Goal: Task Accomplishment & Management: Manage account settings

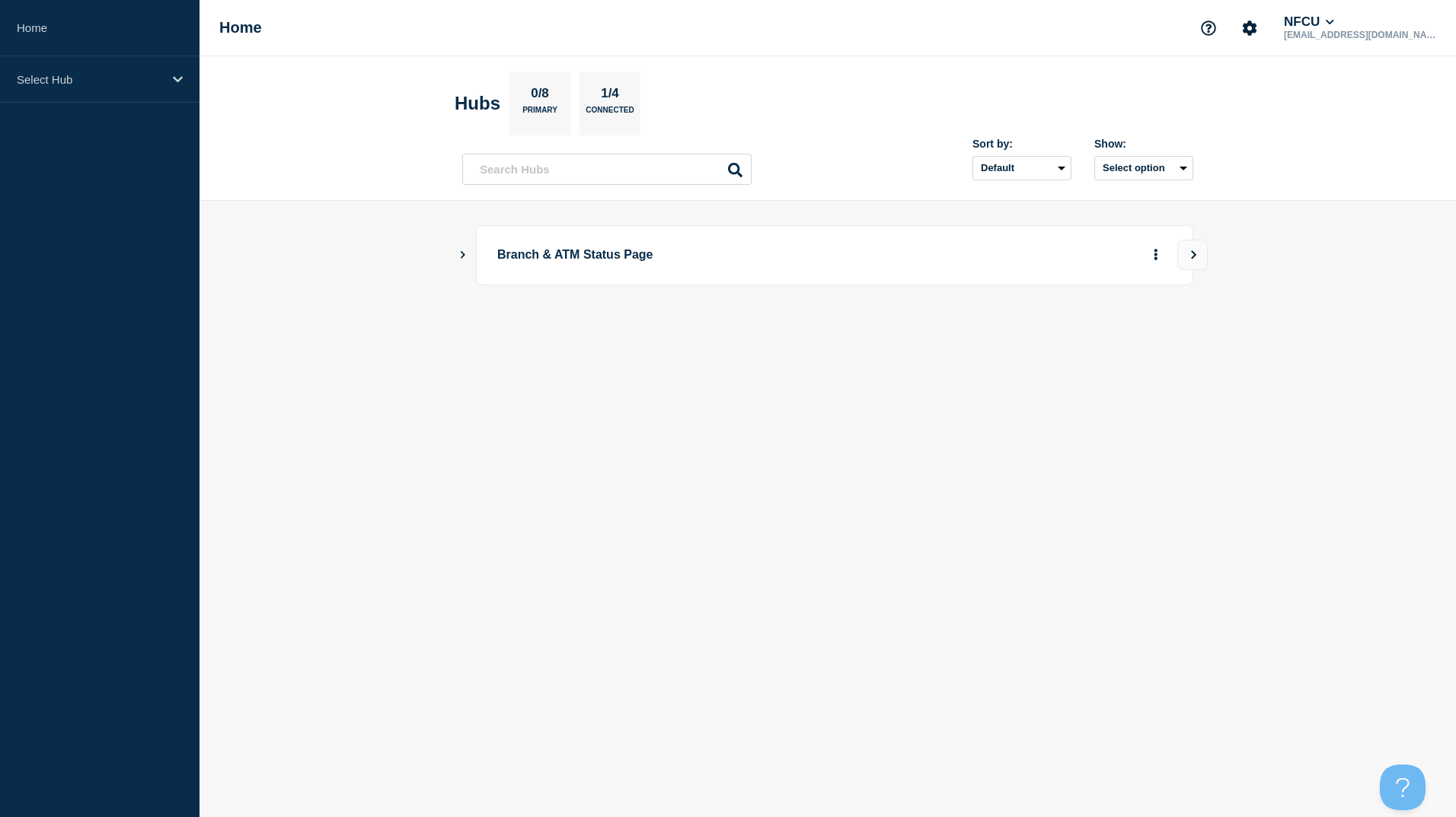
click at [462, 259] on button "Show Connected Hubs" at bounding box center [462, 255] width 8 height 12
click at [1130, 341] on button "See overview" at bounding box center [1103, 332] width 80 height 30
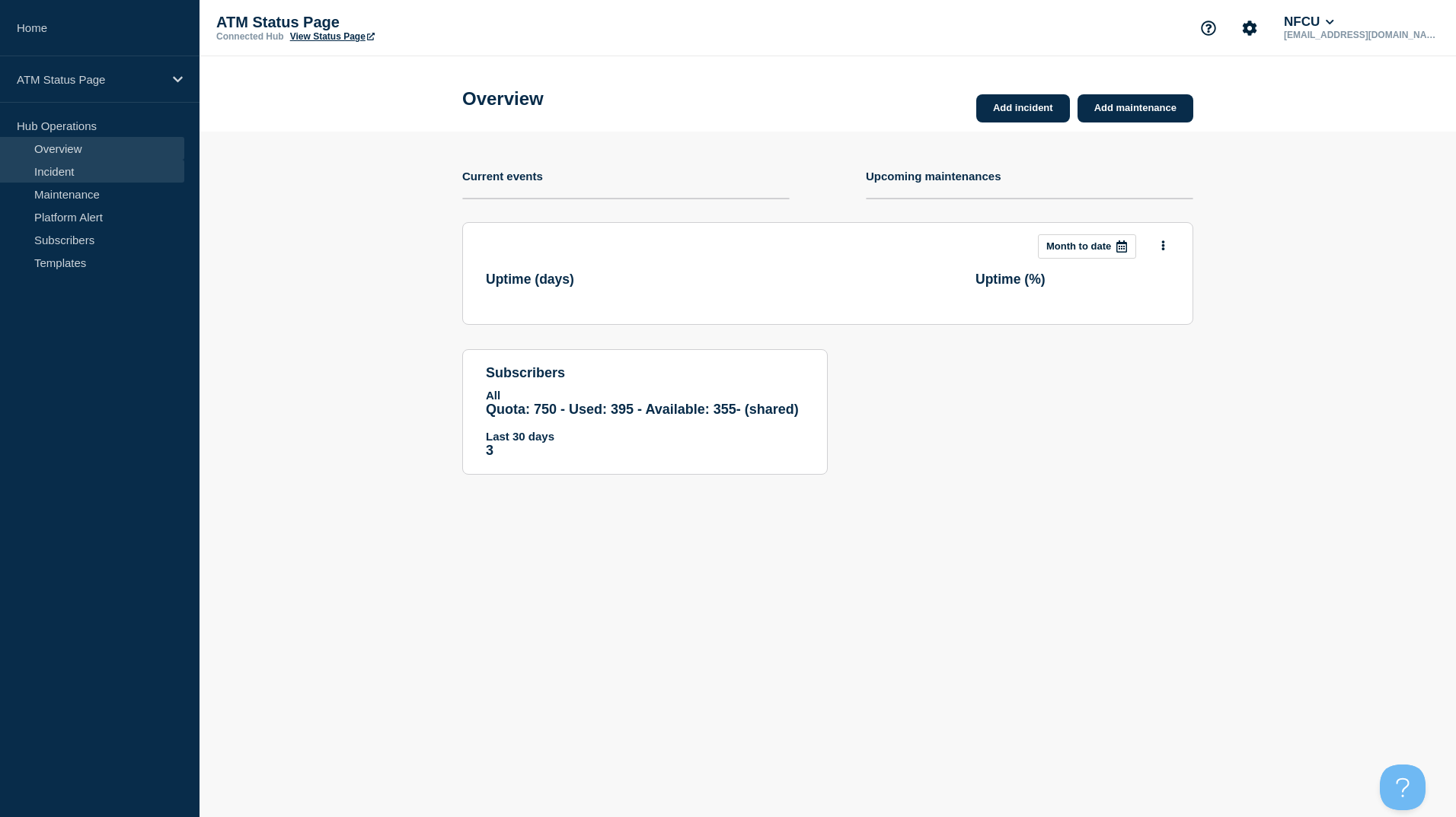
click at [61, 174] on link "Incident" at bounding box center [92, 172] width 184 height 23
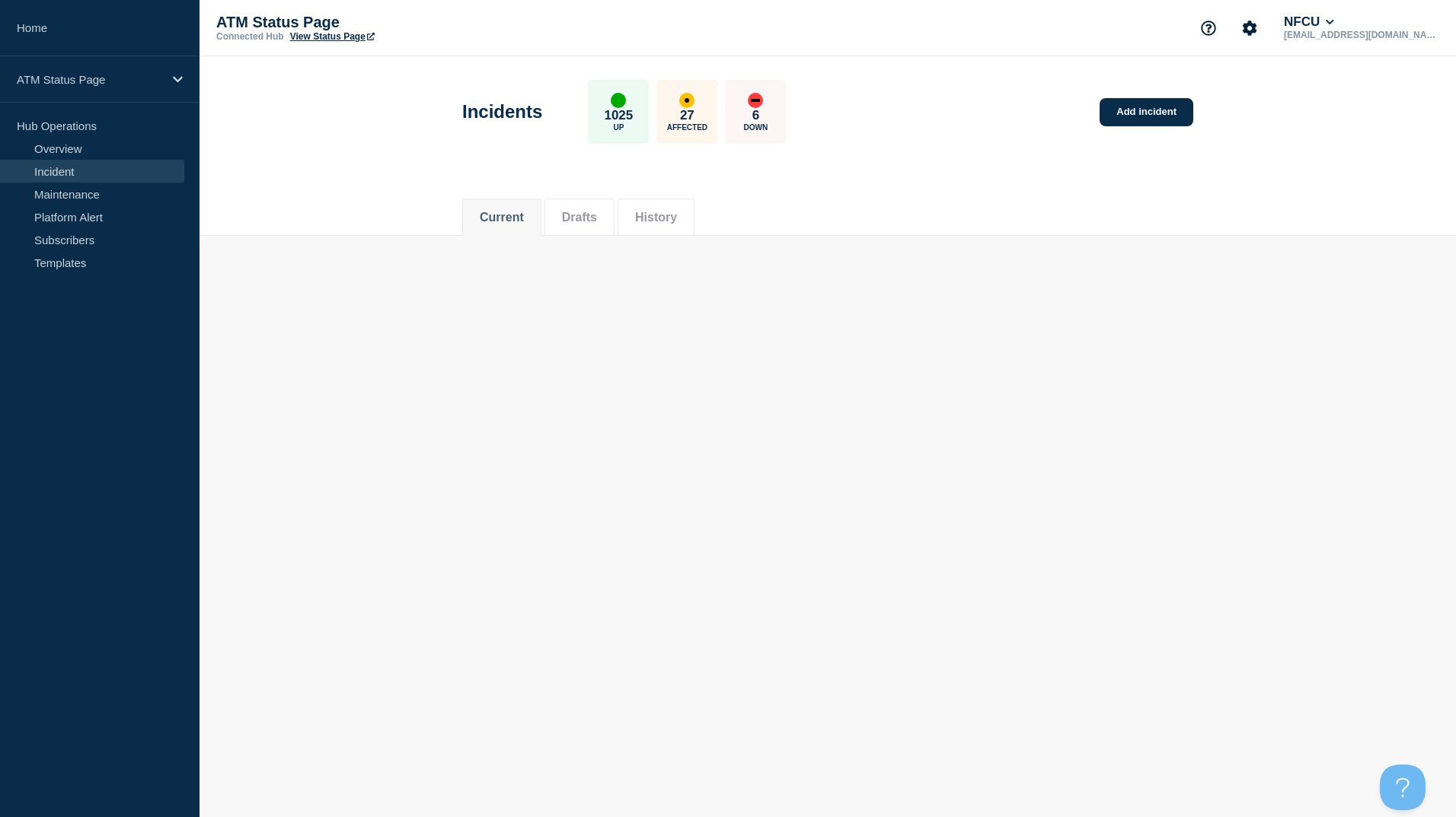
click at [345, 38] on link "View Status Page" at bounding box center [332, 37] width 85 height 11
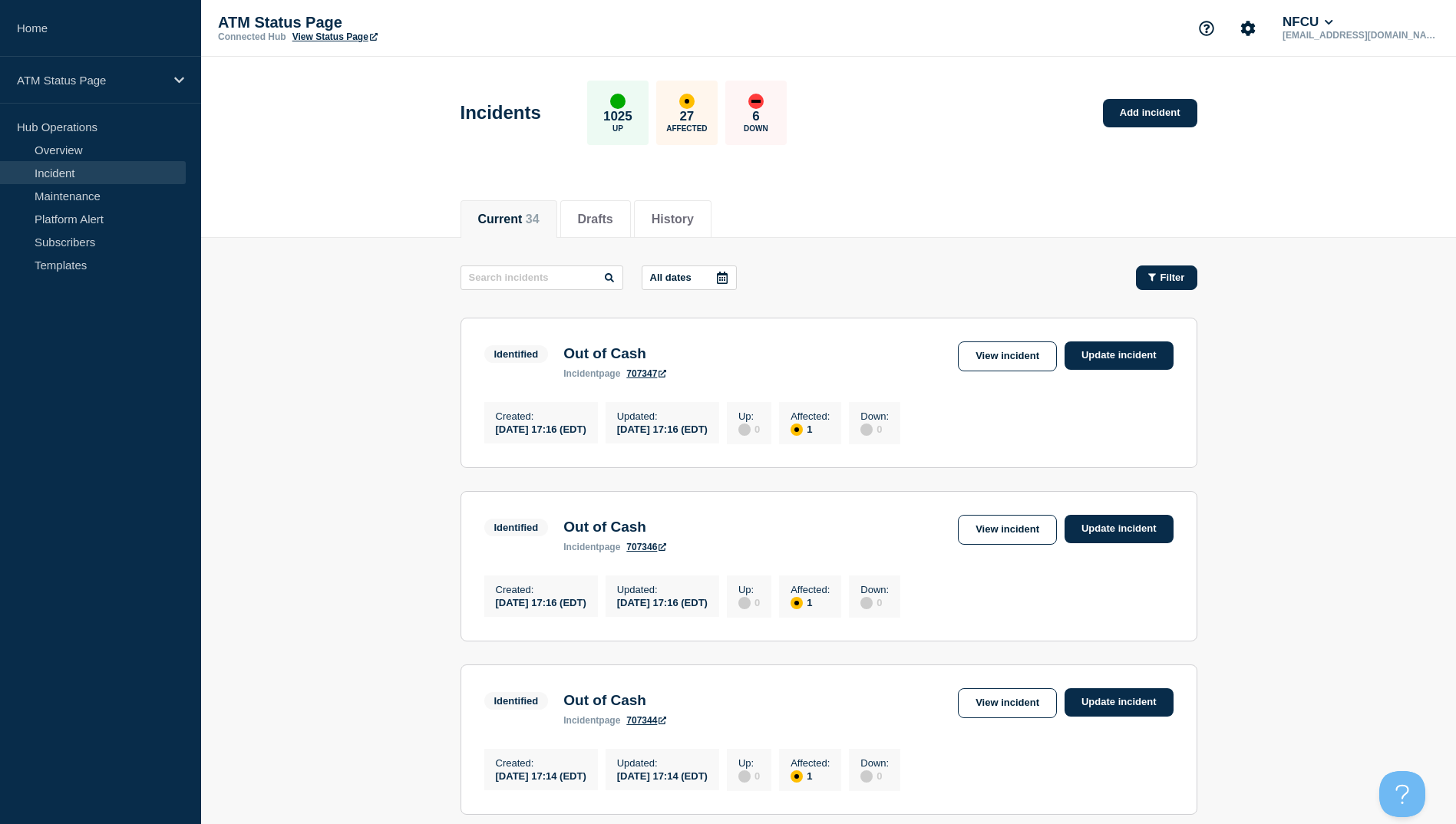
click at [1168, 287] on button "Filter" at bounding box center [1167, 278] width 61 height 24
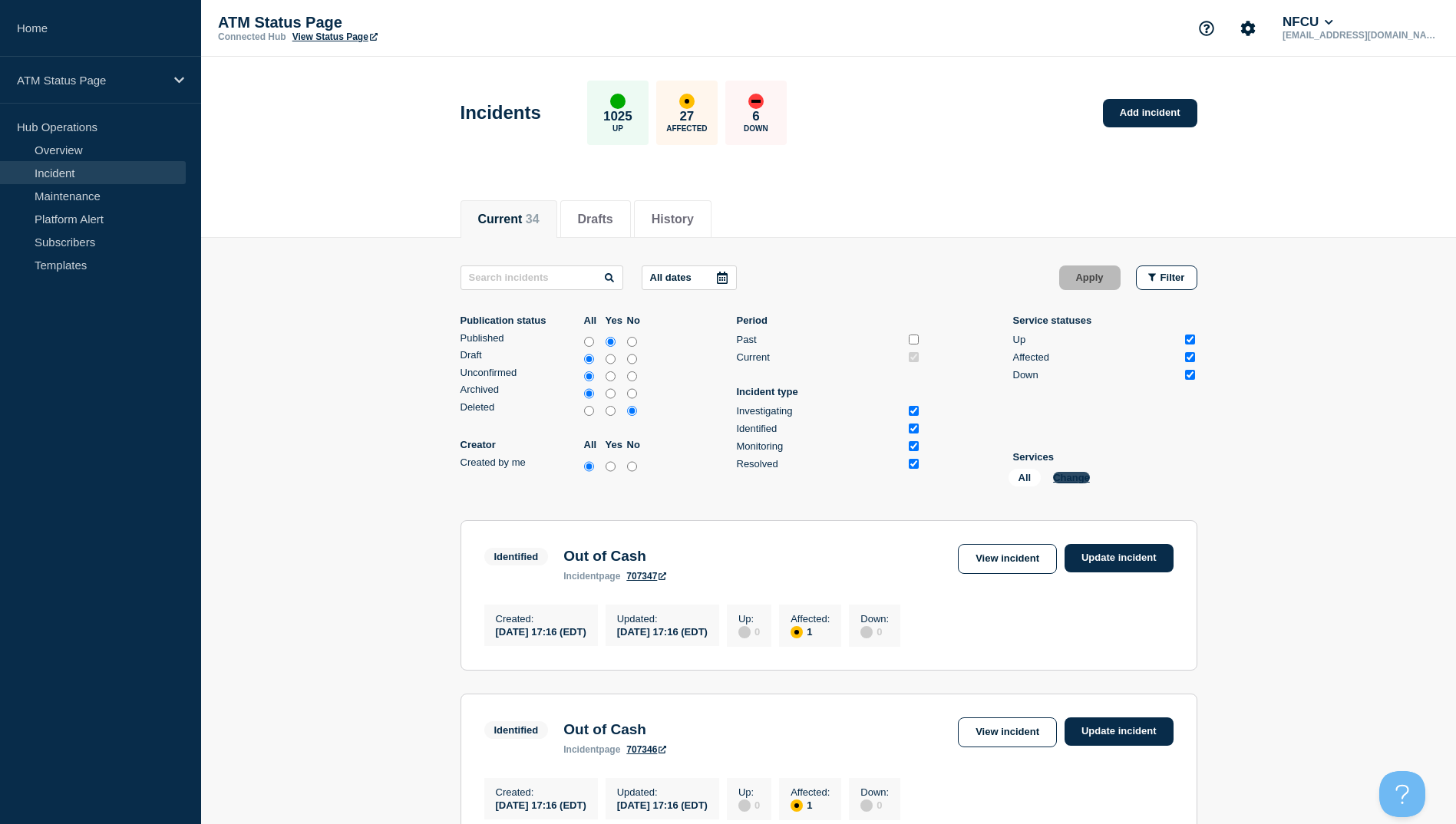
click at [1071, 477] on button "Change" at bounding box center [1071, 478] width 37 height 12
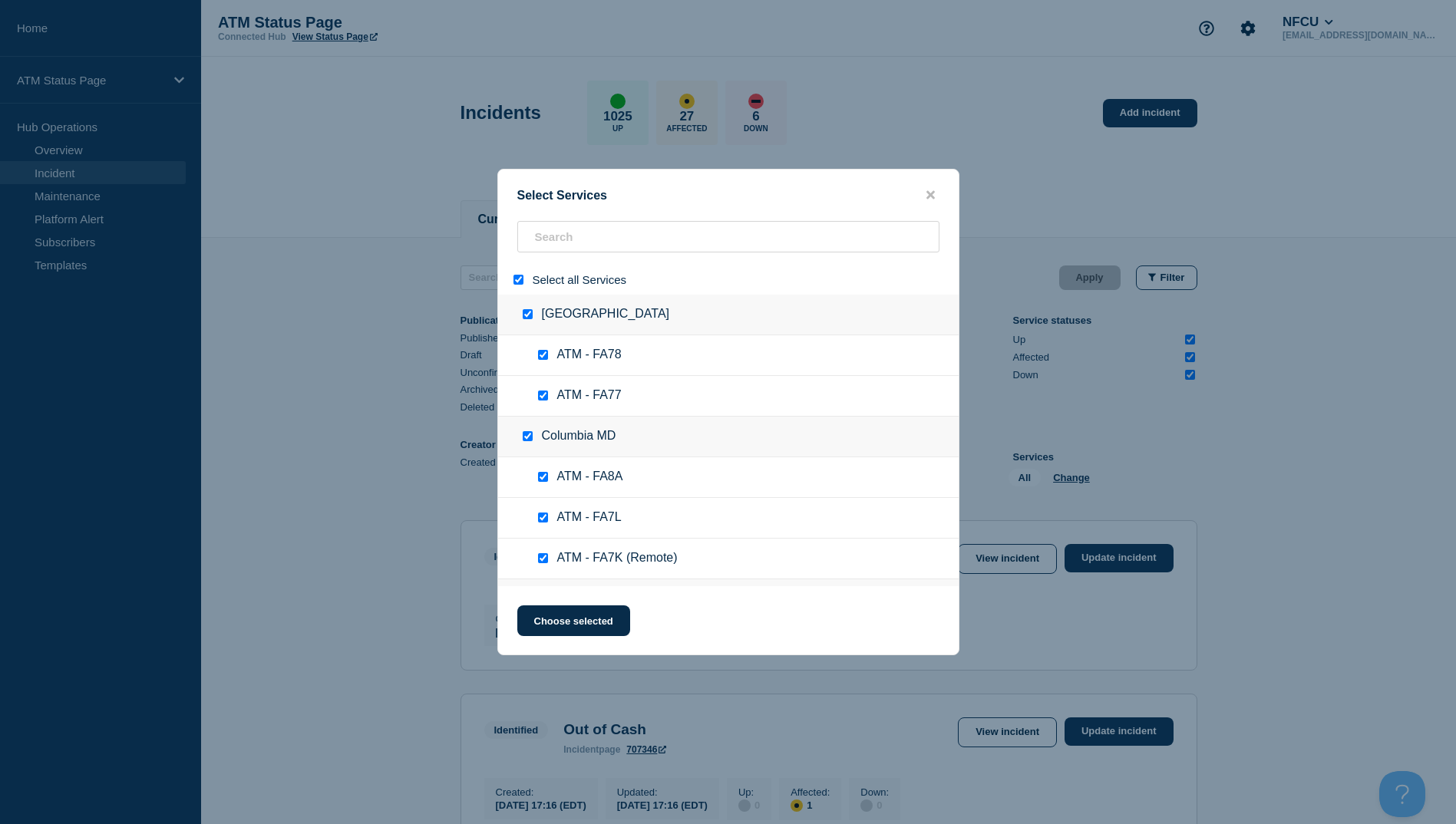
click at [519, 283] on input "select all" at bounding box center [518, 279] width 10 height 10
checkbox input "false"
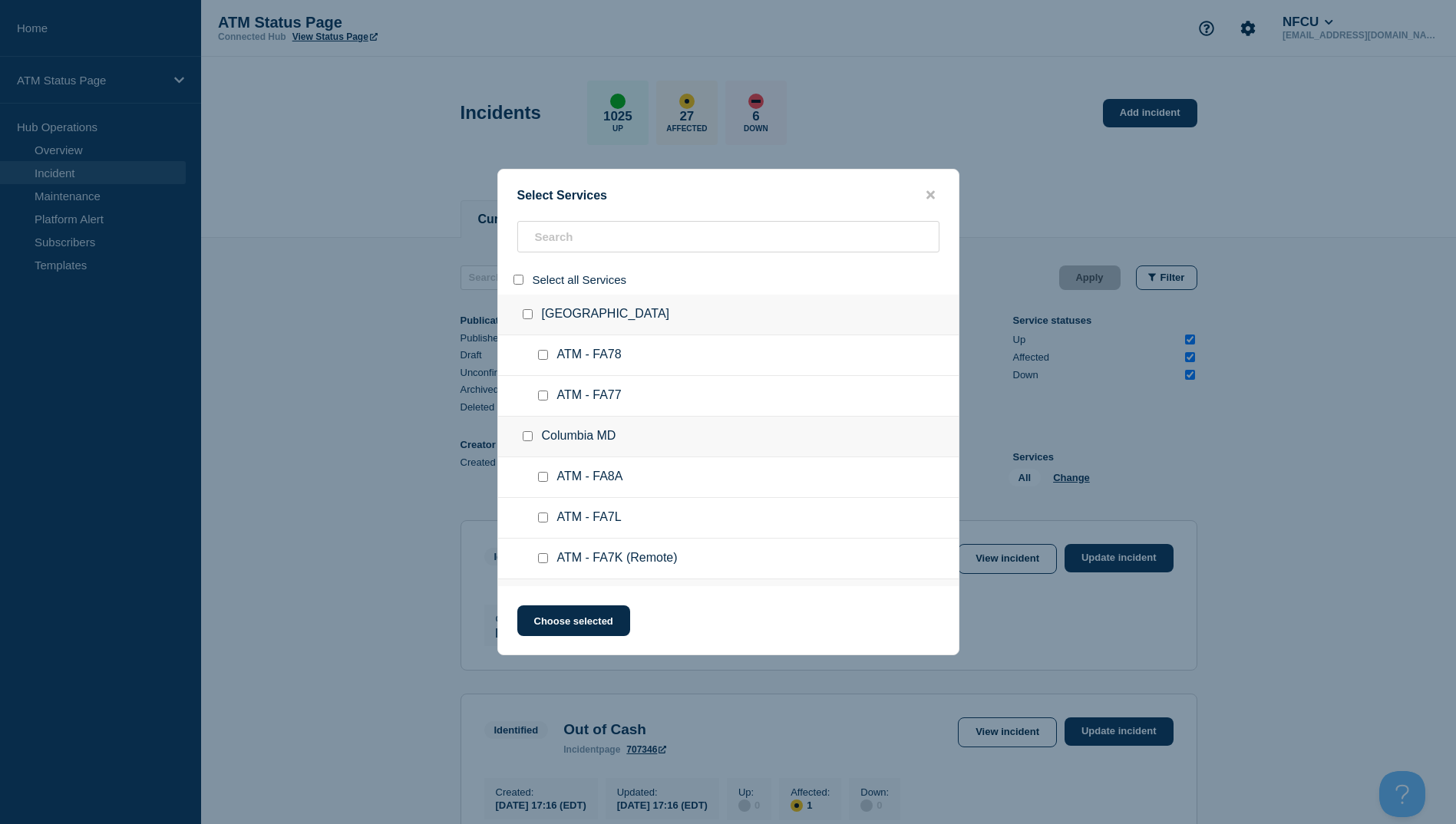
checkbox input "false"
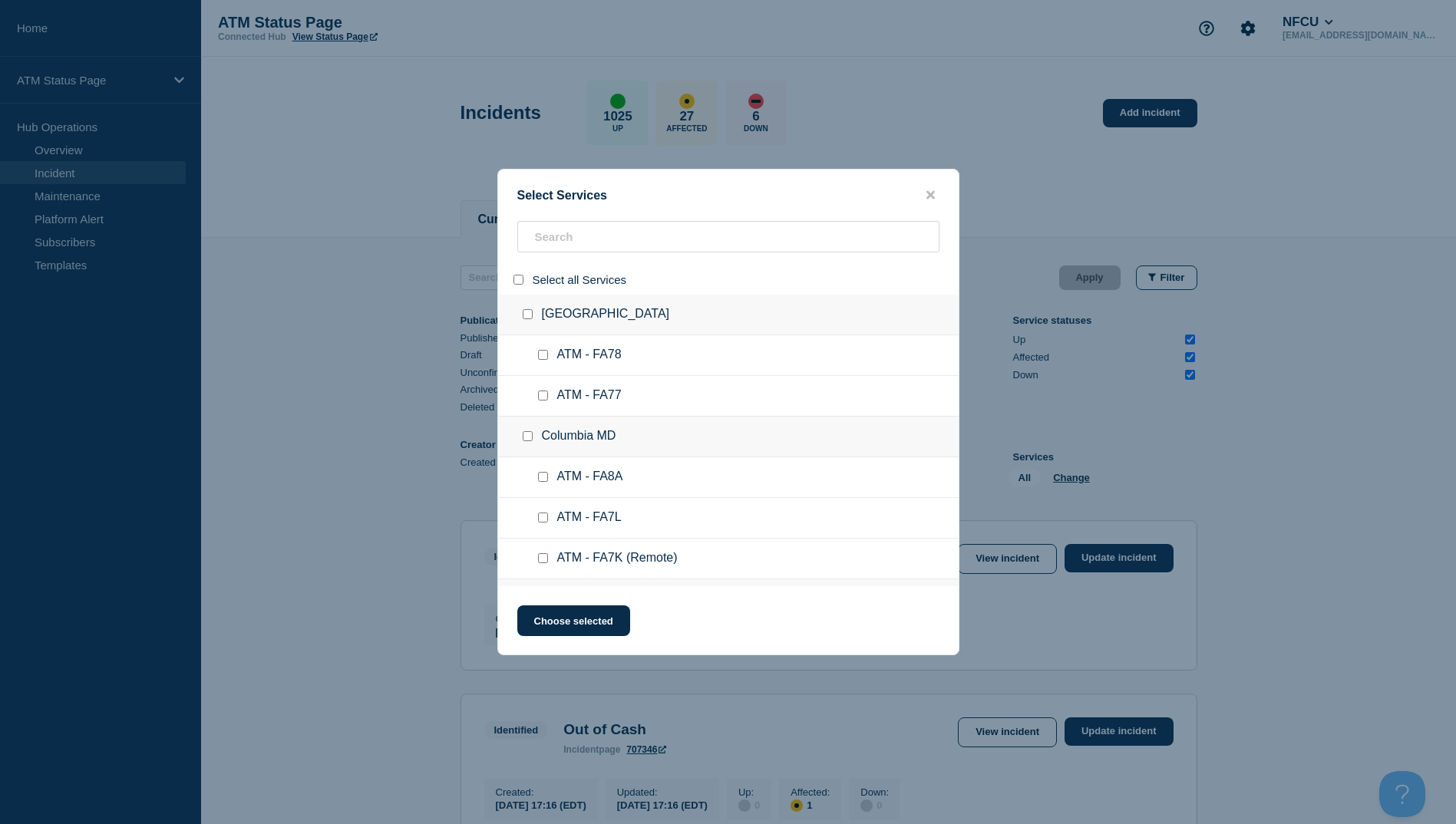
checkbox input "false"
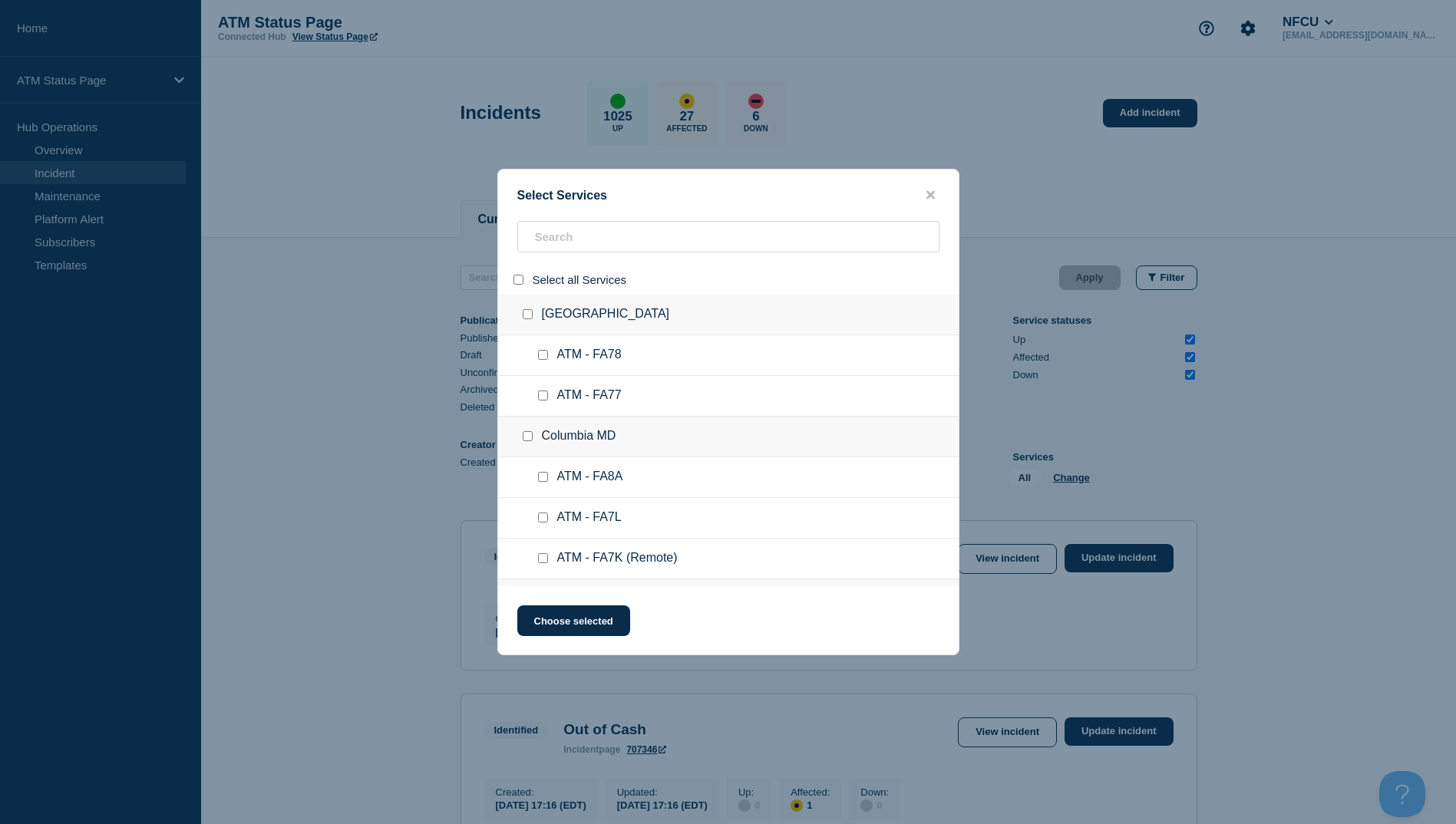
checkbox input "false"
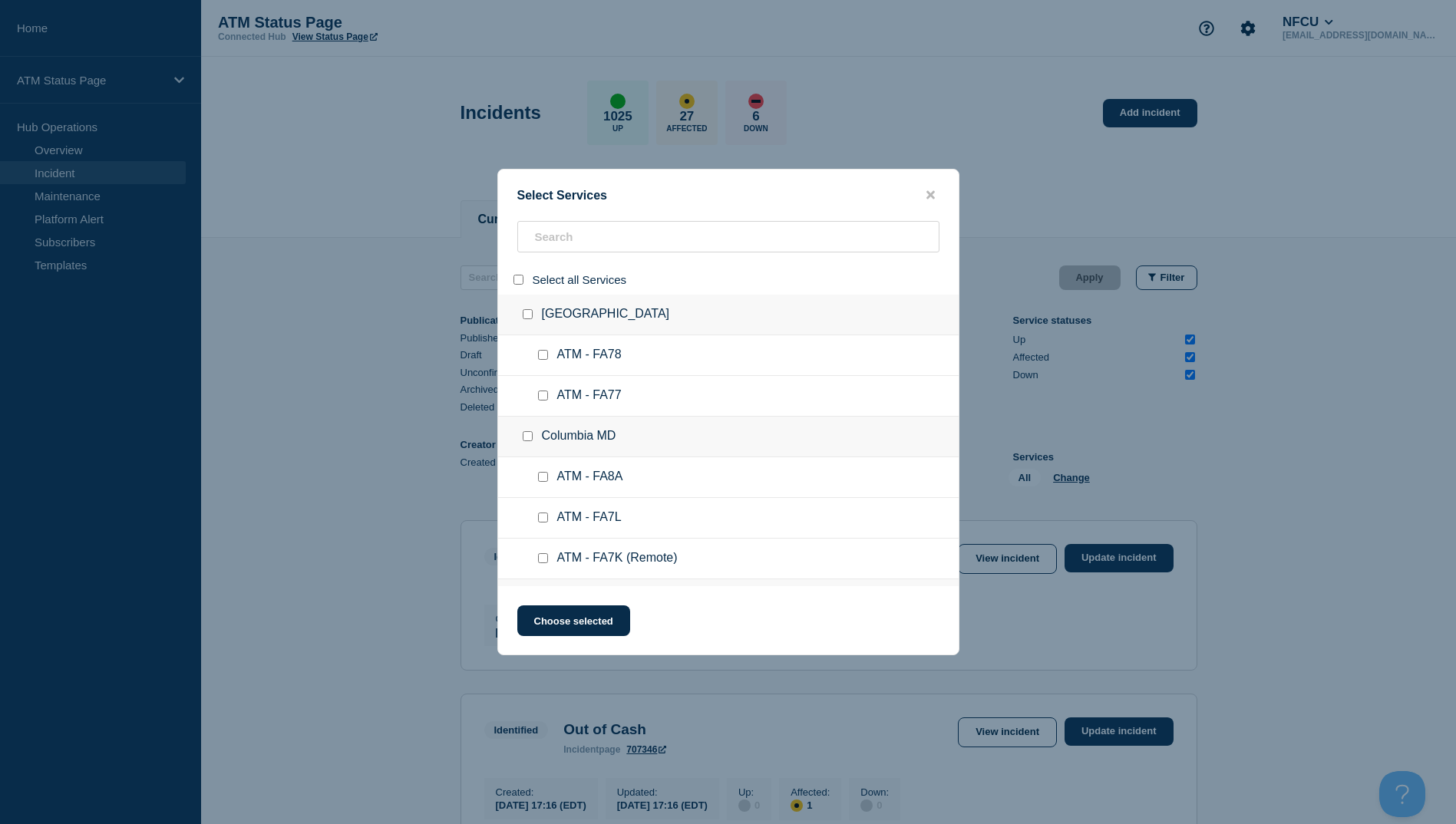
checkbox input "false"
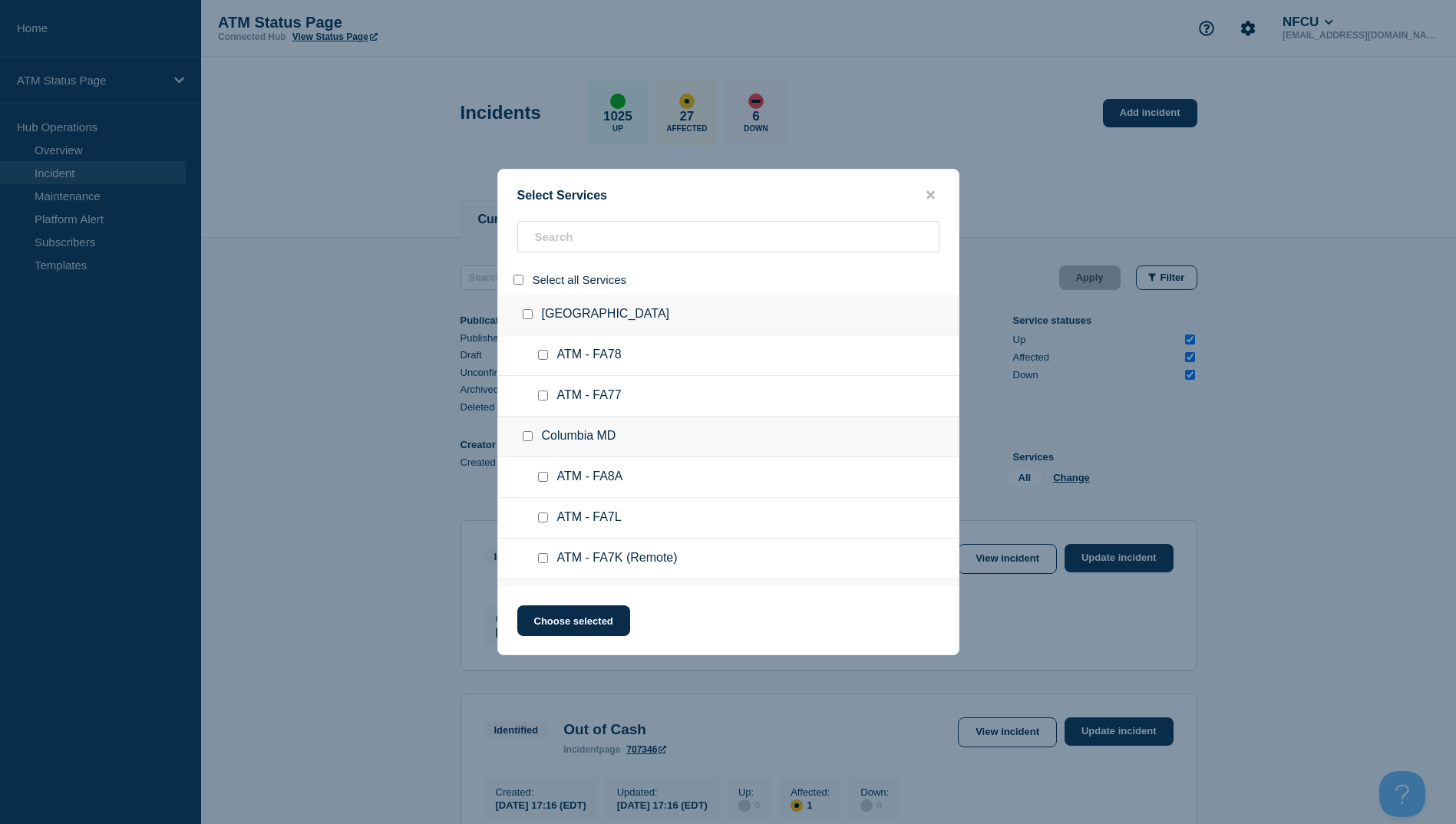
checkbox input "false"
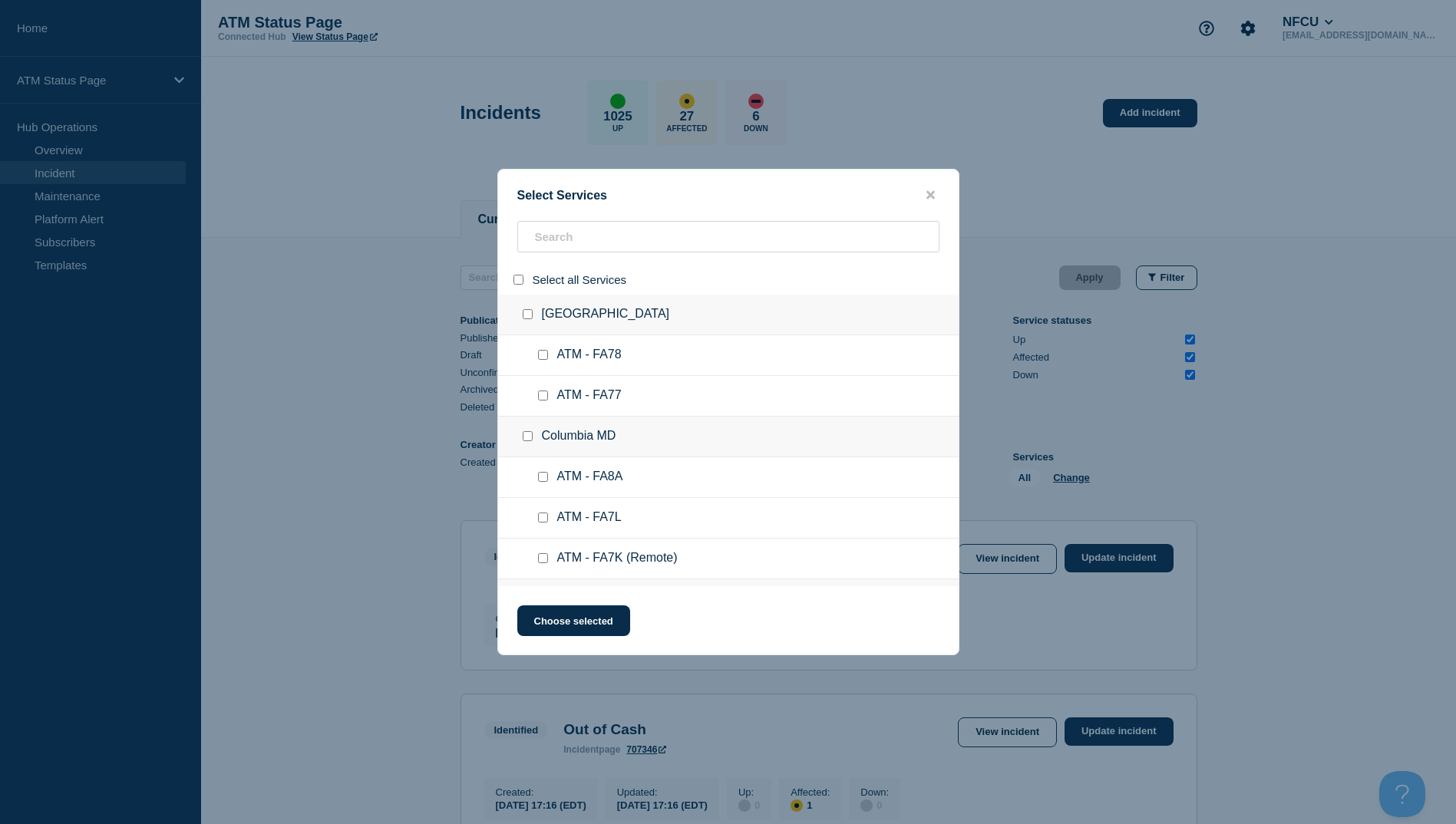
checkbox input "false"
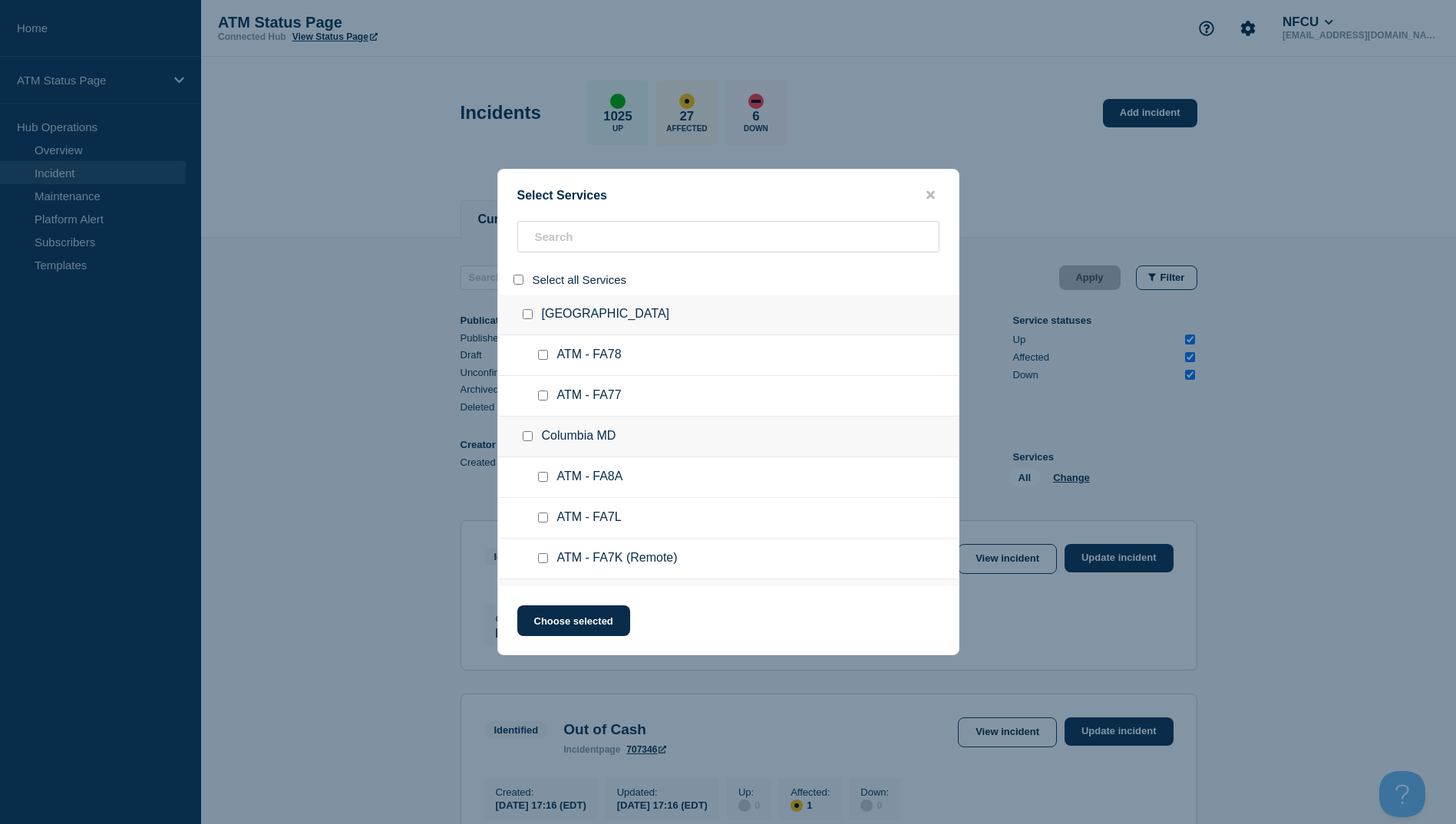
checkbox input "false"
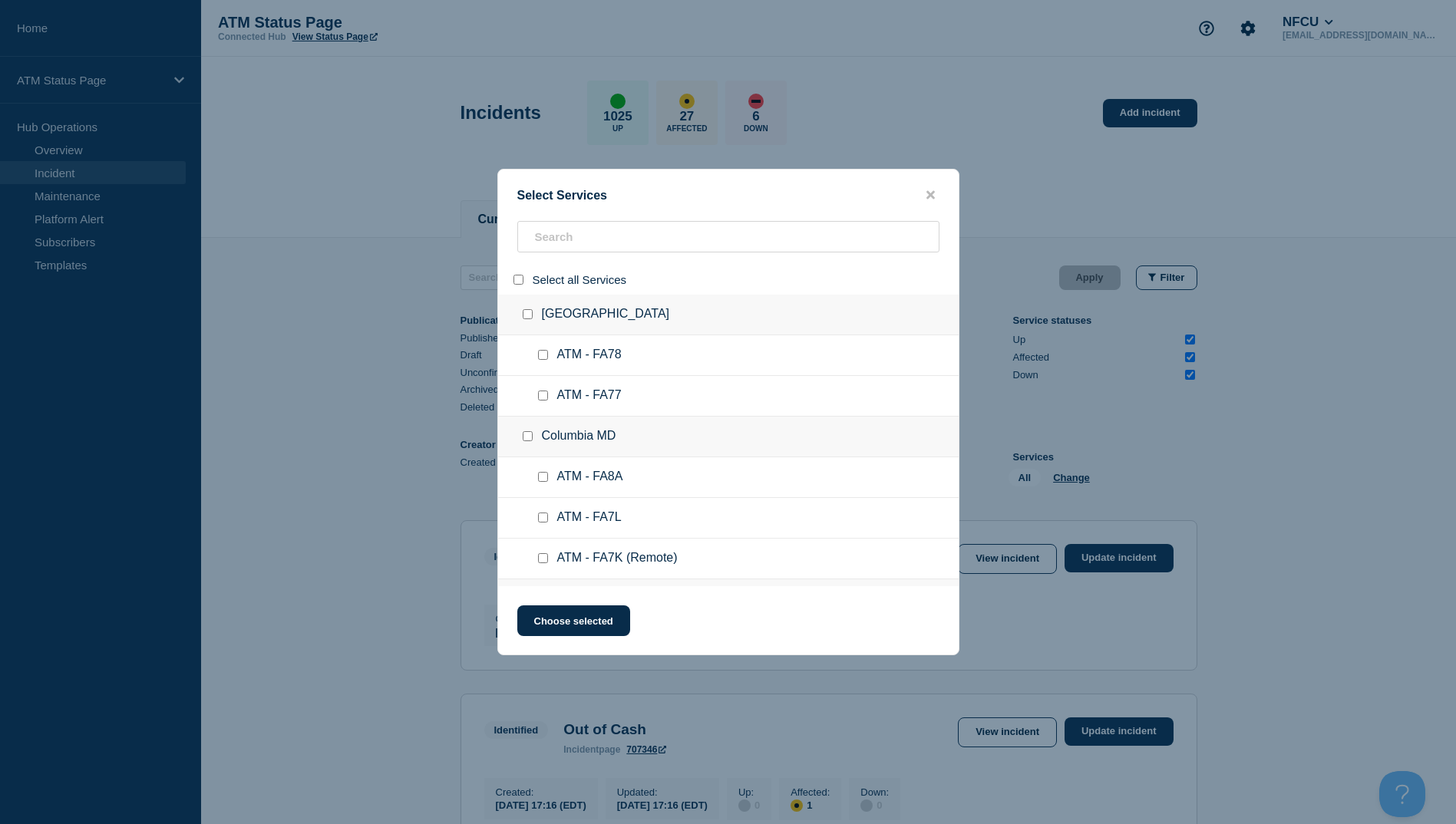
checkbox input "false"
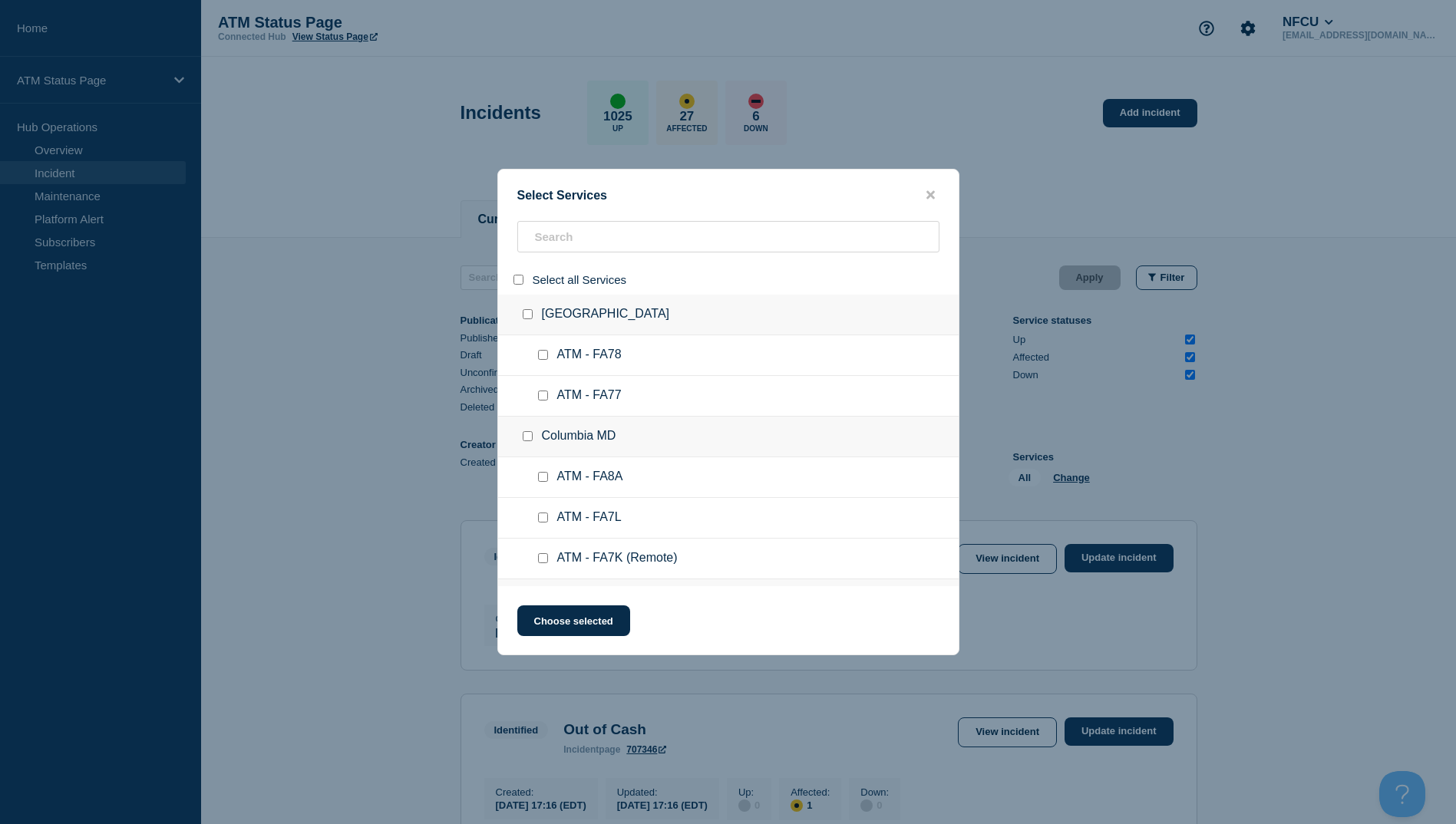
checkbox input "false"
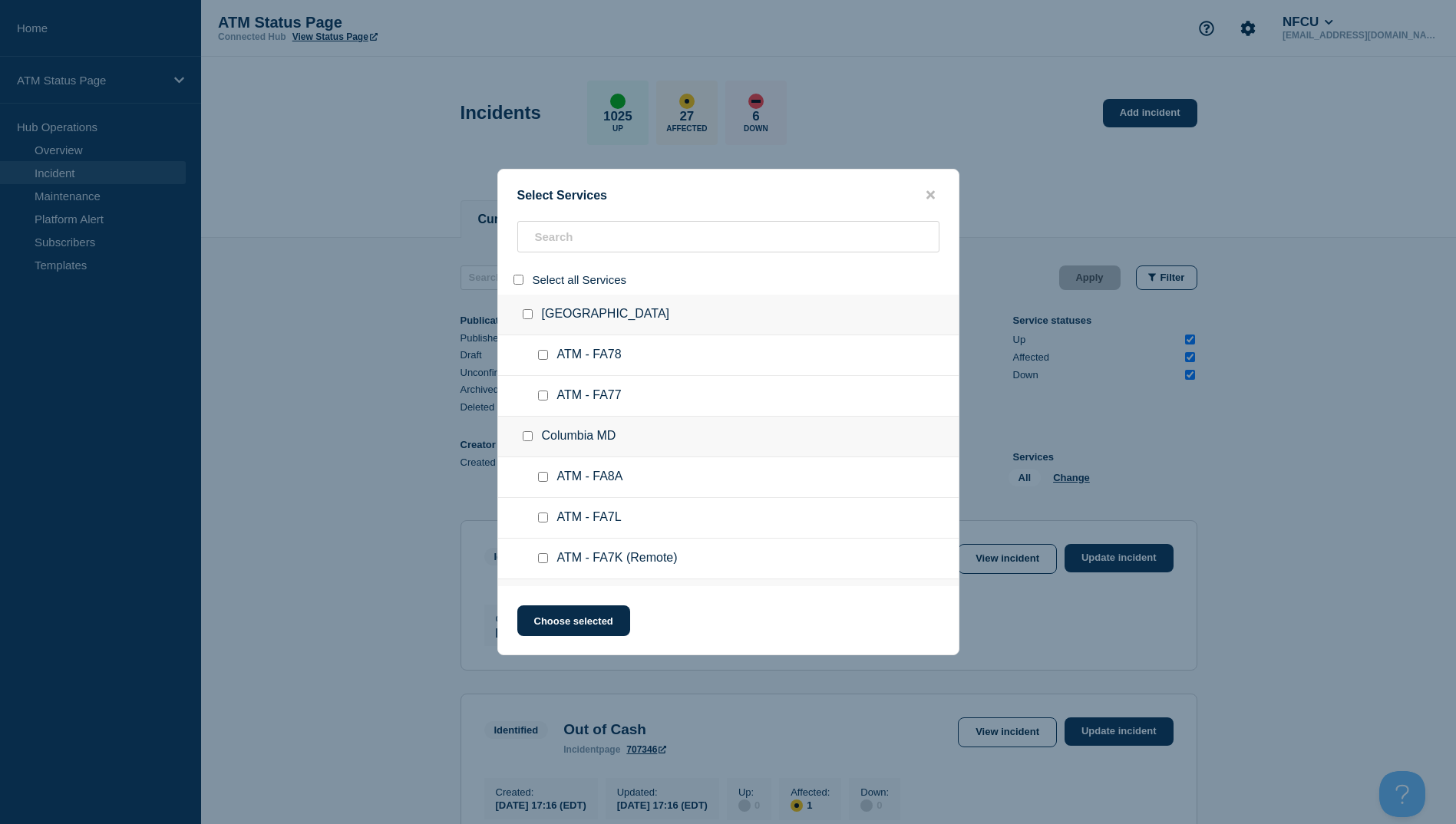
checkbox input "false"
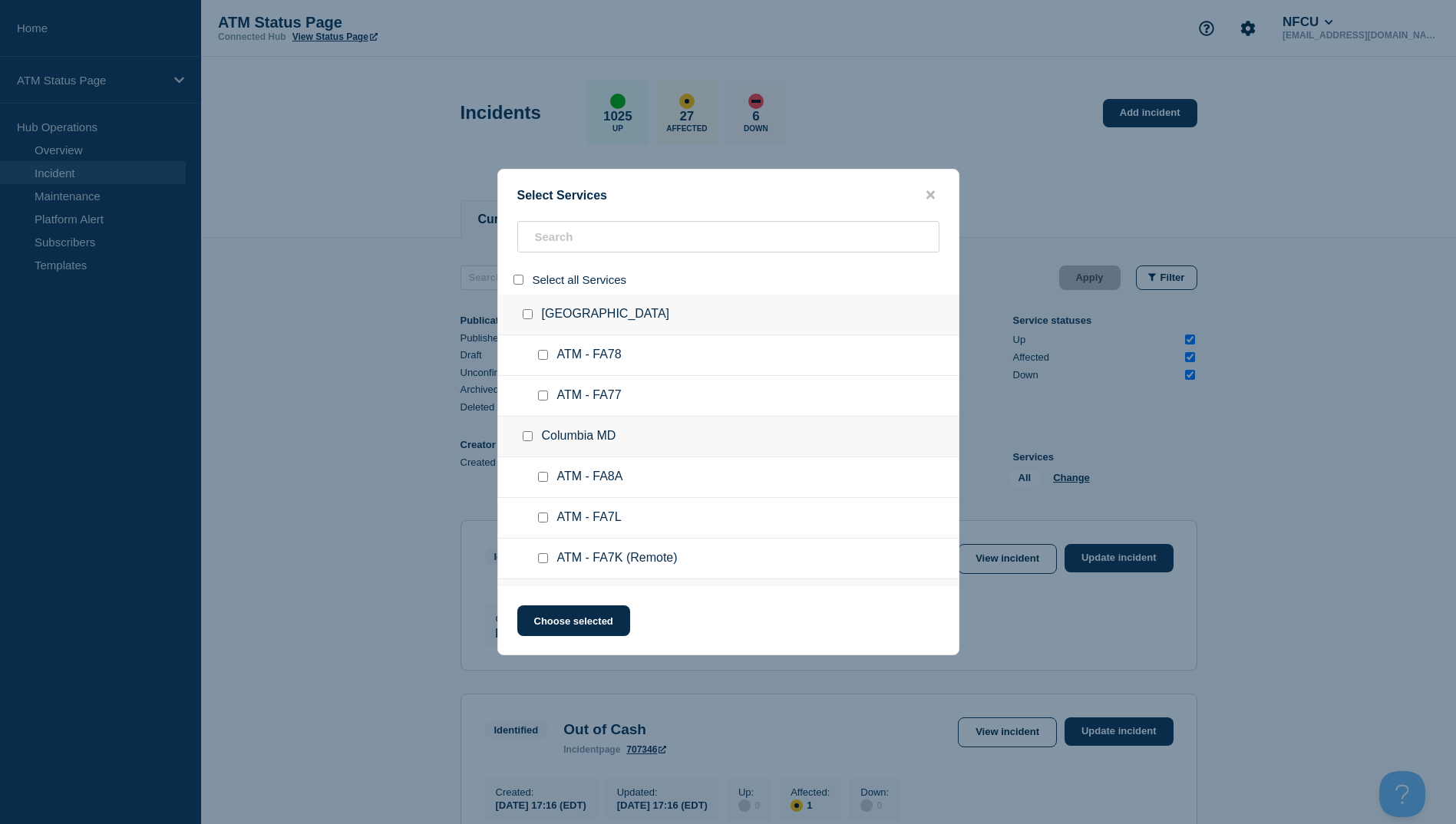
checkbox input "false"
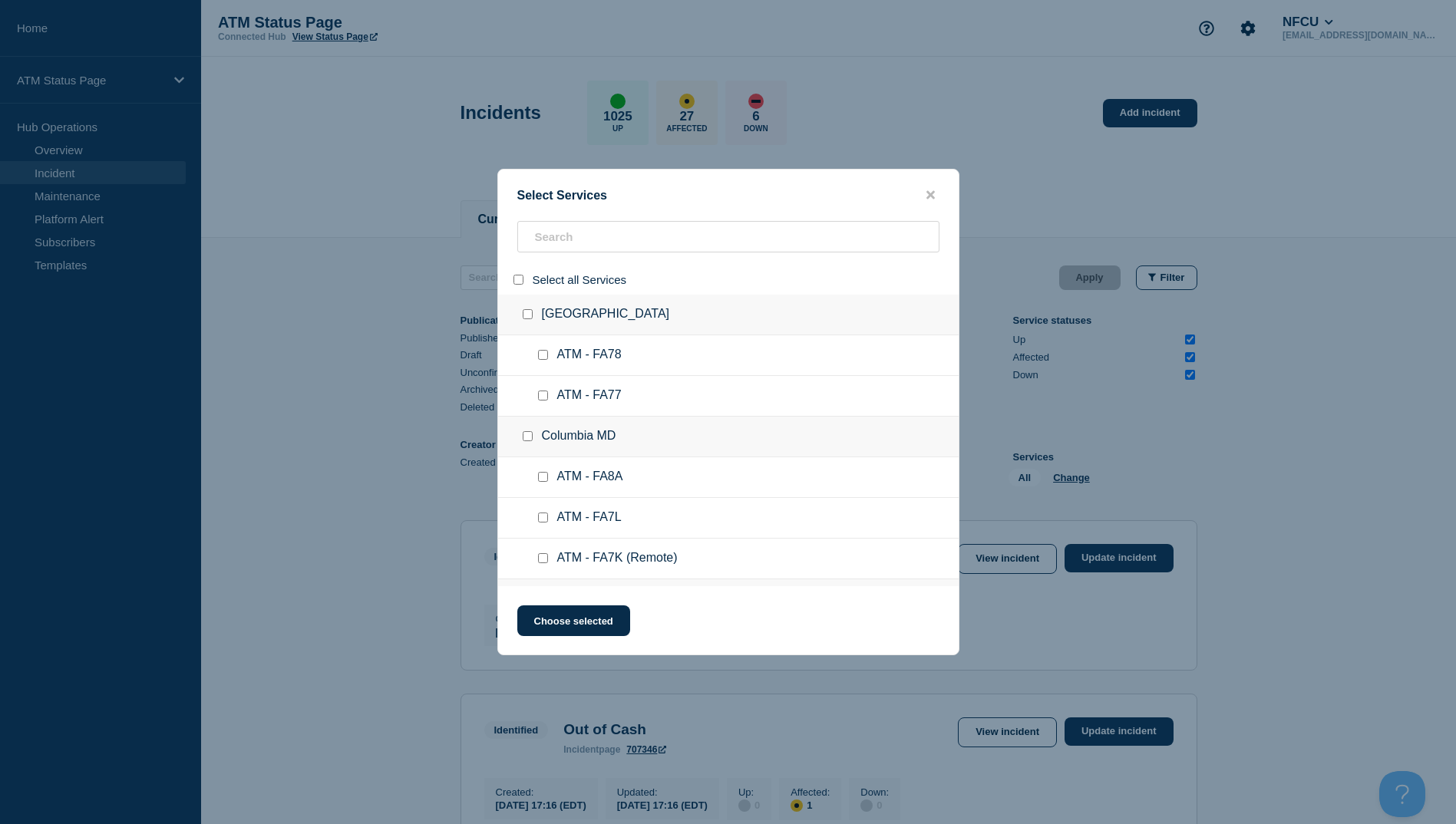
checkbox input "false"
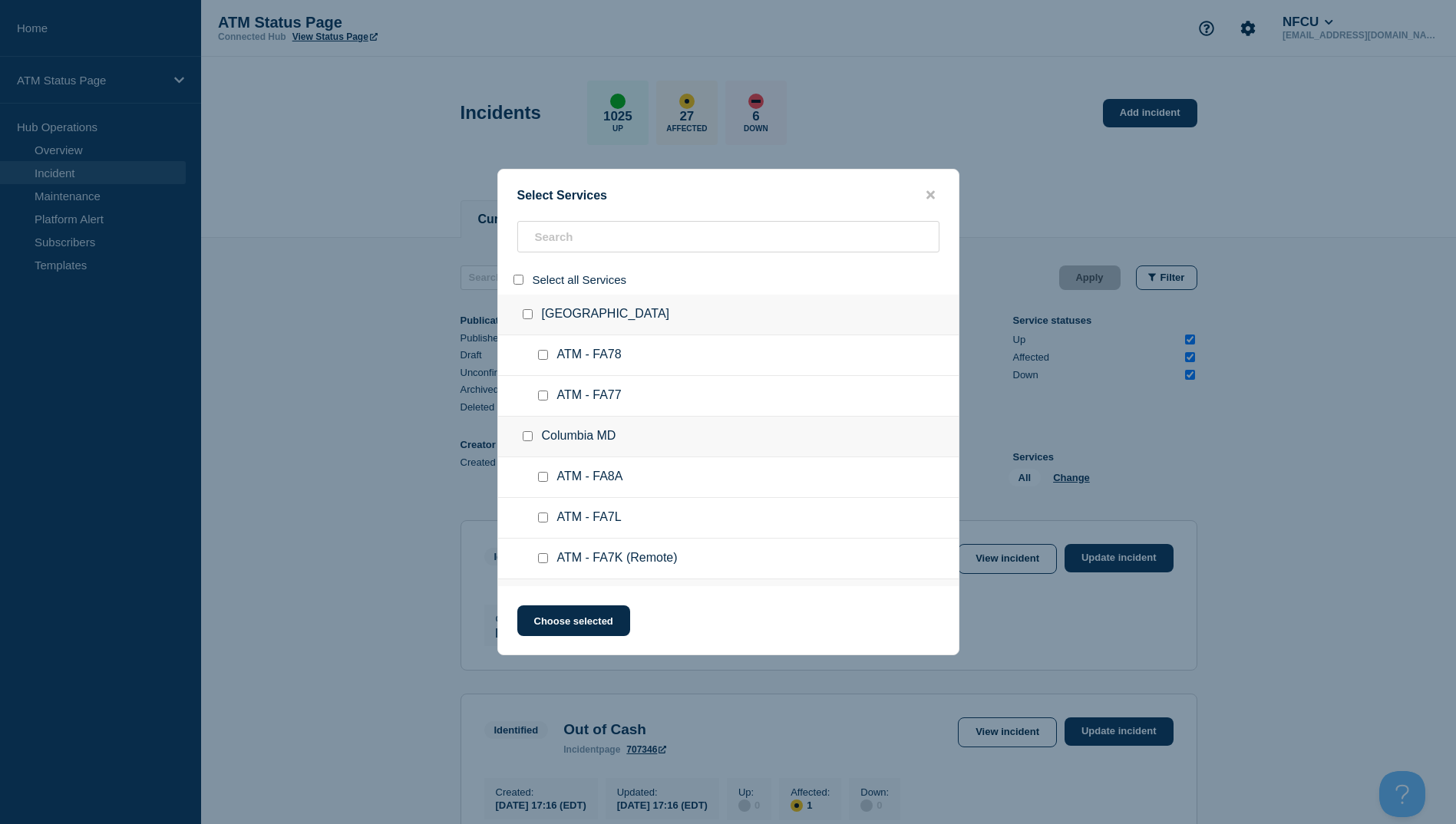
checkbox input "false"
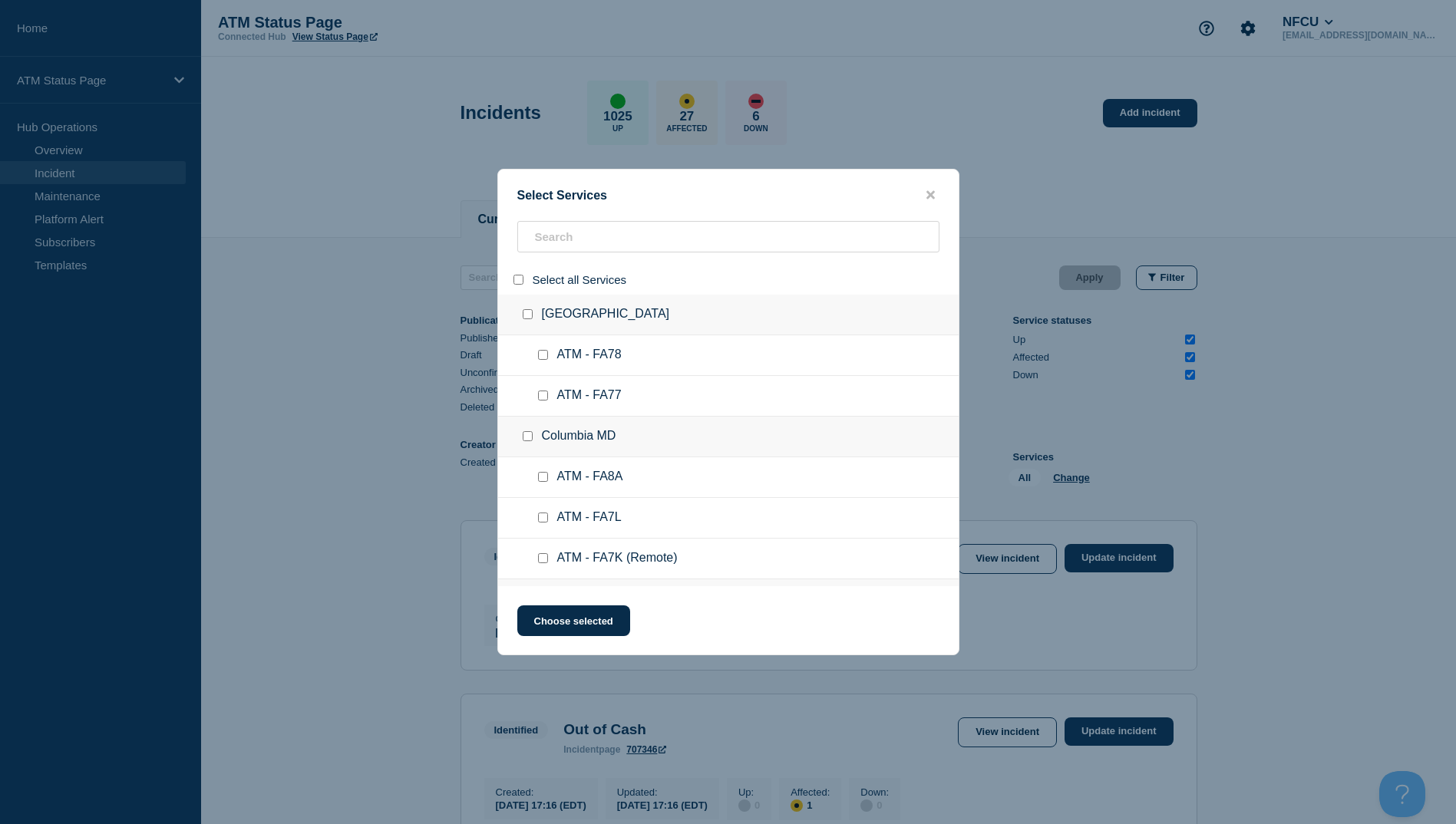
checkbox input "false"
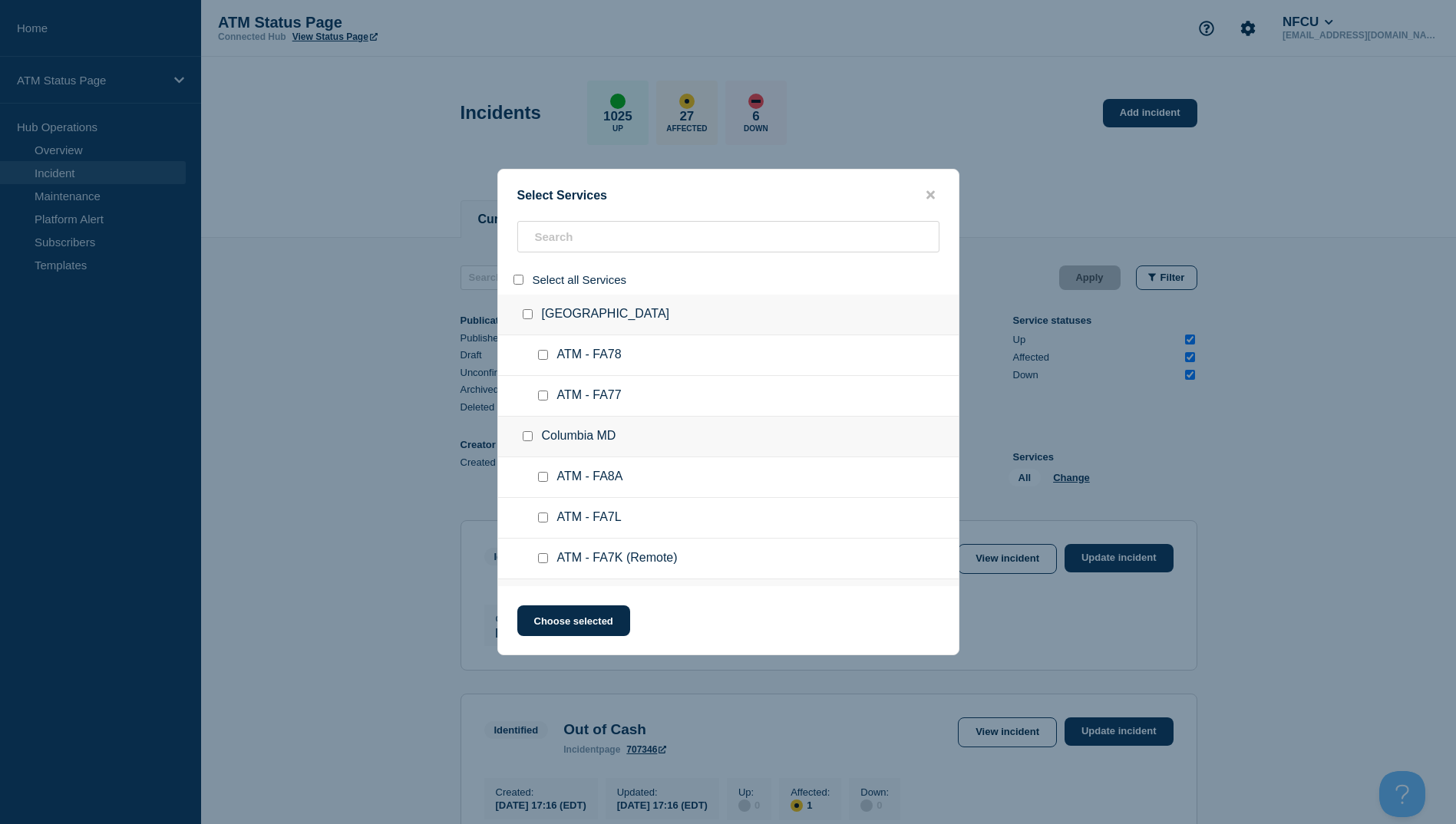
checkbox input "false"
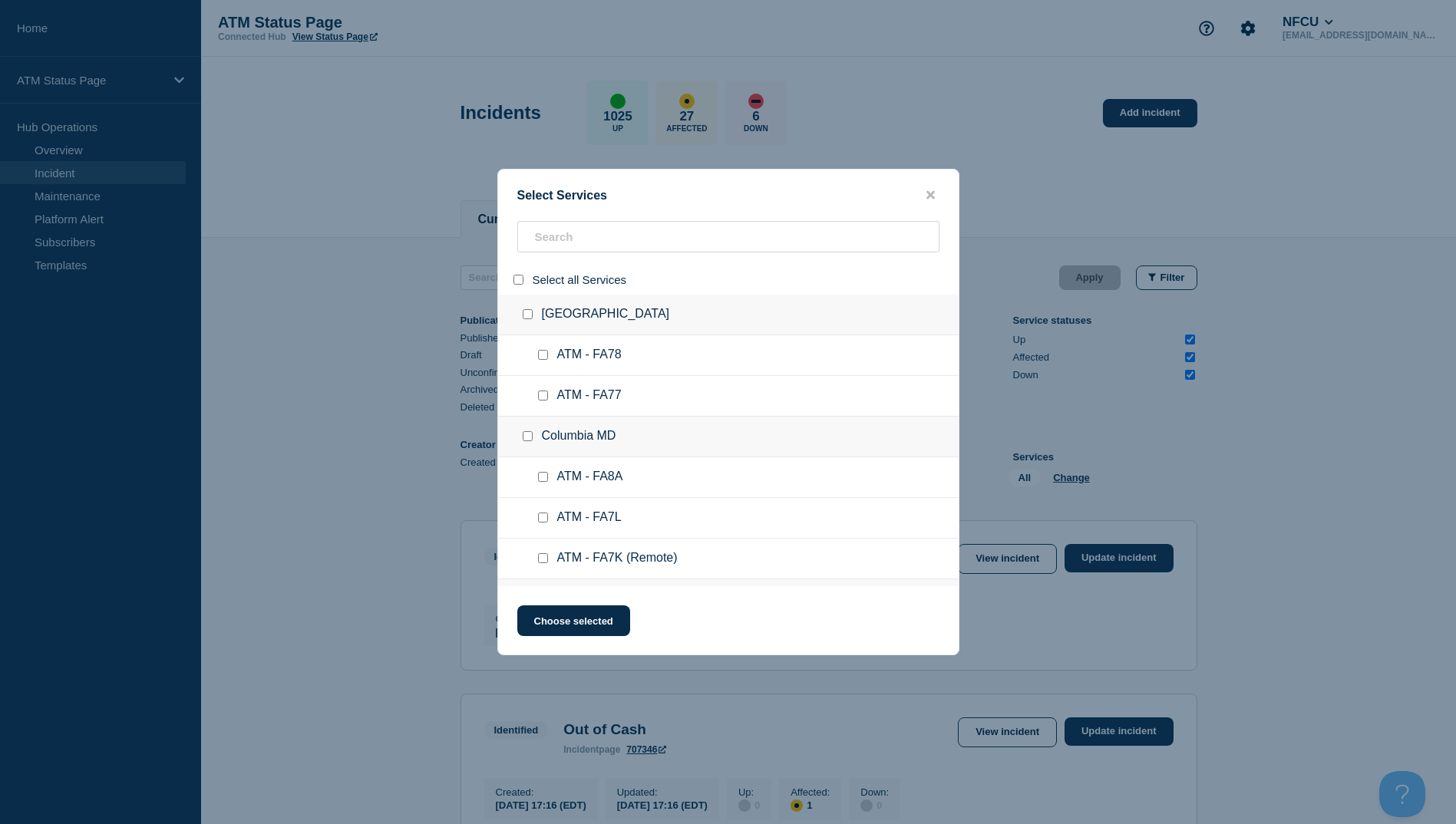
checkbox input "false"
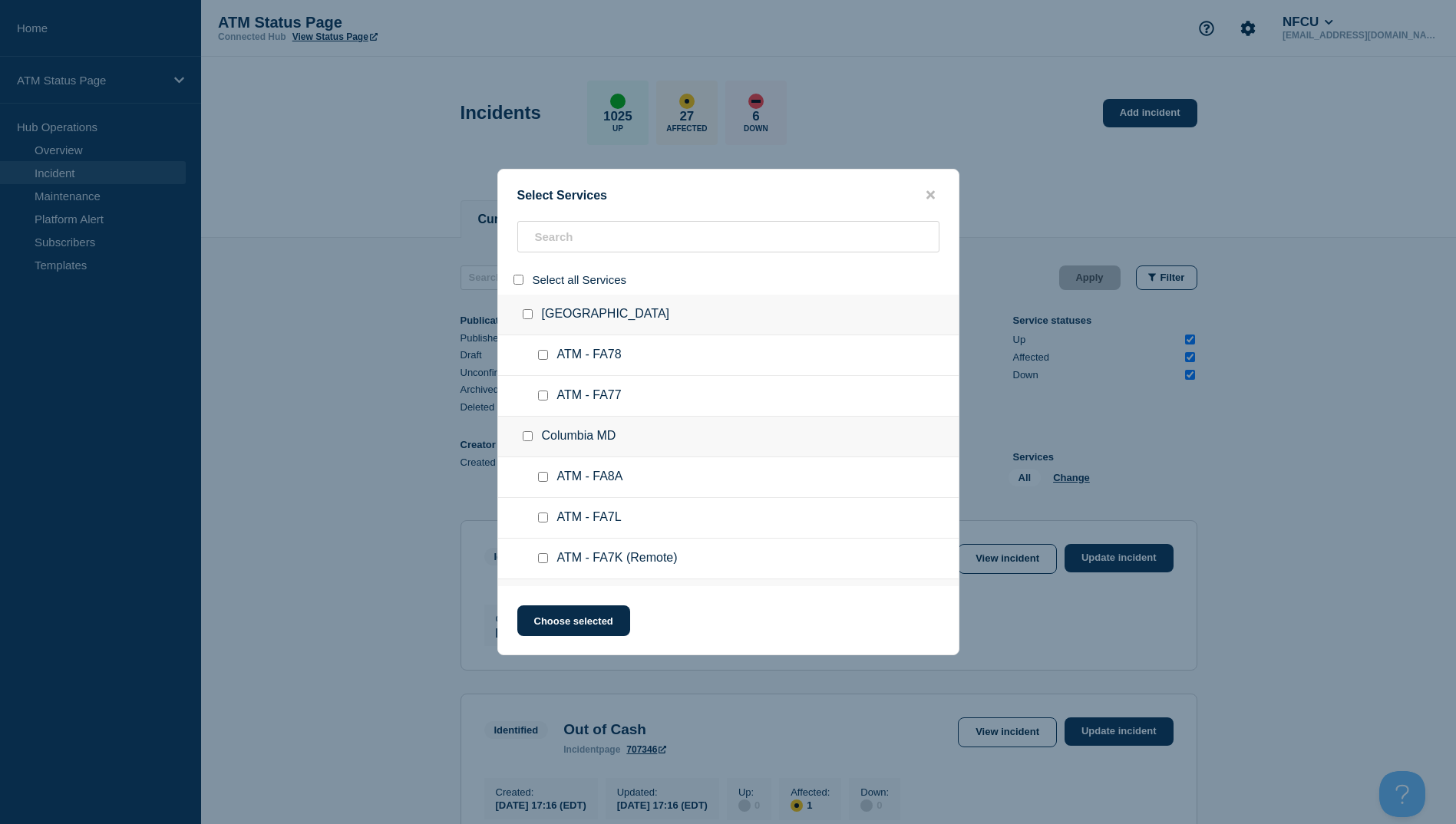
checkbox input "false"
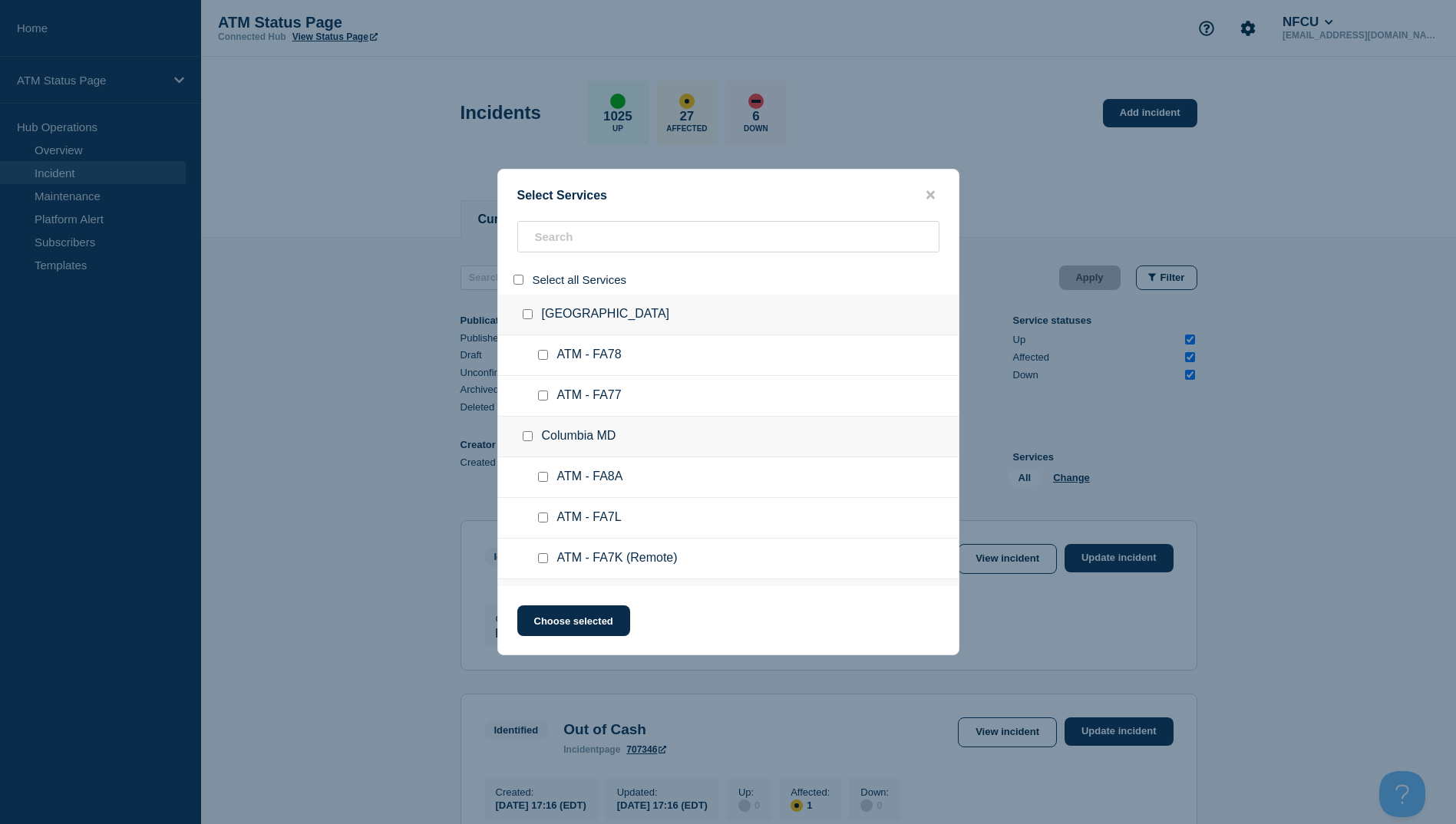
checkbox input "false"
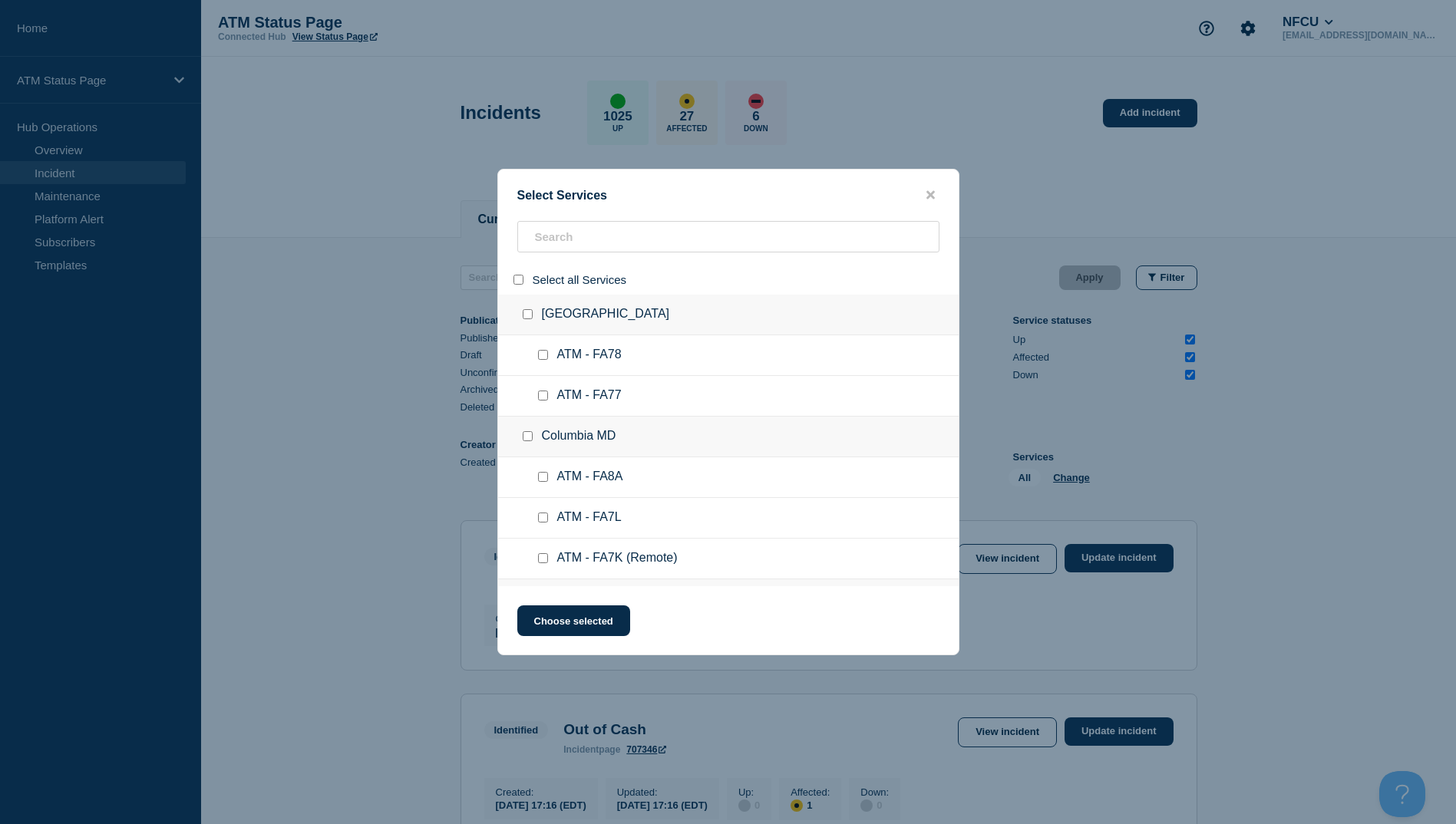
checkbox input "false"
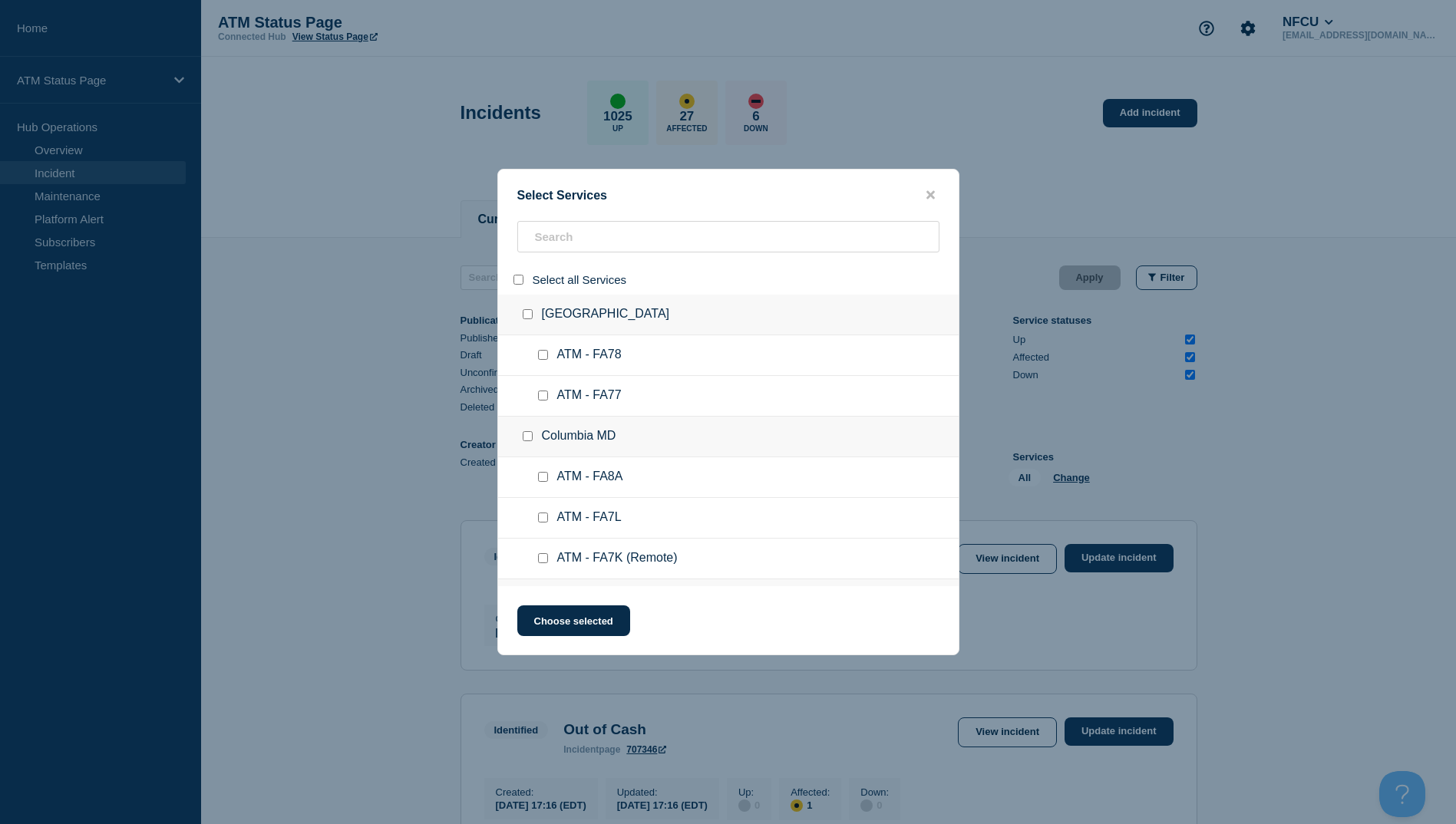
checkbox input "false"
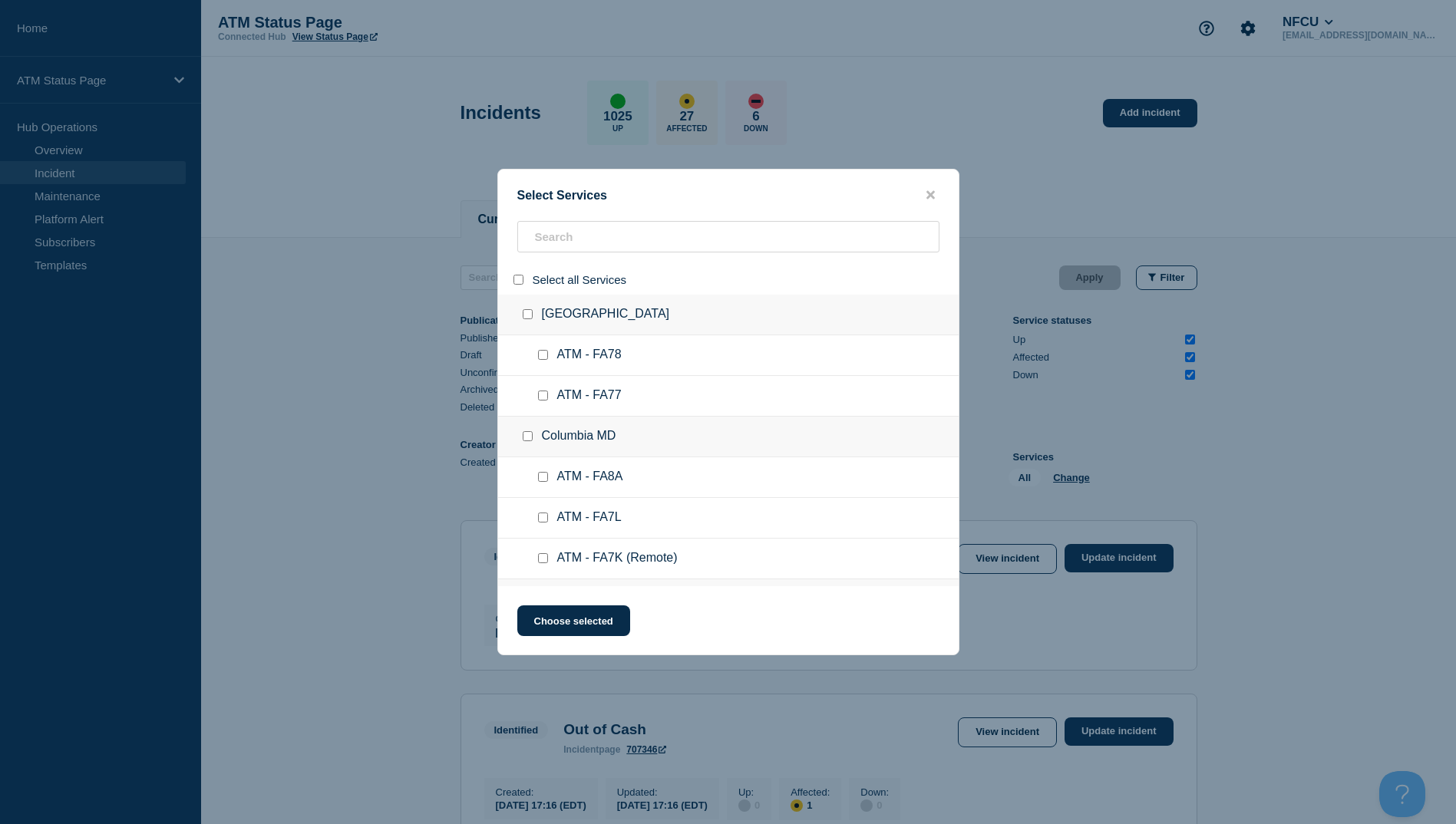
checkbox input "false"
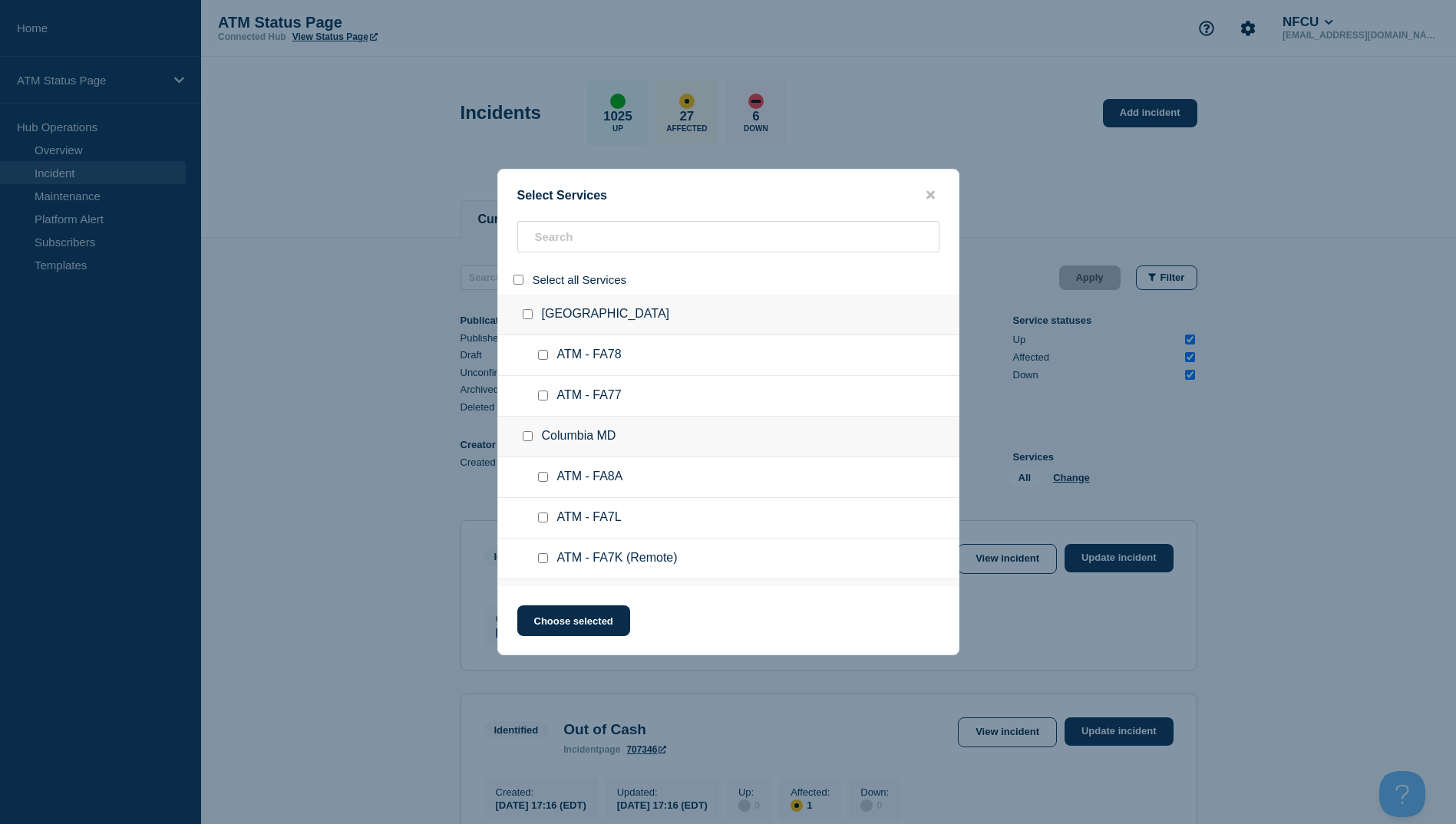
checkbox input "false"
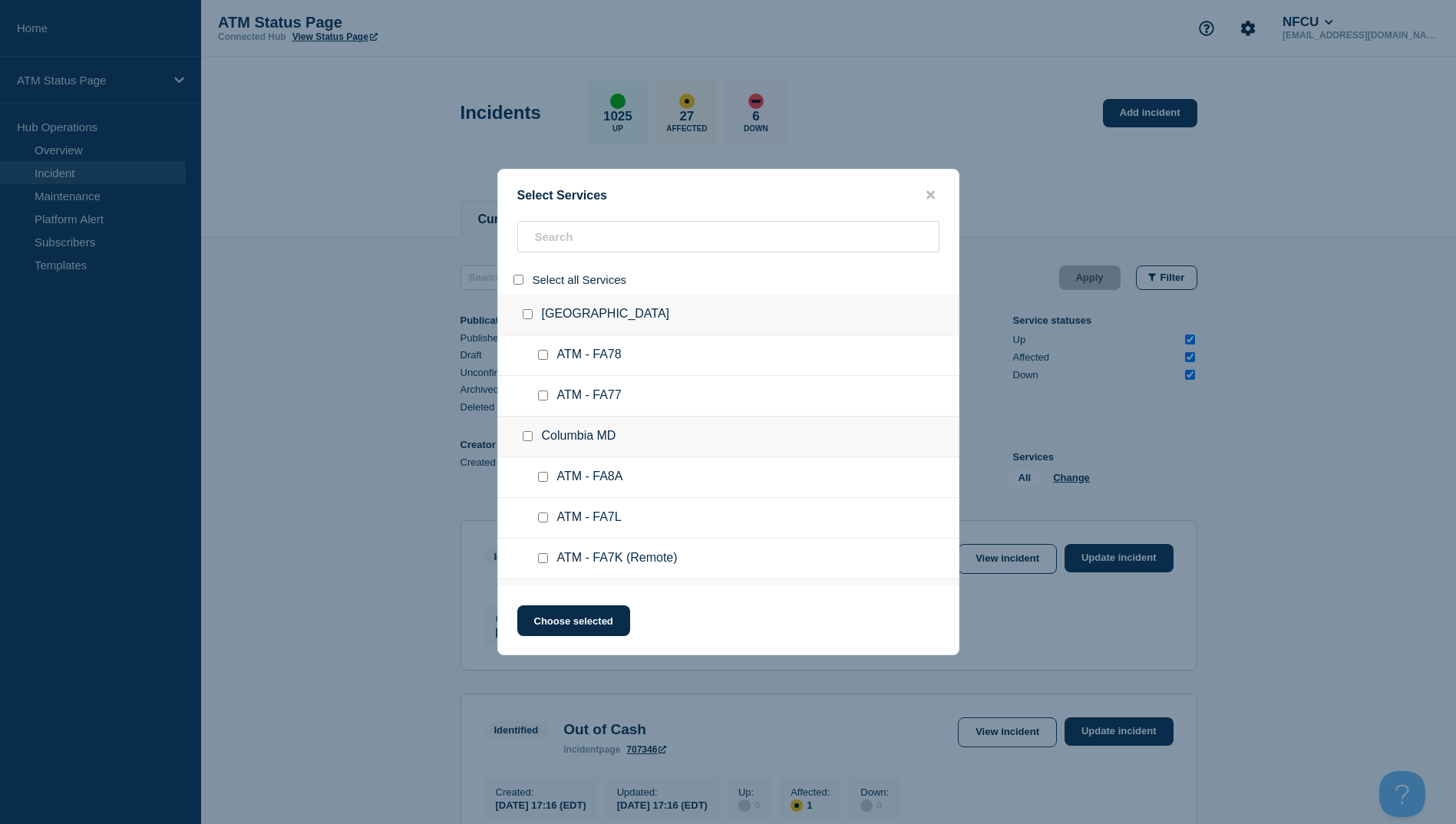
checkbox input "false"
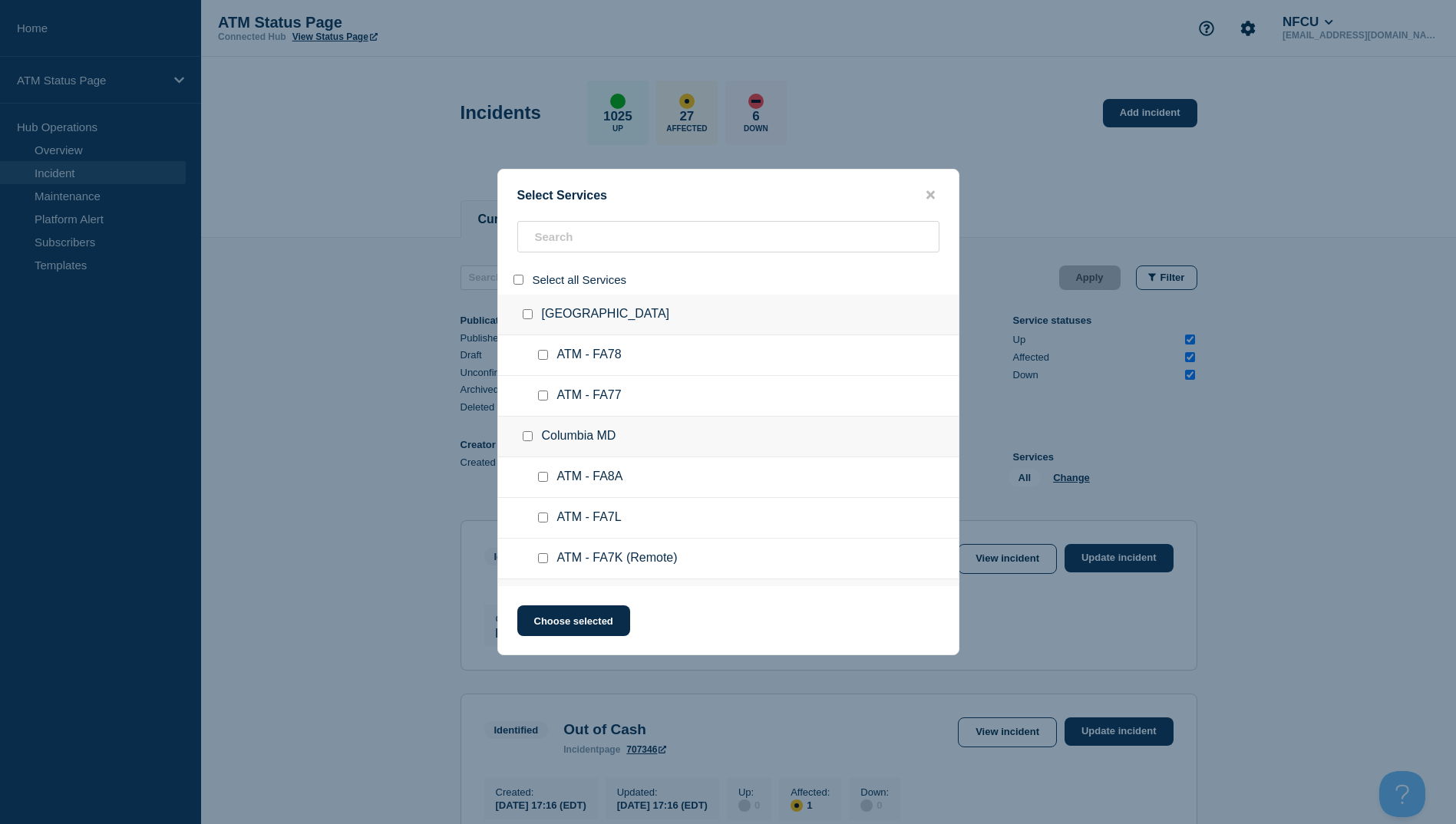
checkbox input "false"
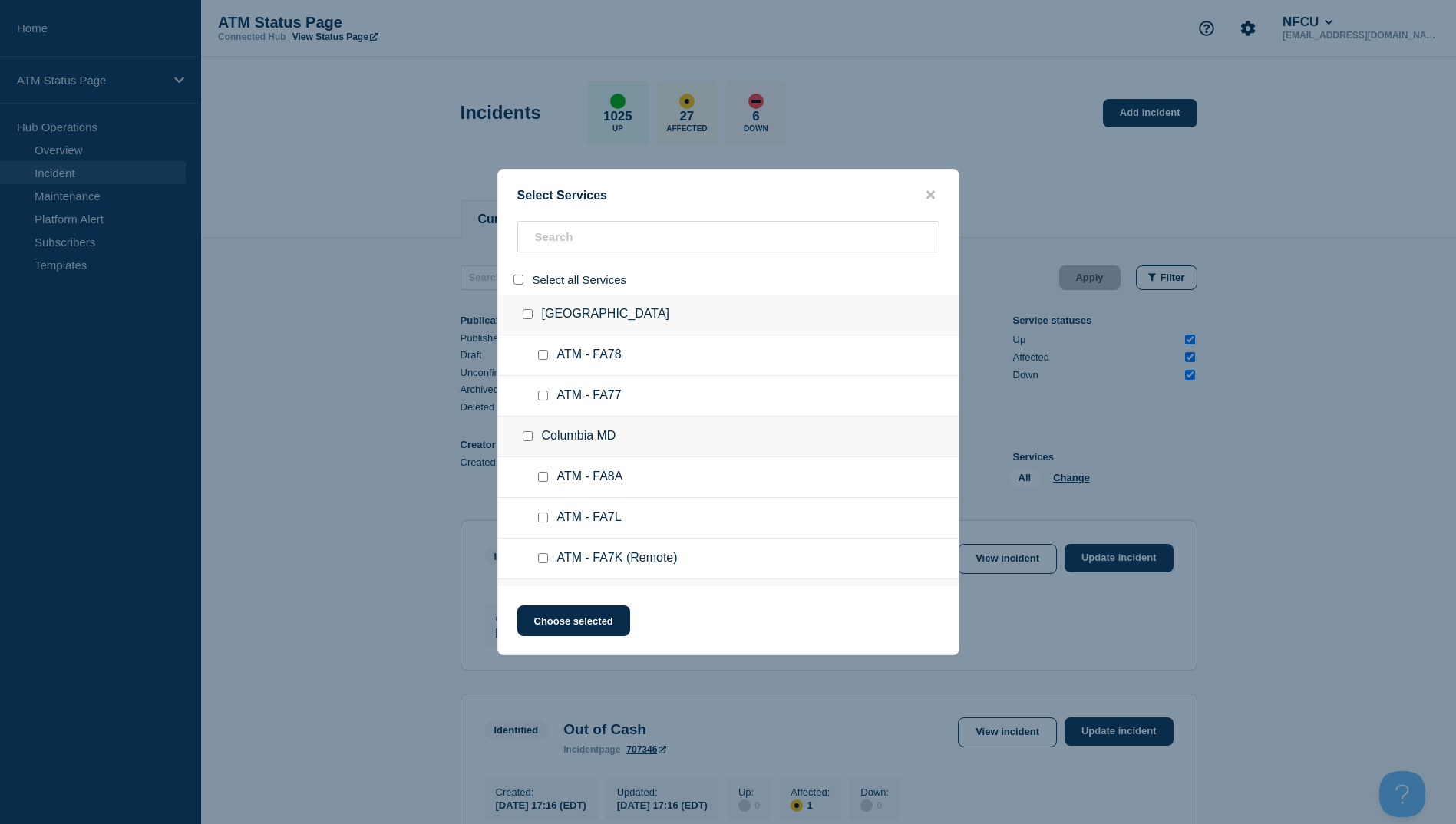
checkbox input "false"
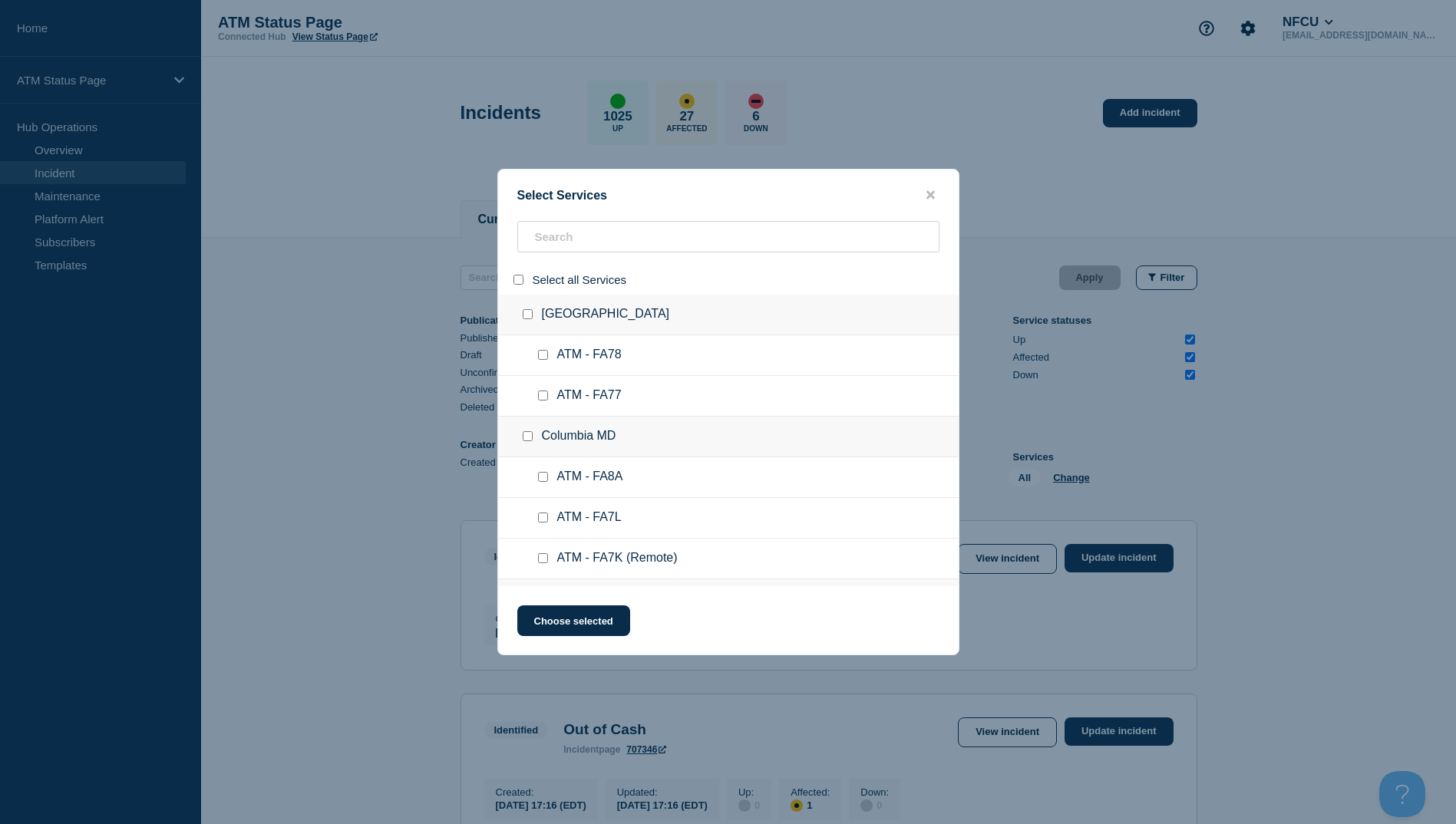
checkbox input "false"
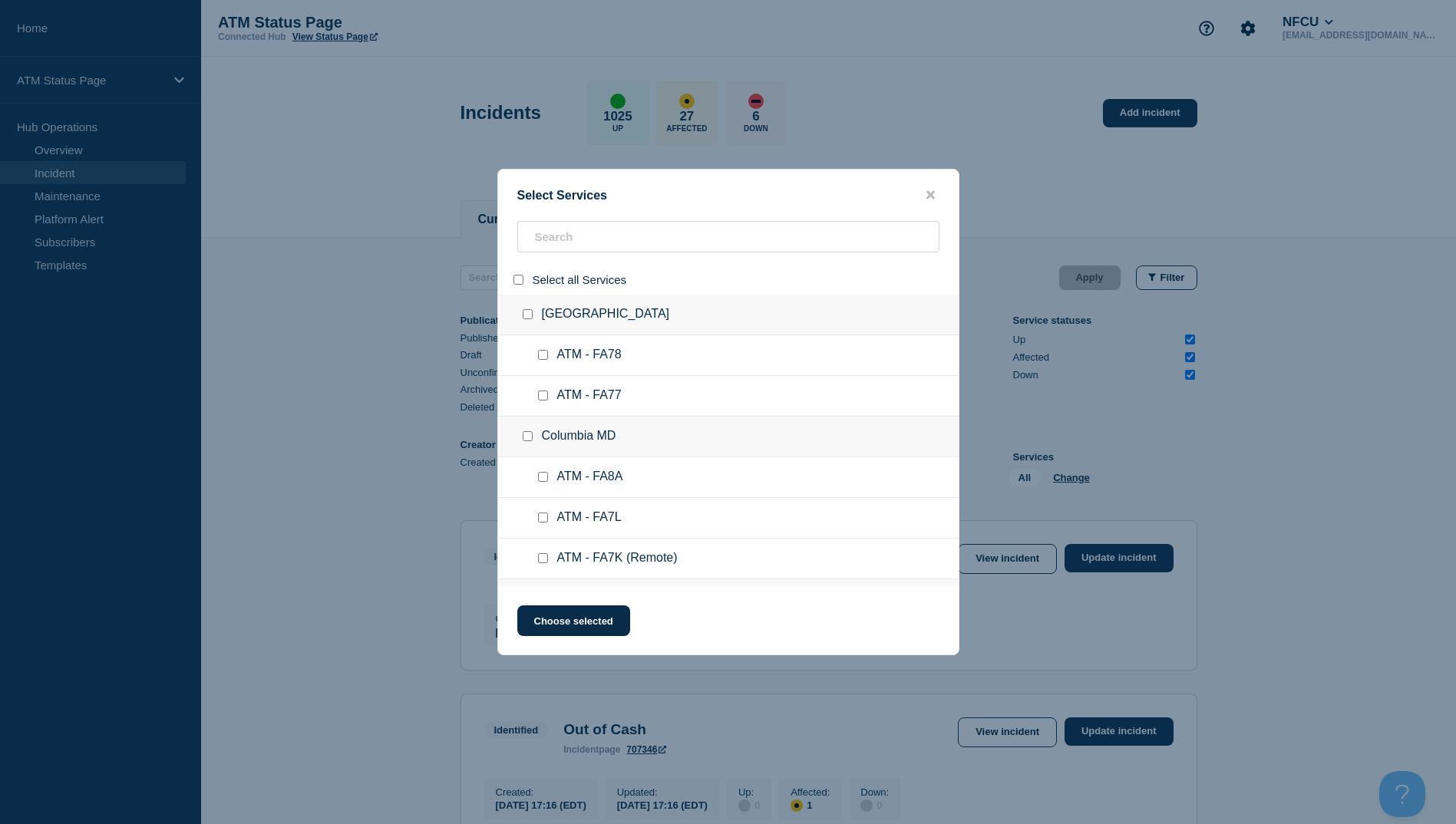
checkbox input "false"
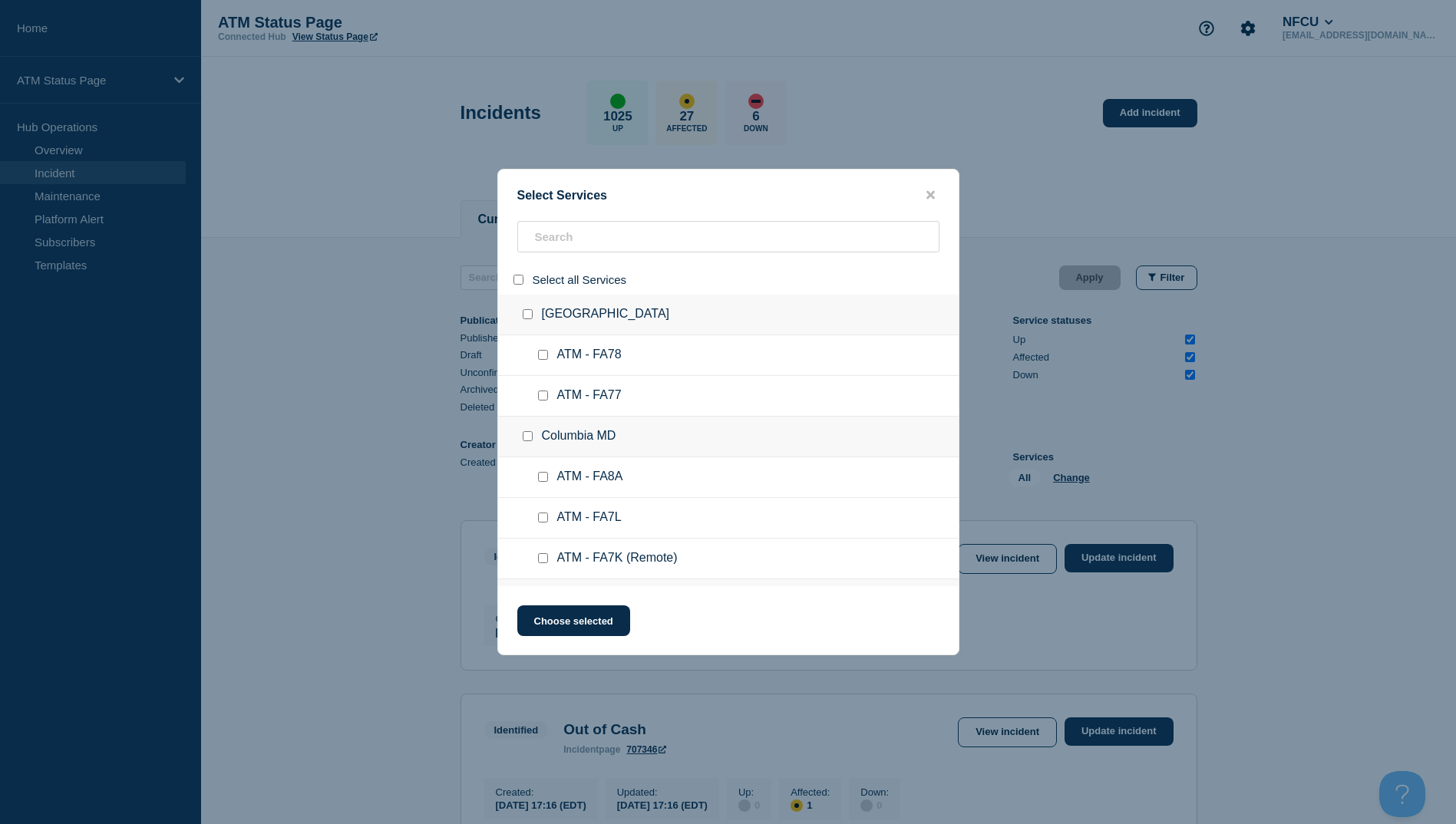
checkbox input "false"
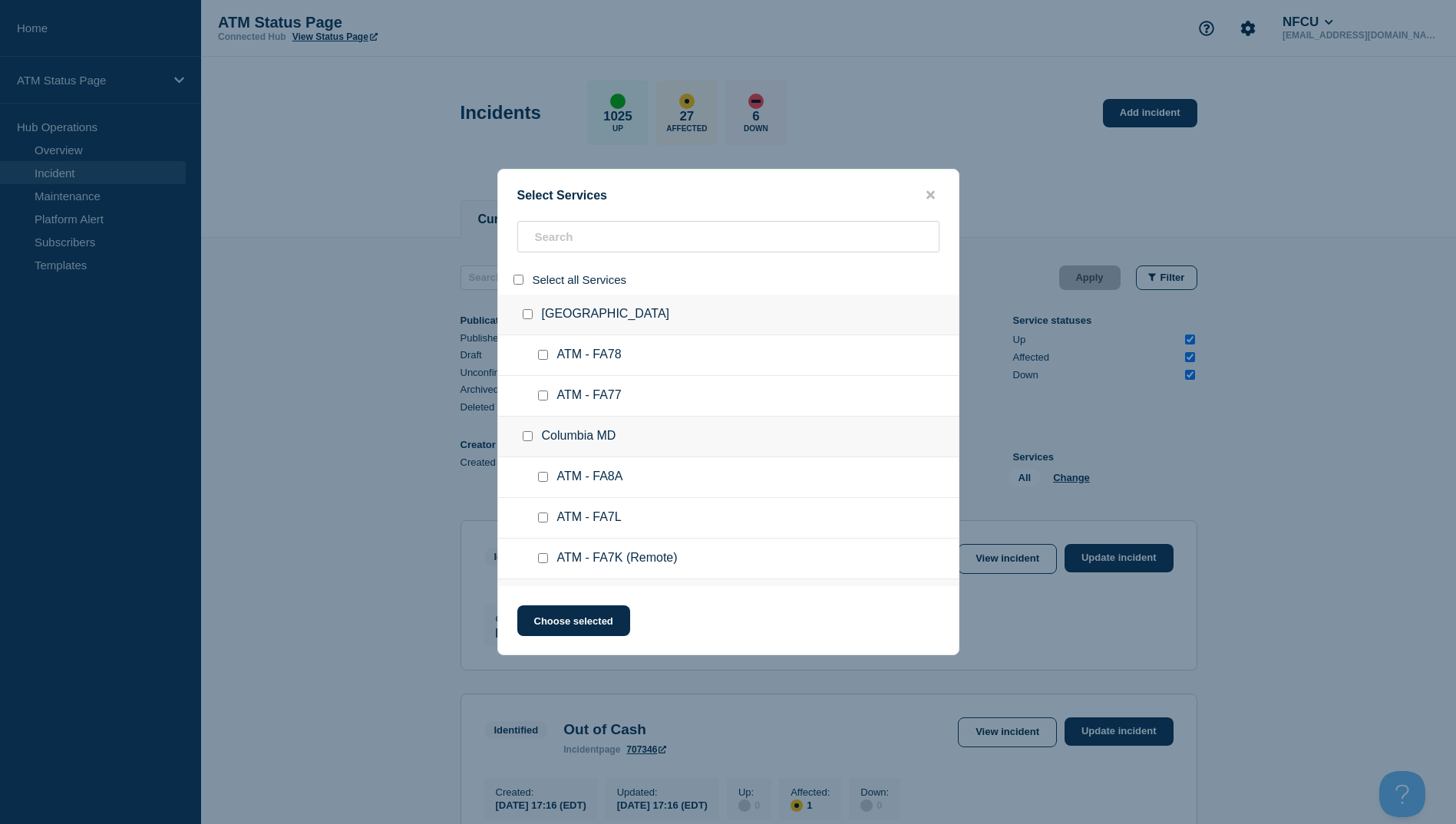
checkbox input "false"
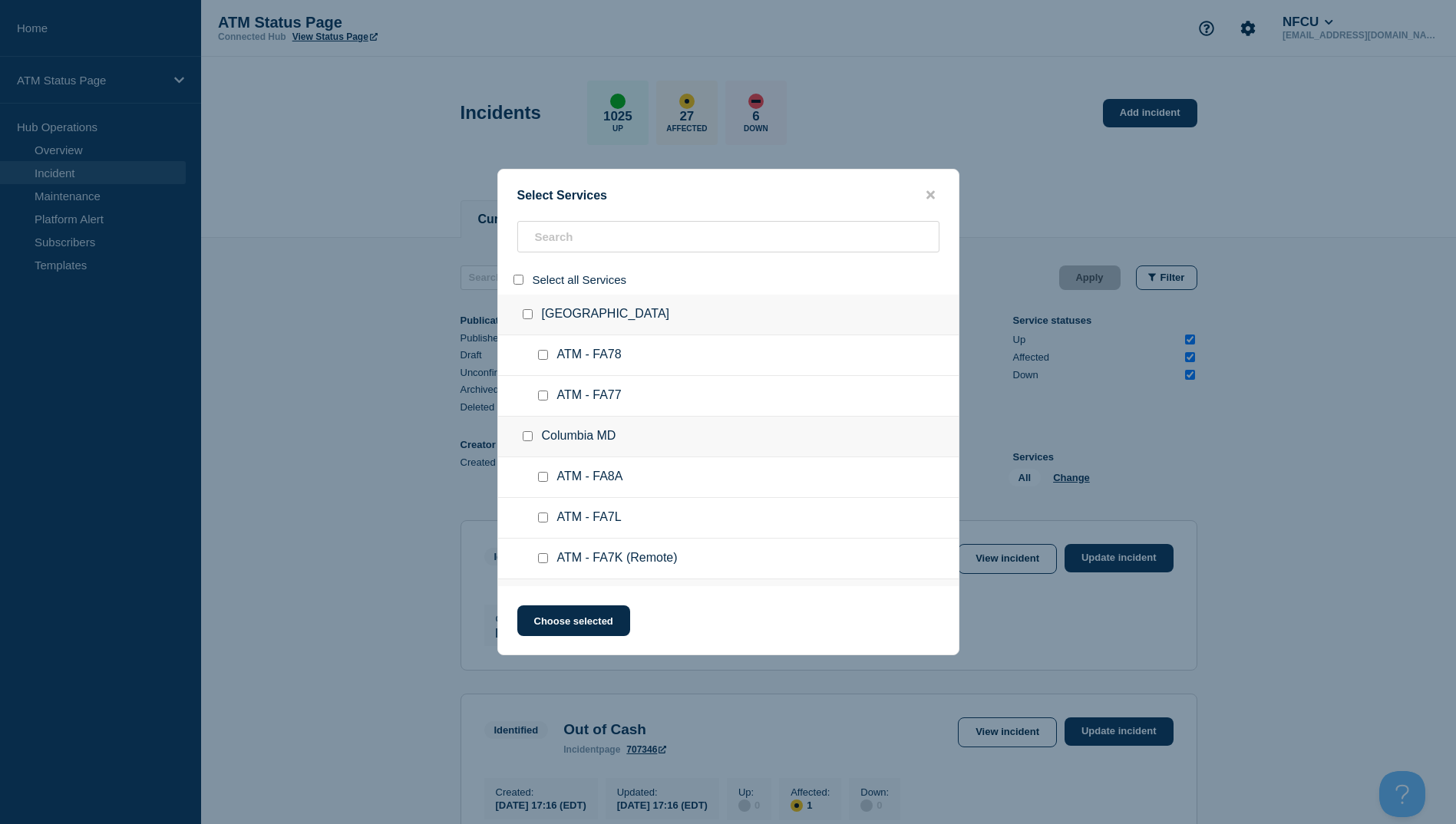
checkbox input "false"
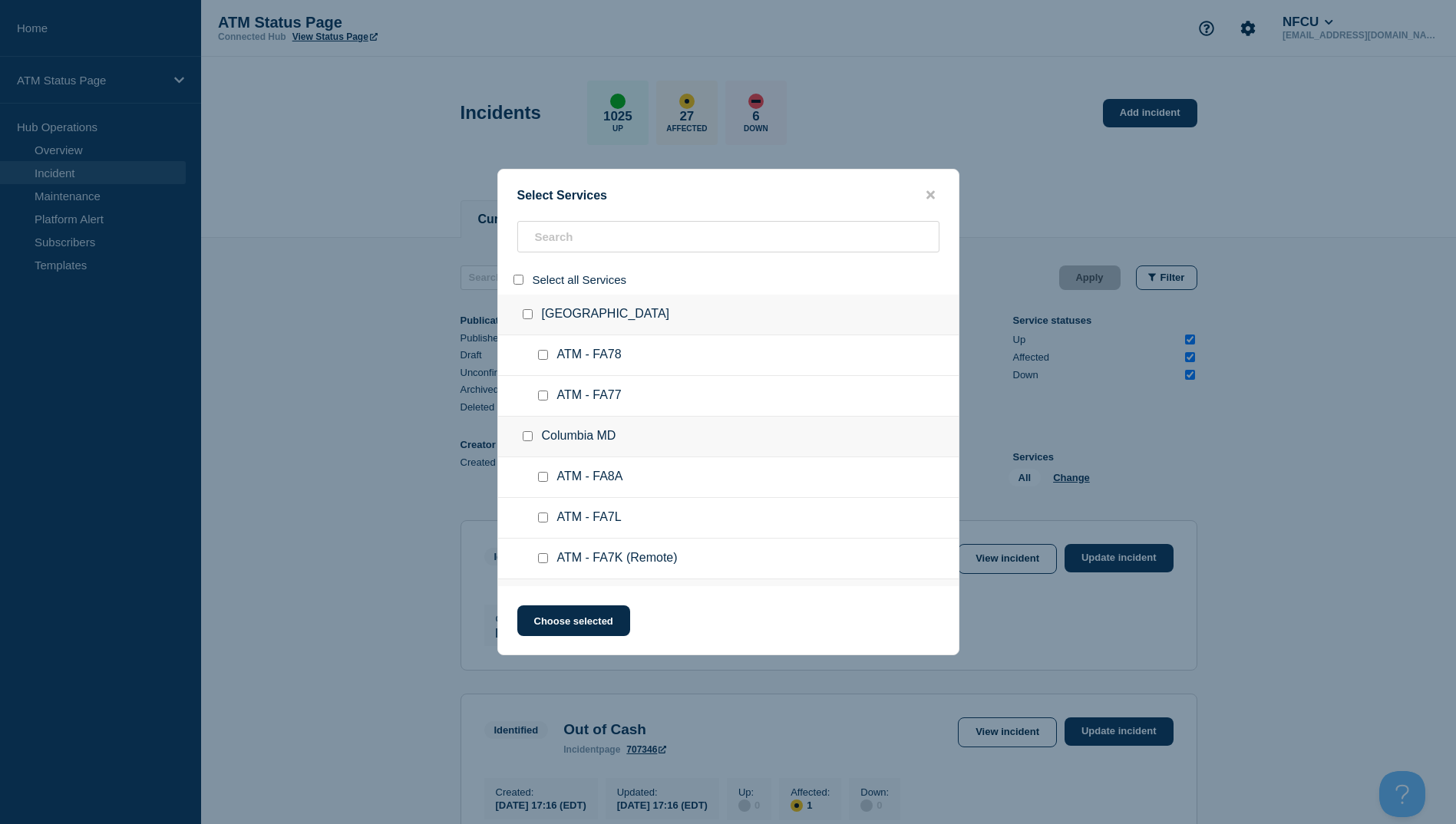
checkbox input "false"
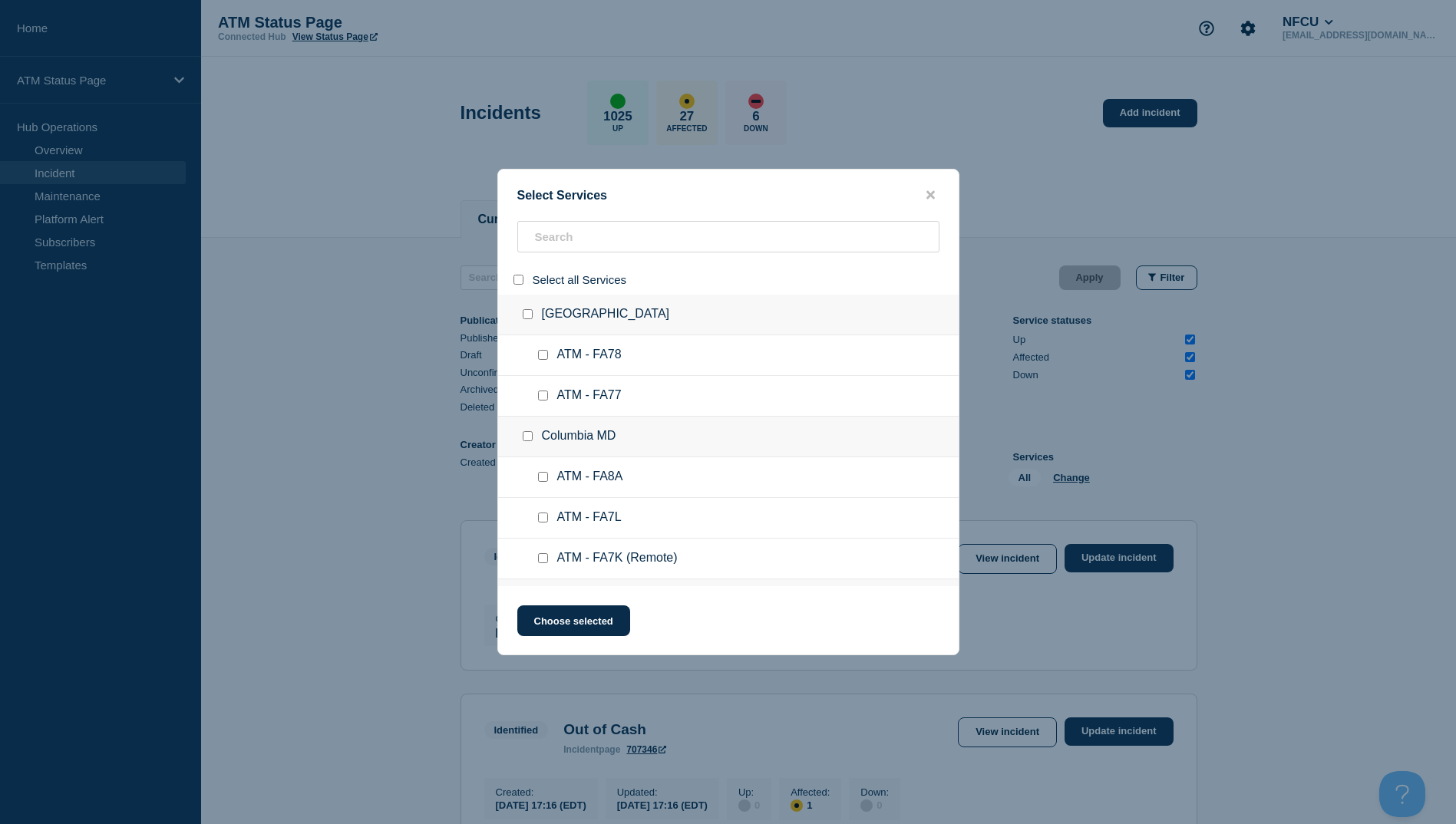
checkbox input "false"
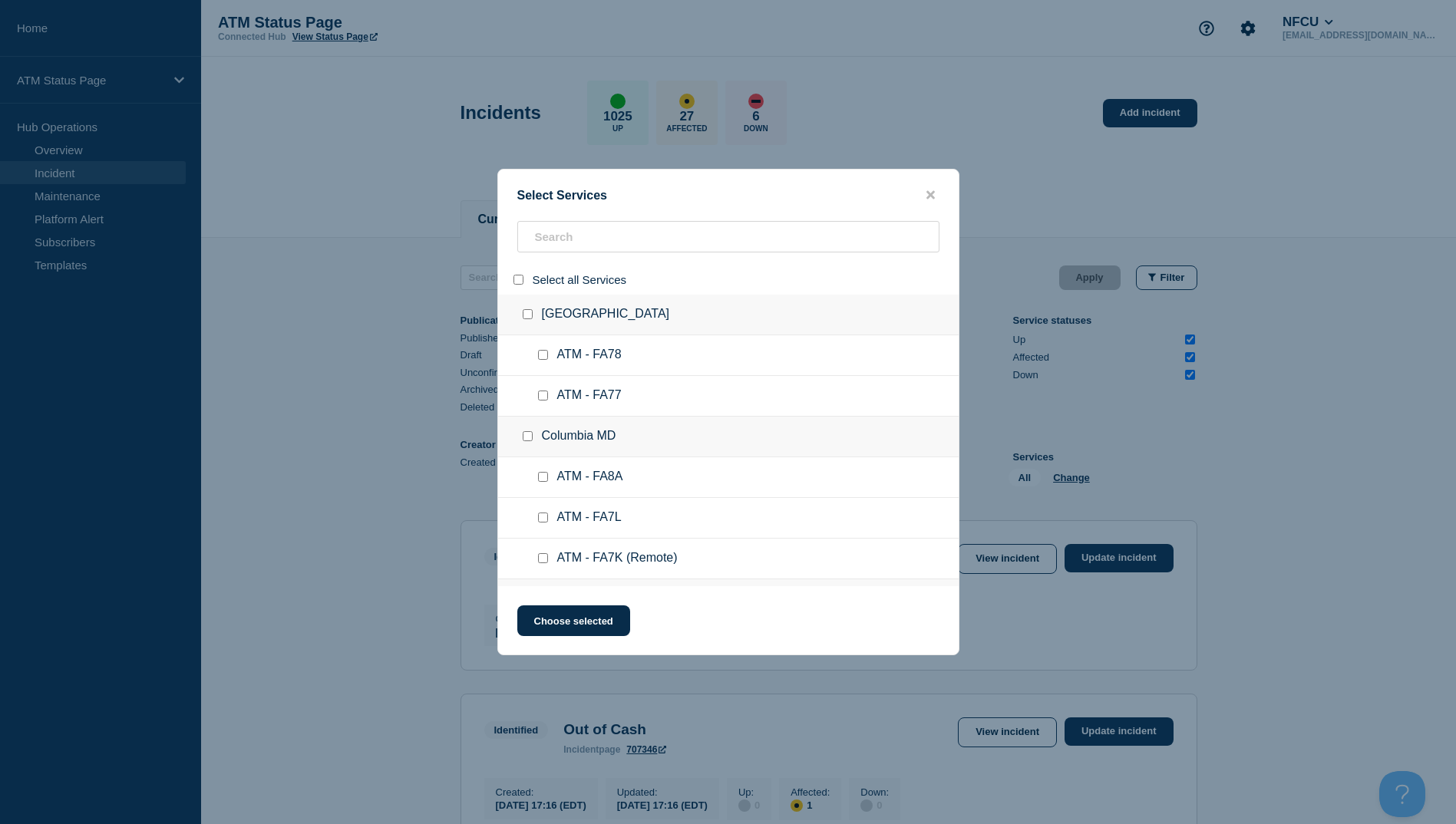
checkbox input "false"
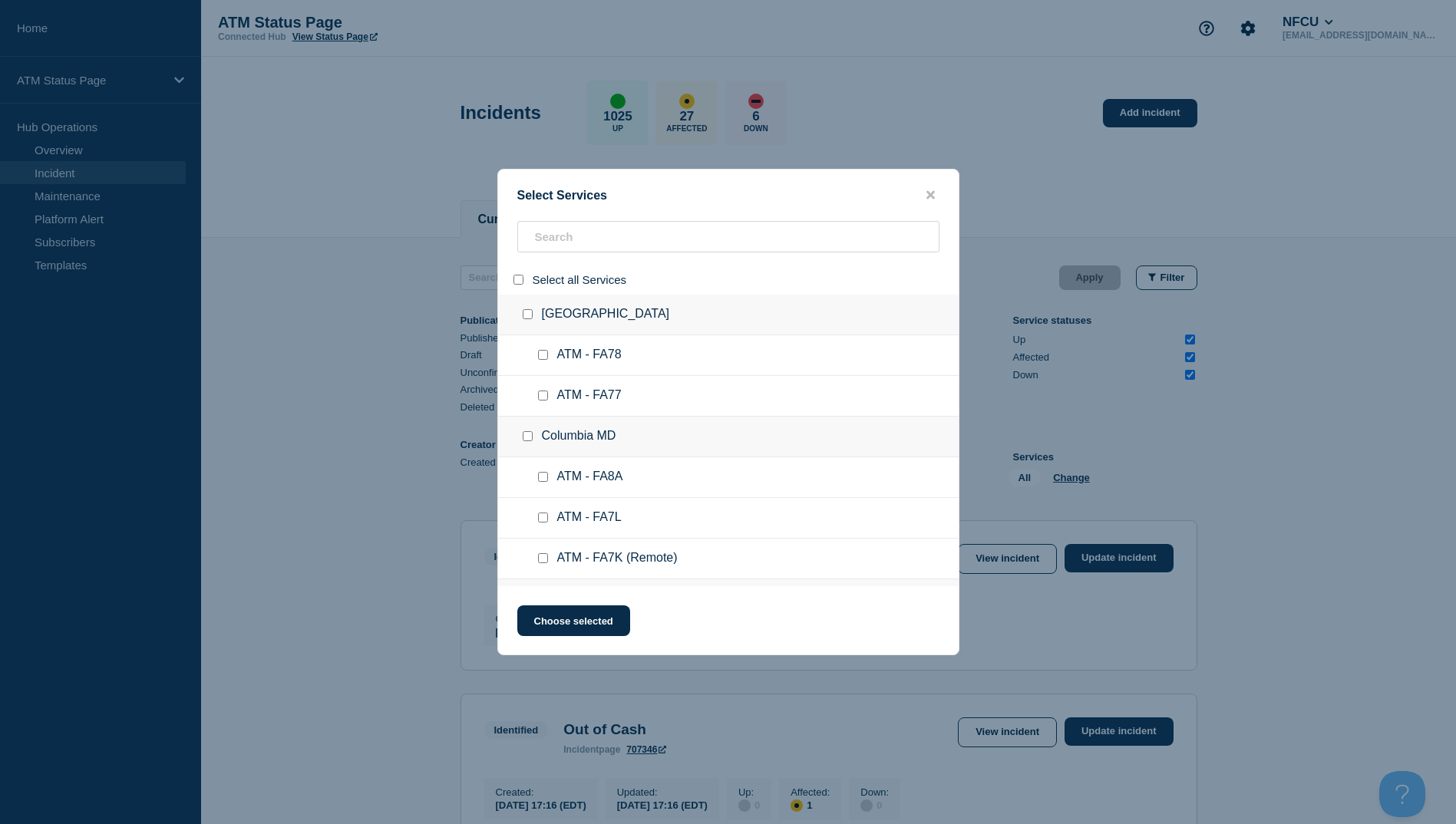
checkbox input "false"
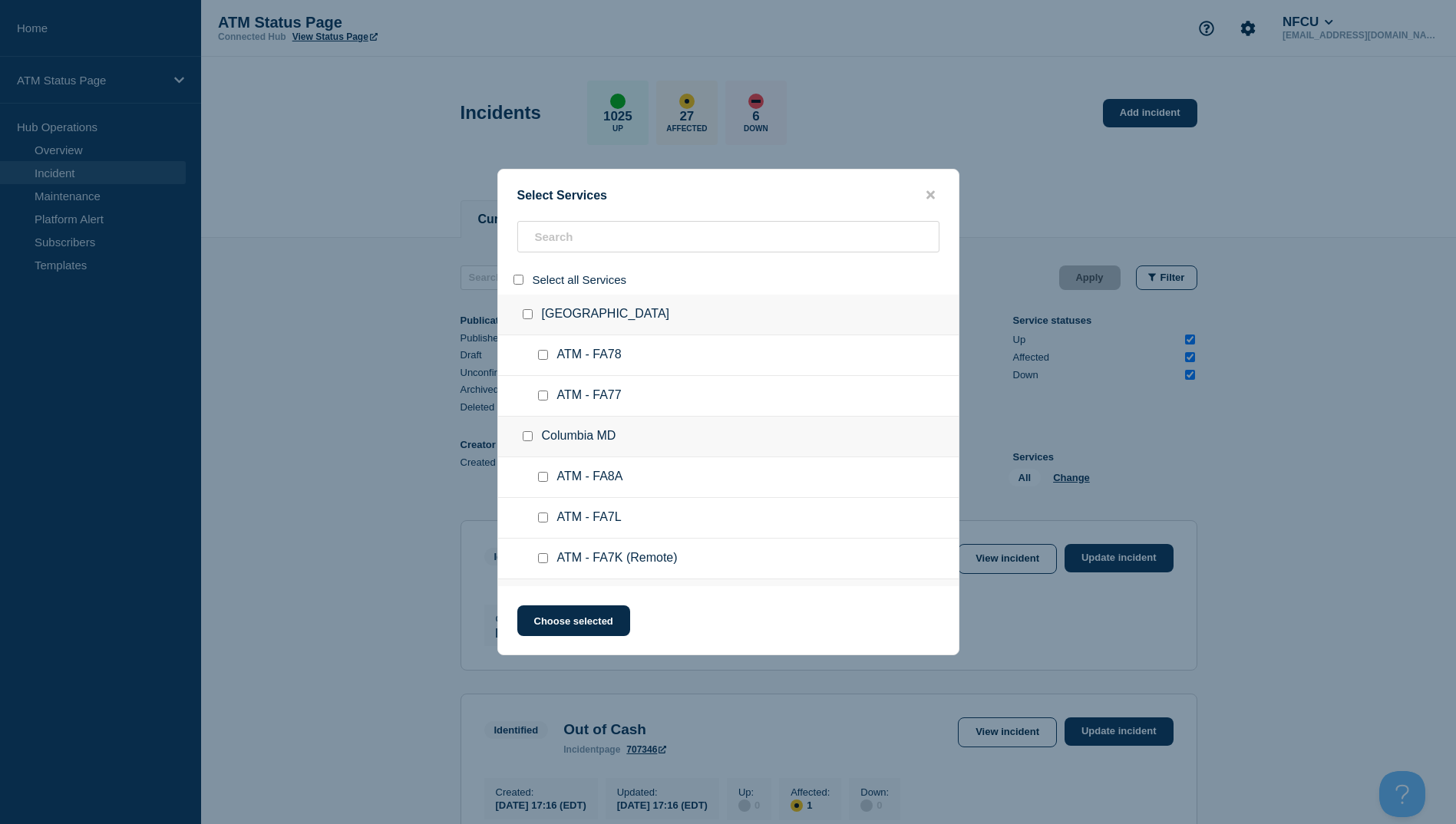
checkbox input "false"
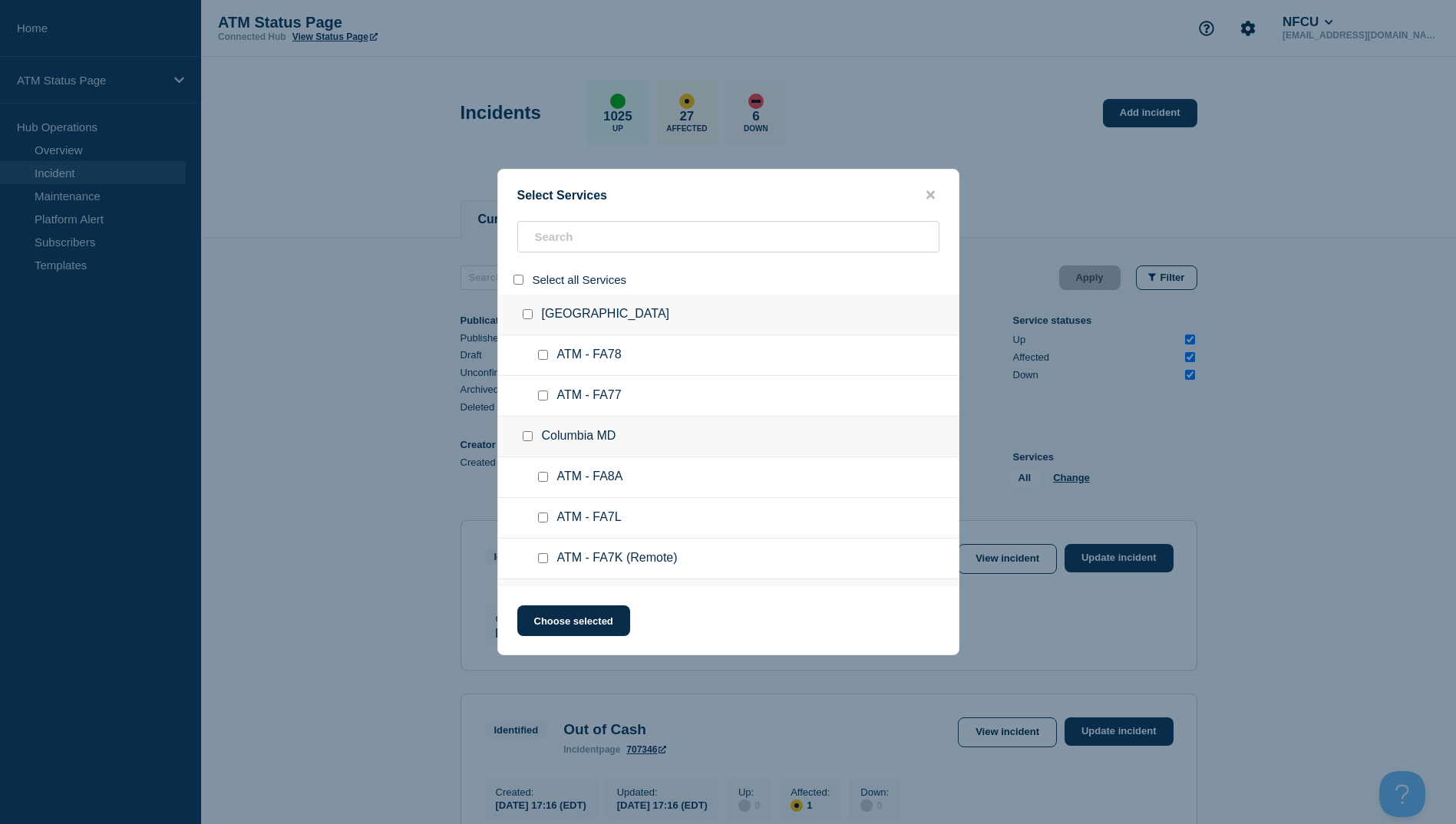
checkbox input "false"
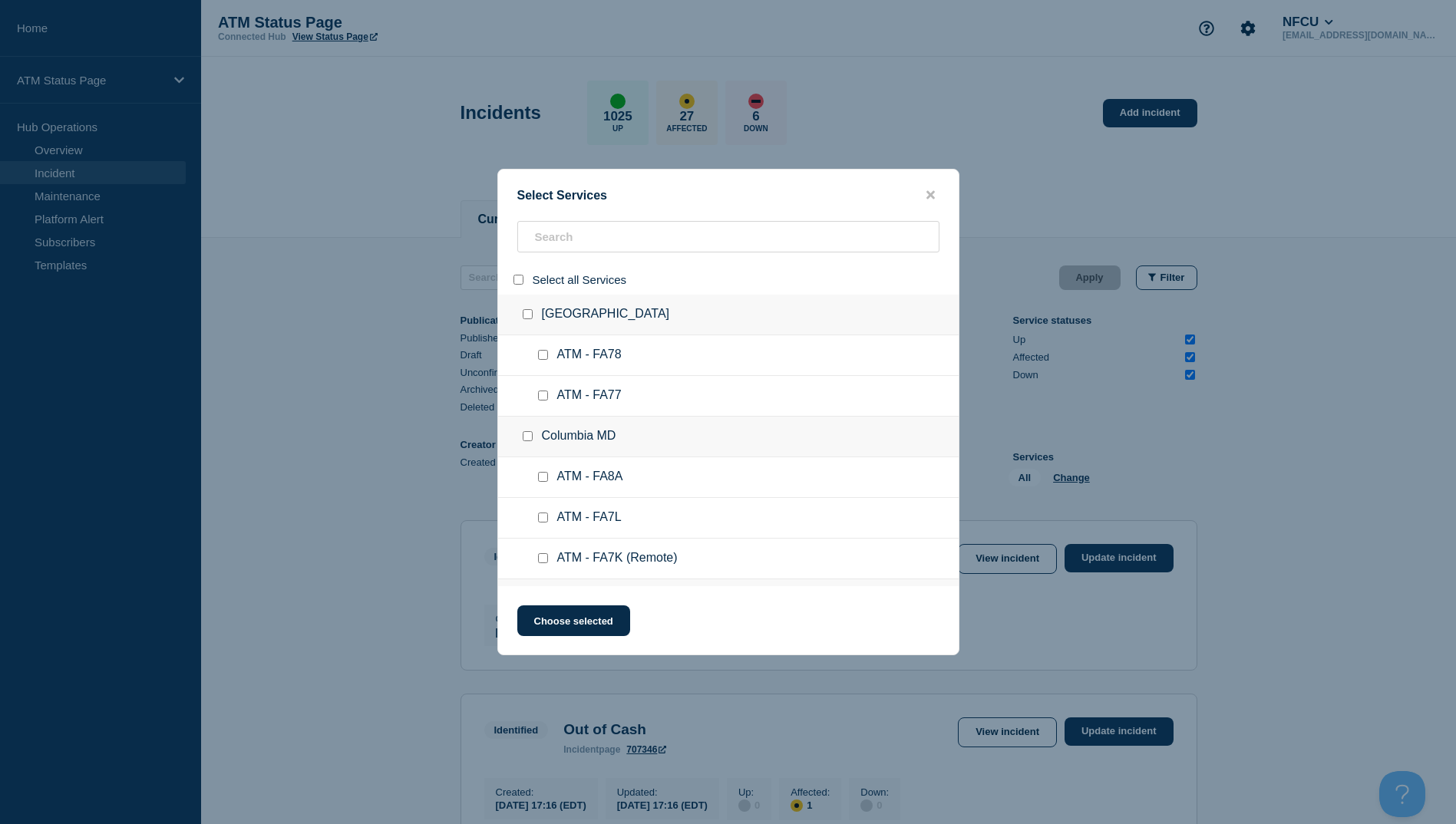
checkbox input "false"
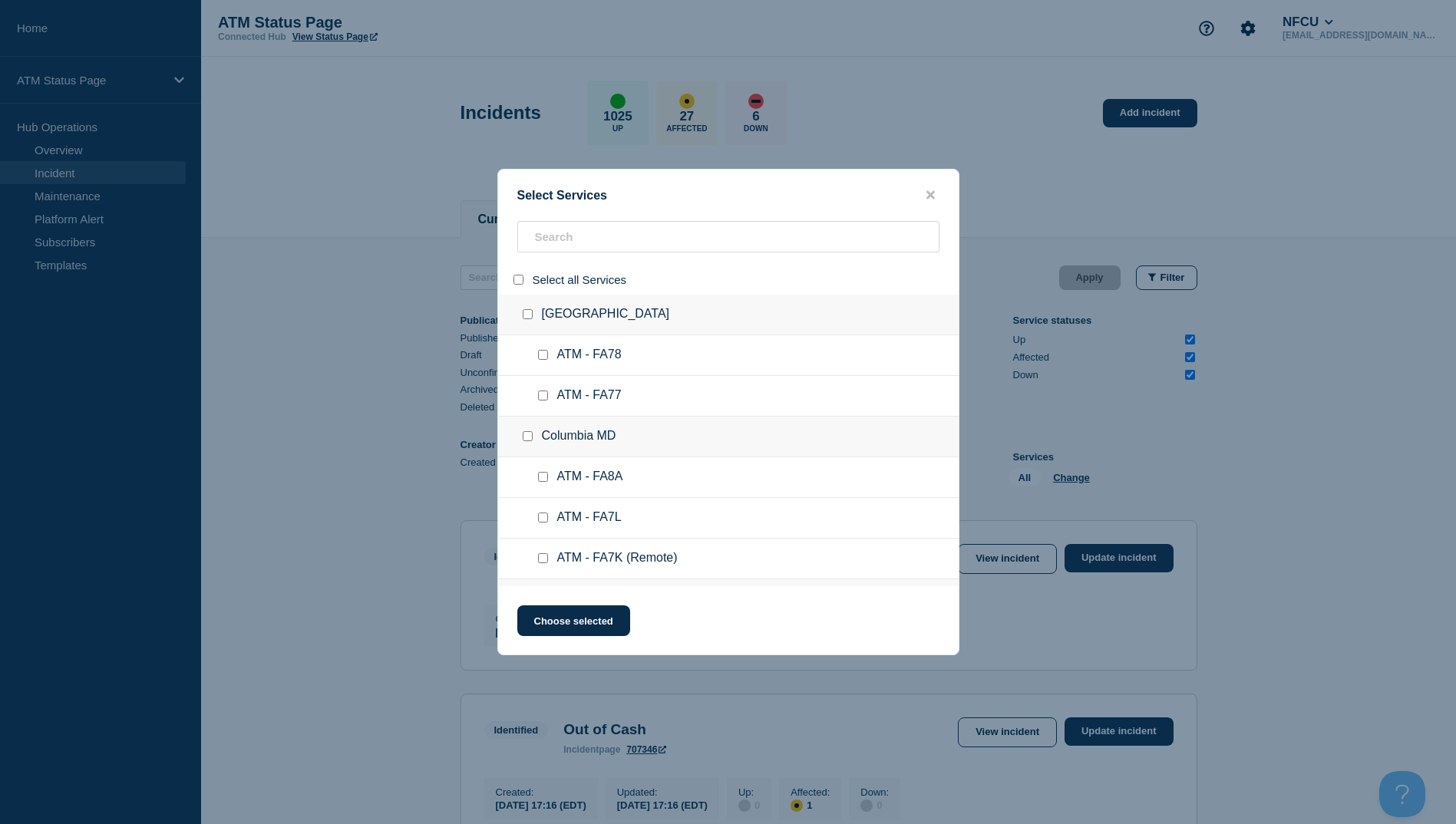
checkbox input "false"
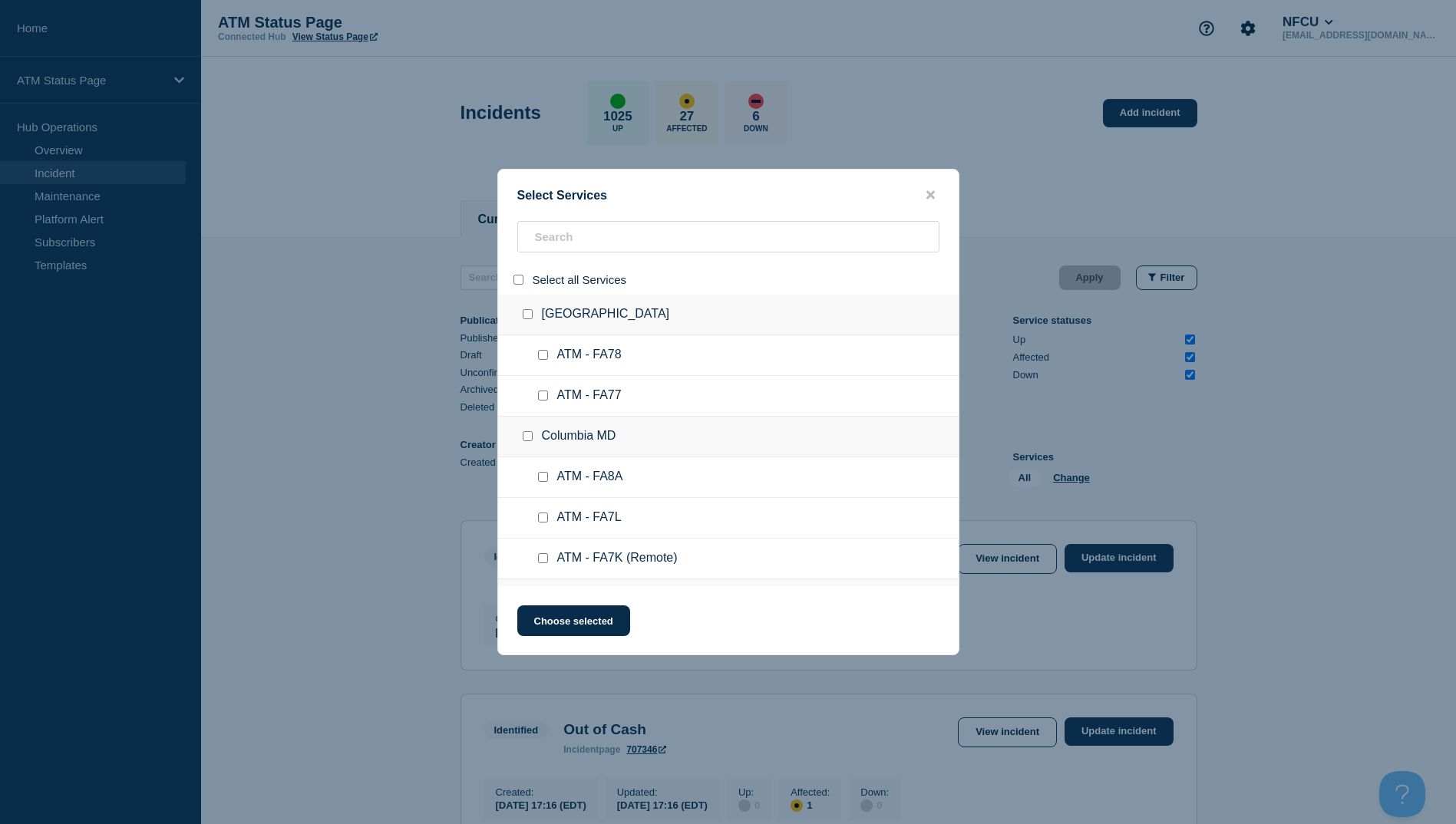
checkbox input "false"
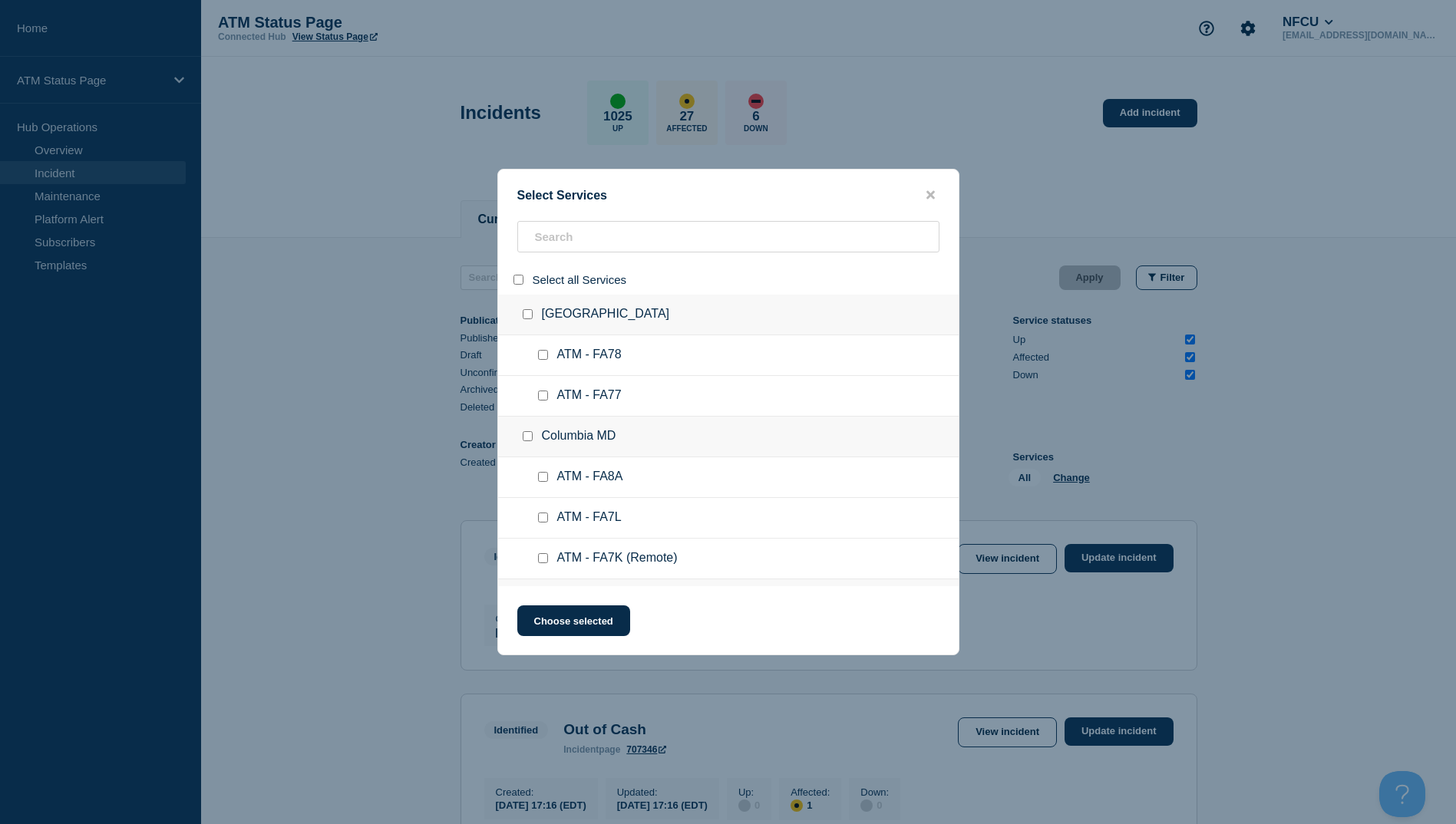
checkbox input "false"
click at [561, 235] on input "search" at bounding box center [728, 236] width 422 height 32
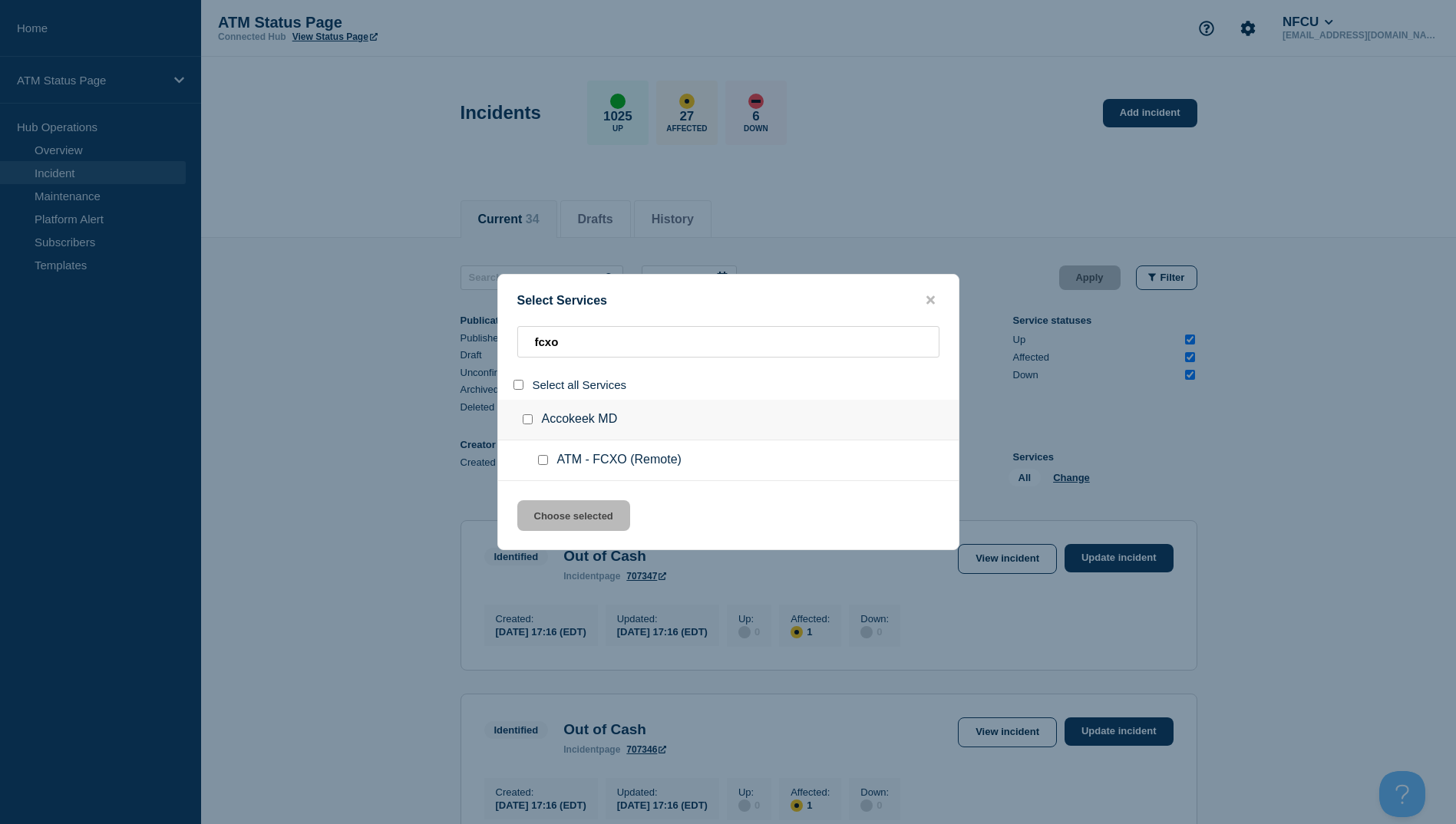
click at [527, 417] on input "group: Accokeek MD" at bounding box center [527, 419] width 10 height 10
click at [563, 519] on button "Choose selected" at bounding box center [573, 516] width 113 height 31
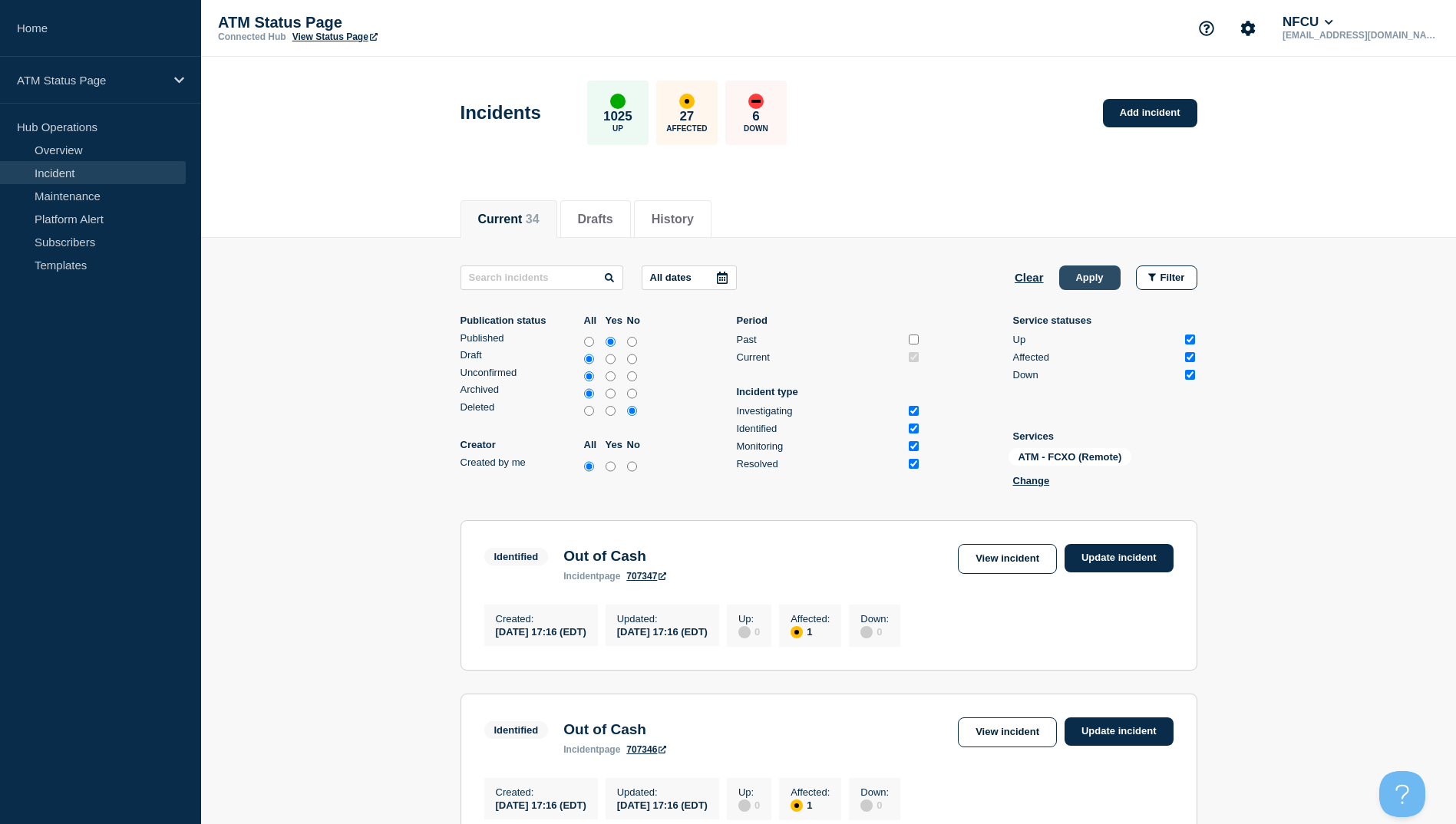
click at [1085, 288] on button "Apply" at bounding box center [1090, 278] width 61 height 24
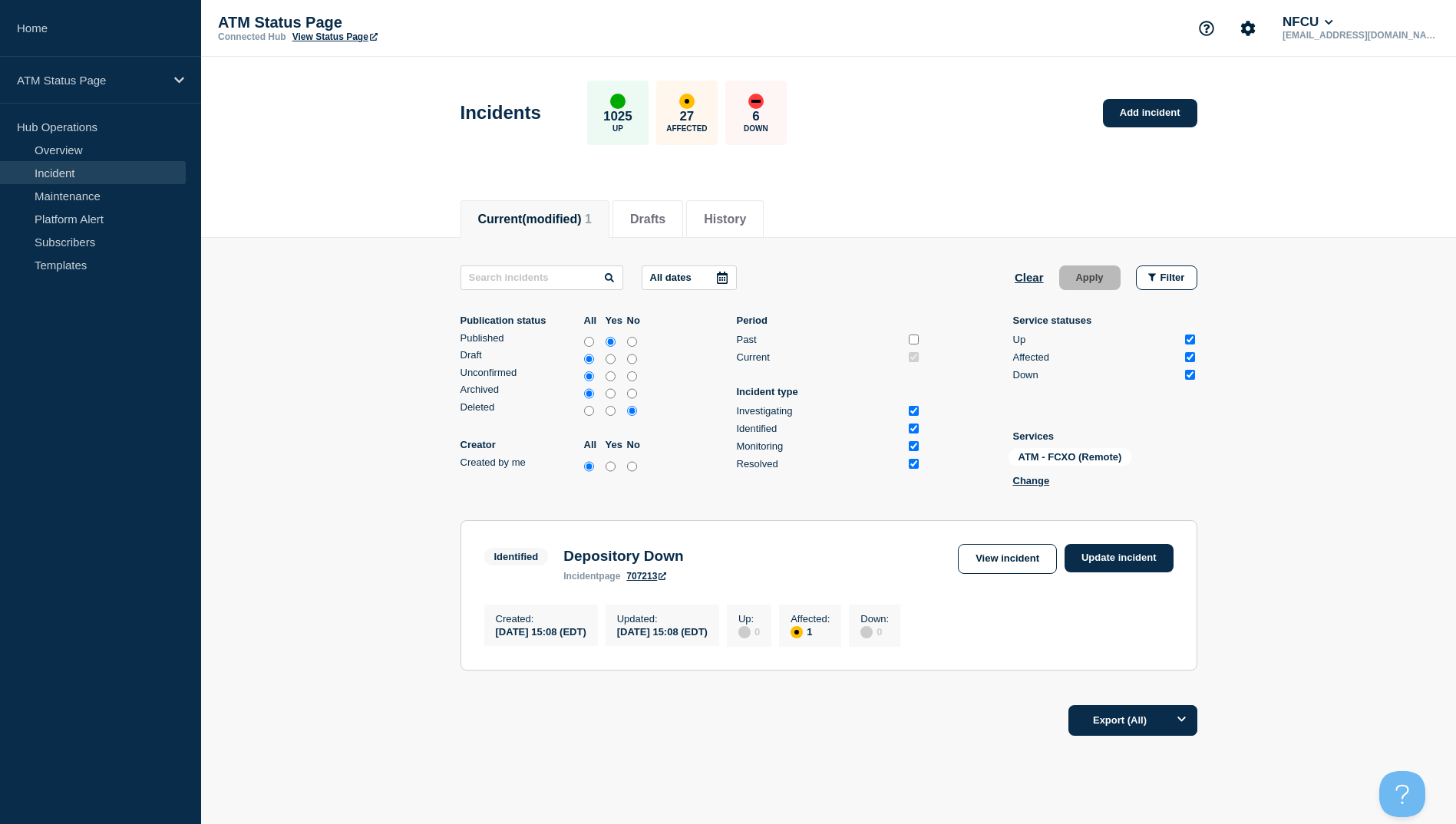
click at [1151, 576] on div "Identified Depository Down incident page 707213 View incident Update incident" at bounding box center [829, 563] width 690 height 38
click at [1148, 566] on link "Update incident" at bounding box center [1119, 559] width 109 height 29
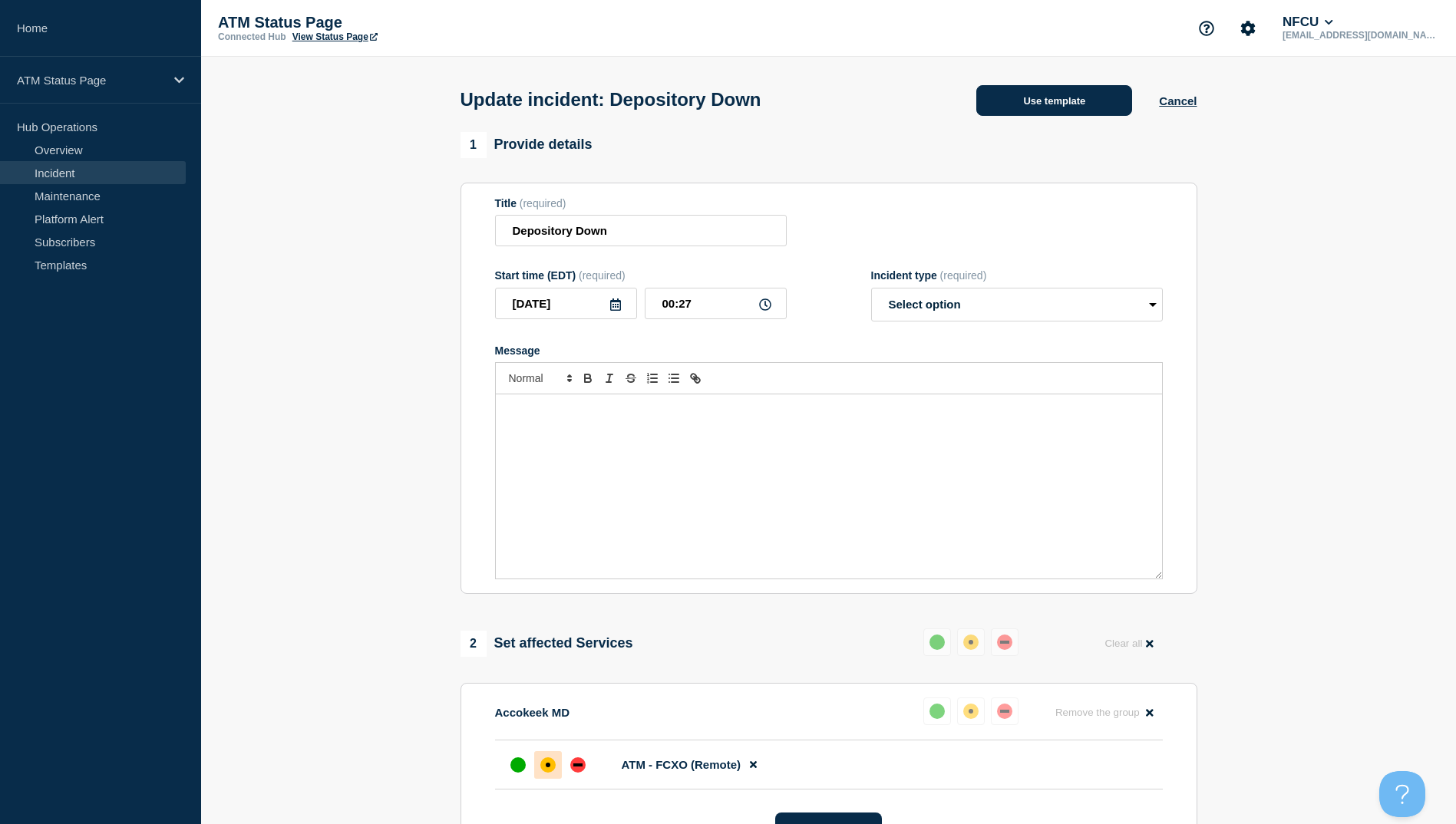
click at [1045, 100] on button "Use template" at bounding box center [1054, 101] width 156 height 31
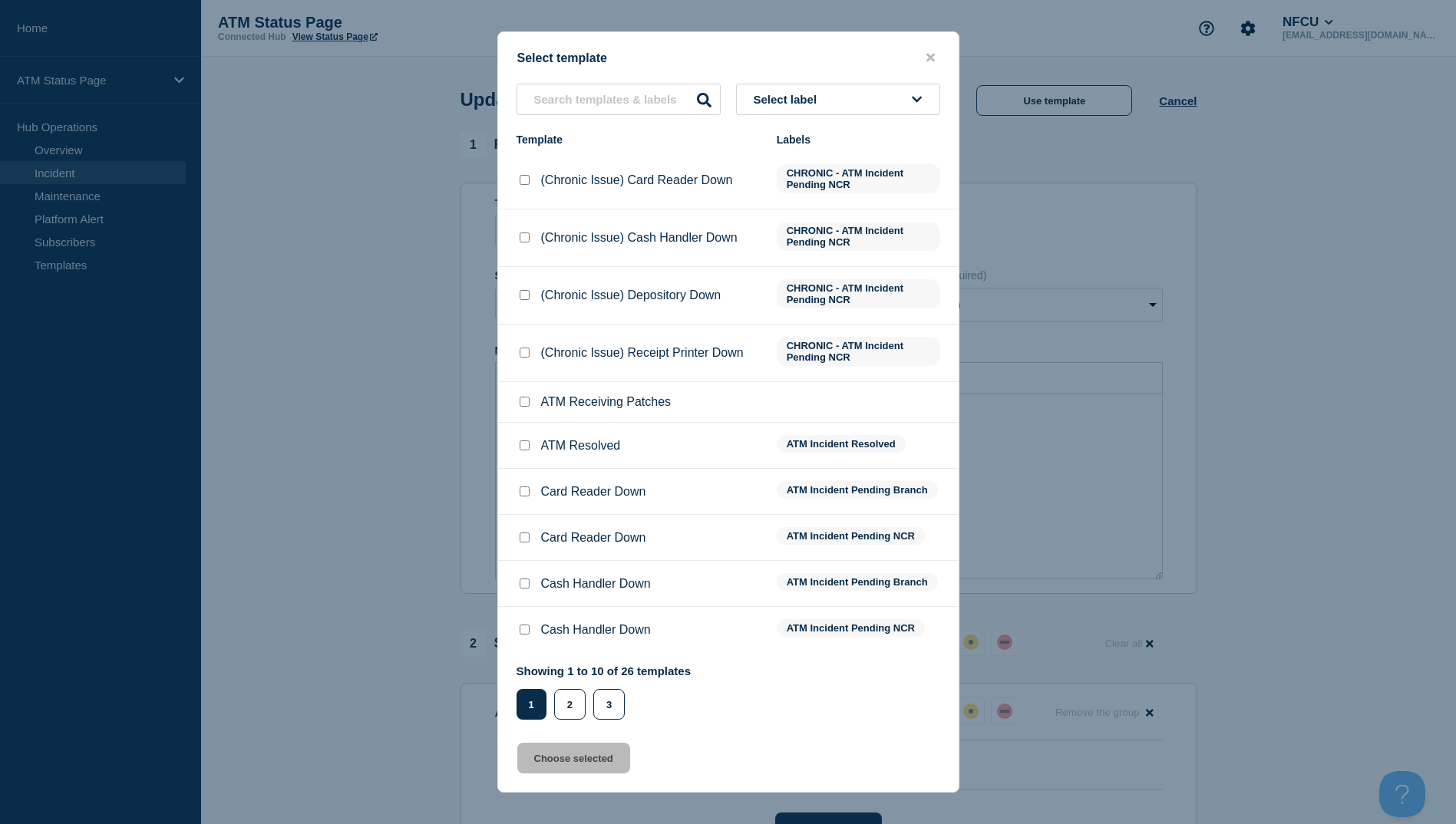
click at [527, 451] on input "ATM Resolved checkbox" at bounding box center [524, 445] width 10 height 10
click at [568, 764] on button "Choose selected" at bounding box center [573, 758] width 113 height 31
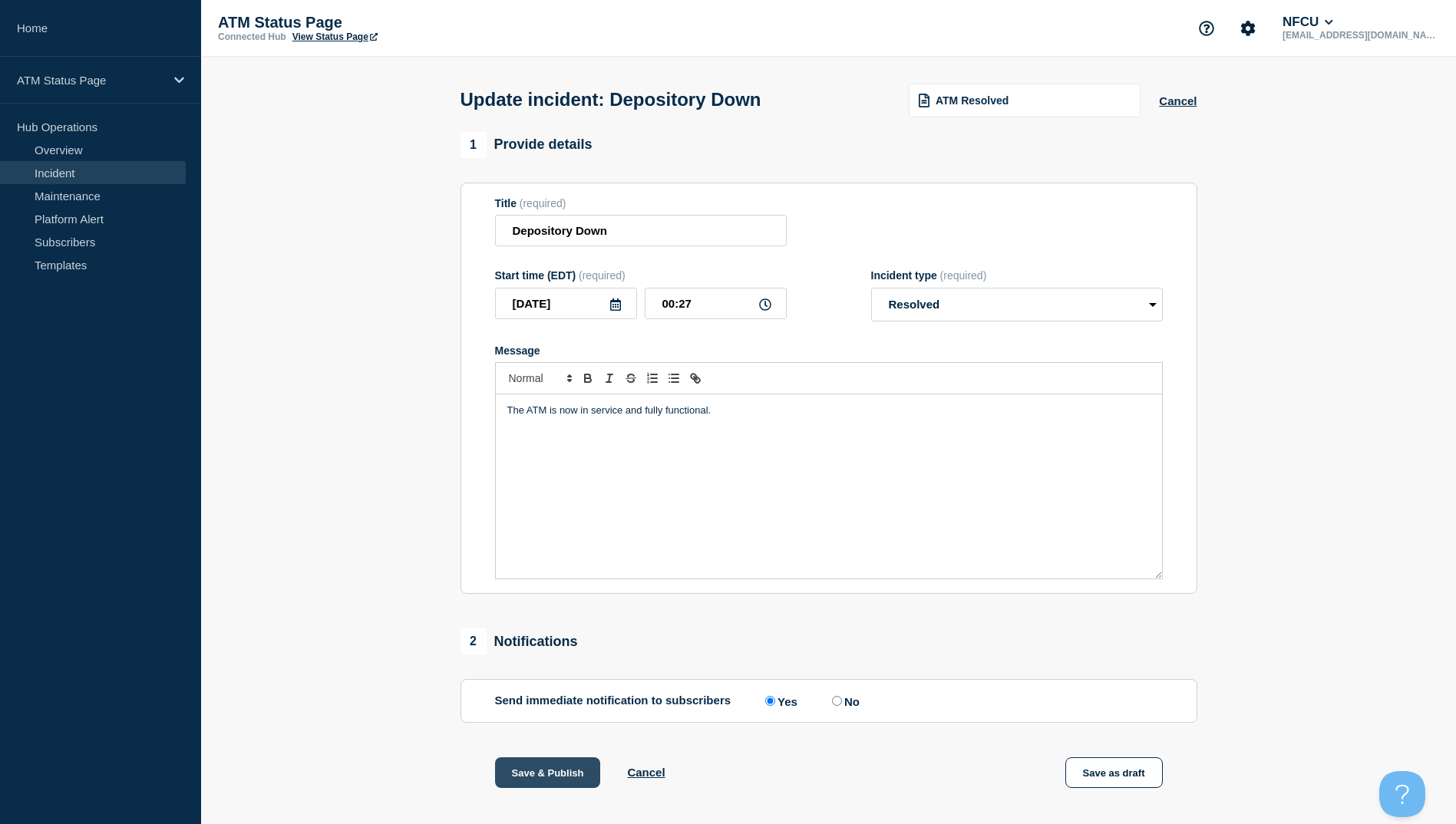
scroll to position [153, 0]
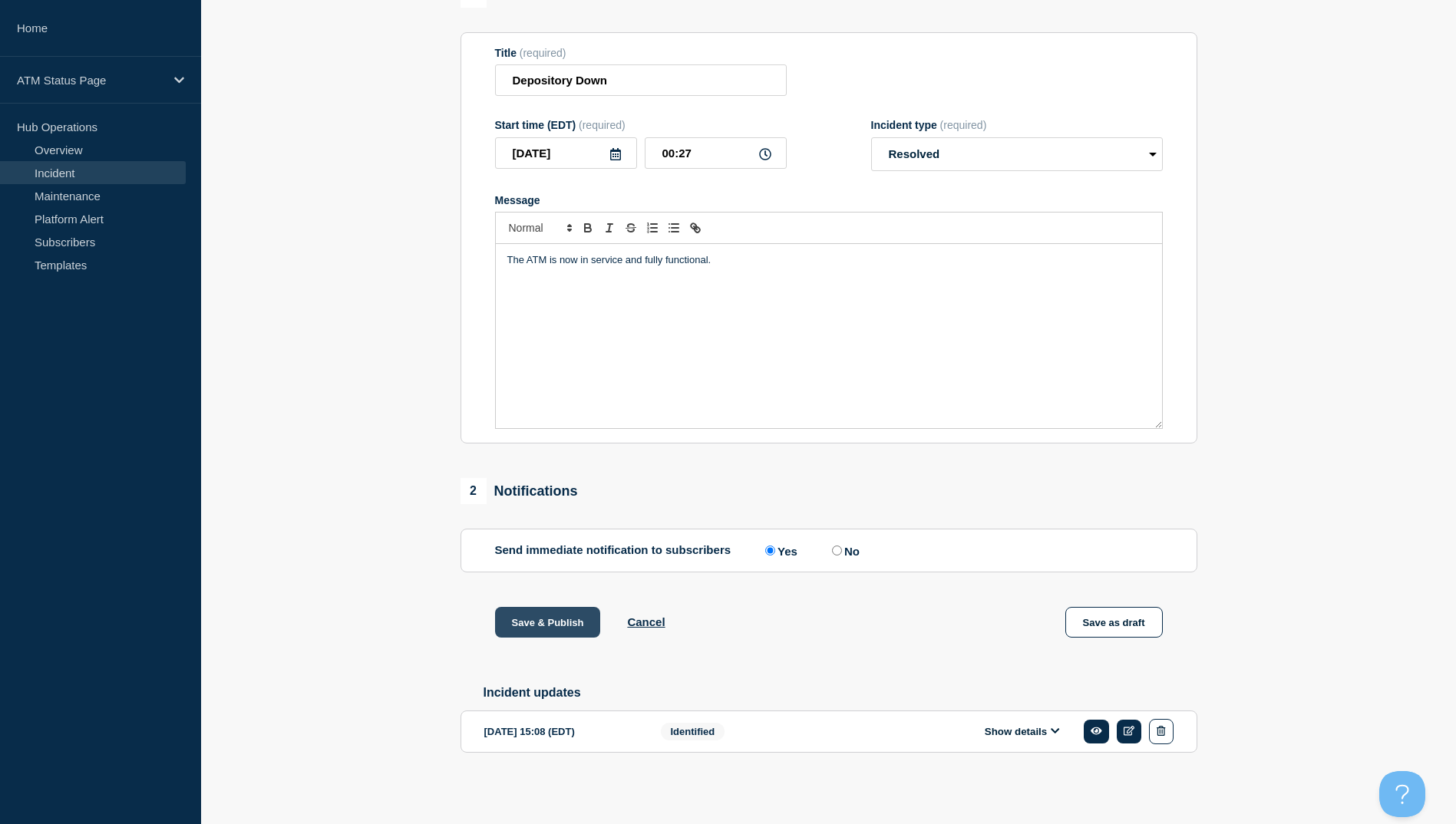
click at [560, 624] on button "Save & Publish" at bounding box center [547, 622] width 105 height 31
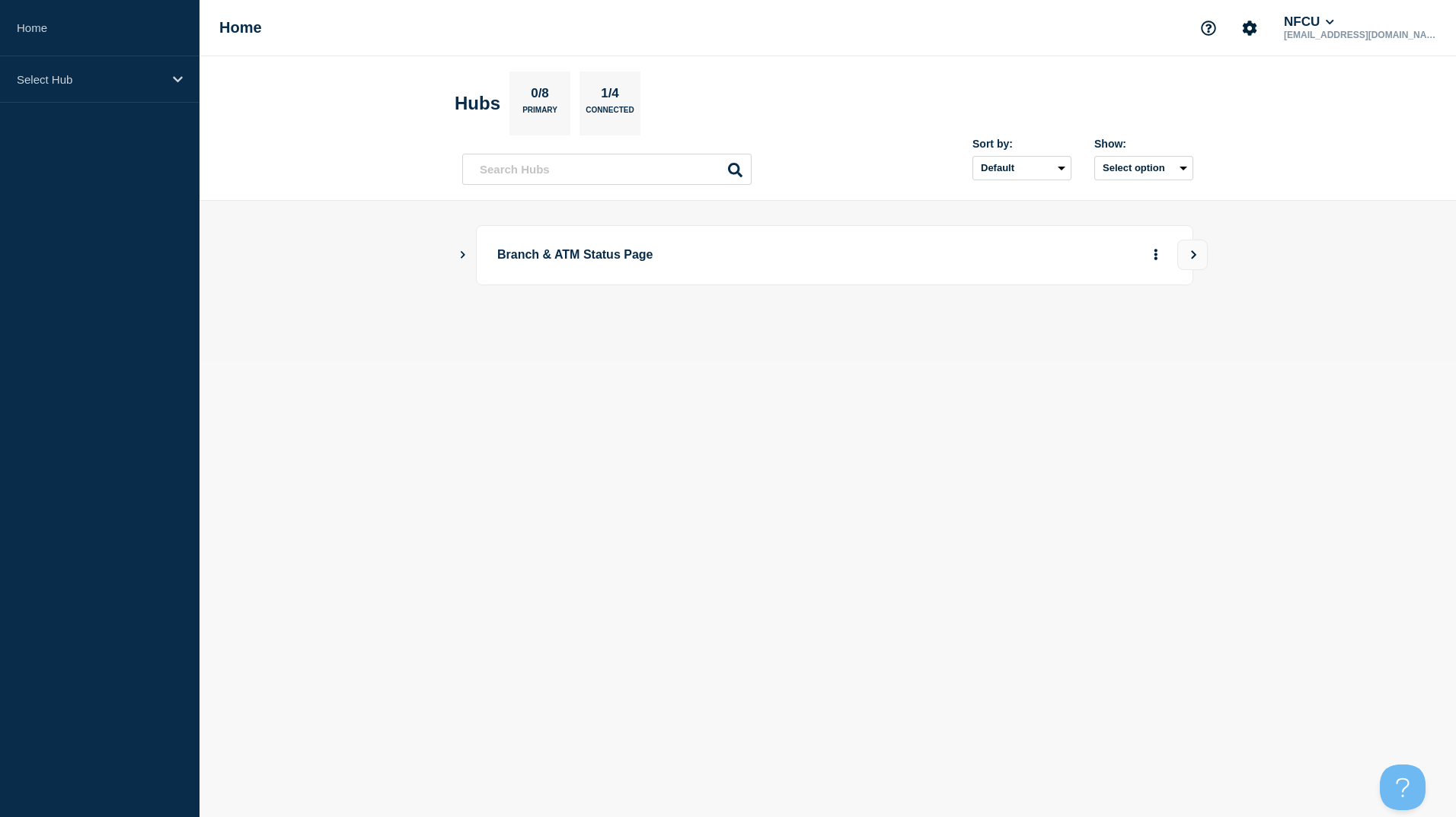
click at [462, 257] on icon "Show Connected Hubs" at bounding box center [462, 255] width 4 height 8
click at [1103, 326] on button "See overview" at bounding box center [1103, 332] width 80 height 30
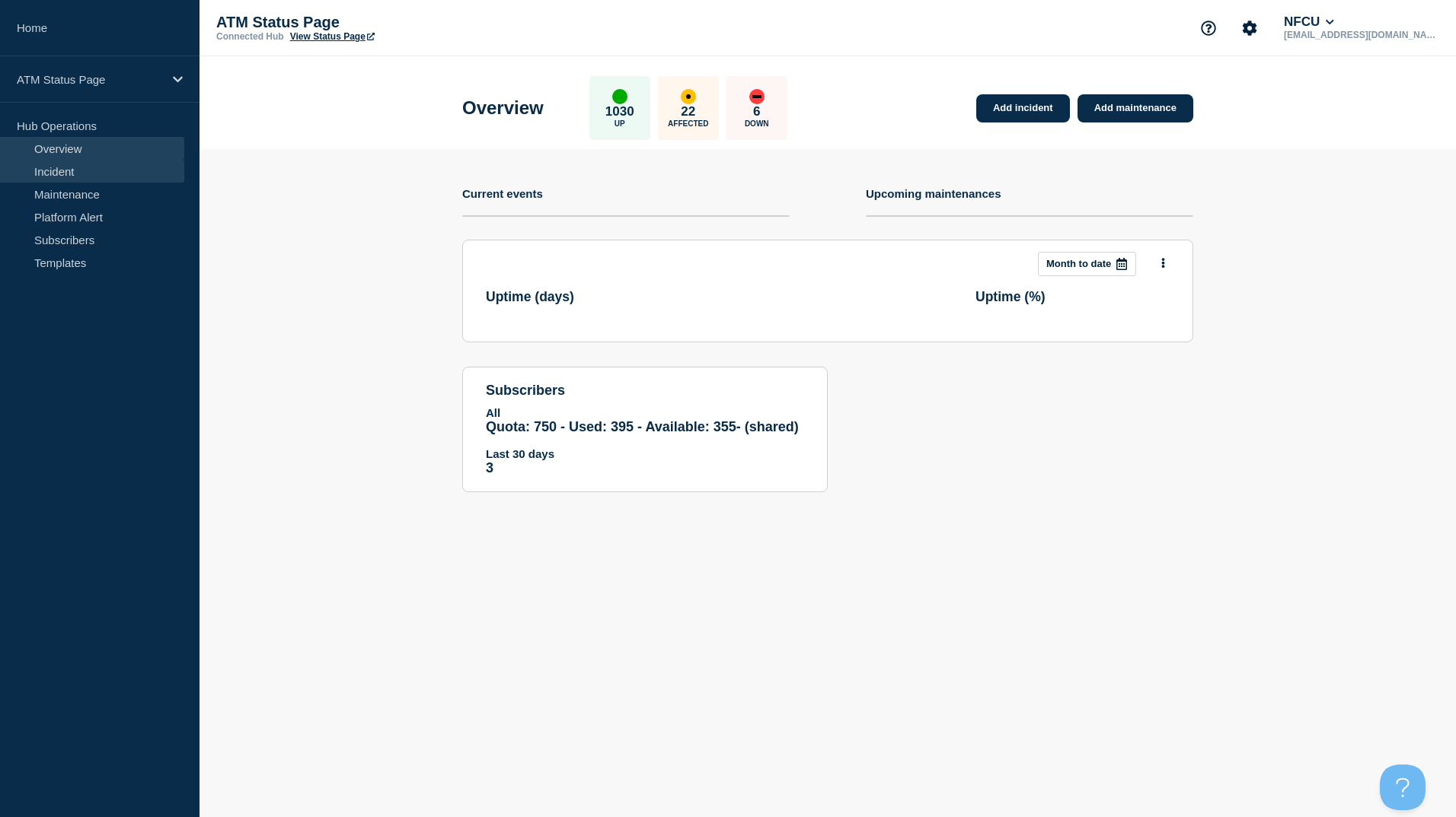
click at [83, 172] on link "Incident" at bounding box center [92, 172] width 184 height 23
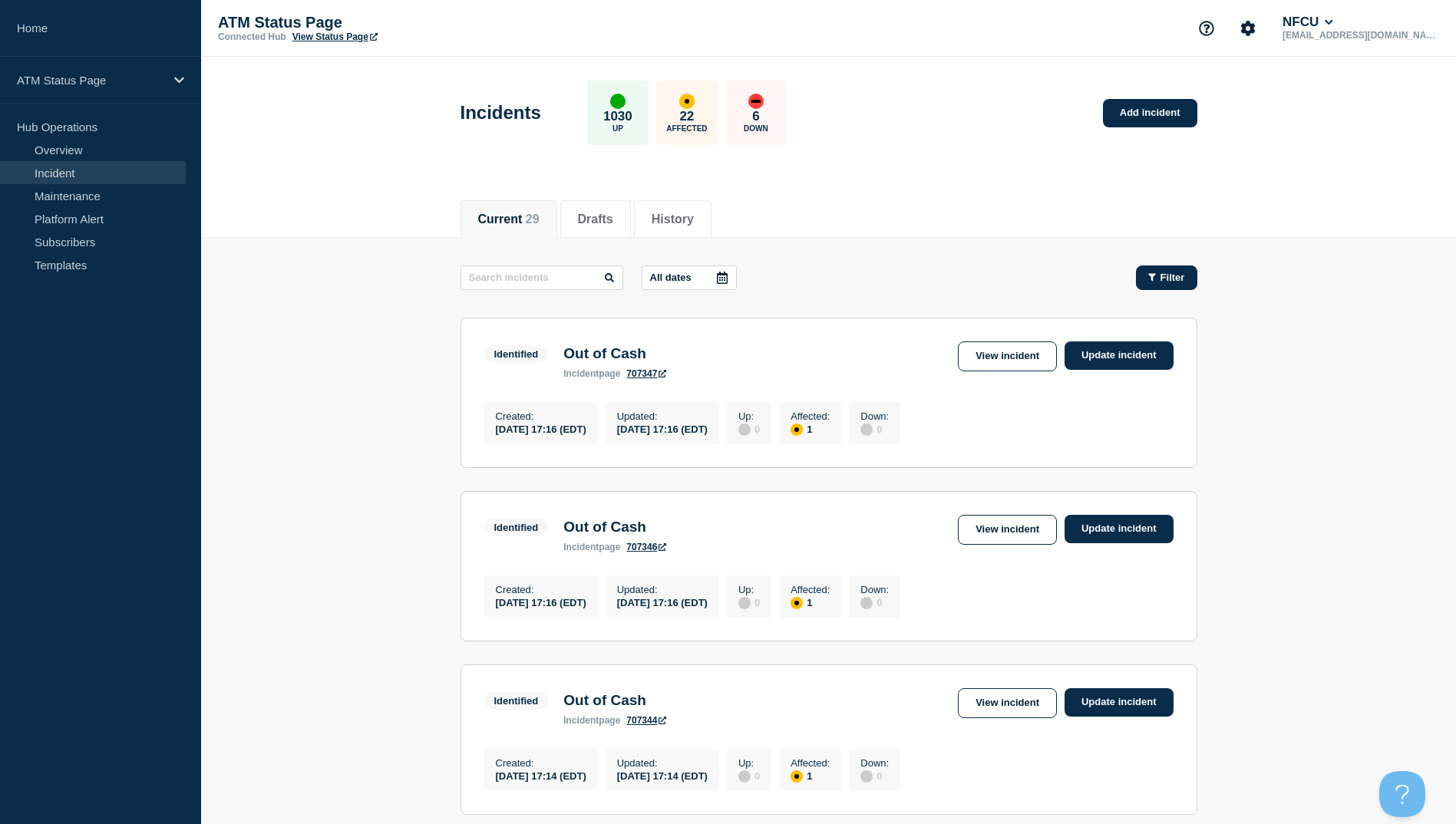
click at [1177, 270] on button "Filter" at bounding box center [1167, 278] width 61 height 24
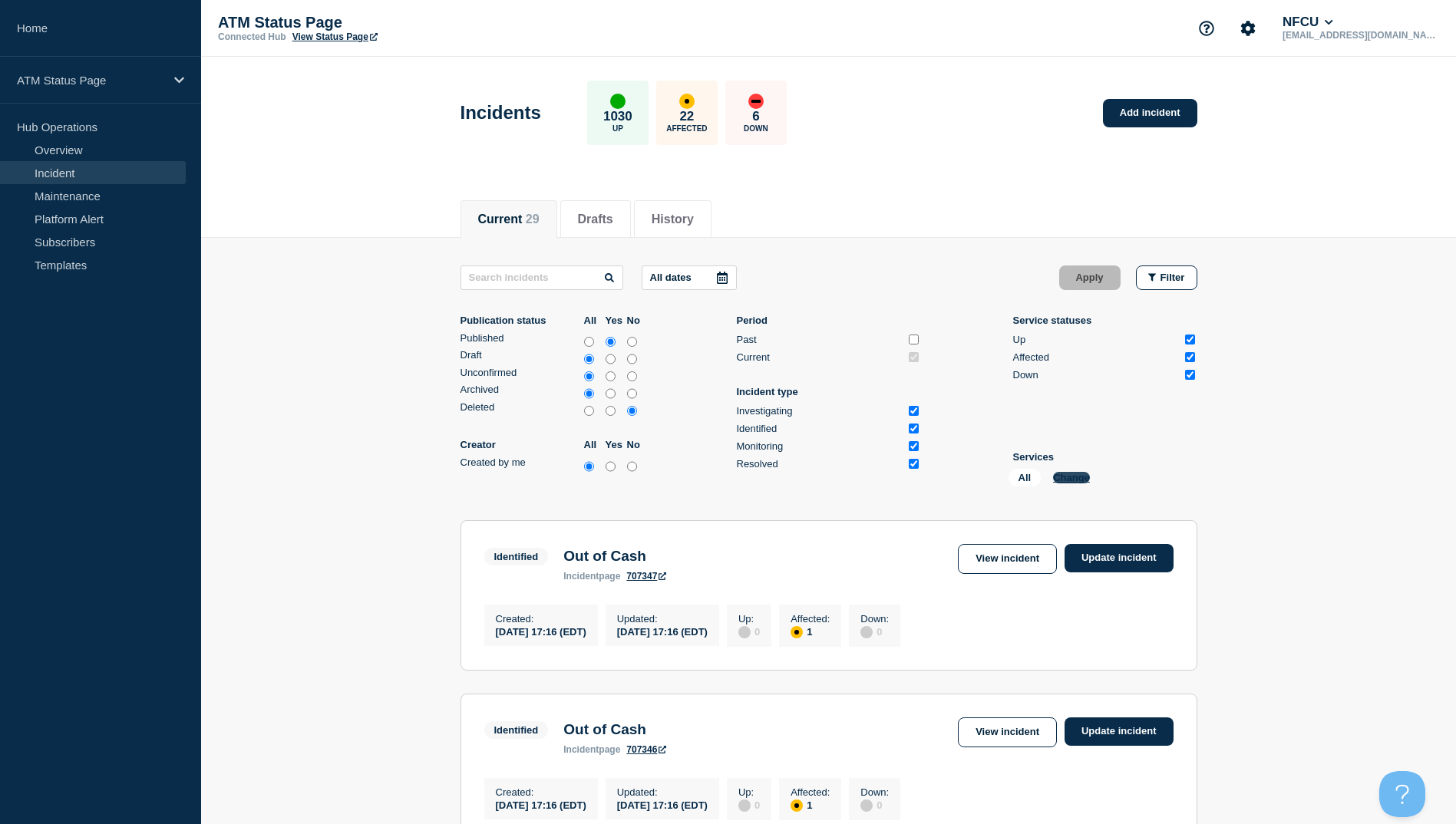
click at [1077, 481] on button "Change" at bounding box center [1071, 478] width 37 height 12
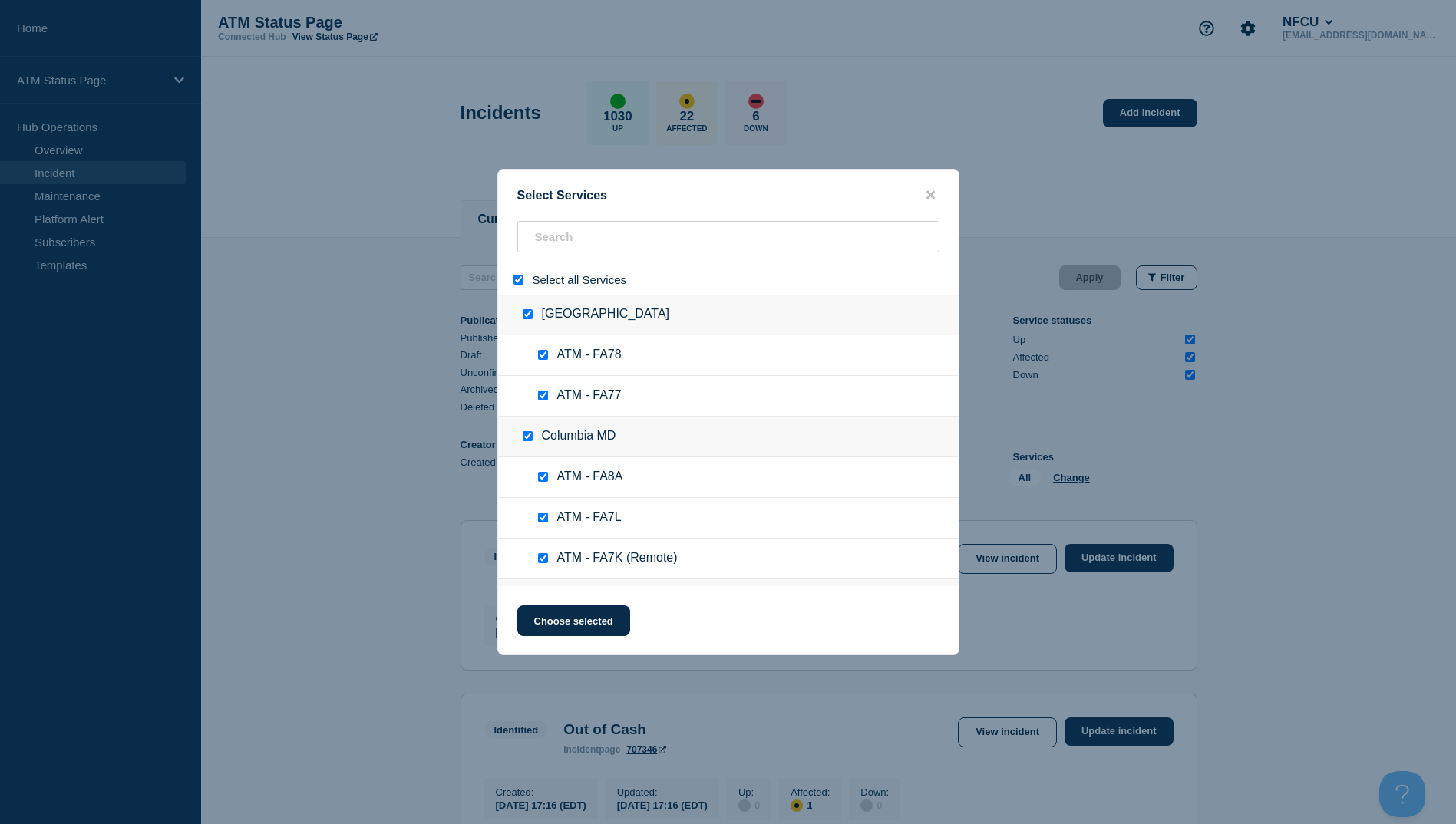
click at [519, 285] on input "select all" at bounding box center [518, 279] width 10 height 10
checkbox input "false"
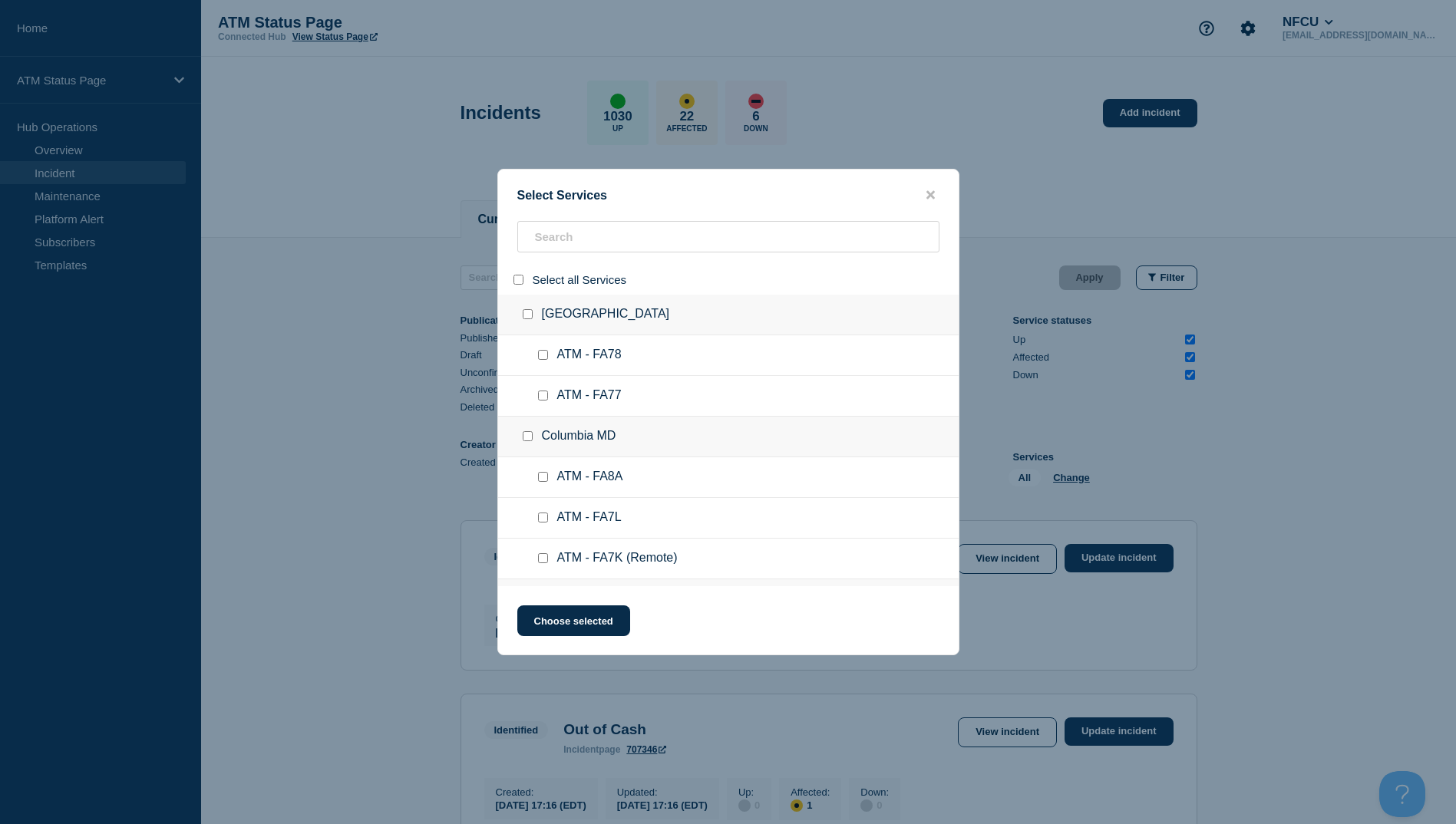
checkbox input "false"
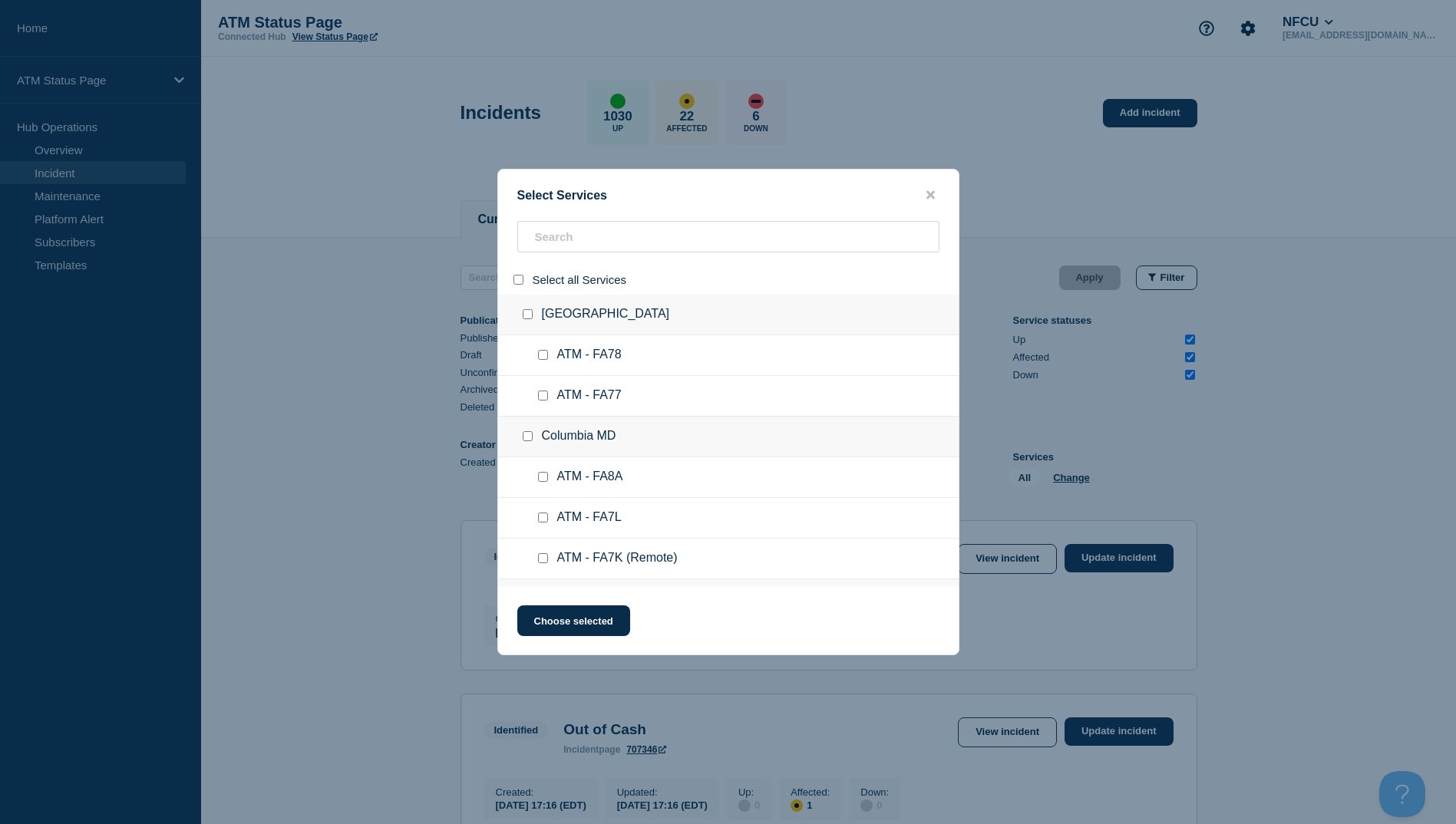
checkbox input "false"
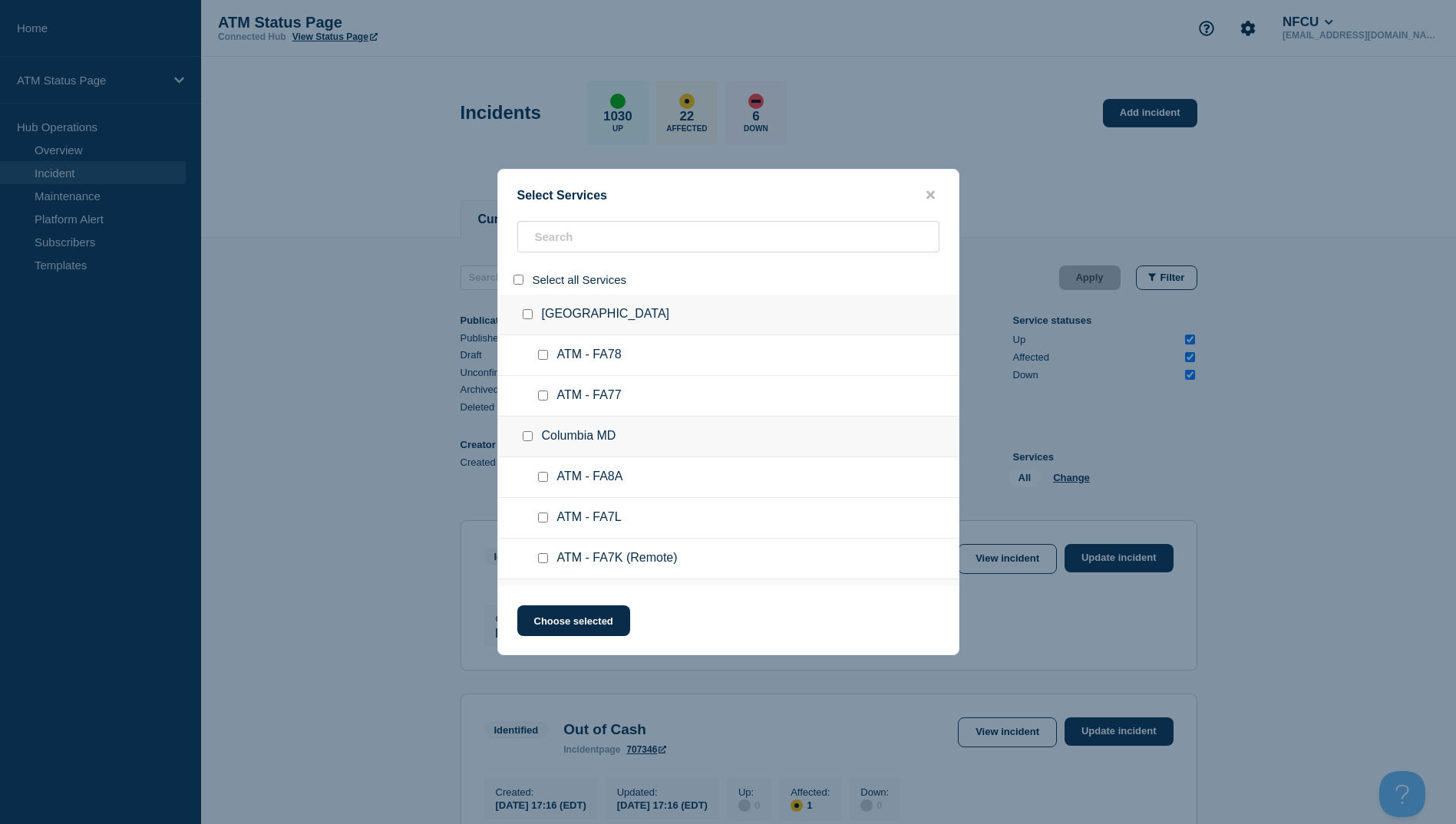
checkbox input "false"
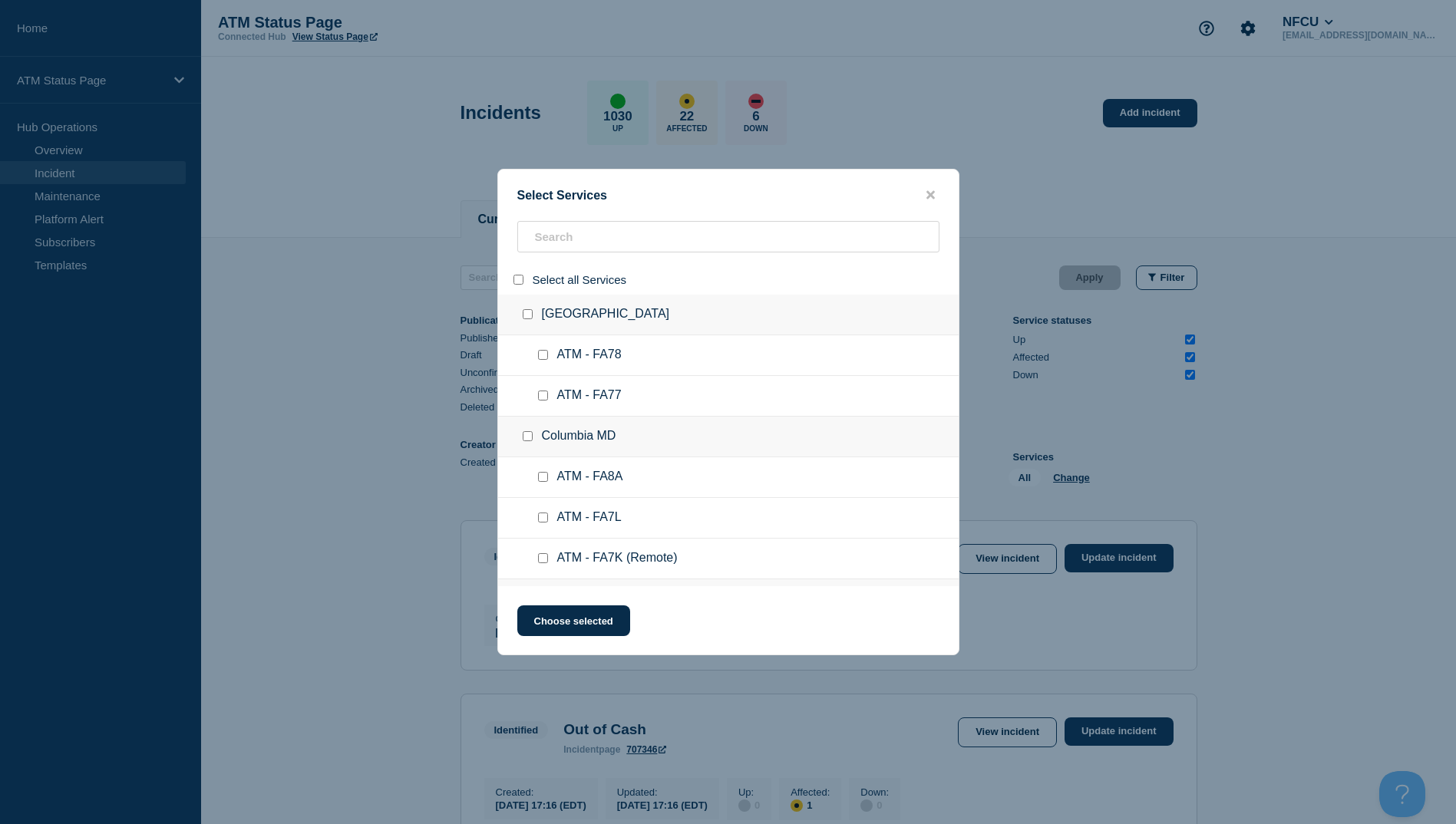
checkbox input "false"
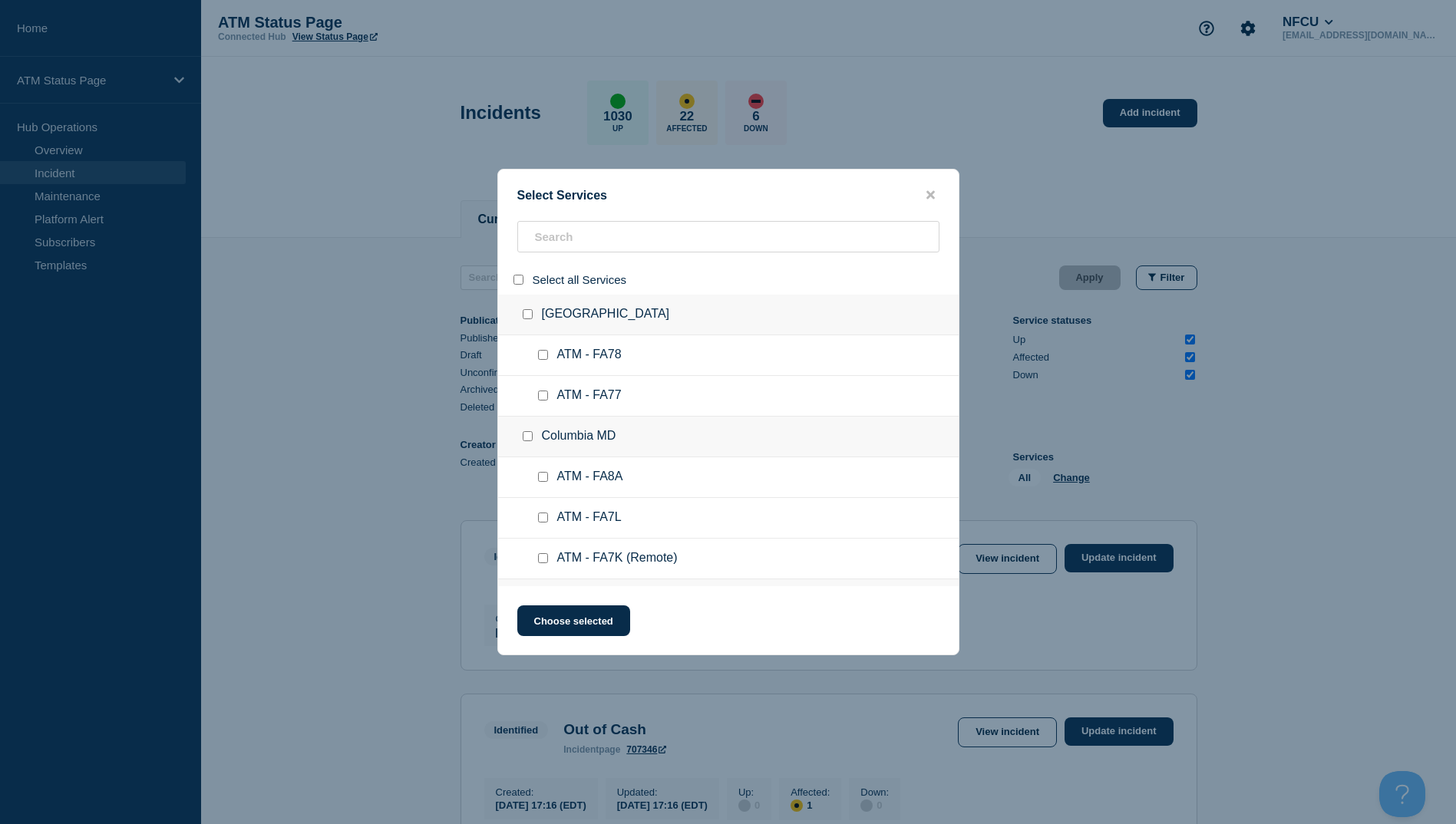
checkbox input "false"
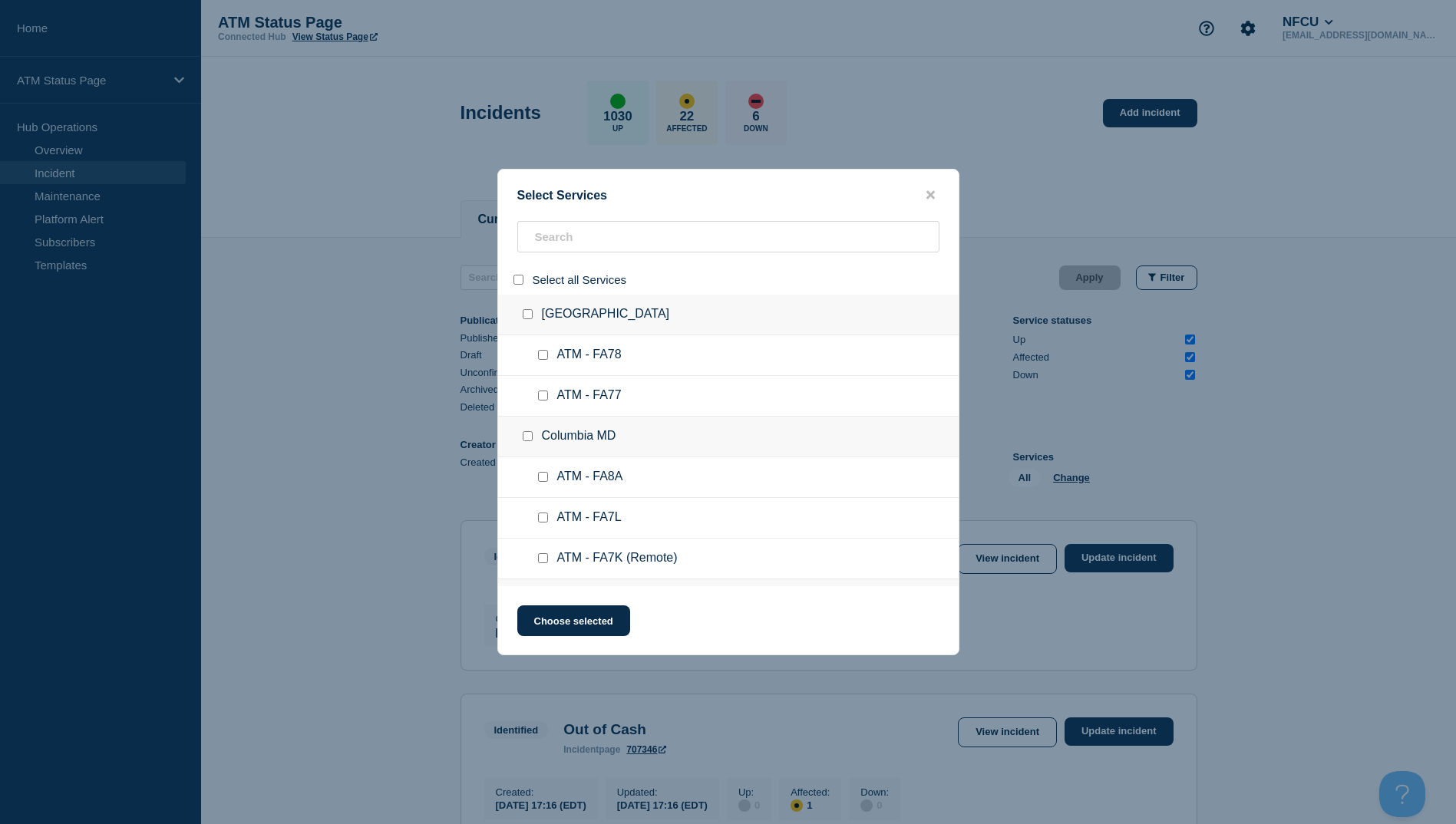
checkbox input "false"
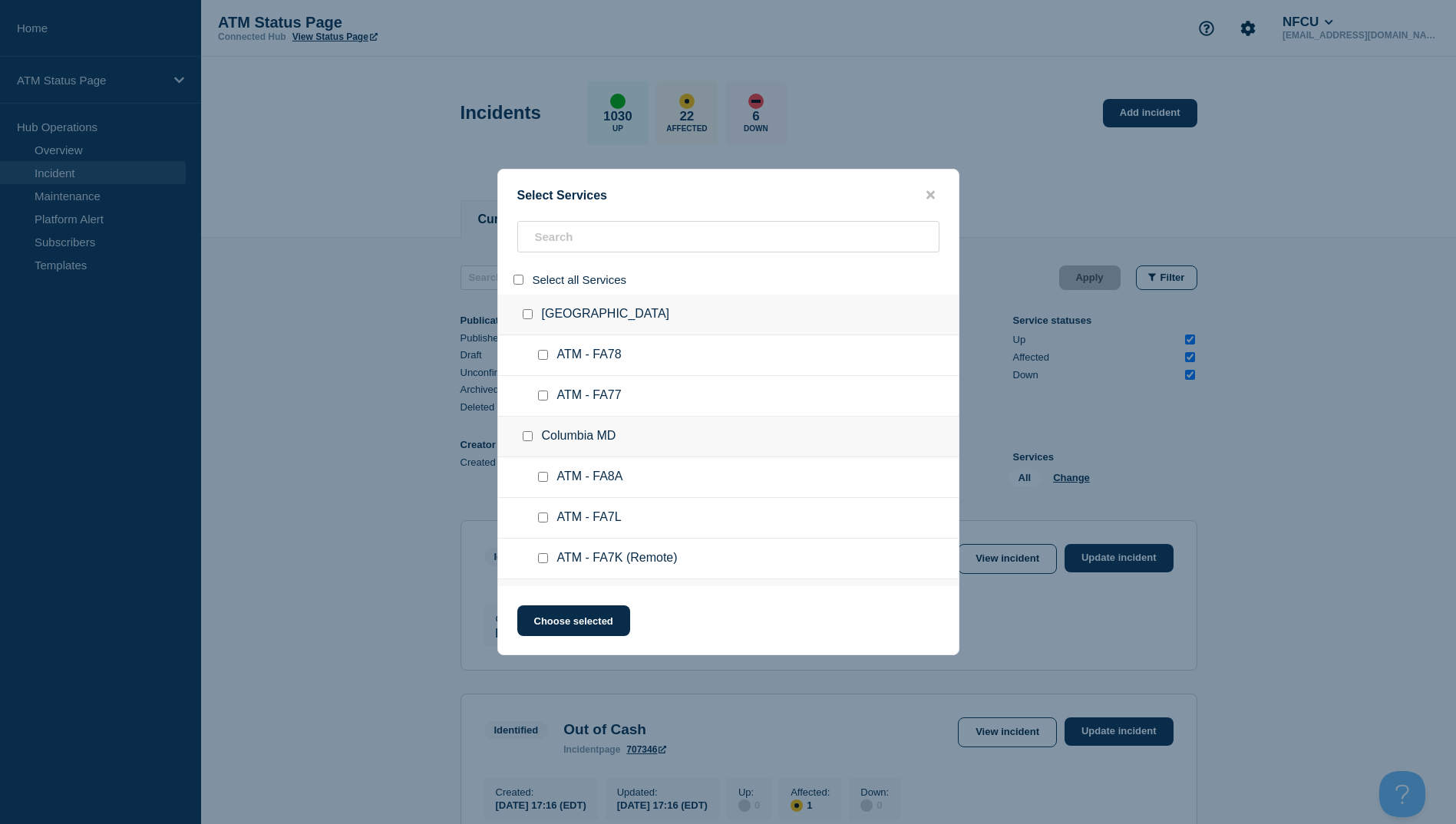
checkbox input "false"
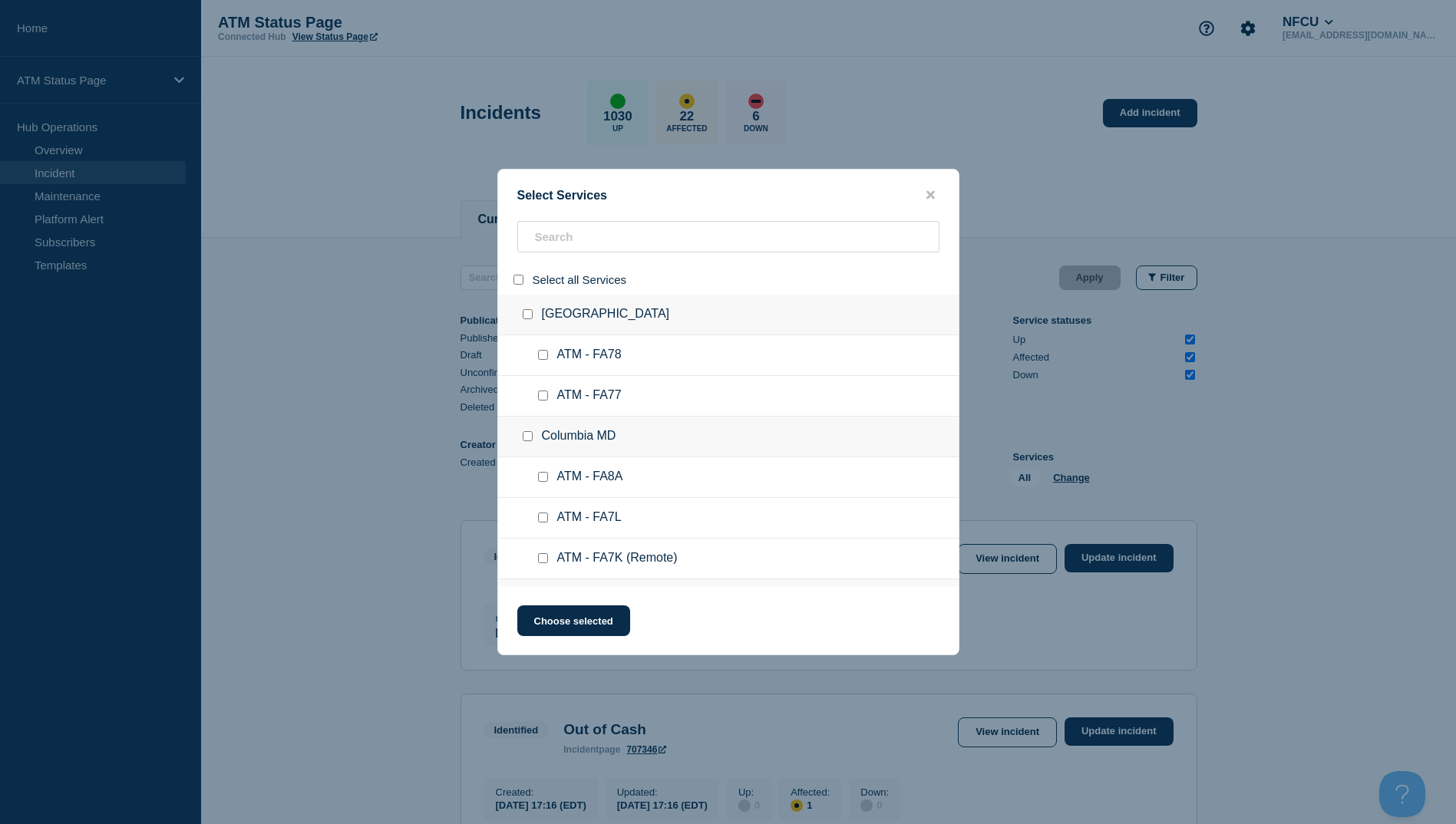
checkbox input "false"
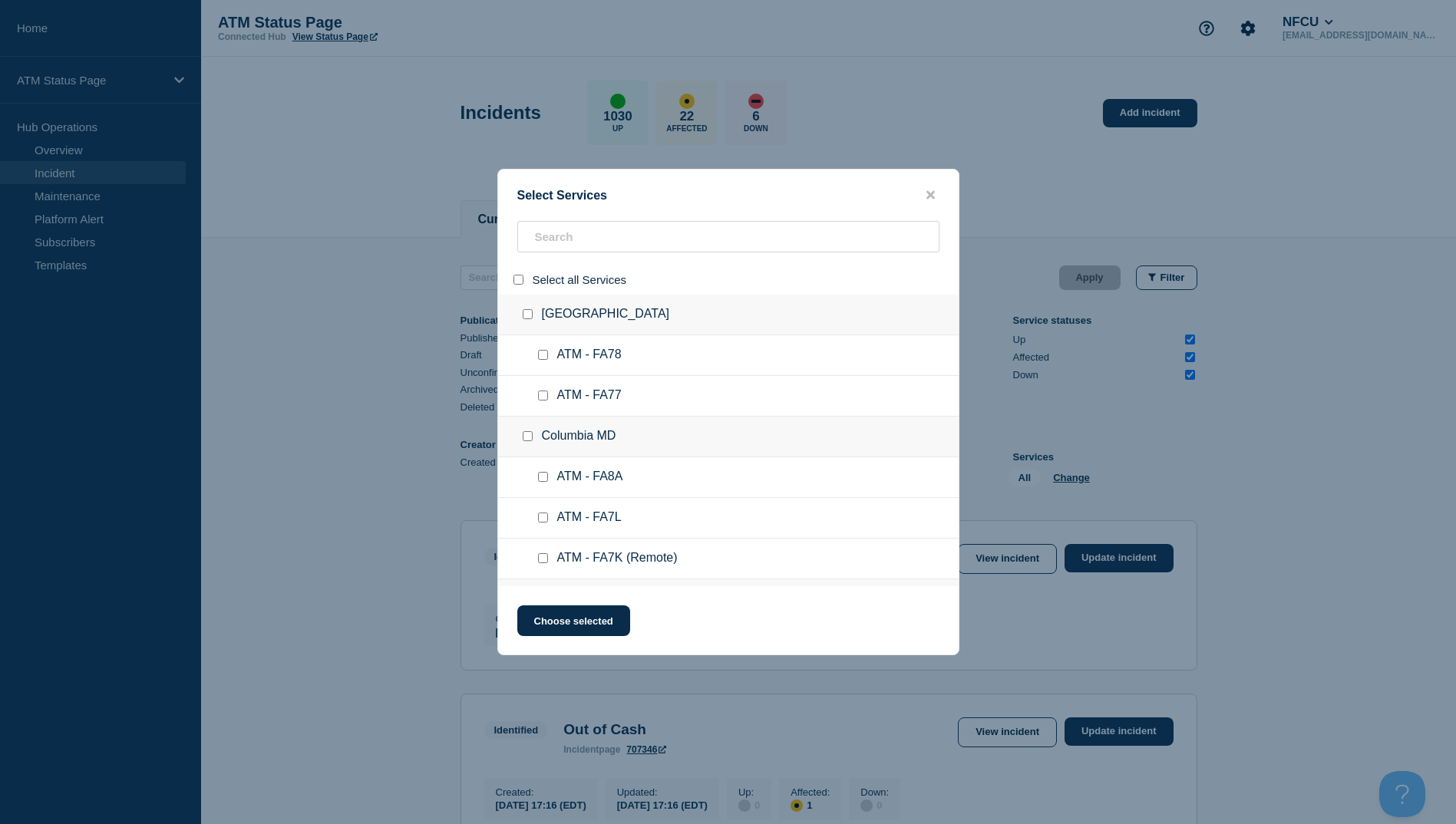
checkbox input "false"
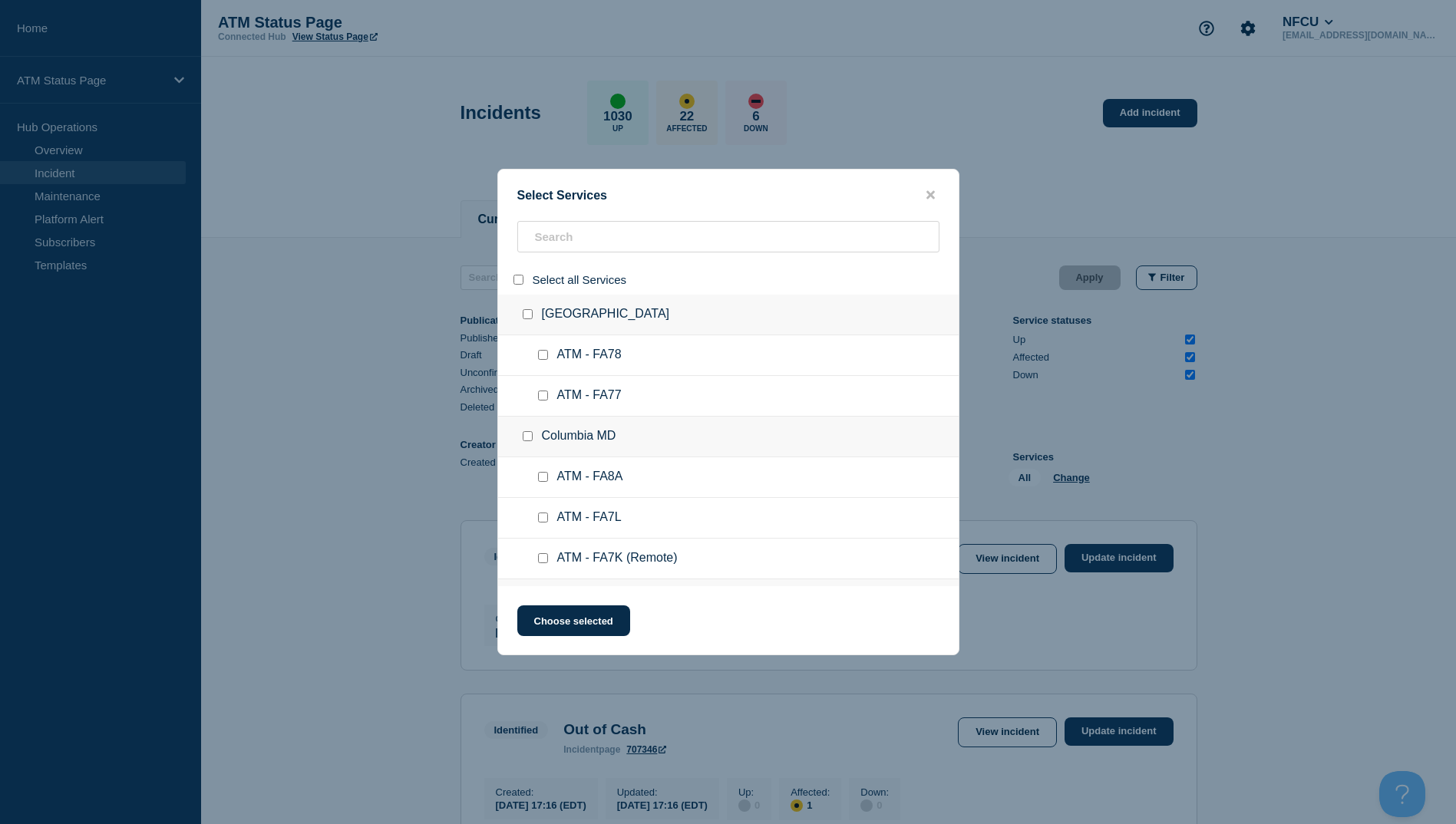
checkbox input "false"
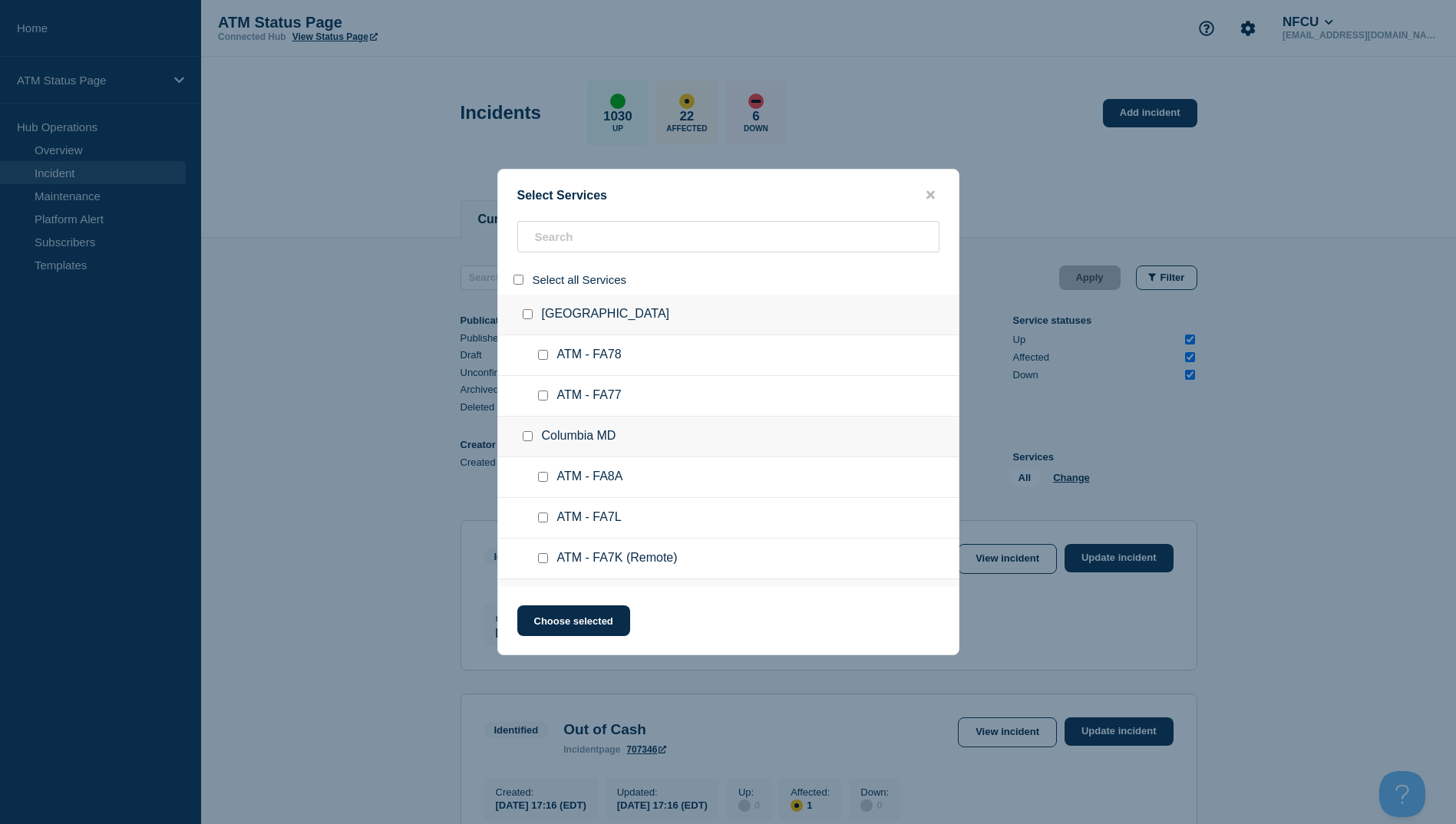
checkbox input "false"
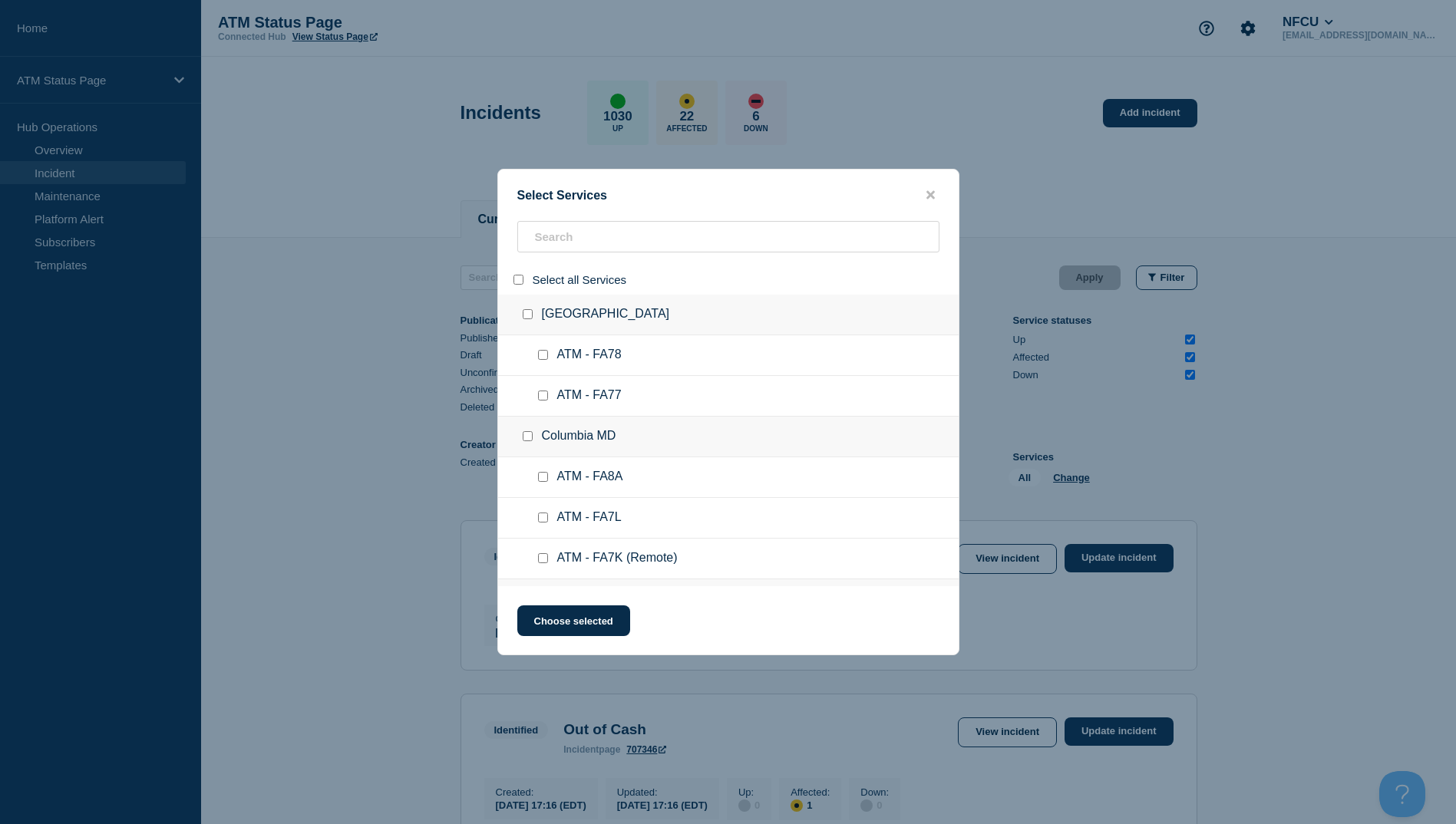
checkbox input "false"
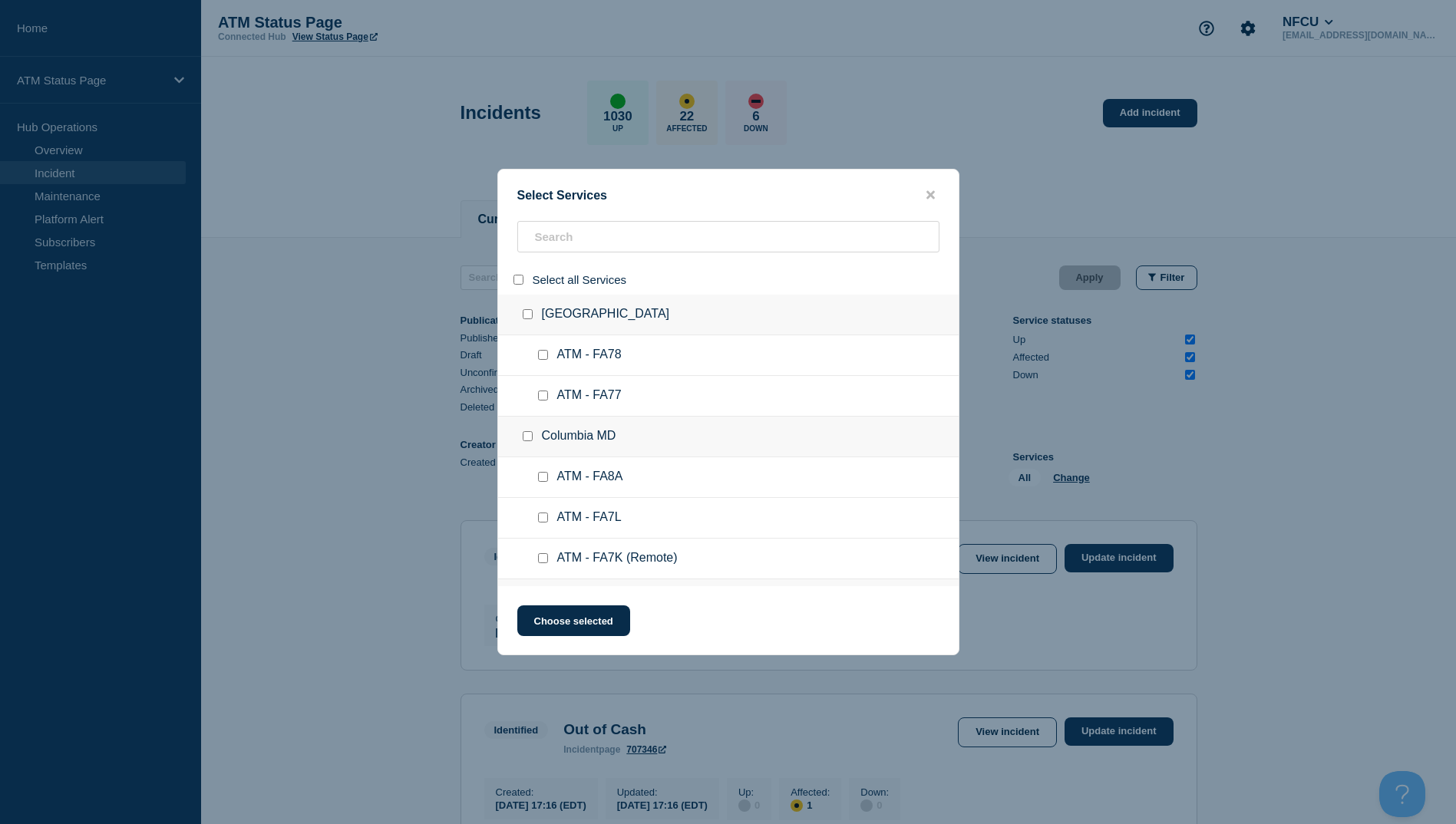
checkbox input "false"
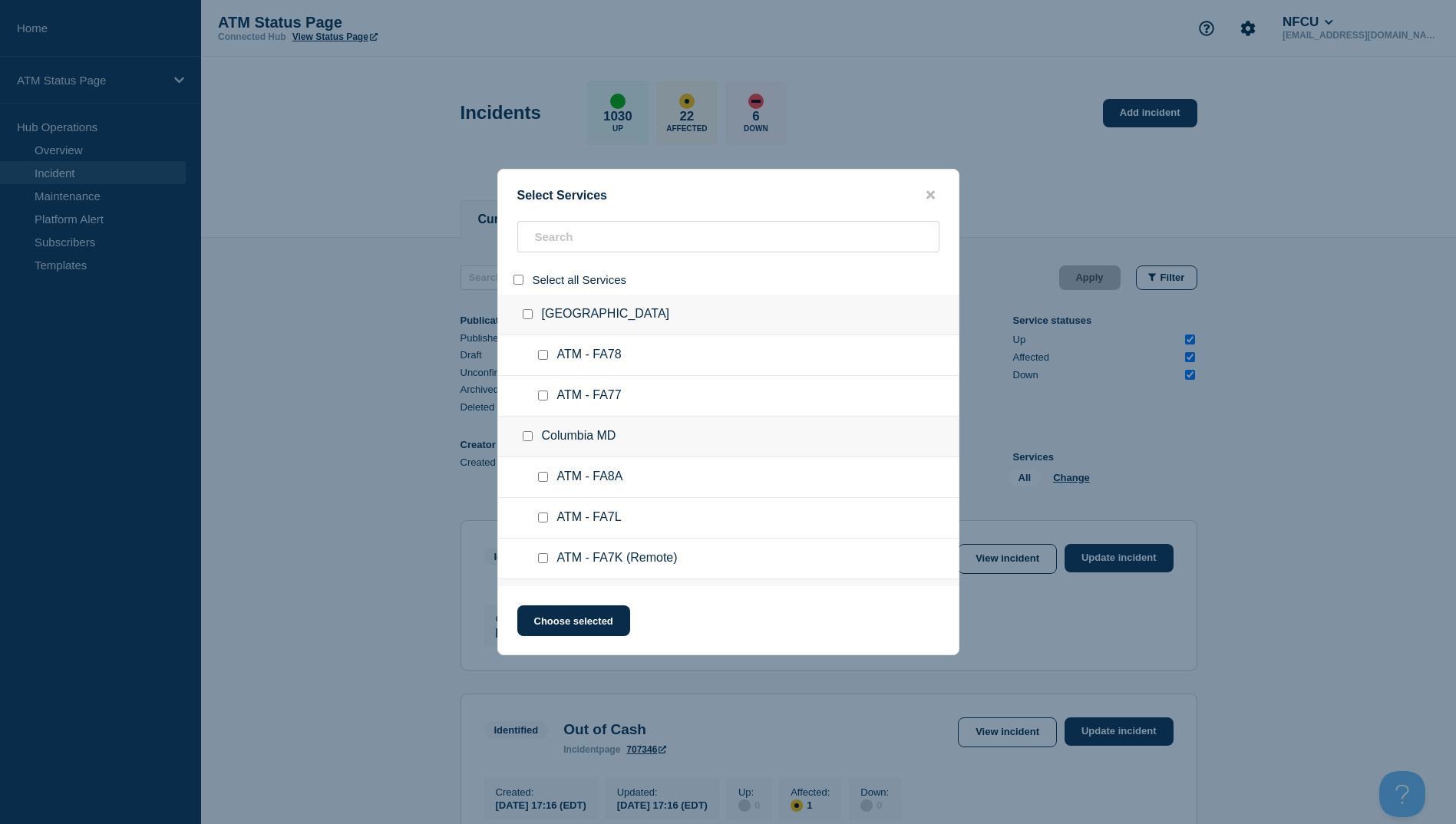
checkbox input "false"
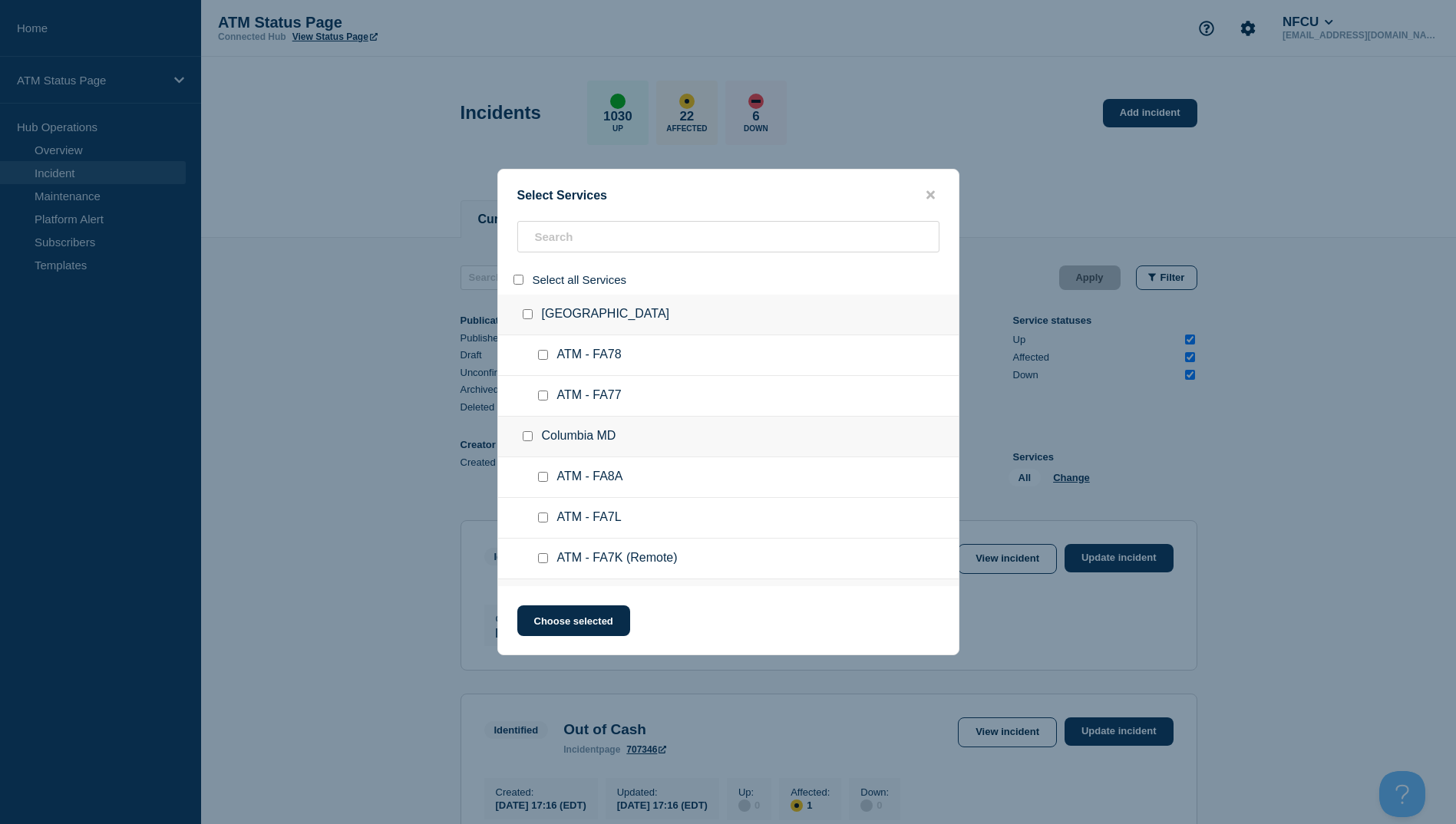
checkbox input "false"
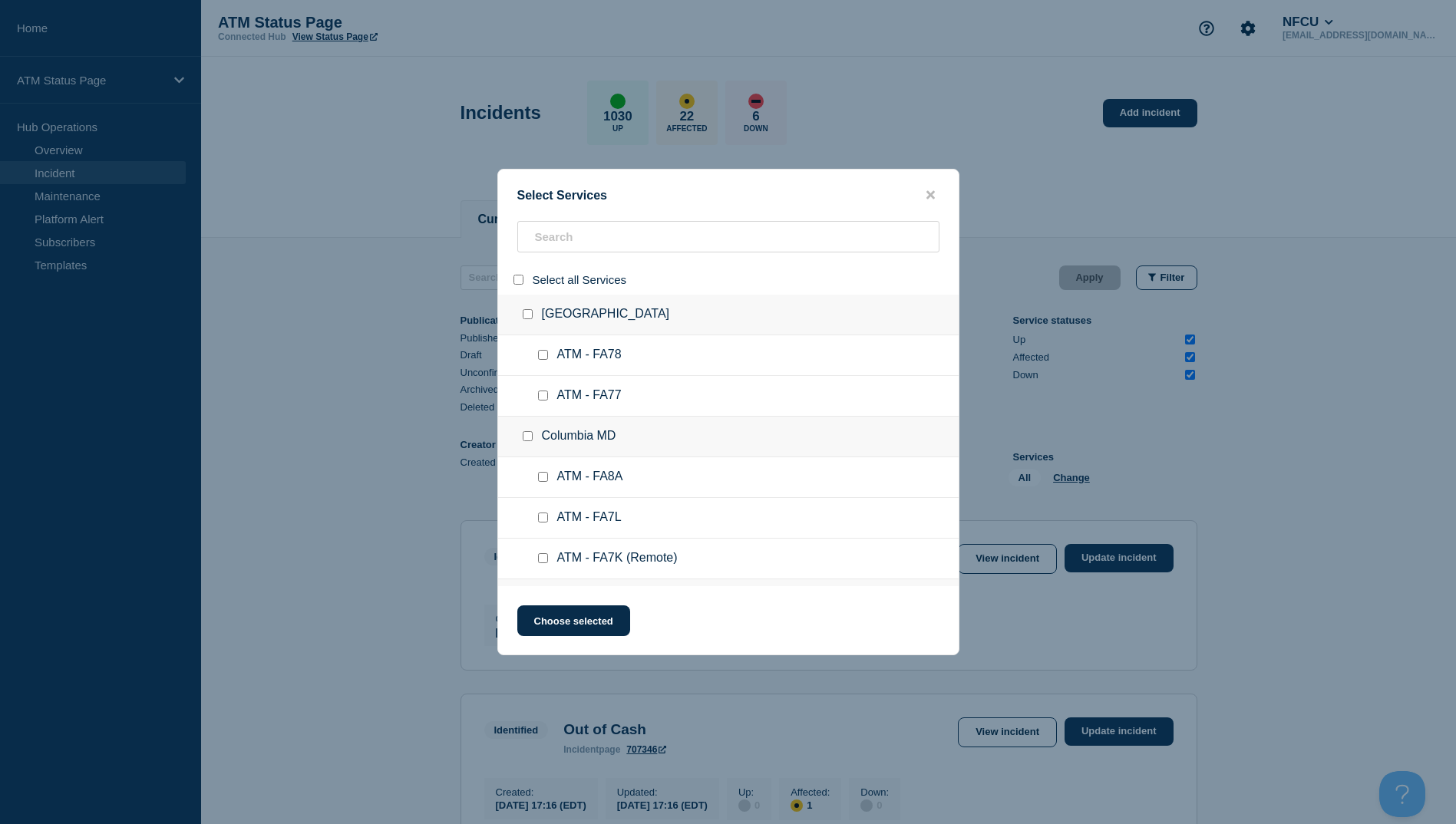
checkbox input "false"
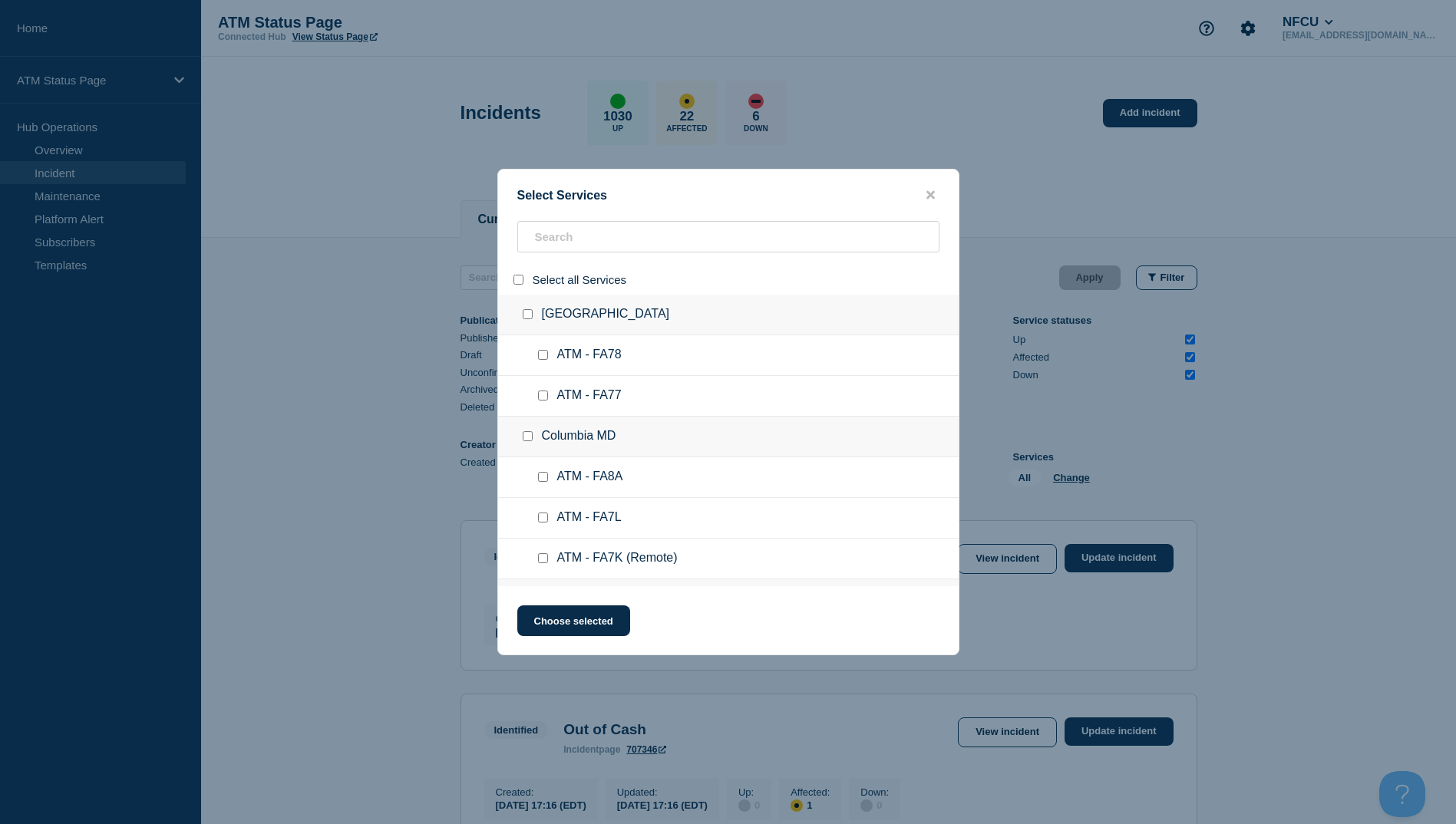
checkbox input "false"
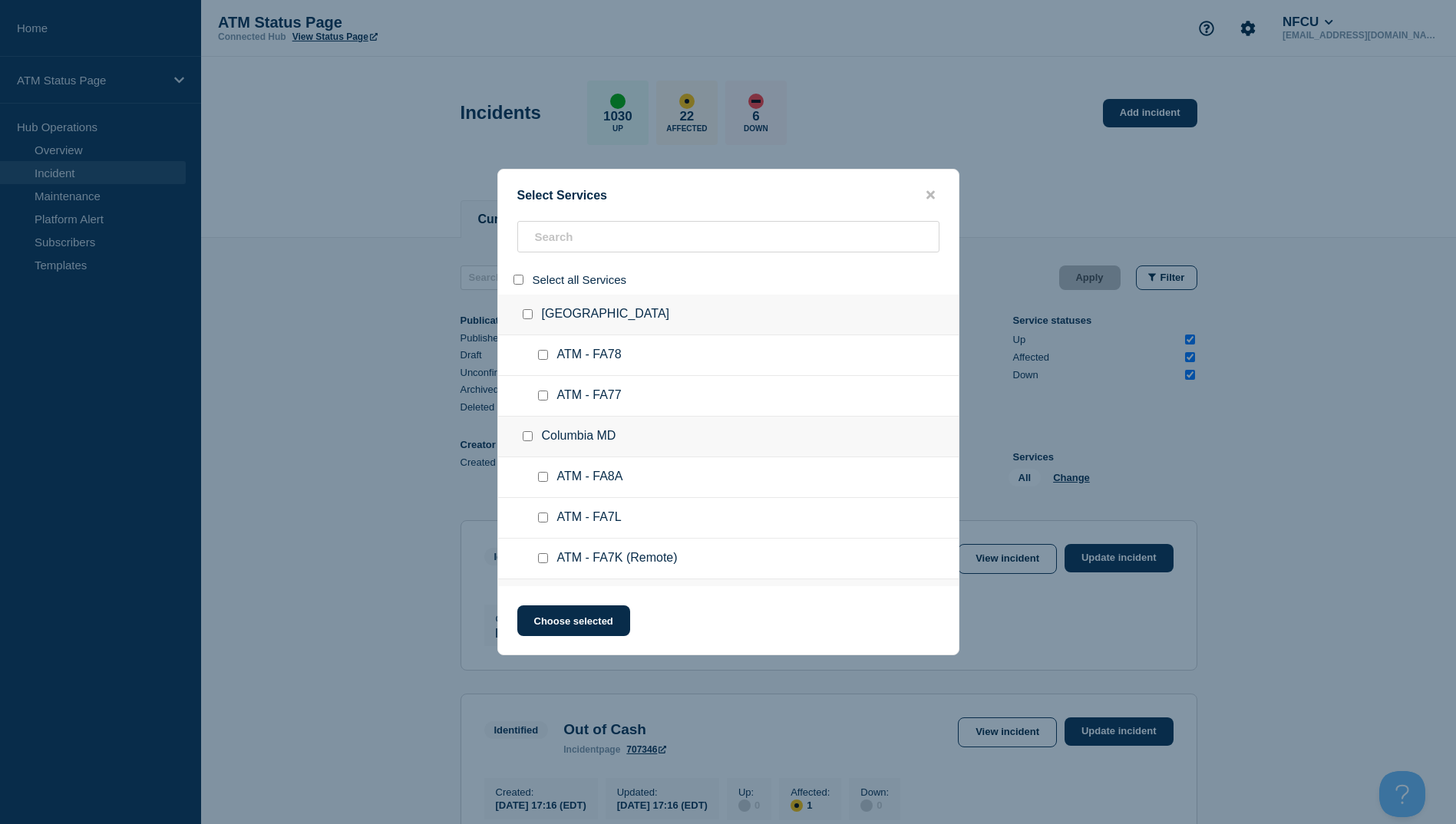
checkbox input "false"
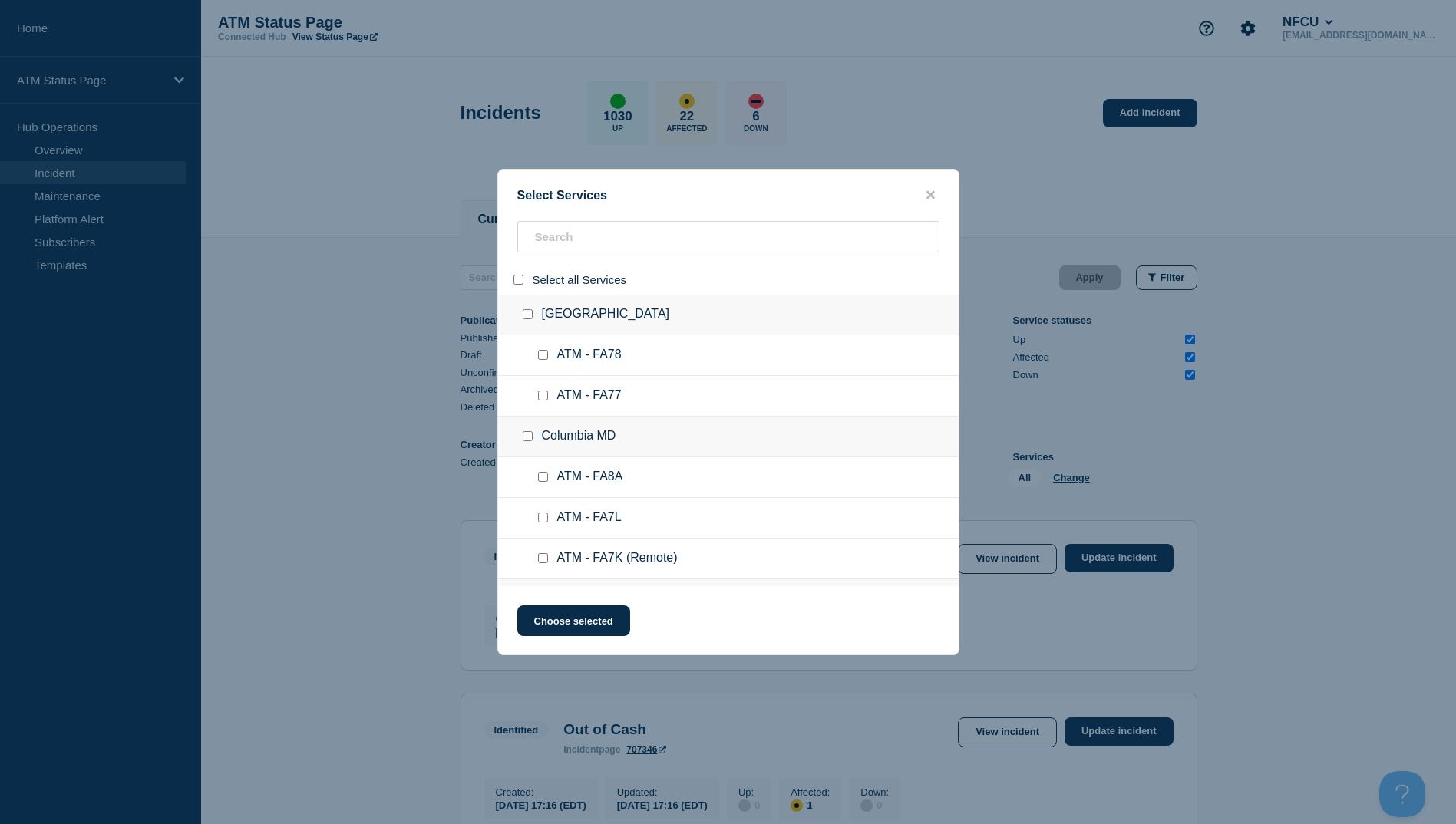
checkbox input "false"
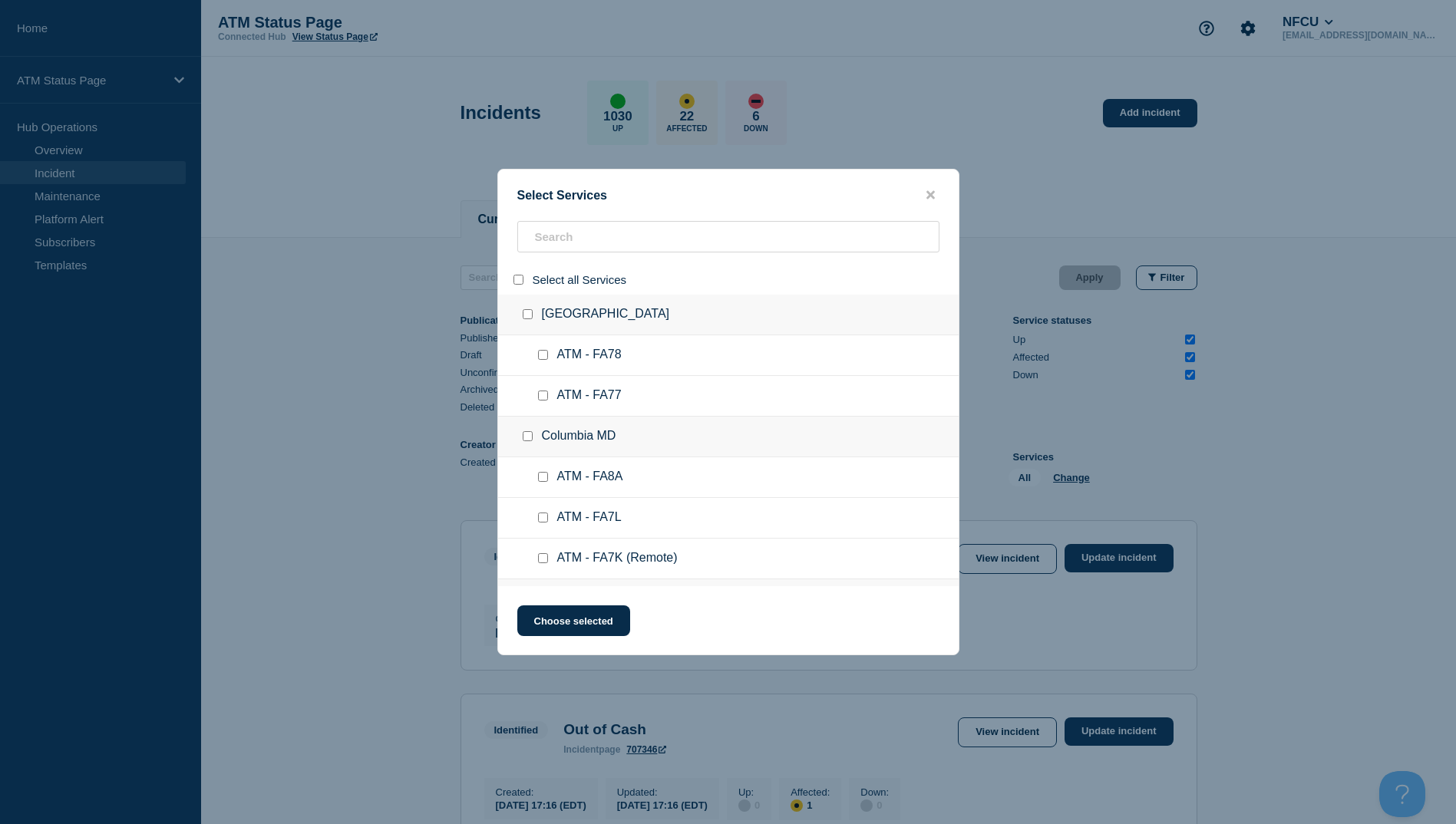
checkbox input "false"
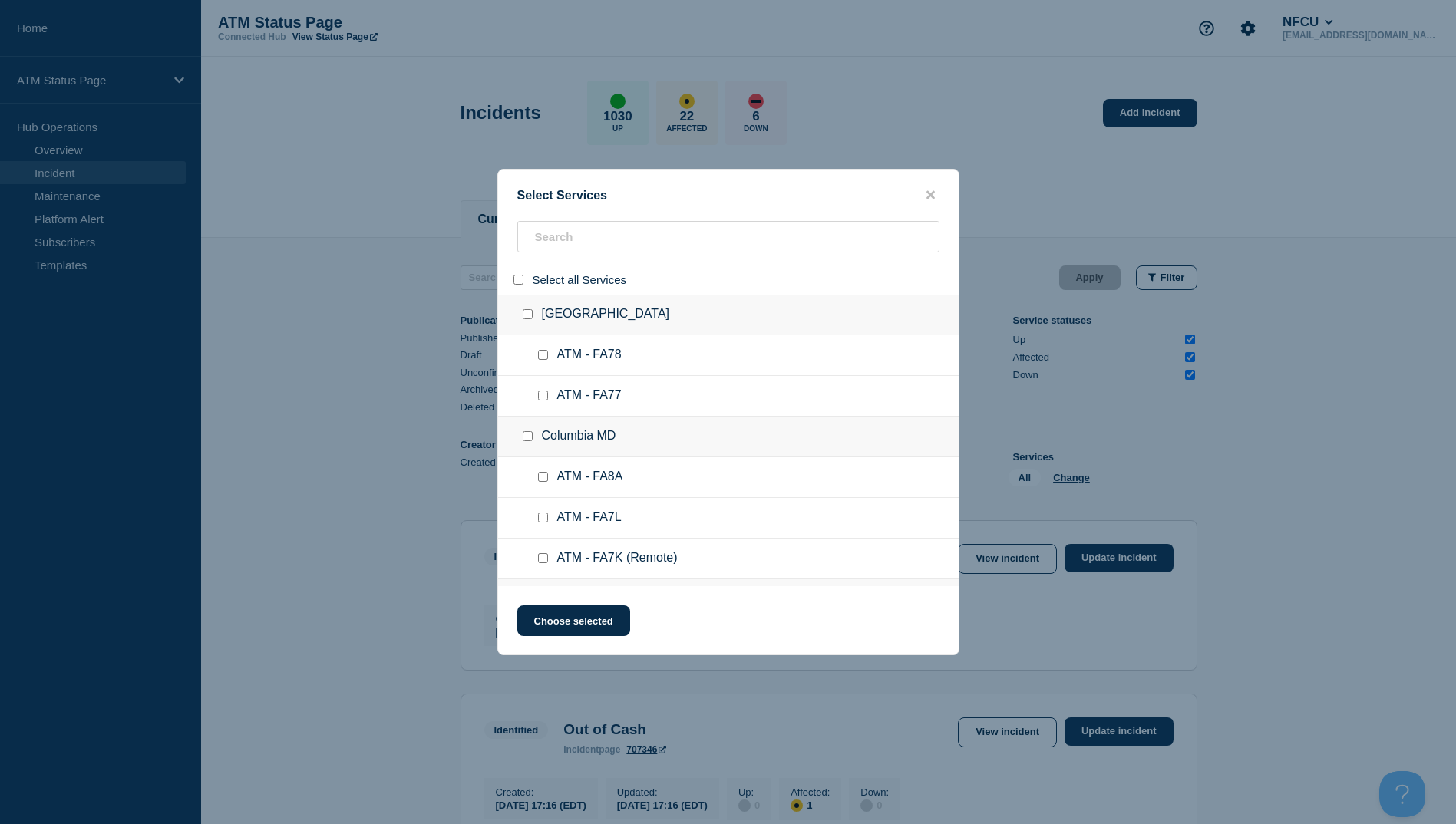
checkbox input "false"
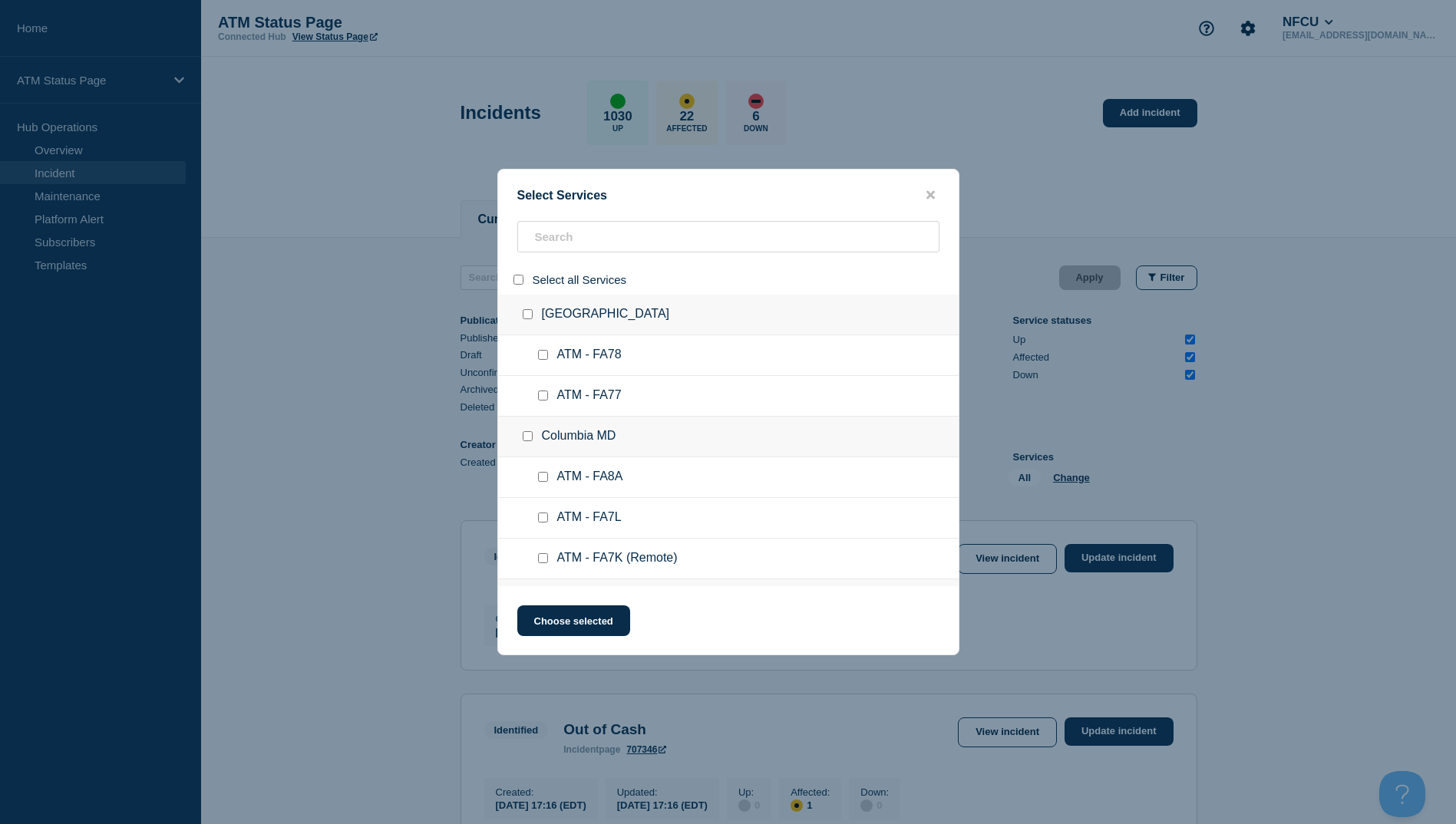
checkbox input "false"
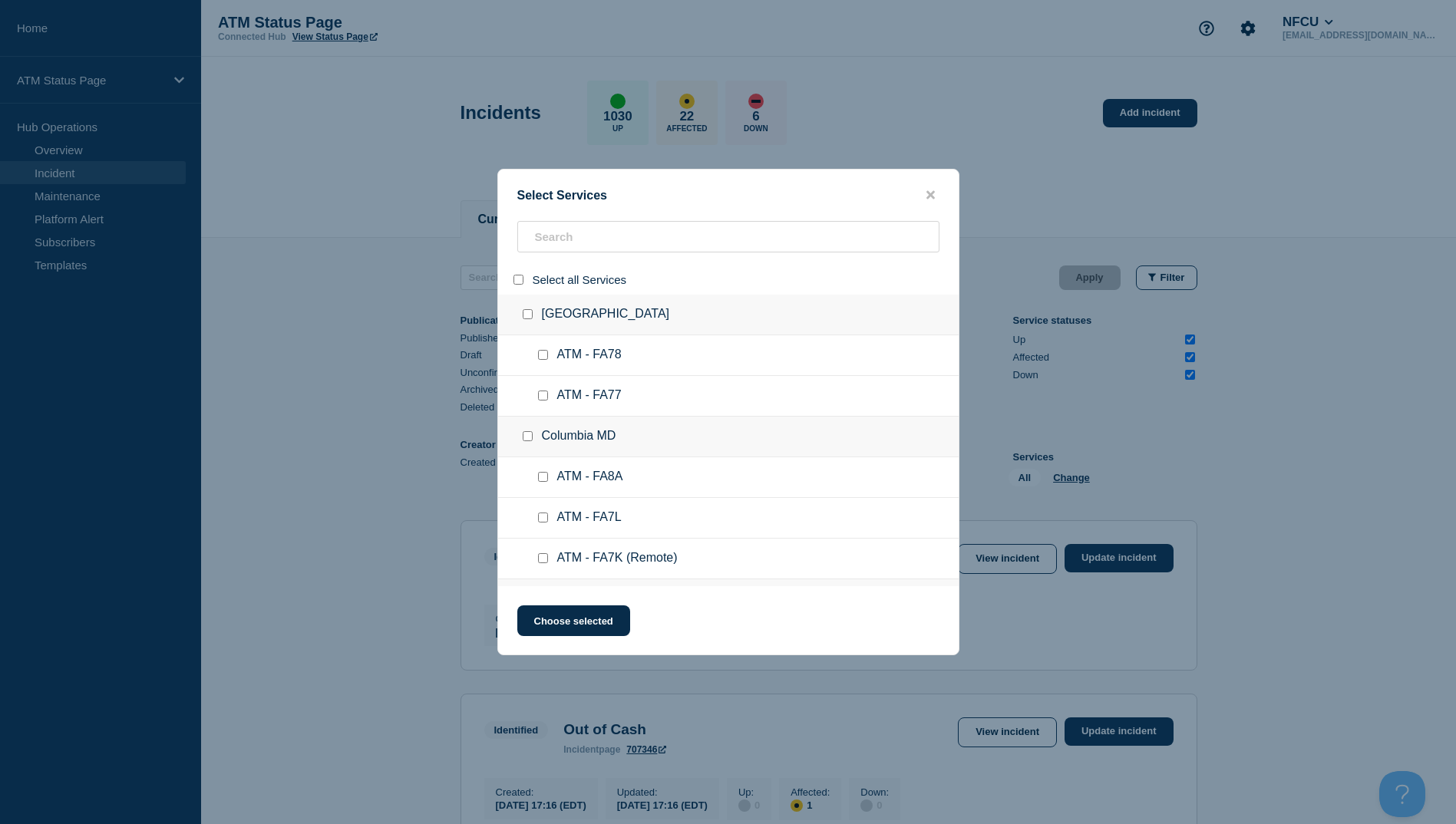
checkbox input "false"
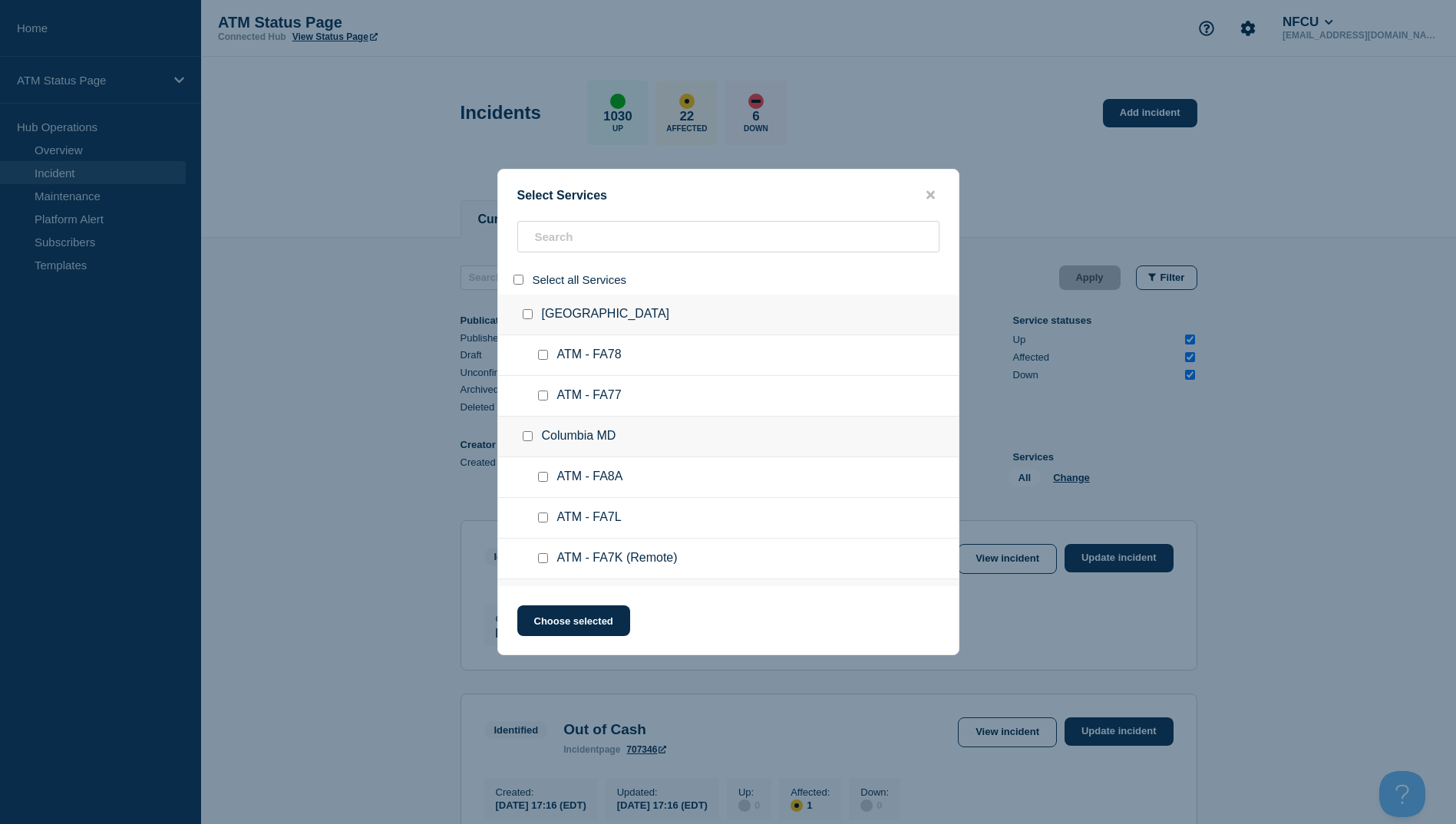
checkbox input "false"
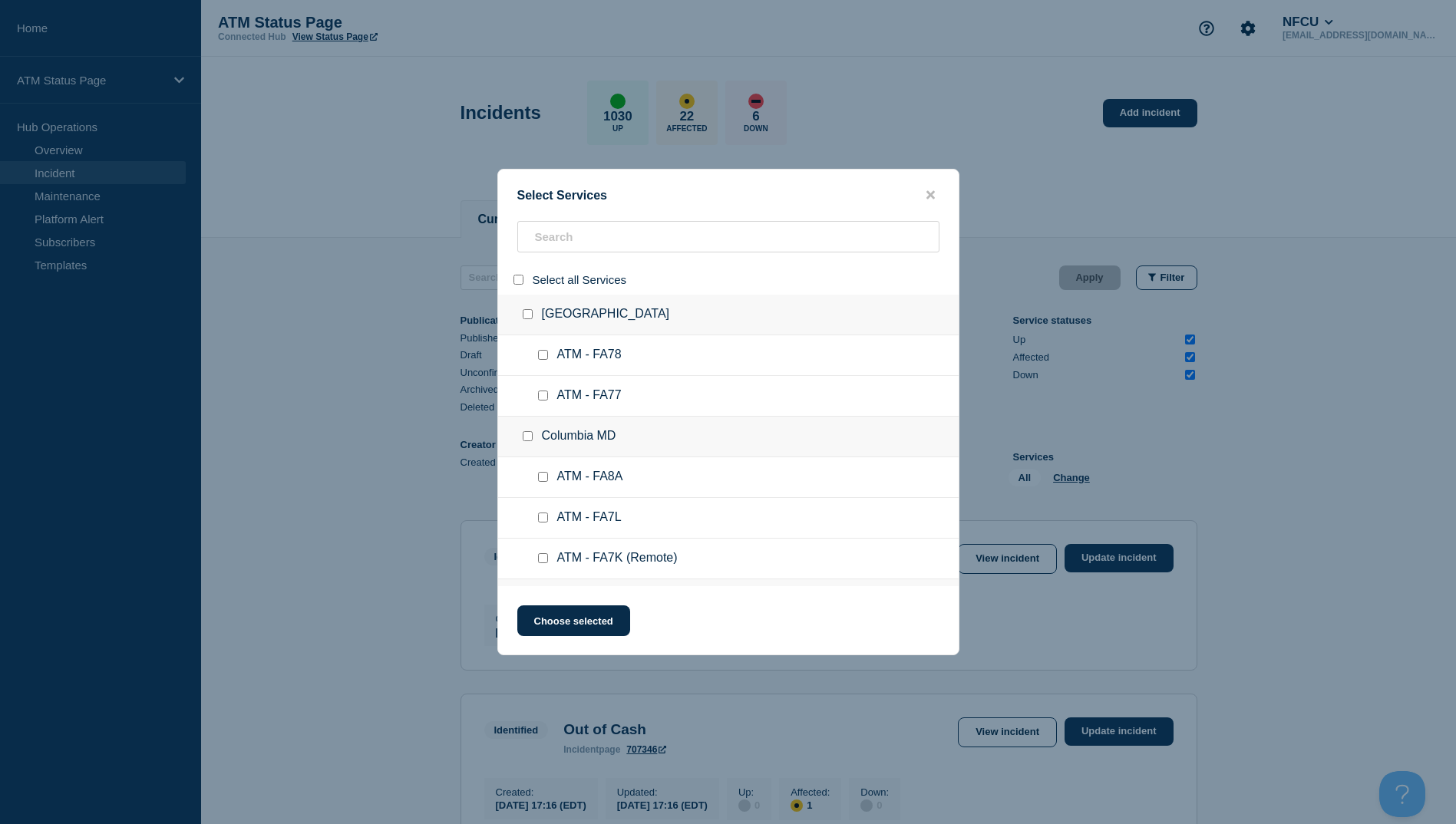
checkbox input "false"
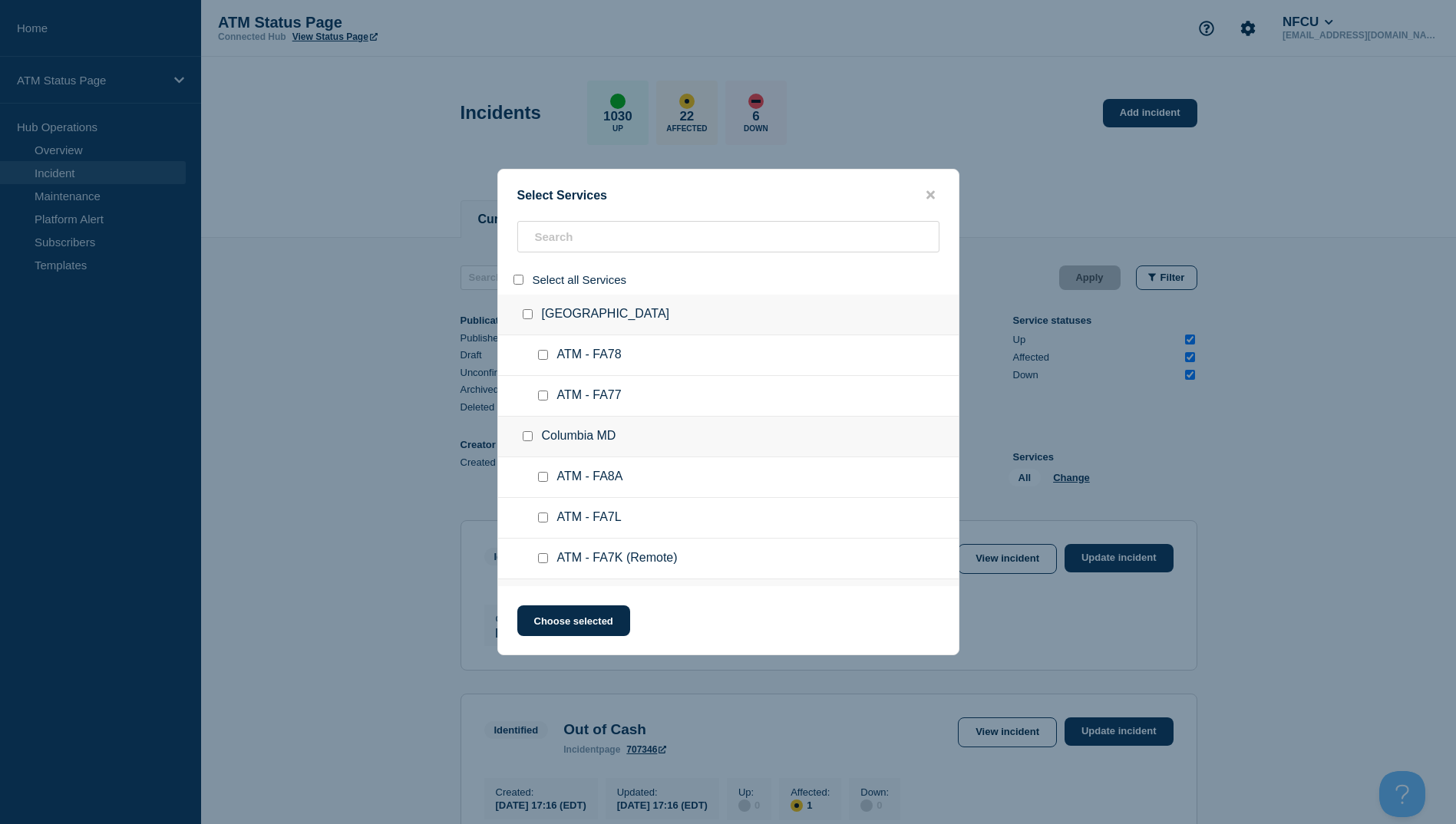
checkbox input "false"
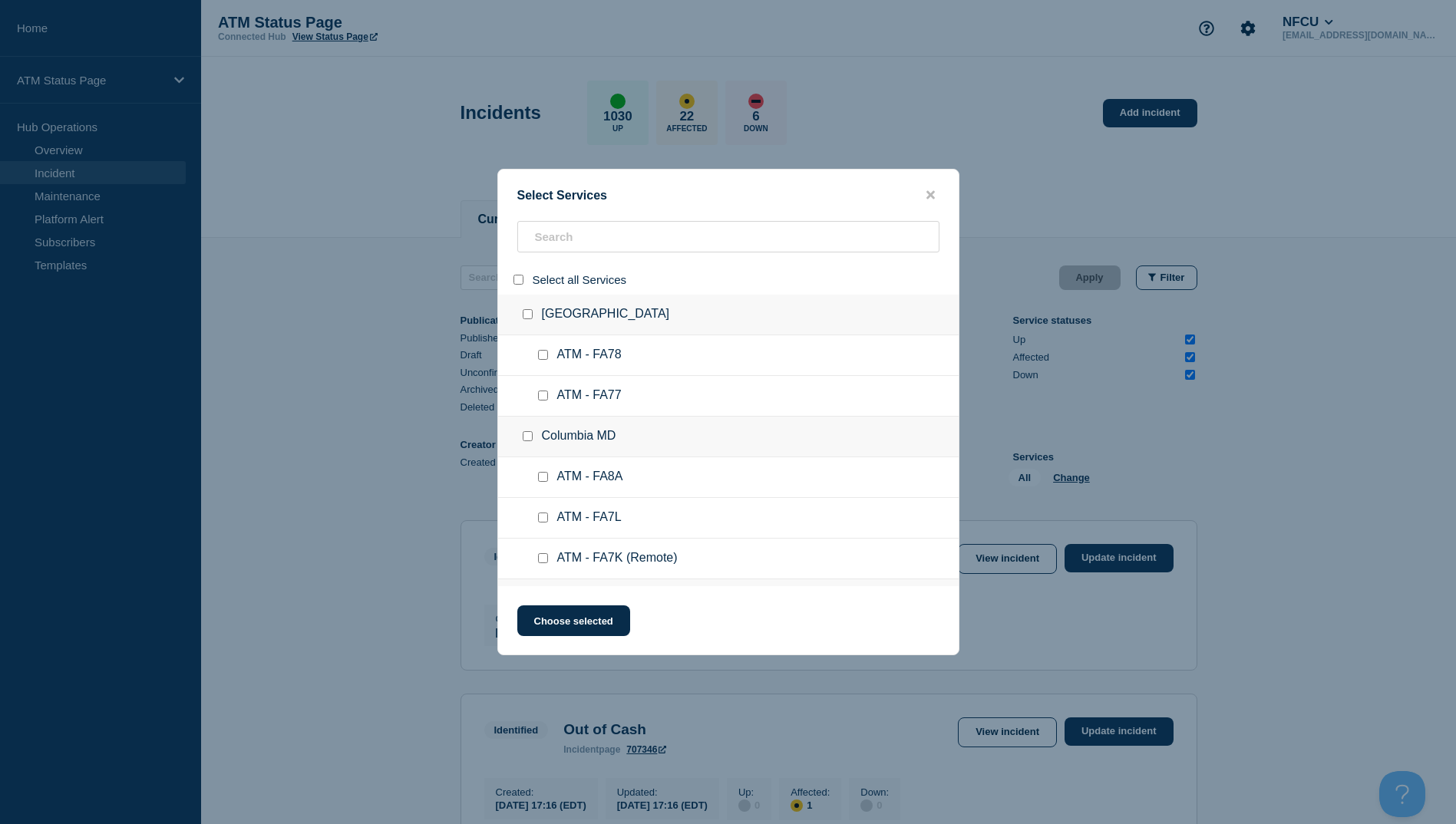
checkbox input "false"
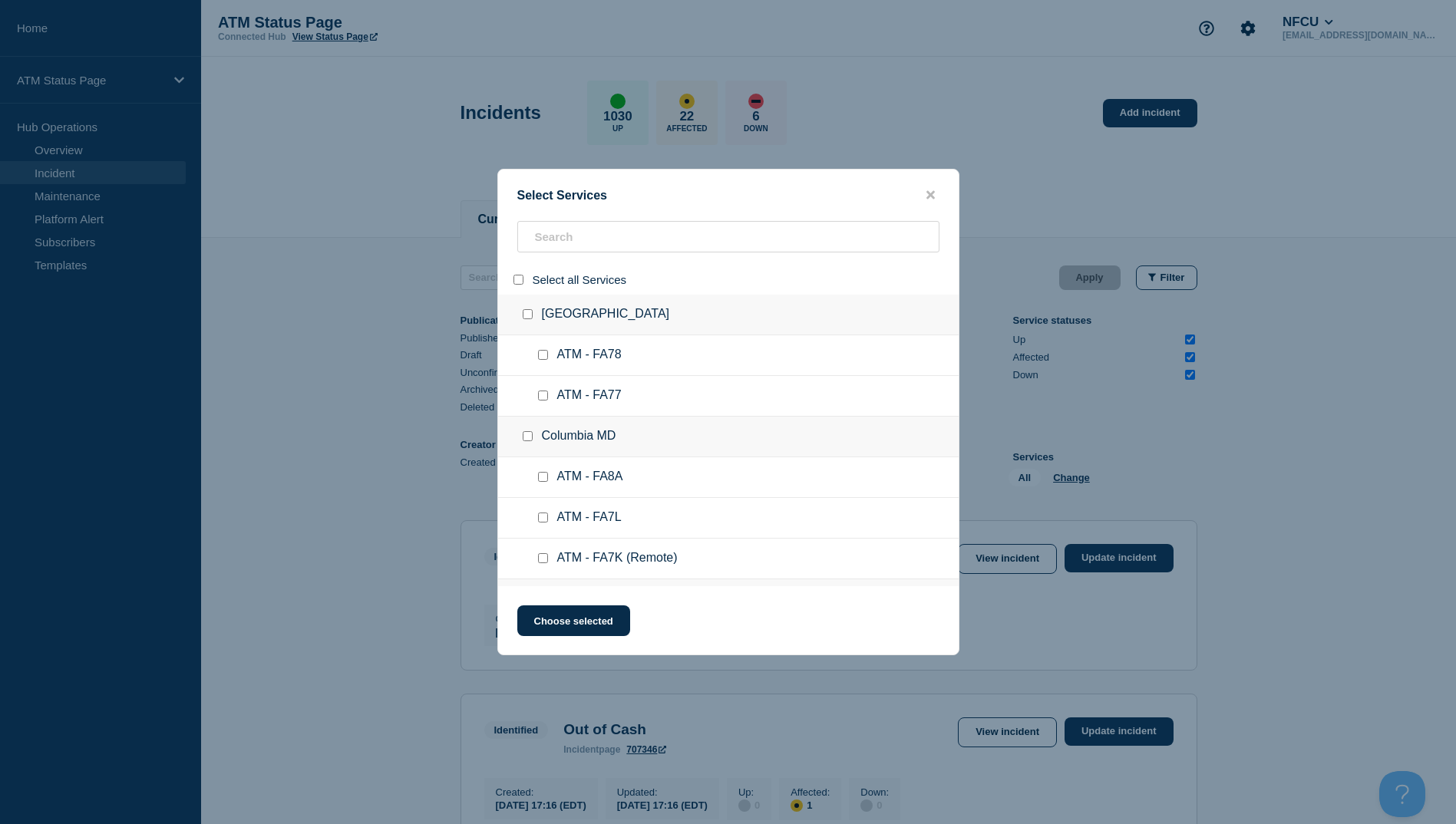
checkbox input "false"
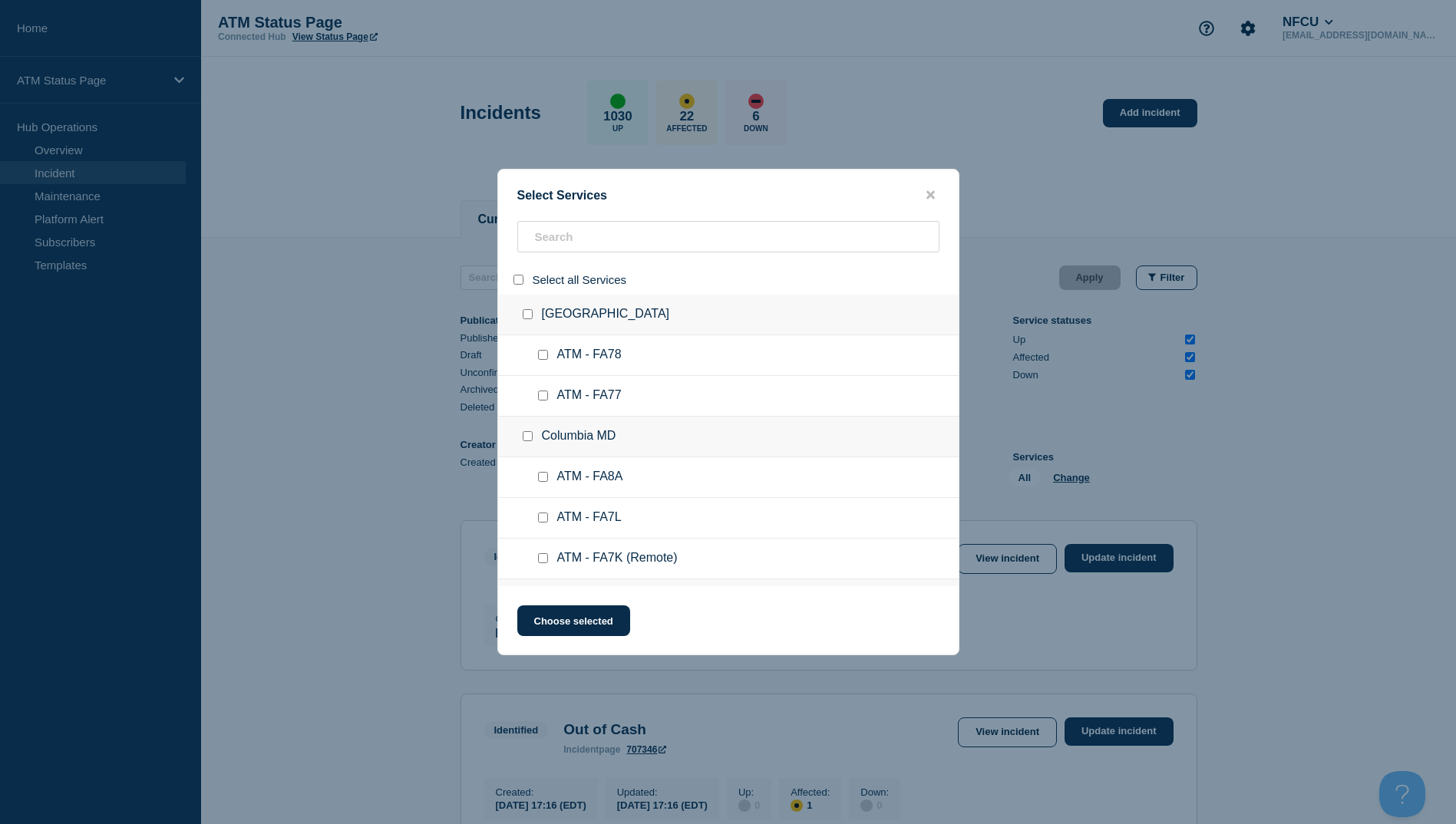
checkbox input "false"
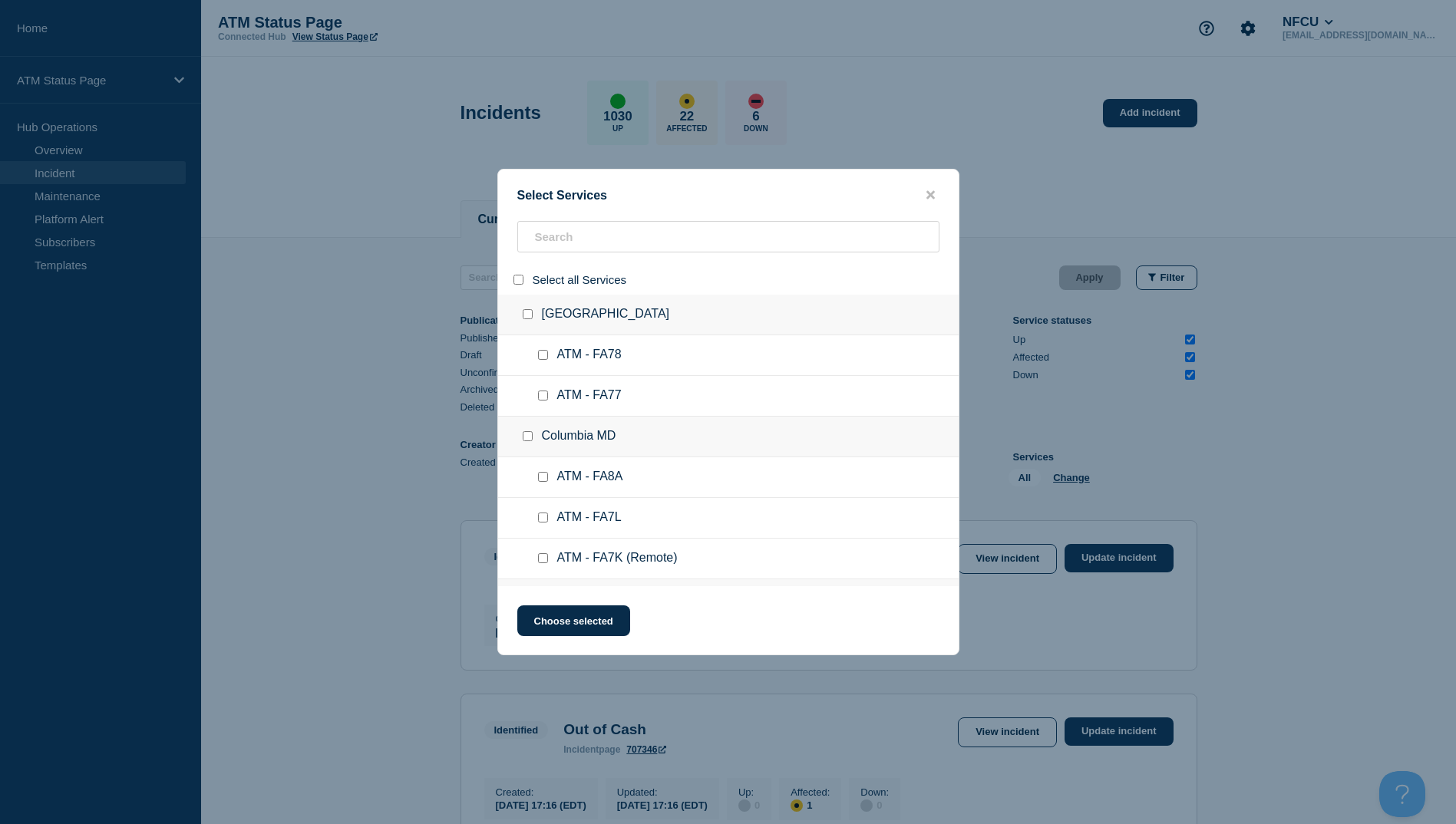
checkbox input "false"
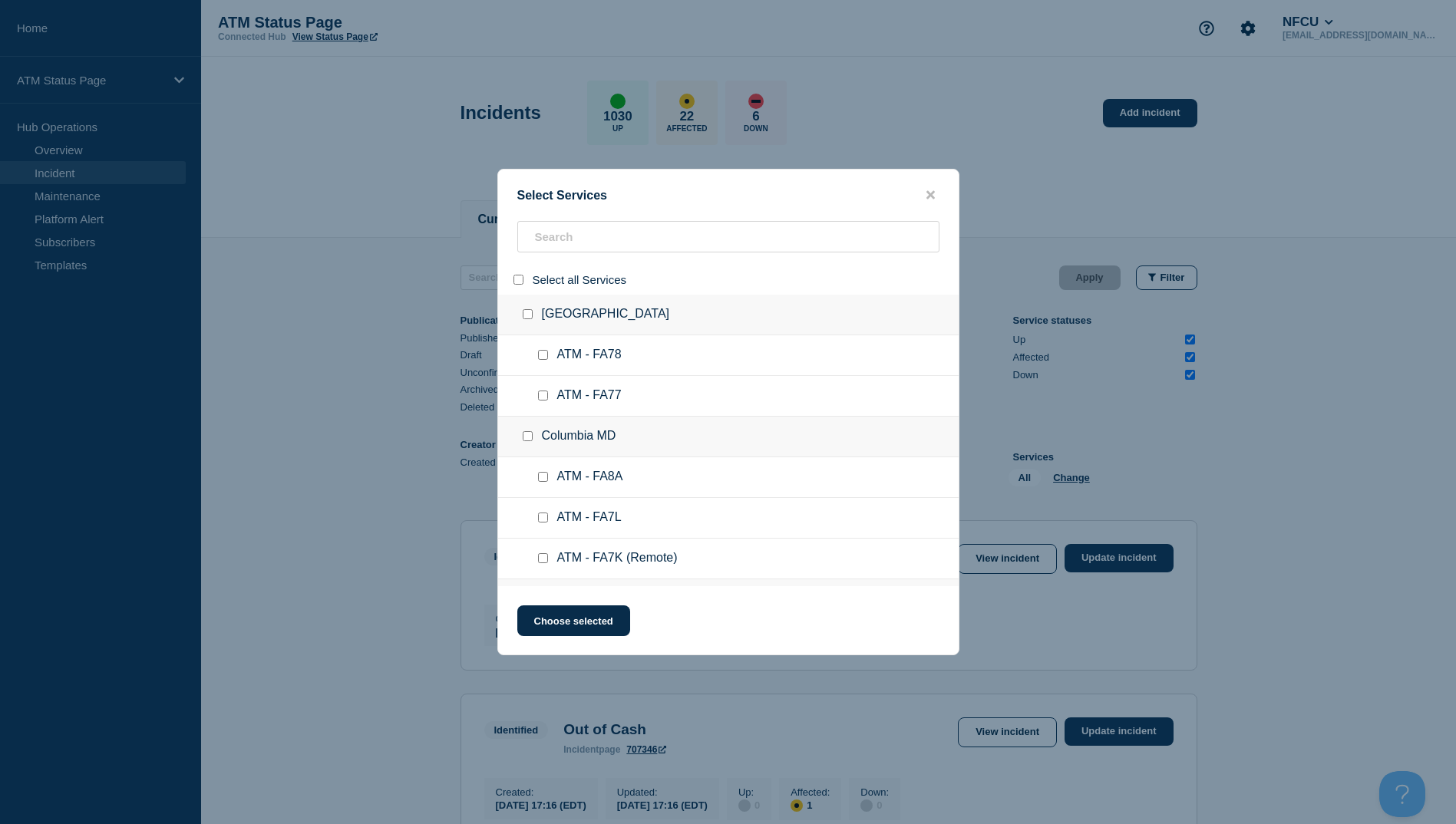
checkbox input "false"
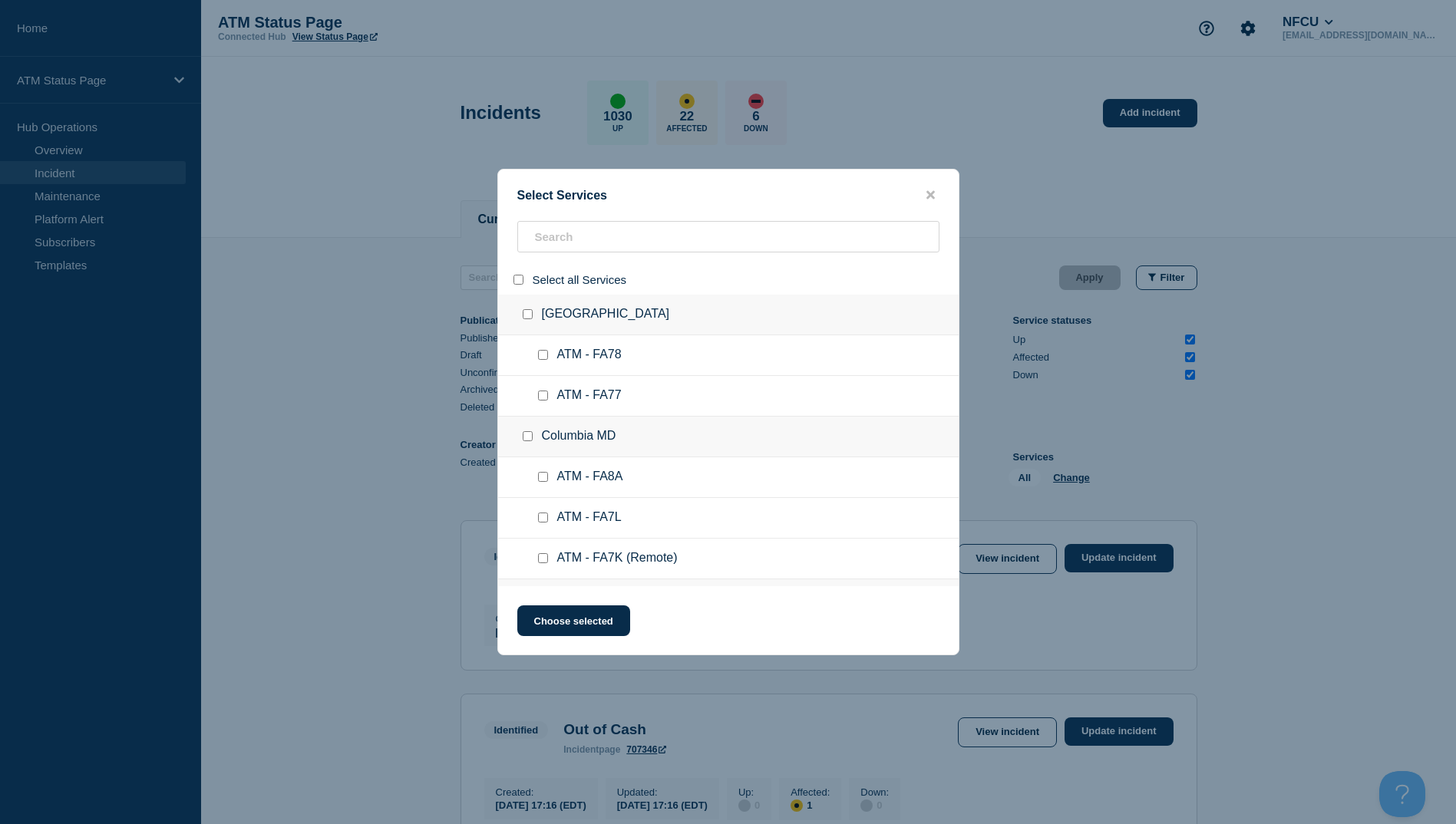
checkbox input "false"
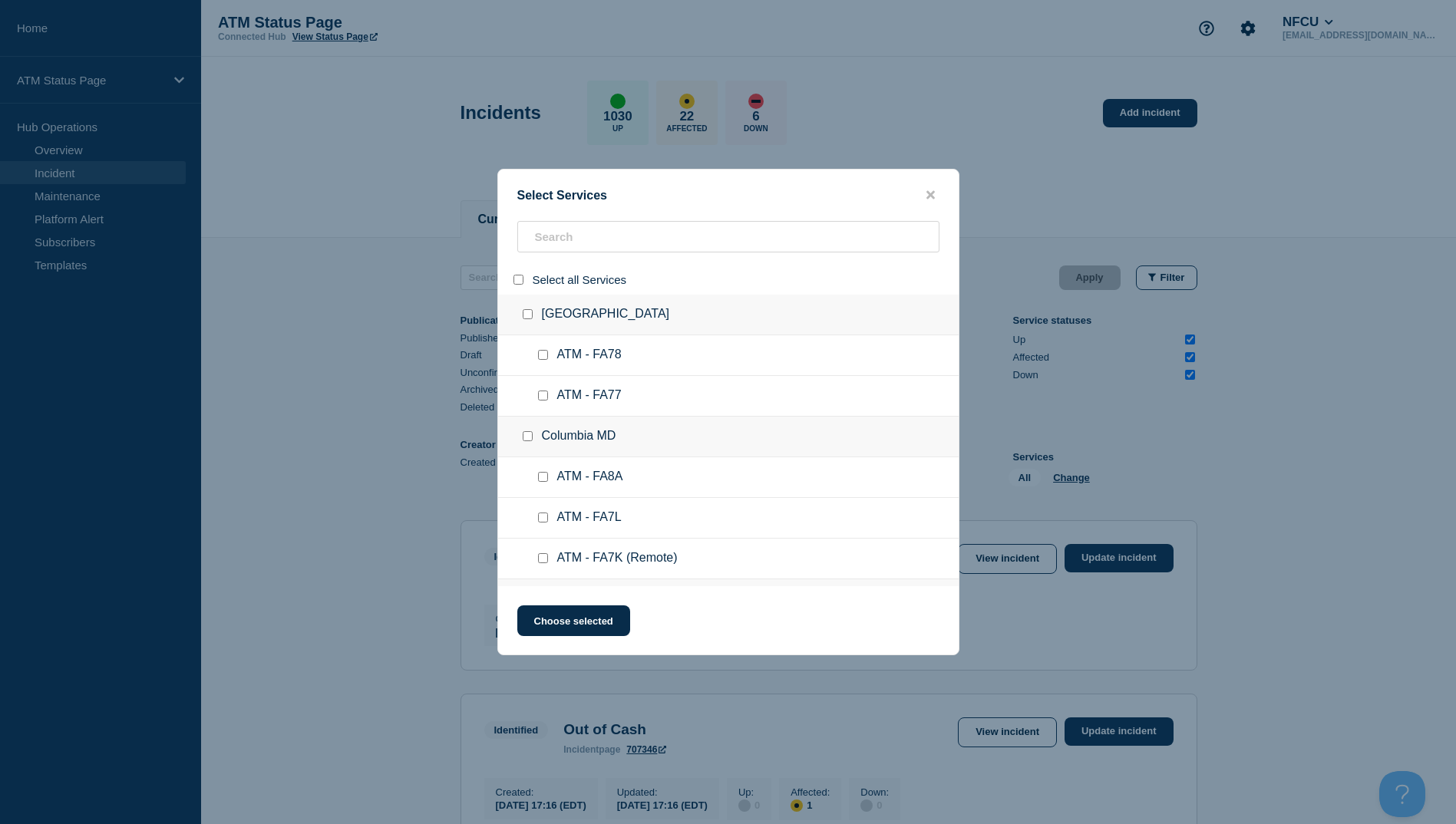
checkbox input "false"
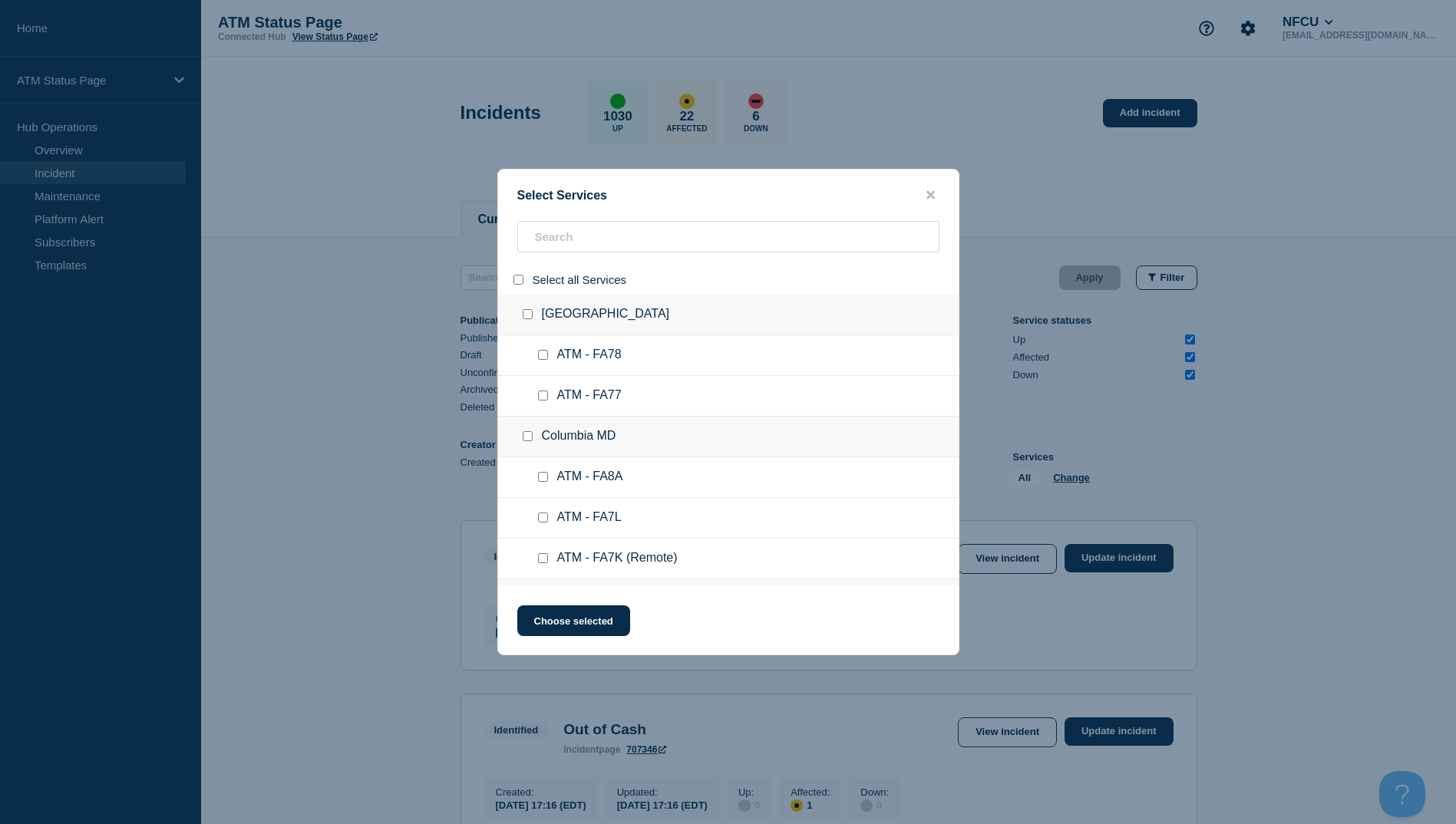
checkbox input "false"
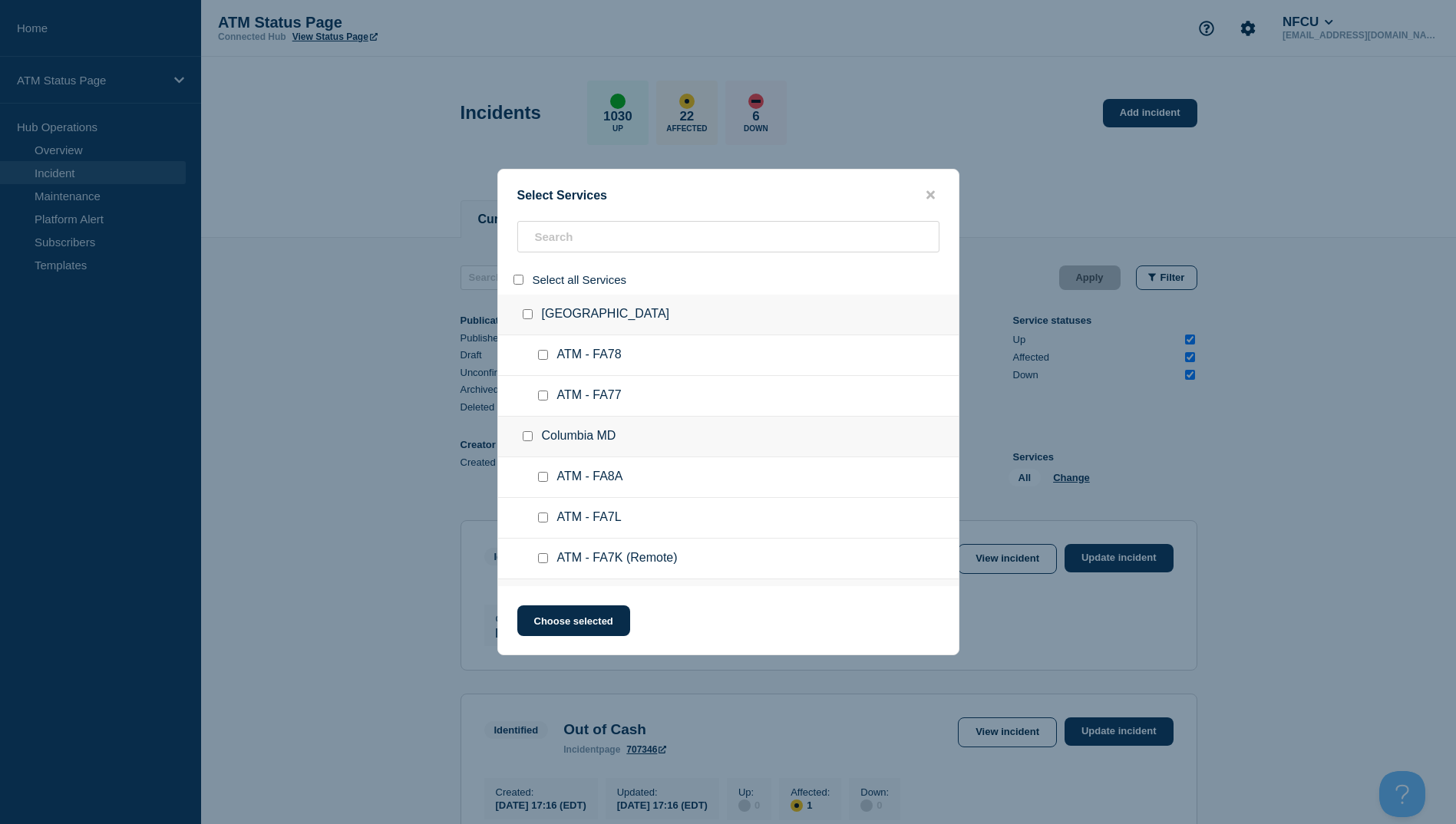
checkbox input "false"
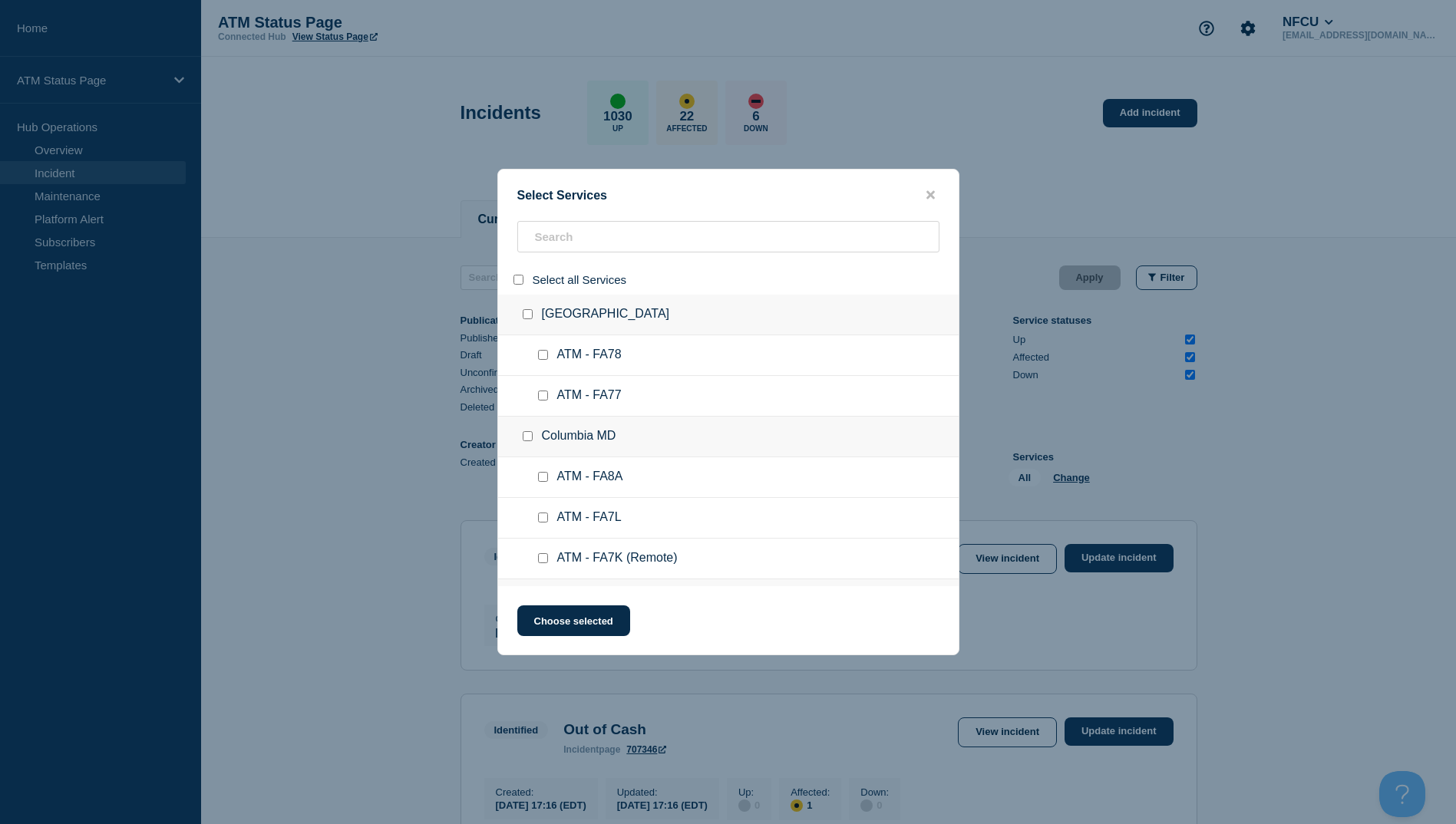
checkbox input "false"
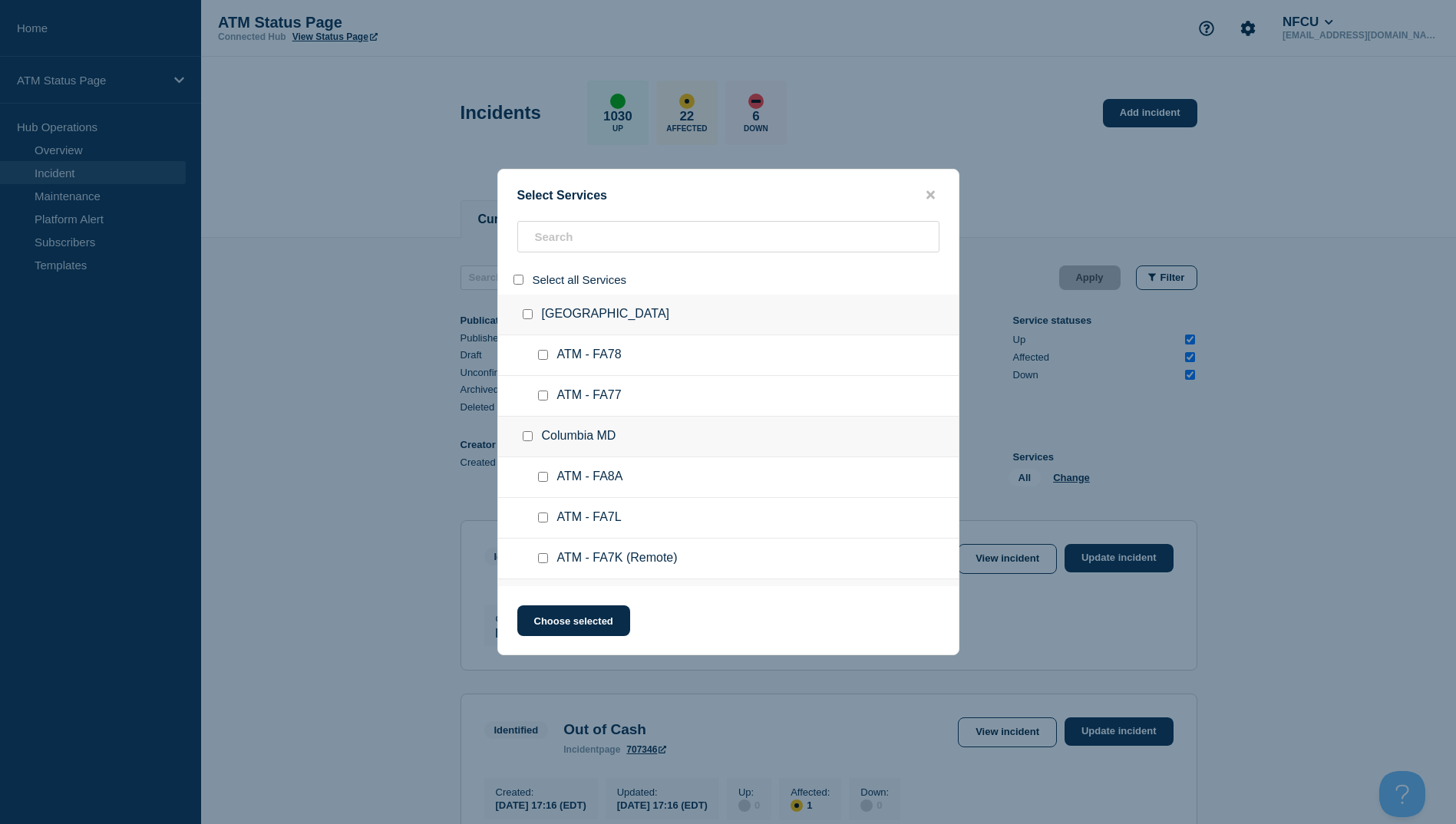
checkbox input "false"
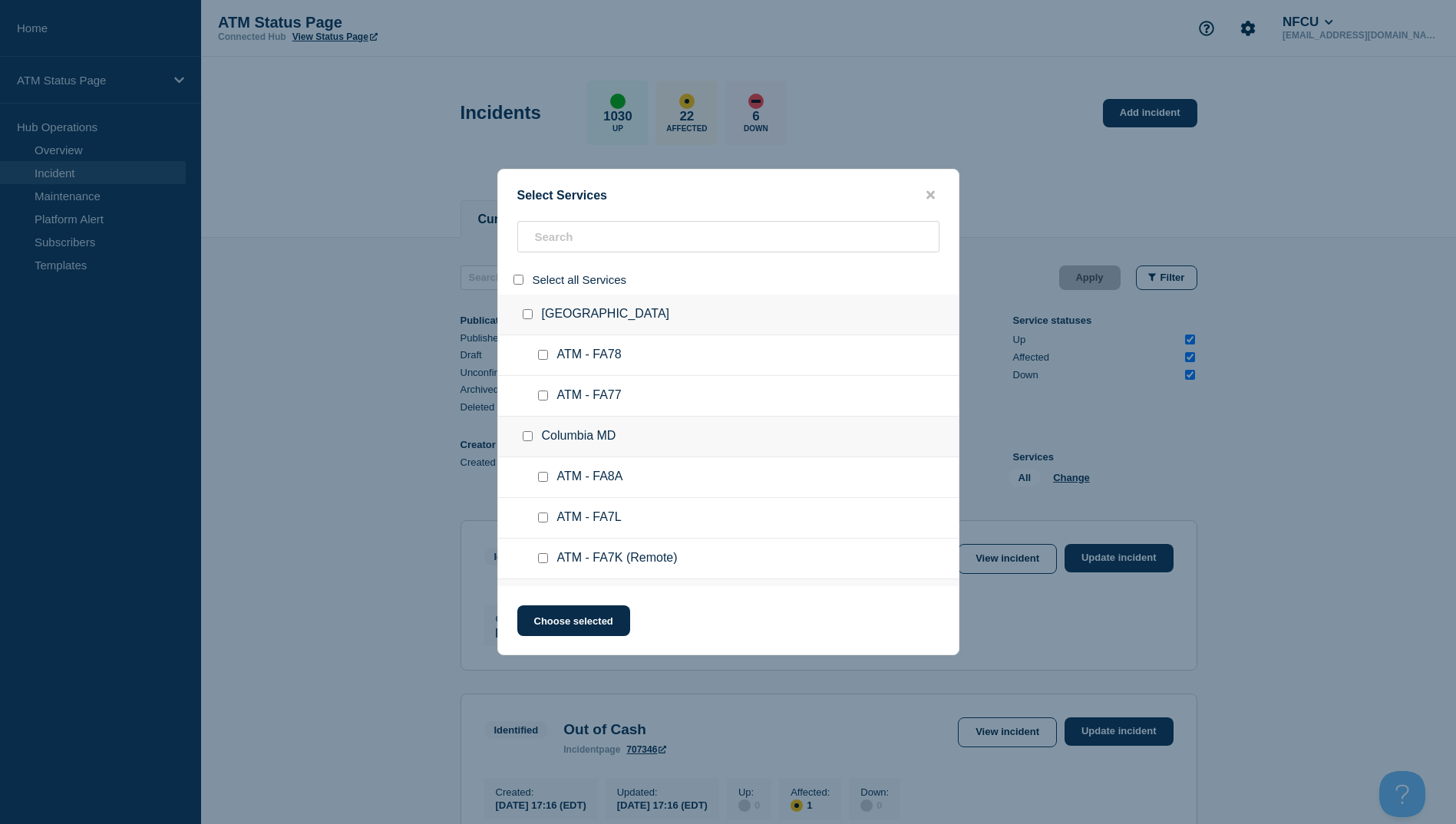
checkbox input "false"
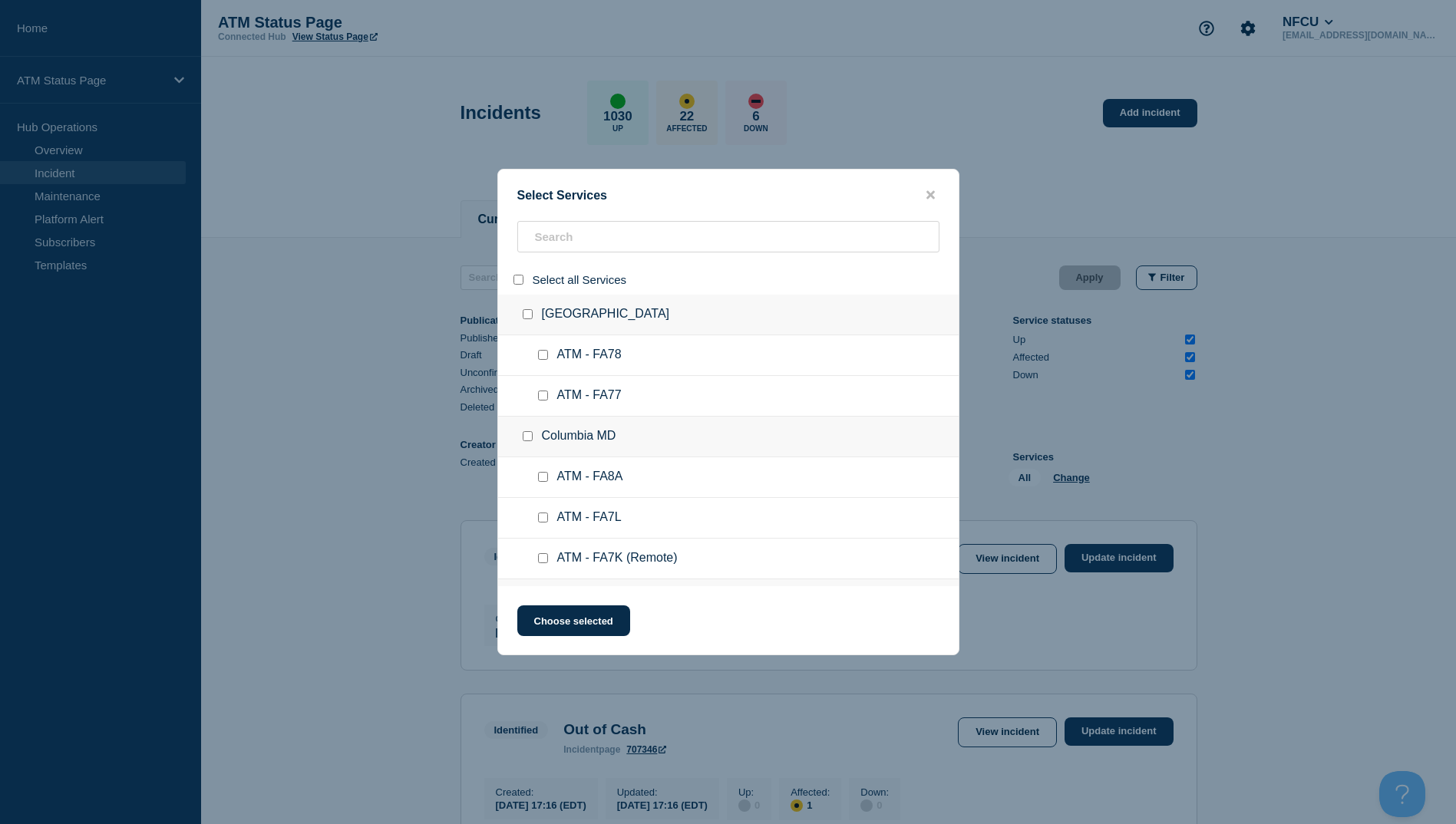
checkbox input "false"
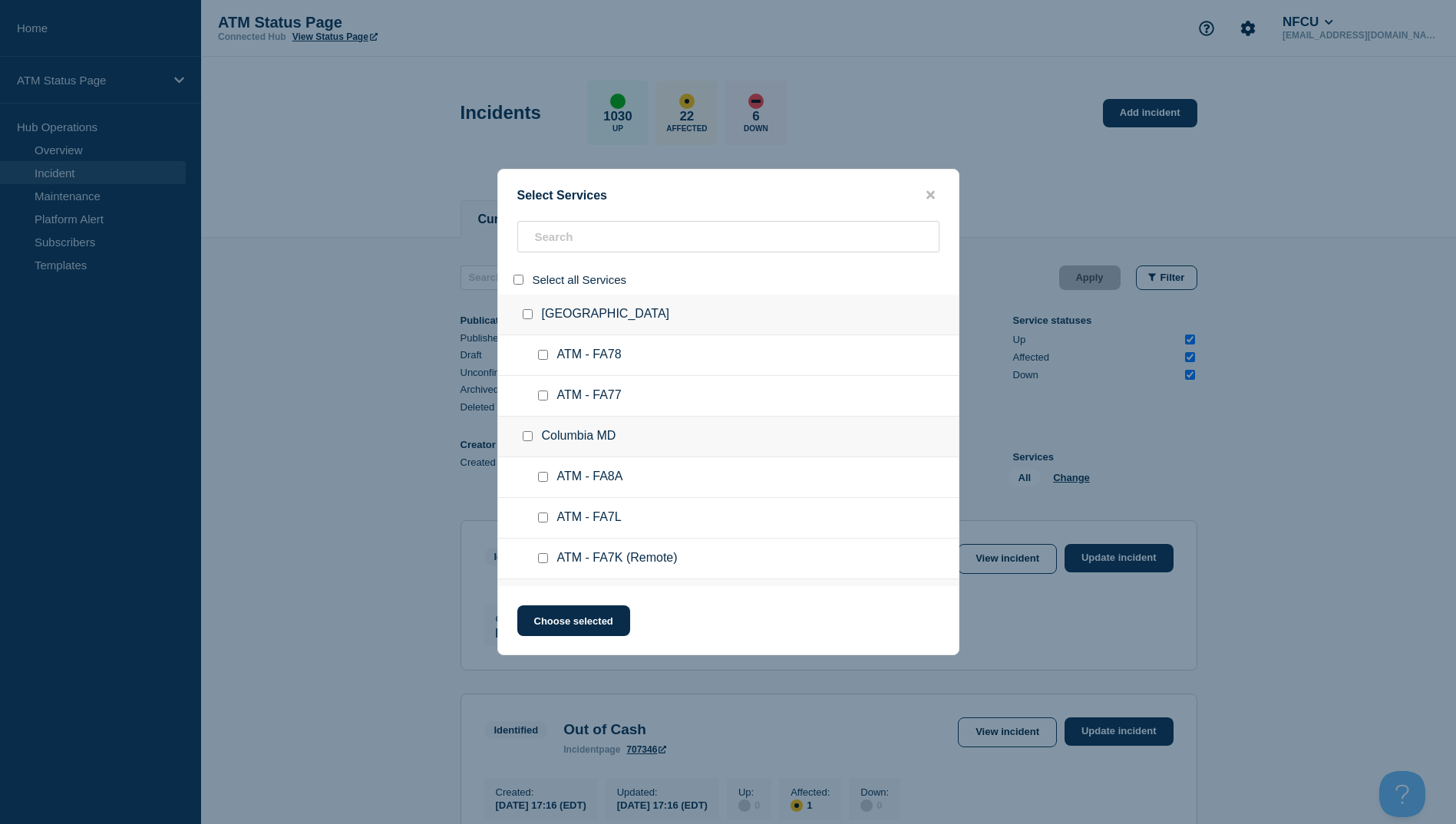
checkbox input "false"
click at [550, 240] on input "search" at bounding box center [728, 236] width 422 height 32
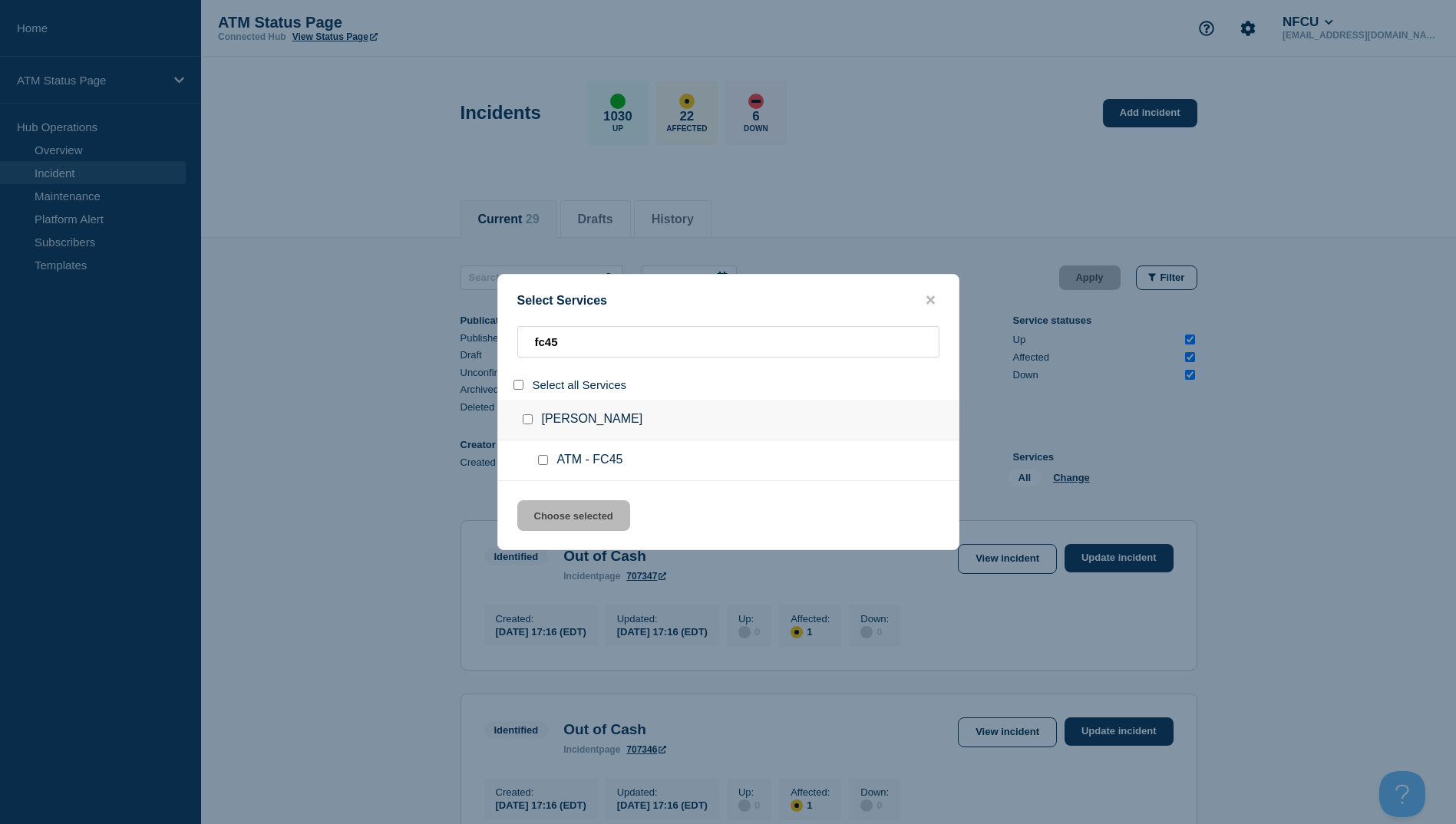
click at [525, 423] on input "group: Henry J Sanford" at bounding box center [527, 419] width 10 height 10
click at [550, 519] on button "Choose selected" at bounding box center [573, 516] width 113 height 31
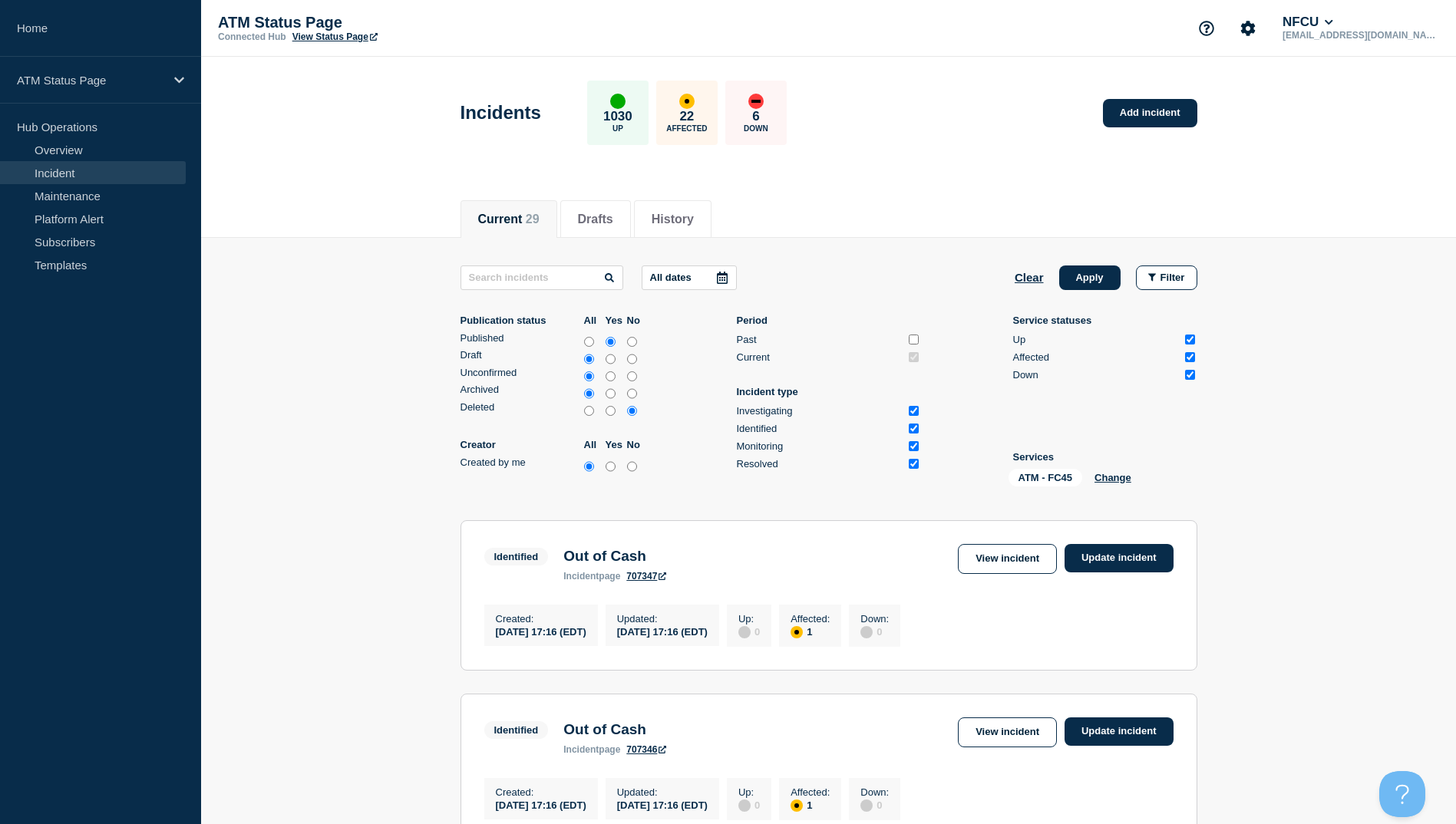
scroll to position [77, 0]
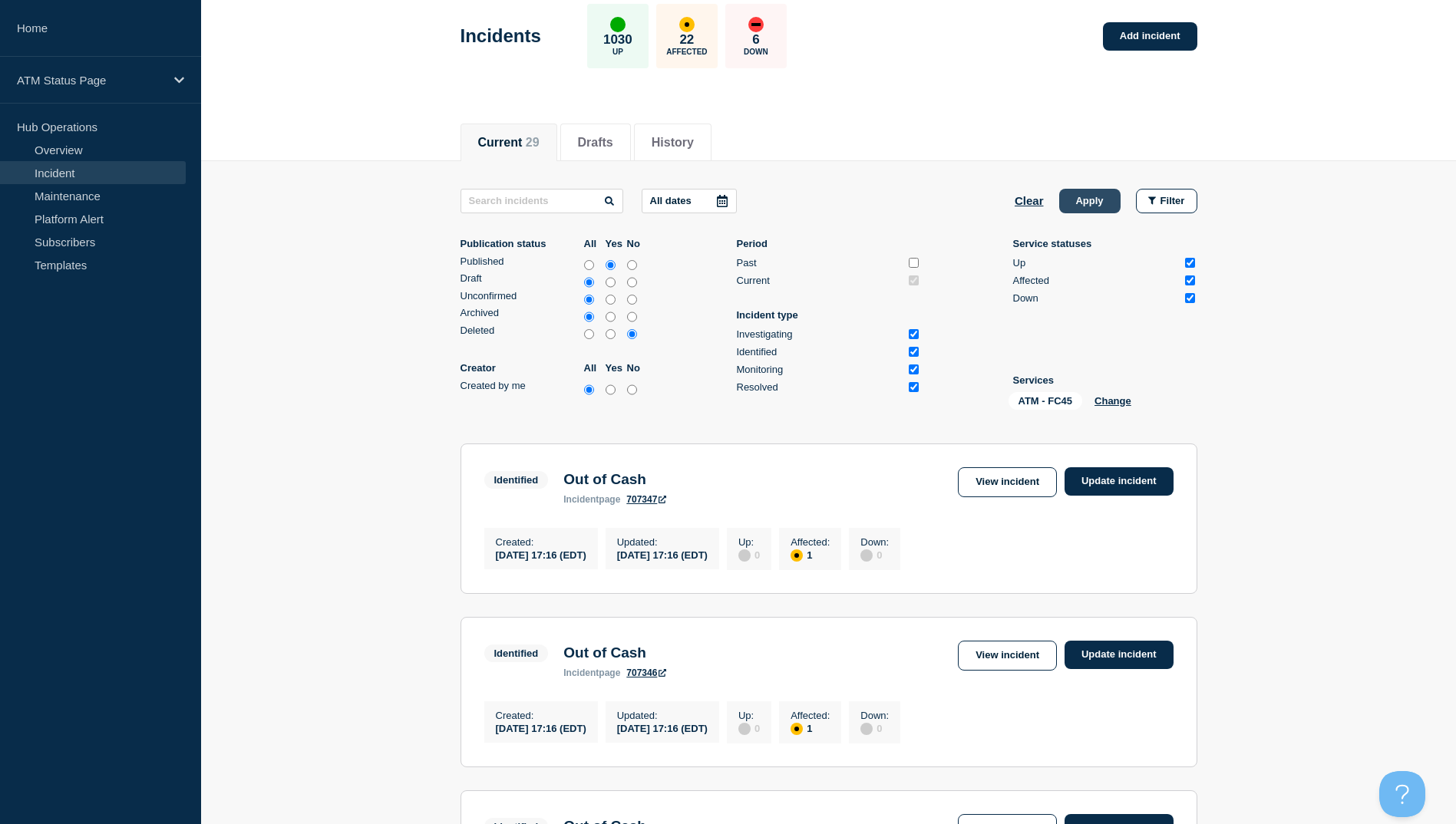
click at [1094, 203] on button "Apply" at bounding box center [1090, 200] width 61 height 24
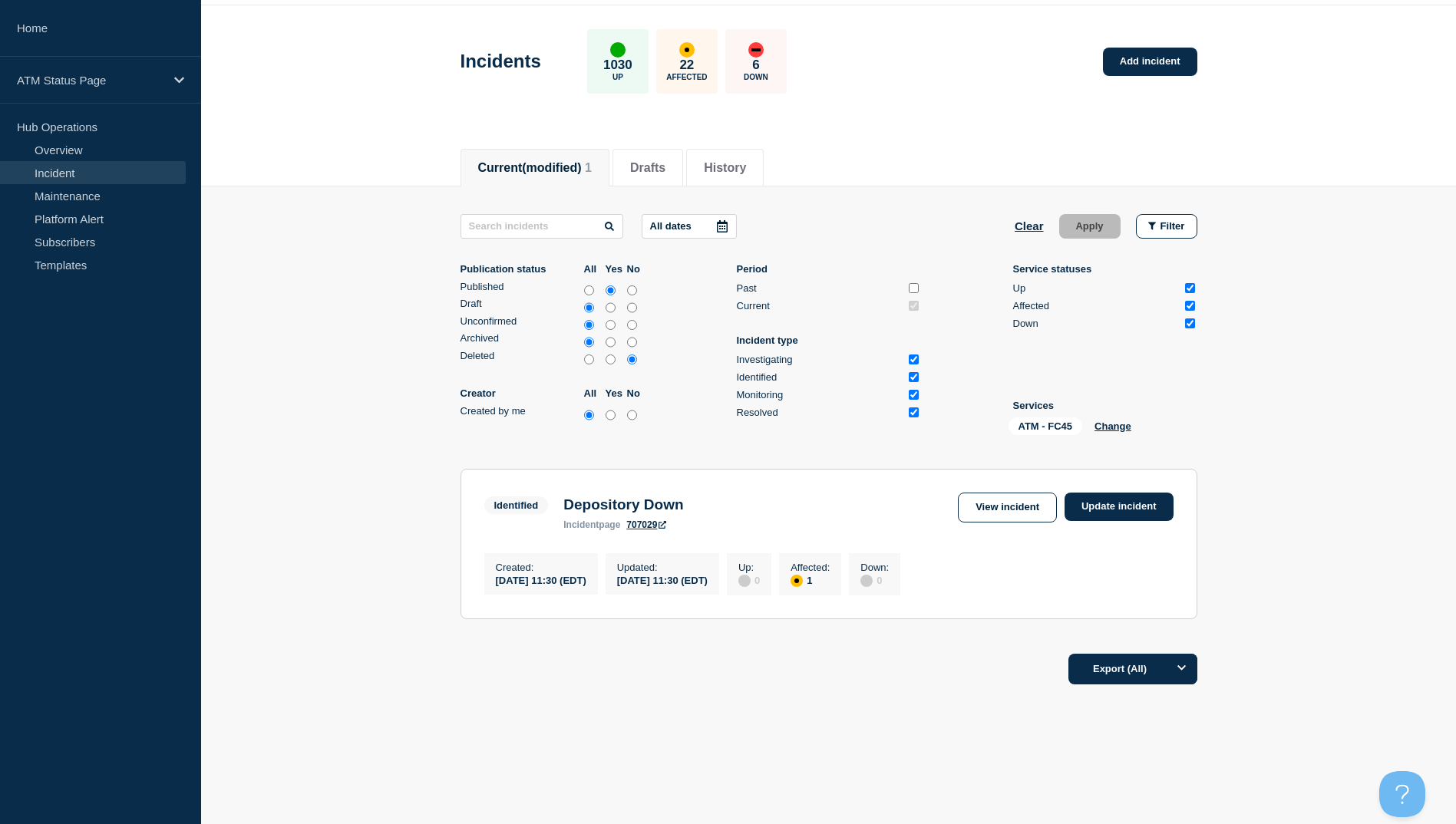
scroll to position [57, 0]
click at [1104, 507] on link "Update incident" at bounding box center [1119, 508] width 109 height 29
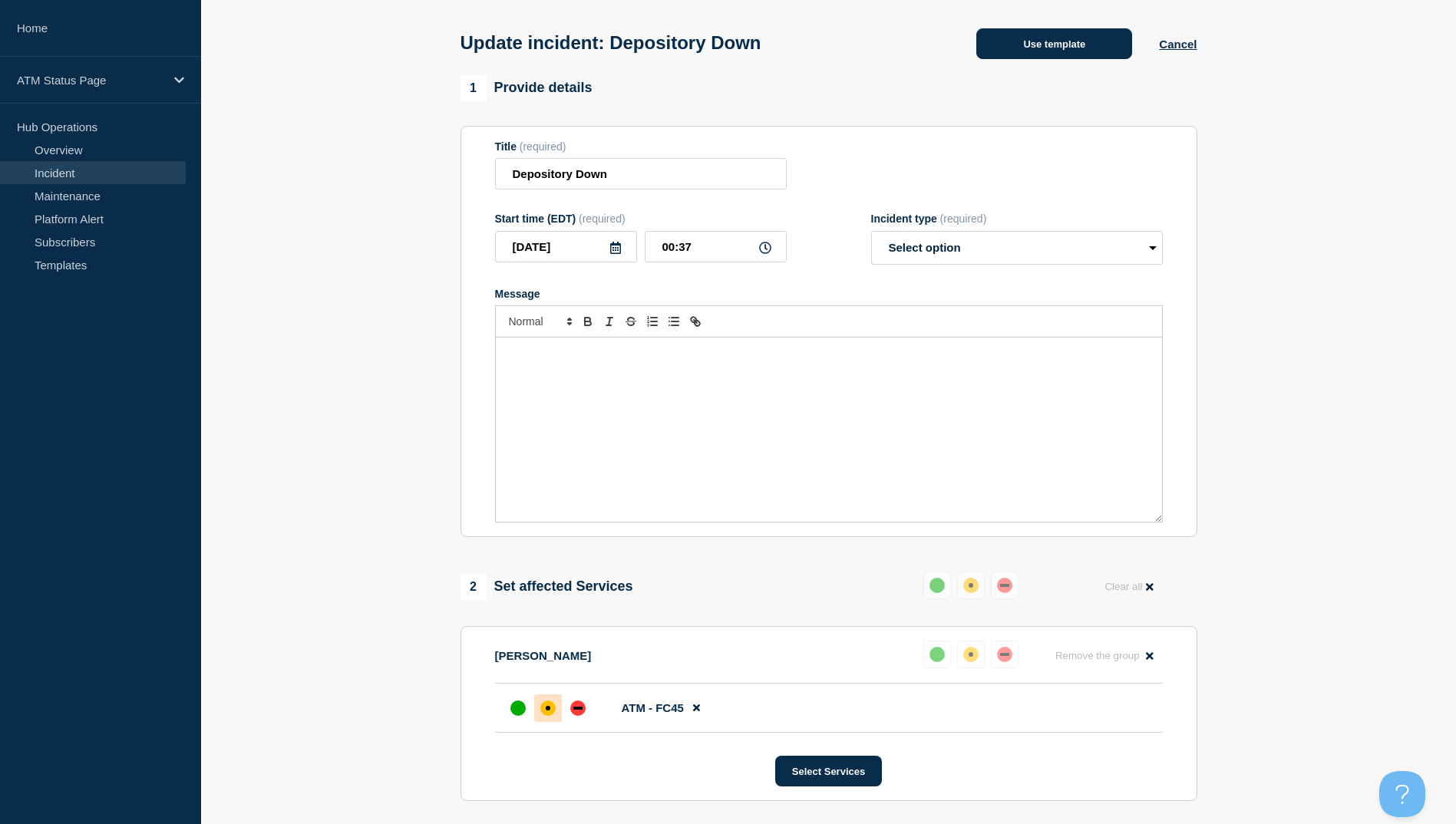
click at [1032, 54] on button "Use template" at bounding box center [1054, 44] width 156 height 31
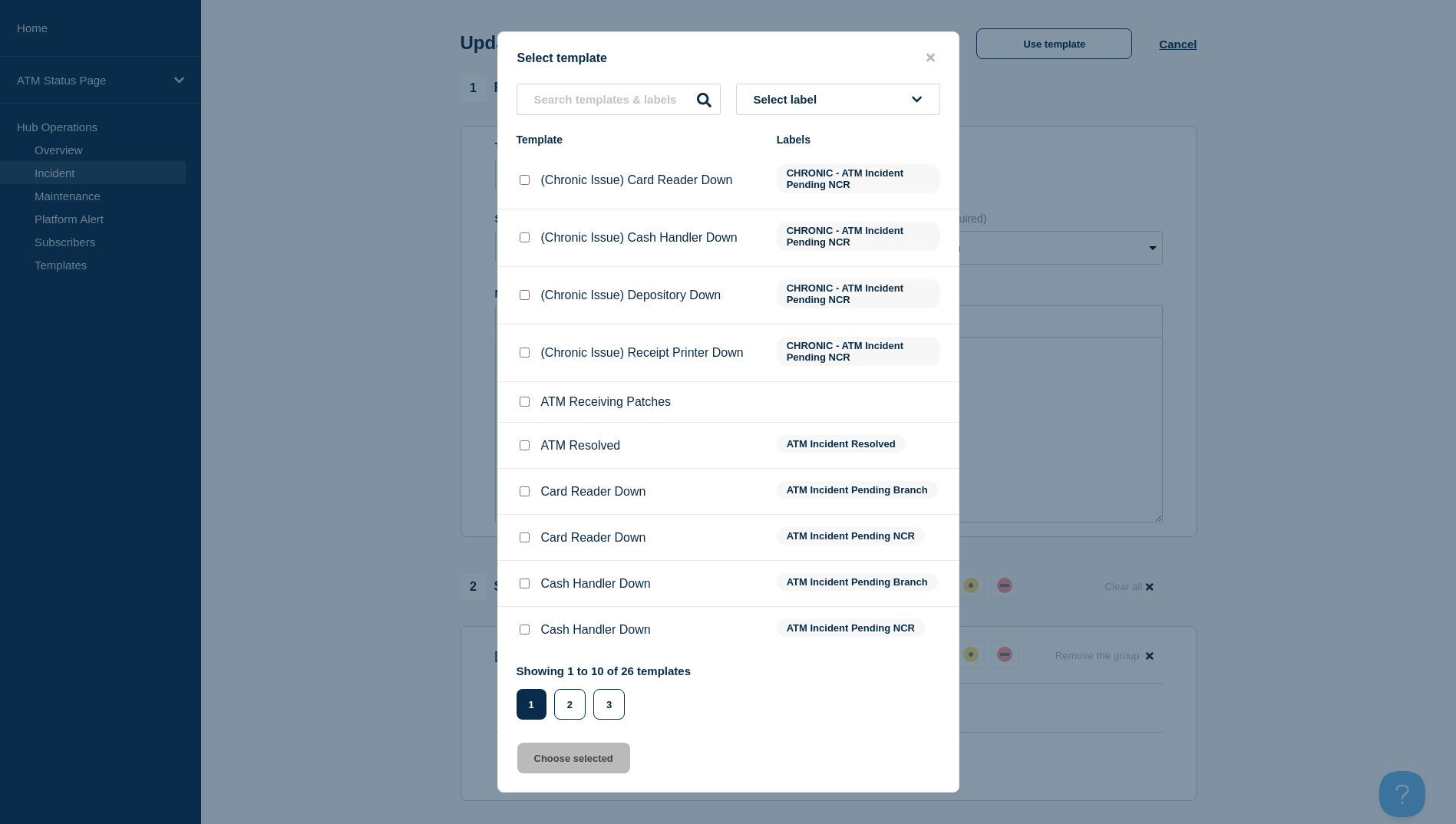
click at [525, 445] on input "ATM Resolved checkbox" at bounding box center [524, 445] width 10 height 10
click at [602, 771] on button "Choose selected" at bounding box center [573, 758] width 113 height 31
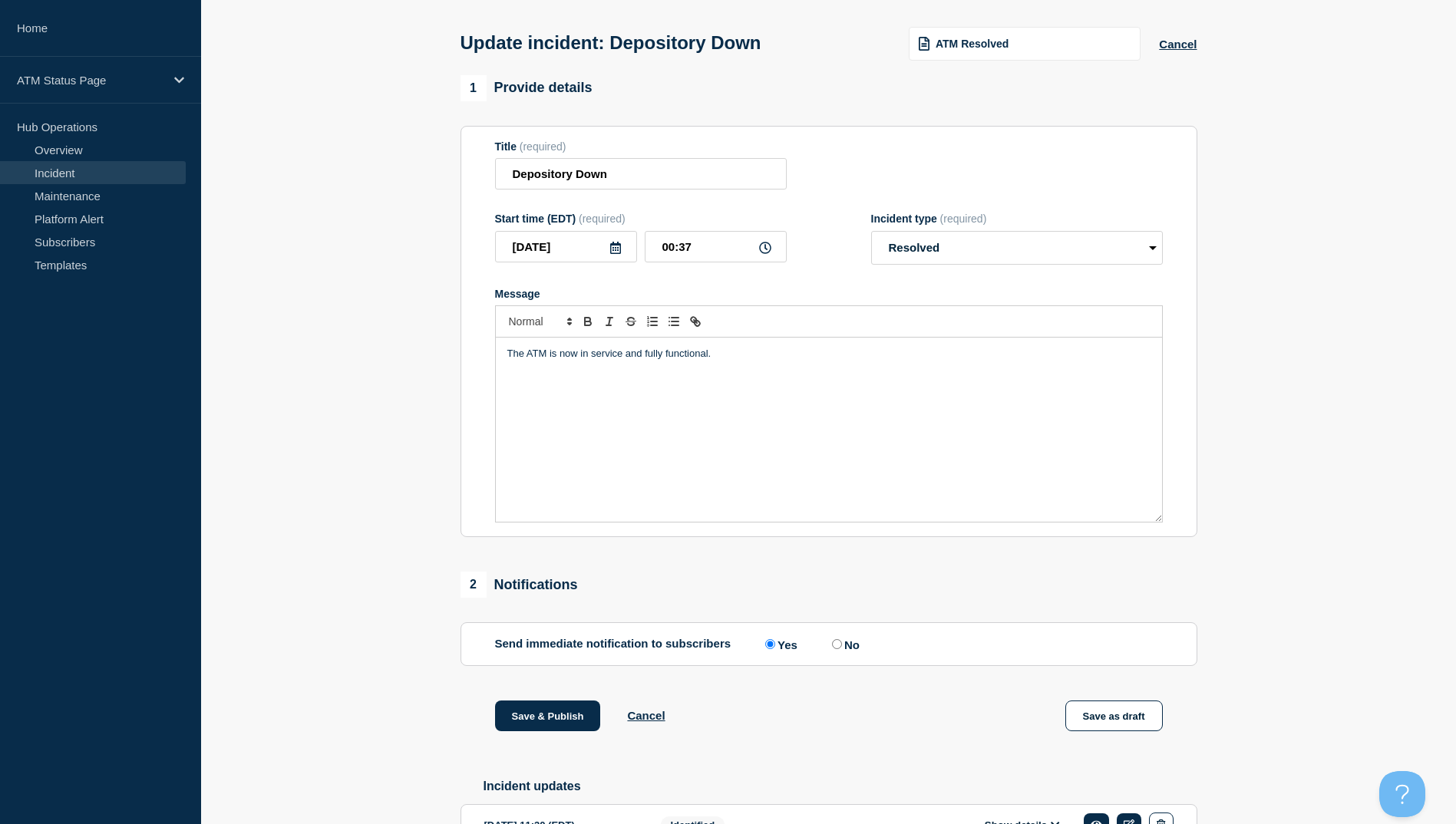
scroll to position [158, 0]
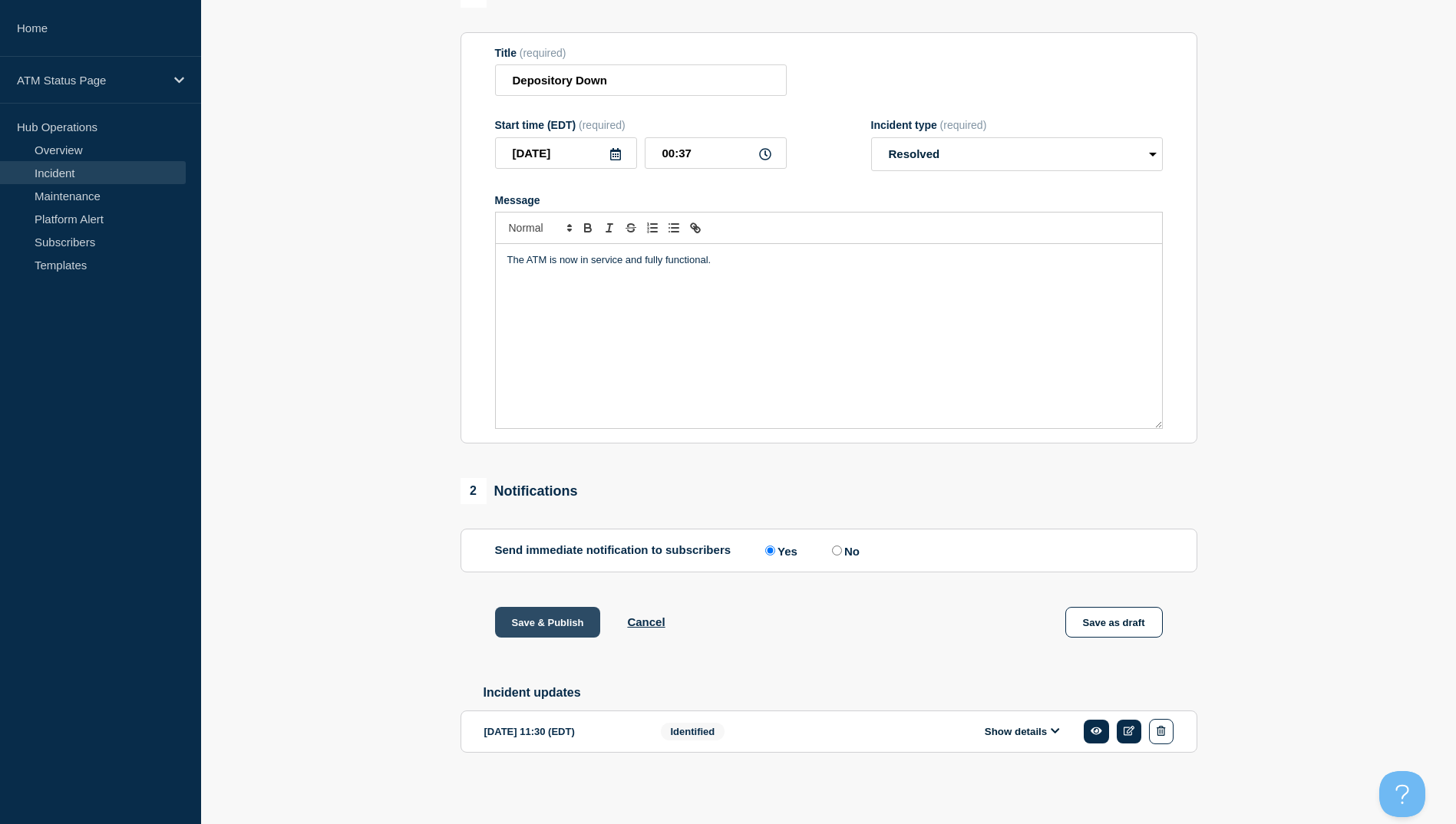
click at [566, 619] on button "Save & Publish" at bounding box center [547, 622] width 105 height 31
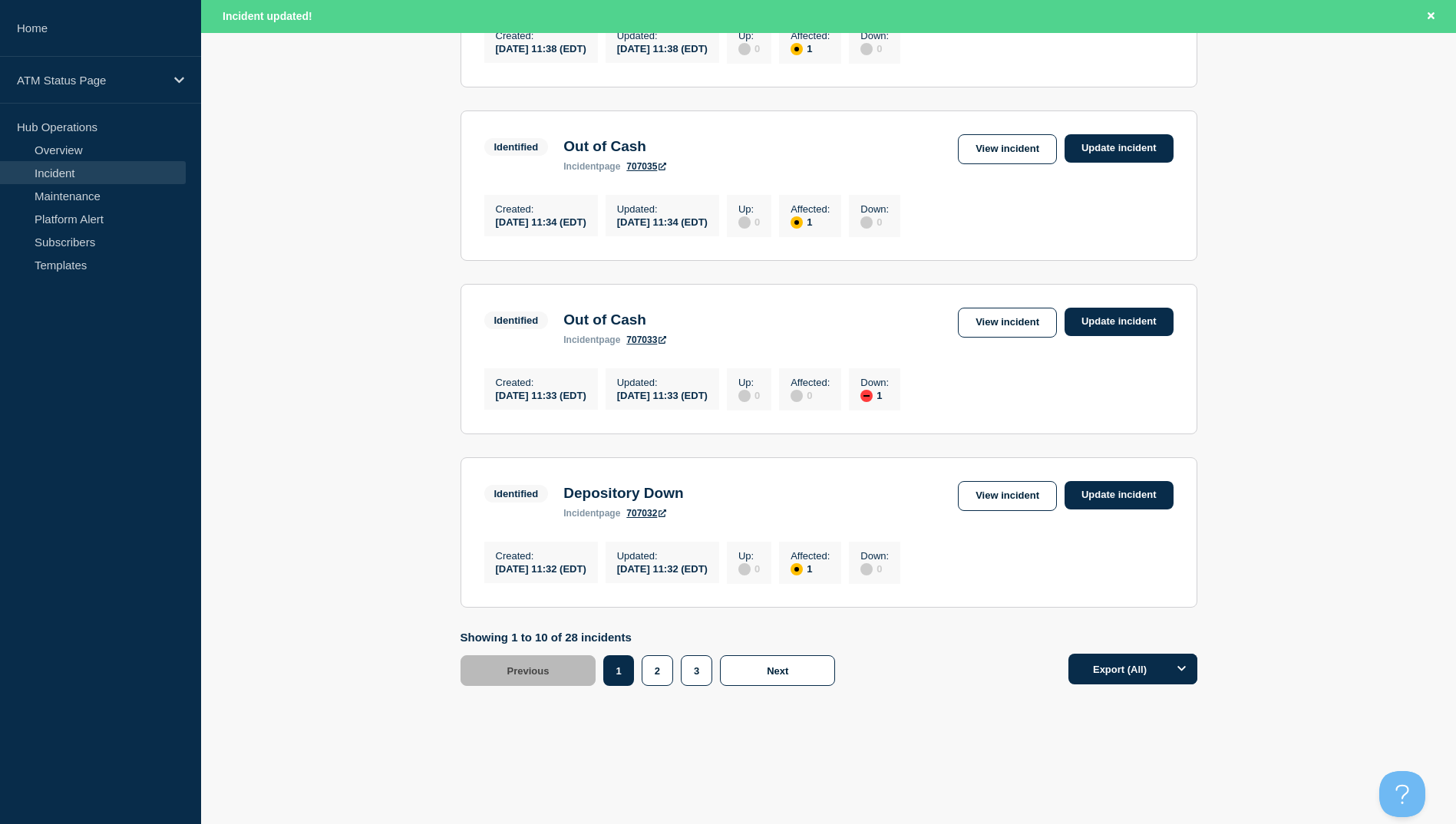
scroll to position [1507, 0]
click at [692, 673] on button "3" at bounding box center [696, 671] width 32 height 31
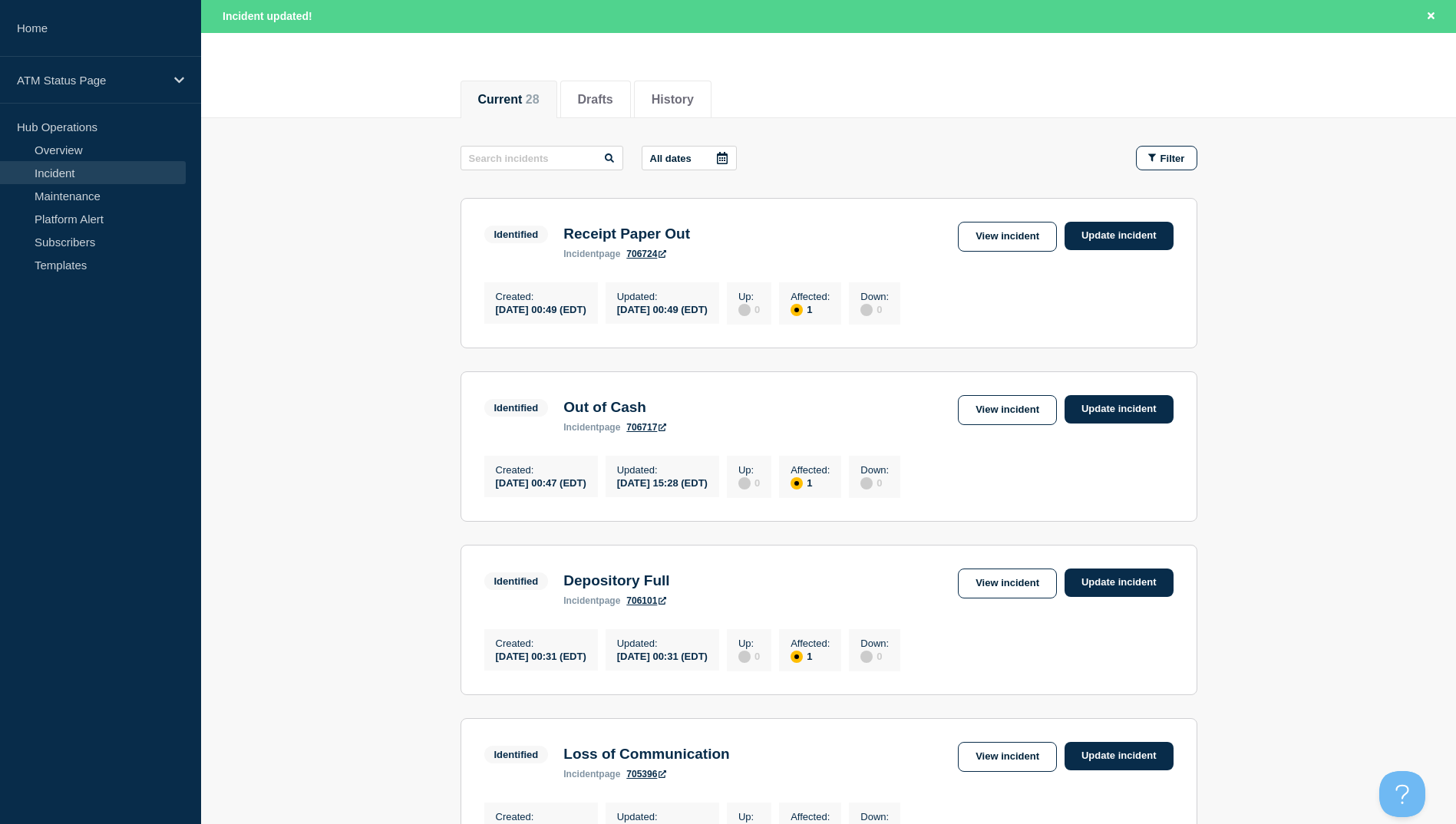
scroll to position [75, 0]
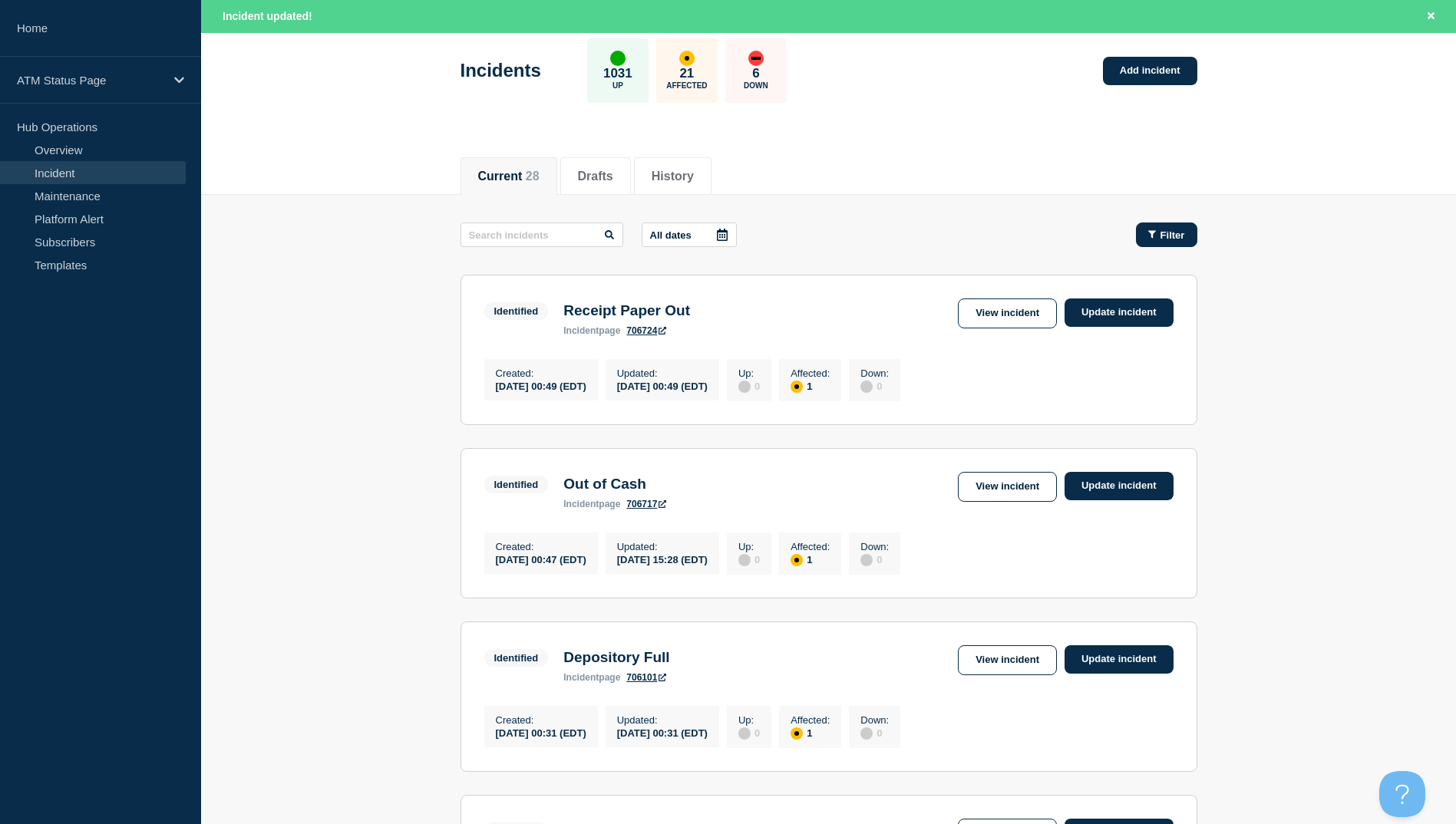
click at [1179, 241] on span "Filter" at bounding box center [1172, 235] width 24 height 12
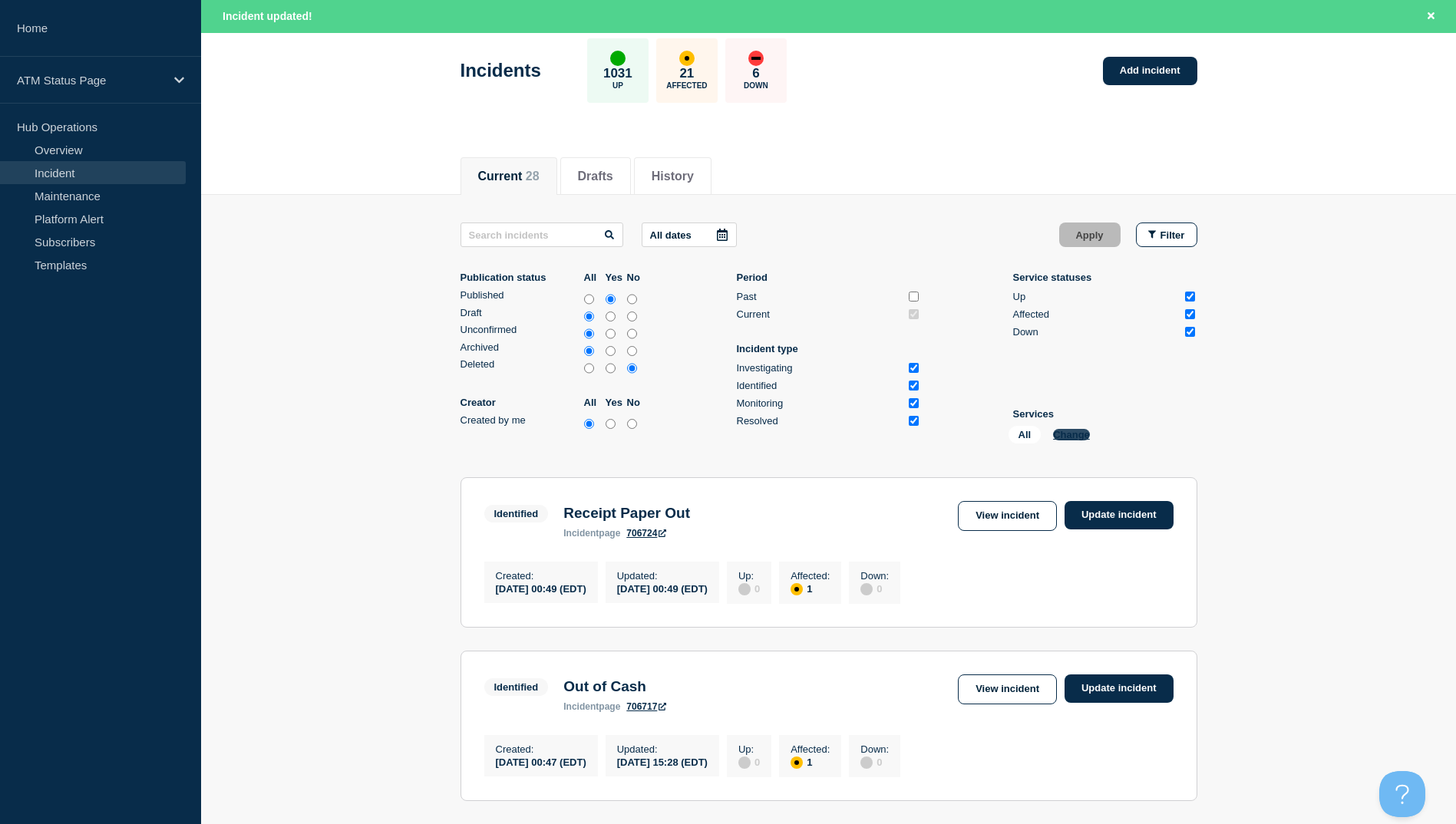
click at [1081, 435] on button "Change" at bounding box center [1071, 435] width 37 height 12
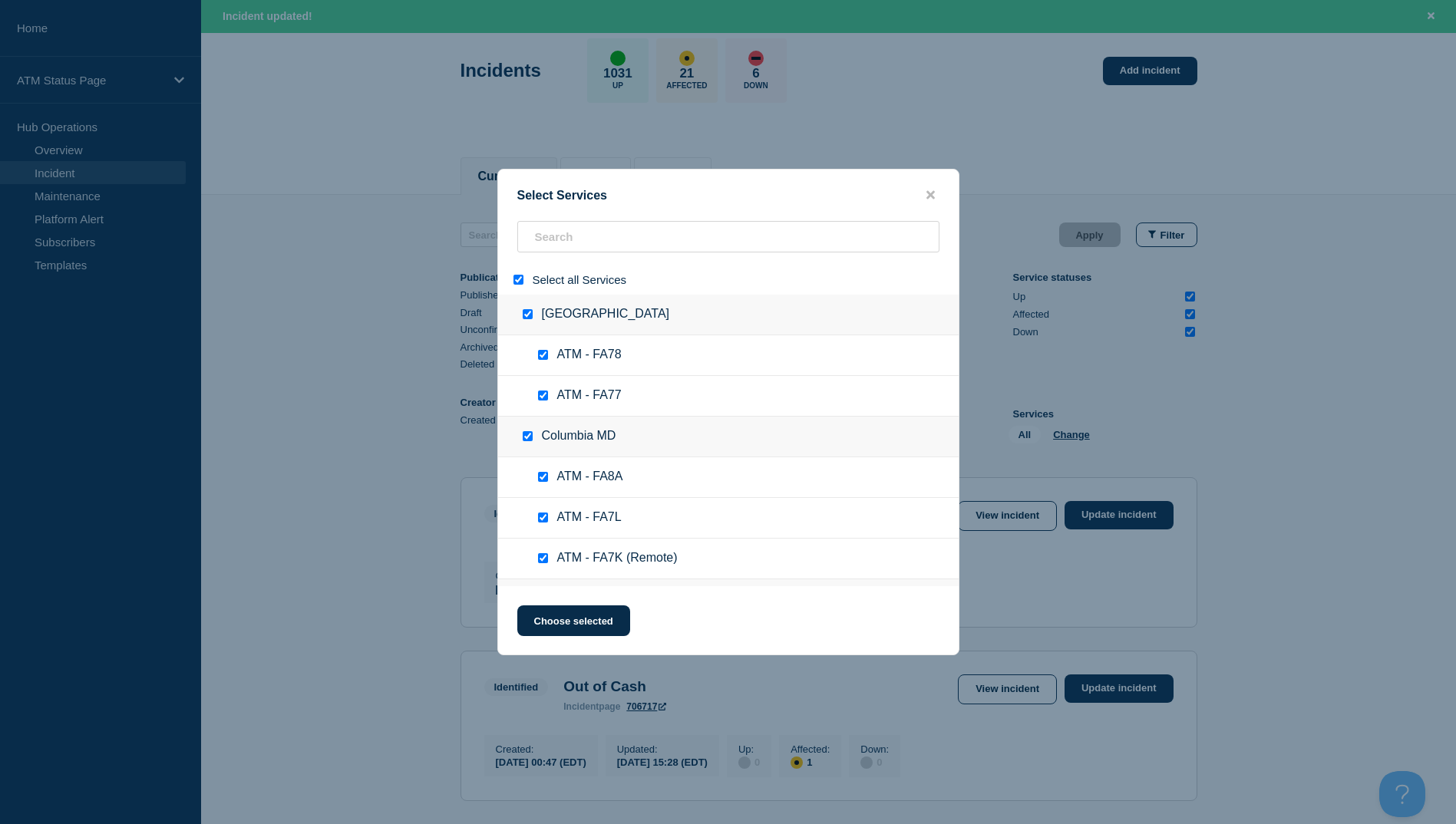
click at [514, 281] on input "select all" at bounding box center [518, 279] width 10 height 10
click at [574, 236] on input "search" at bounding box center [728, 236] width 422 height 32
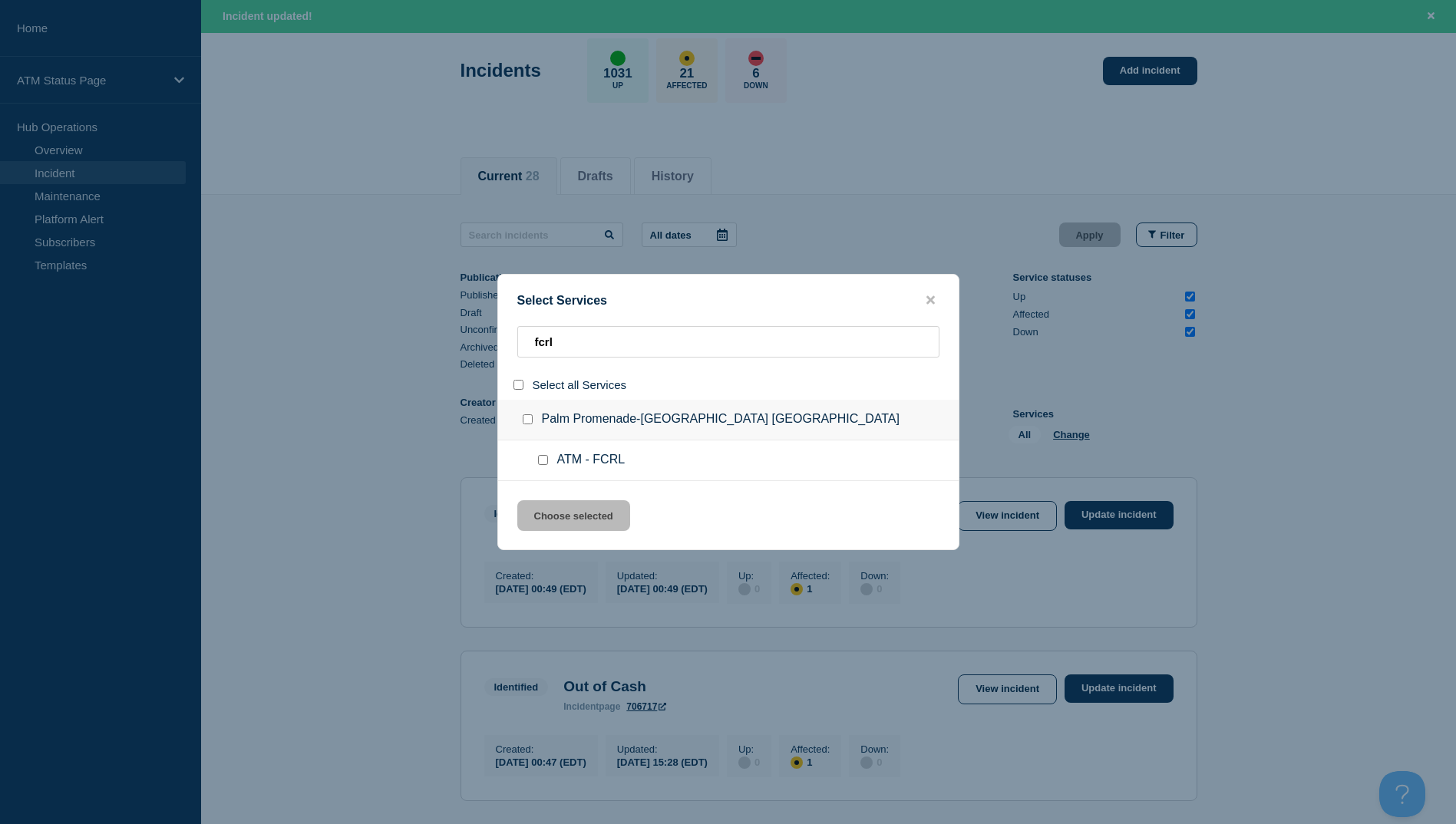
click at [522, 426] on div at bounding box center [530, 419] width 23 height 15
click at [523, 425] on input "group: Palm Promenade-San Diego CA" at bounding box center [527, 419] width 10 height 10
click at [584, 522] on button "Choose selected" at bounding box center [573, 516] width 113 height 31
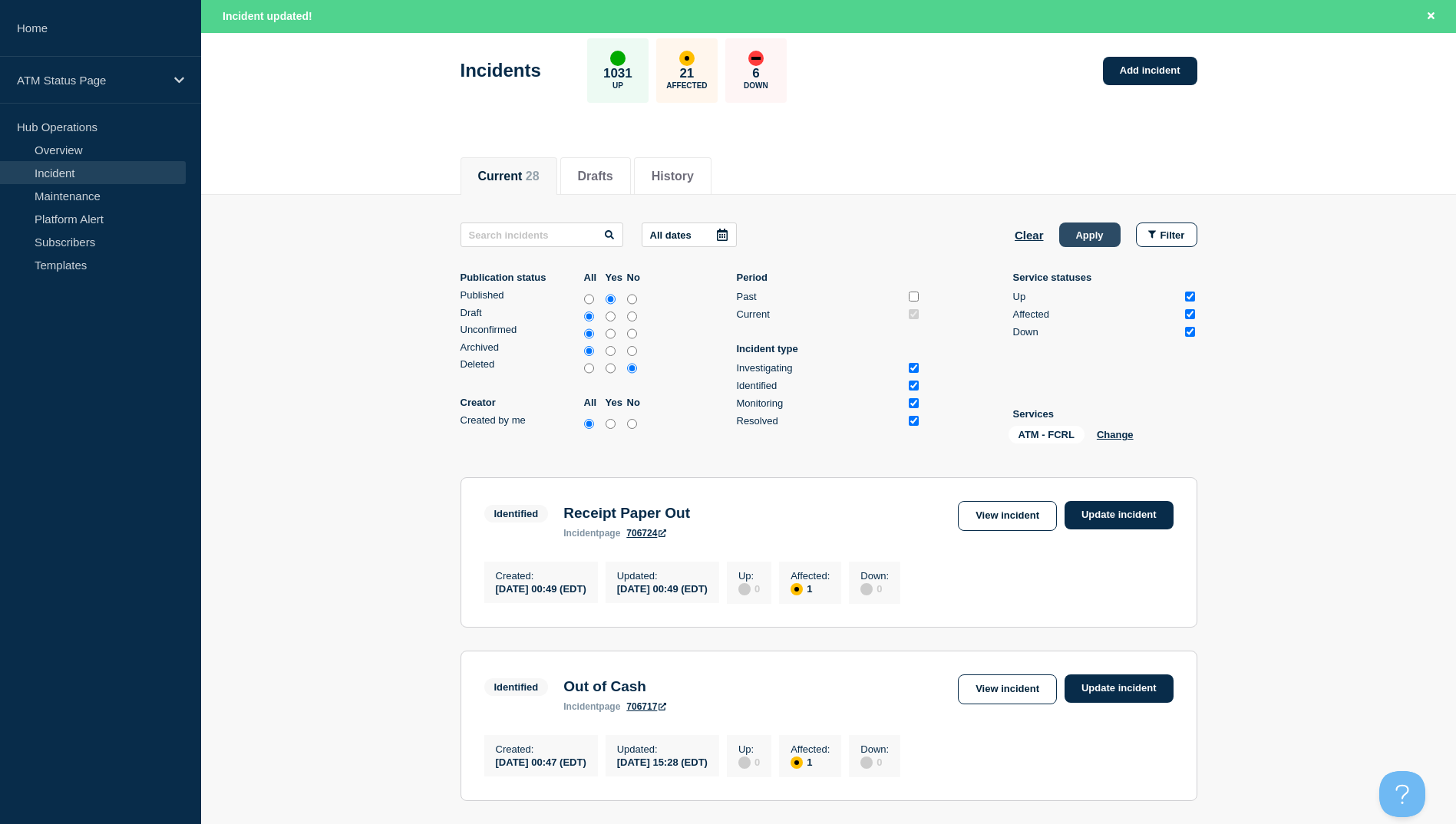
click at [1093, 241] on button "Apply" at bounding box center [1090, 234] width 61 height 24
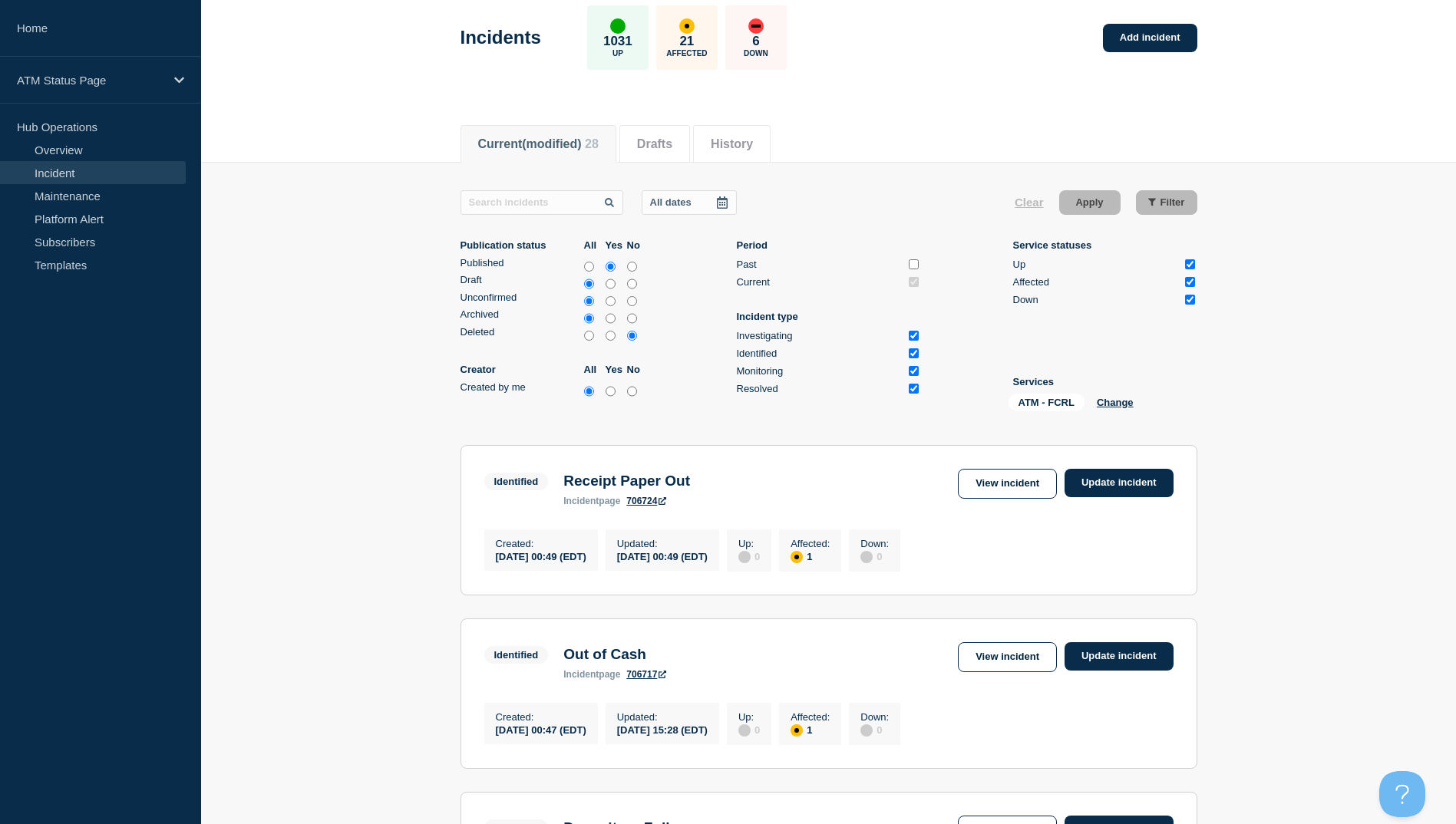
scroll to position [42, 0]
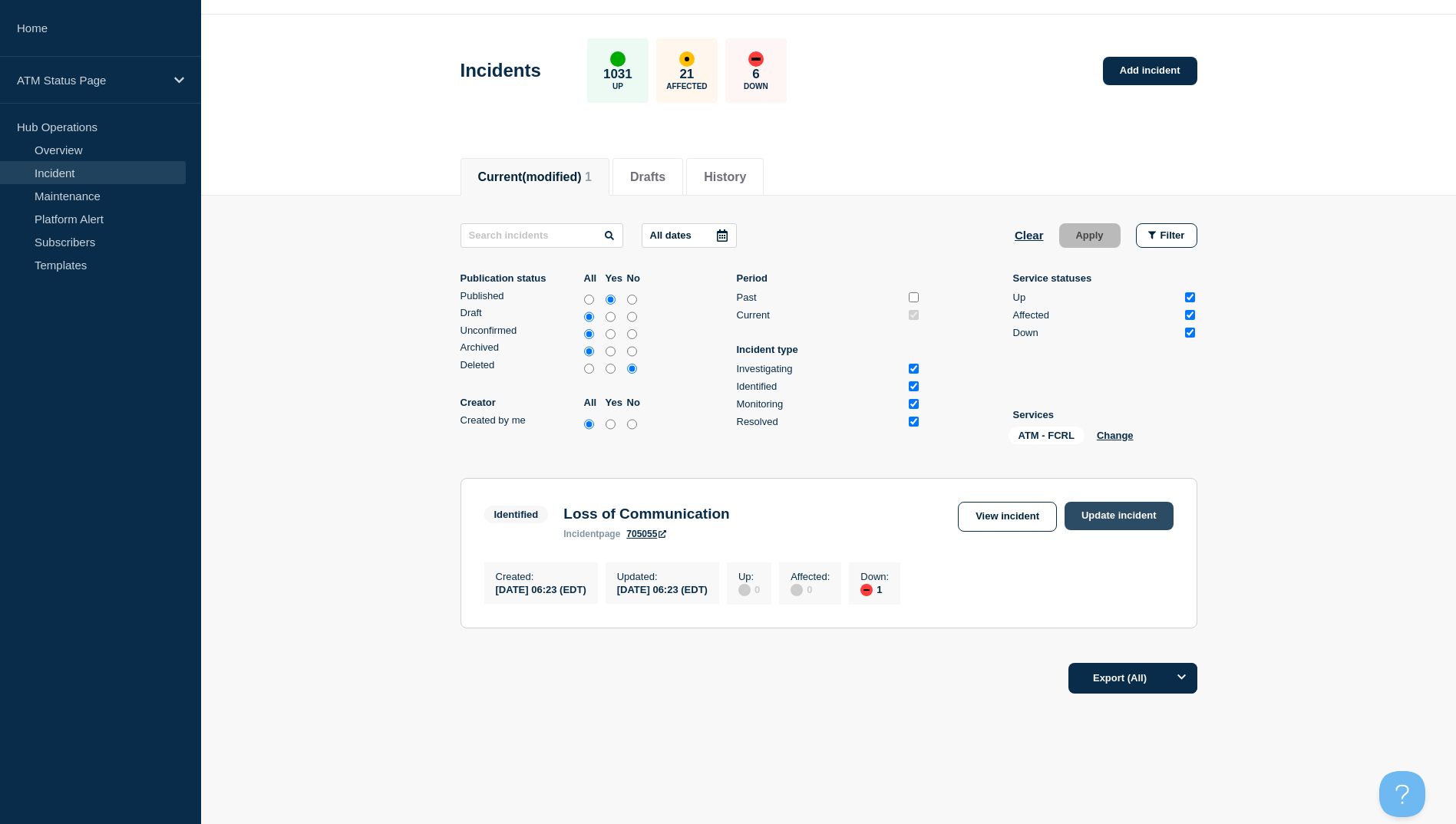
click at [1104, 522] on link "Update incident" at bounding box center [1119, 517] width 109 height 29
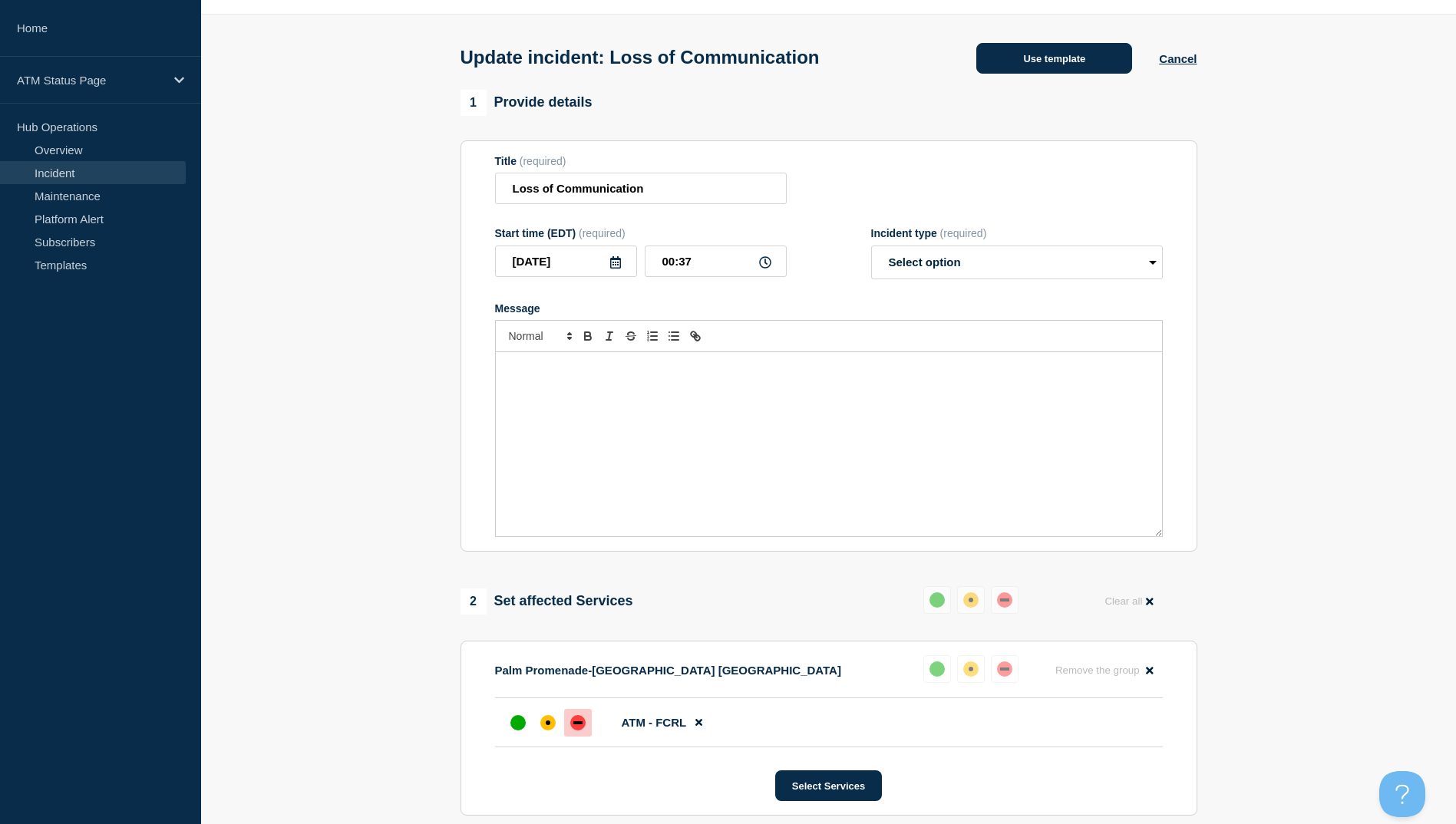
click at [1042, 69] on button "Use template" at bounding box center [1054, 59] width 156 height 31
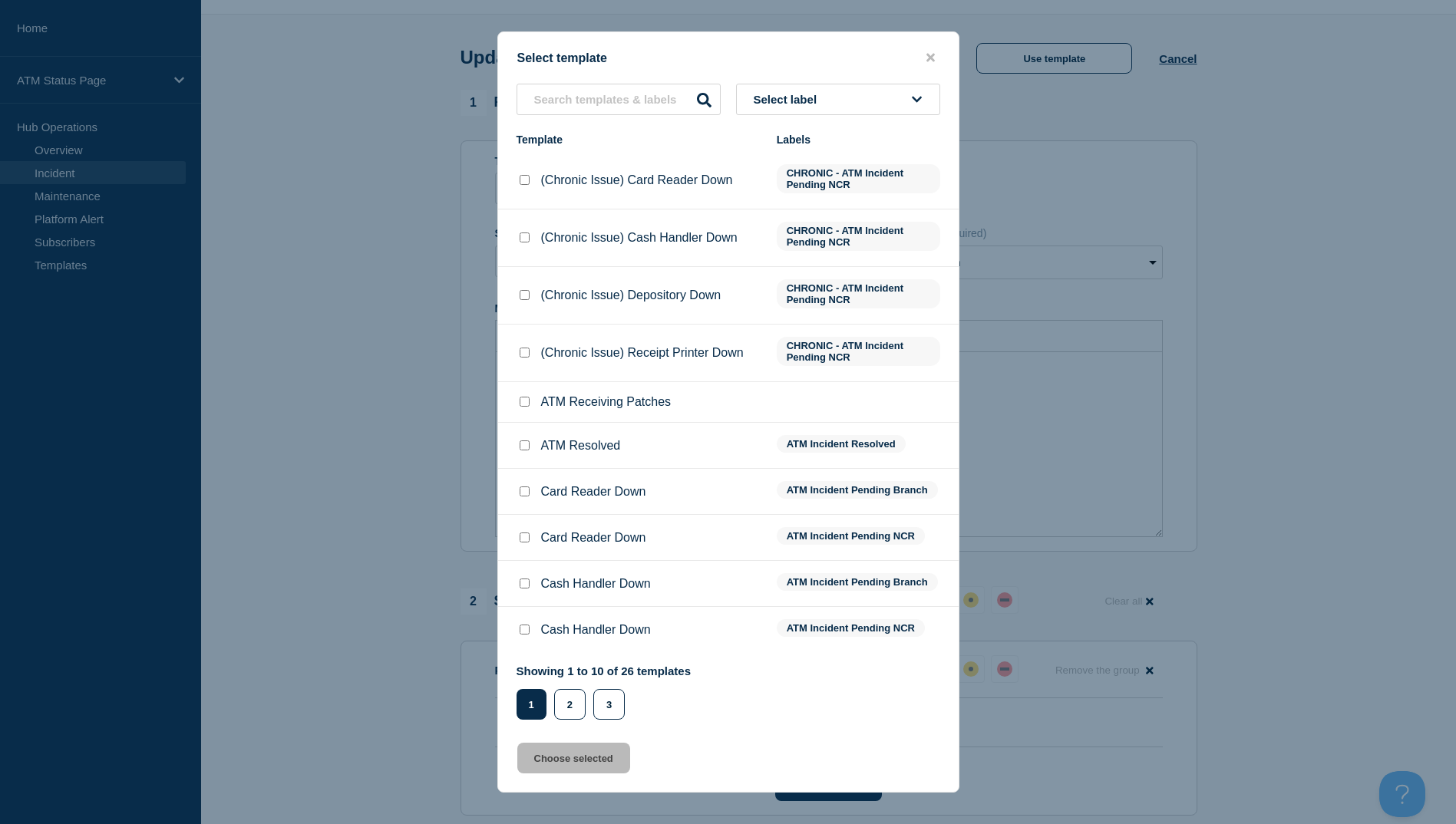
click at [525, 448] on input "ATM Resolved checkbox" at bounding box center [524, 445] width 10 height 10
click at [587, 767] on button "Choose selected" at bounding box center [573, 758] width 113 height 31
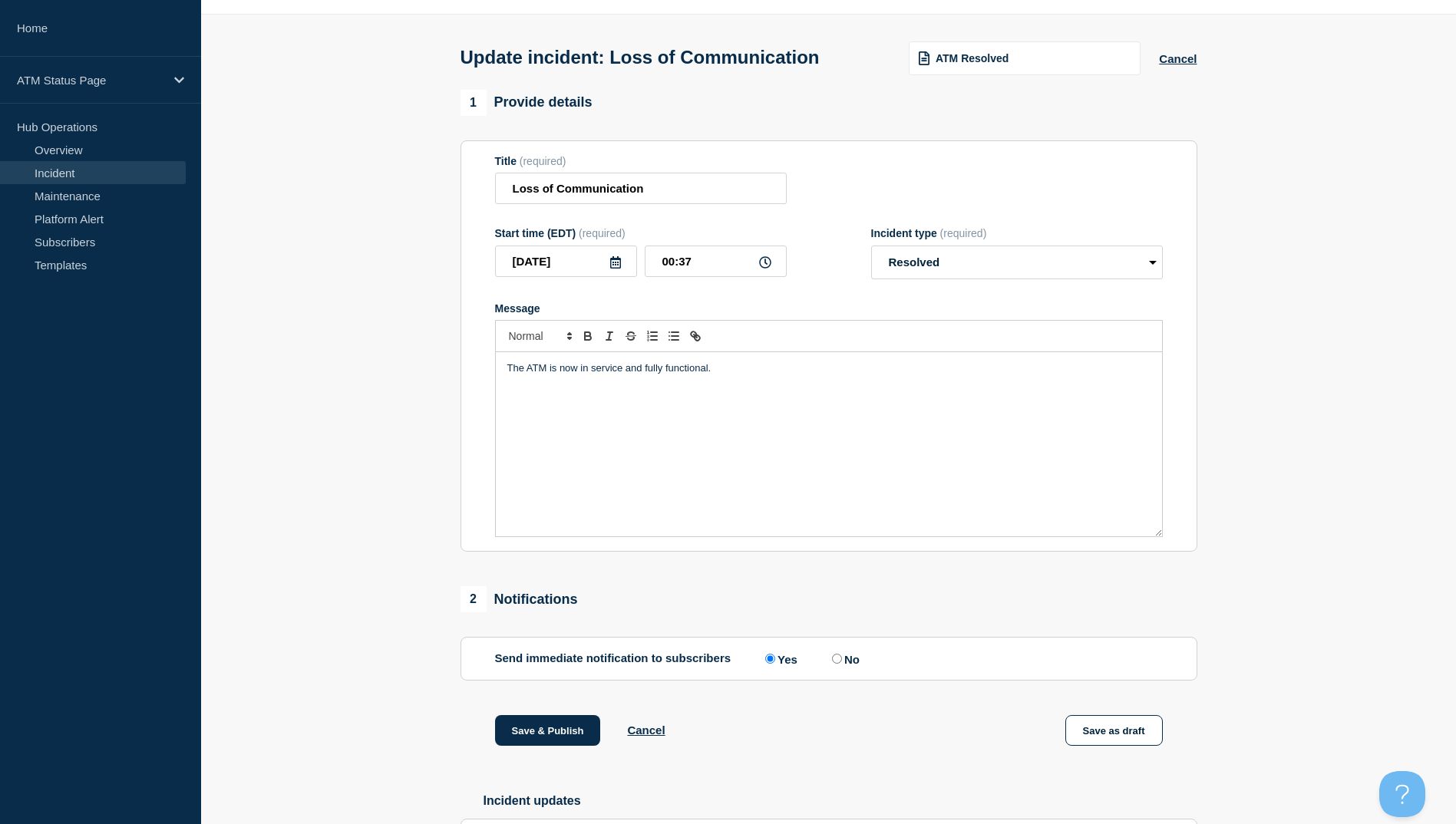
scroll to position [119, 0]
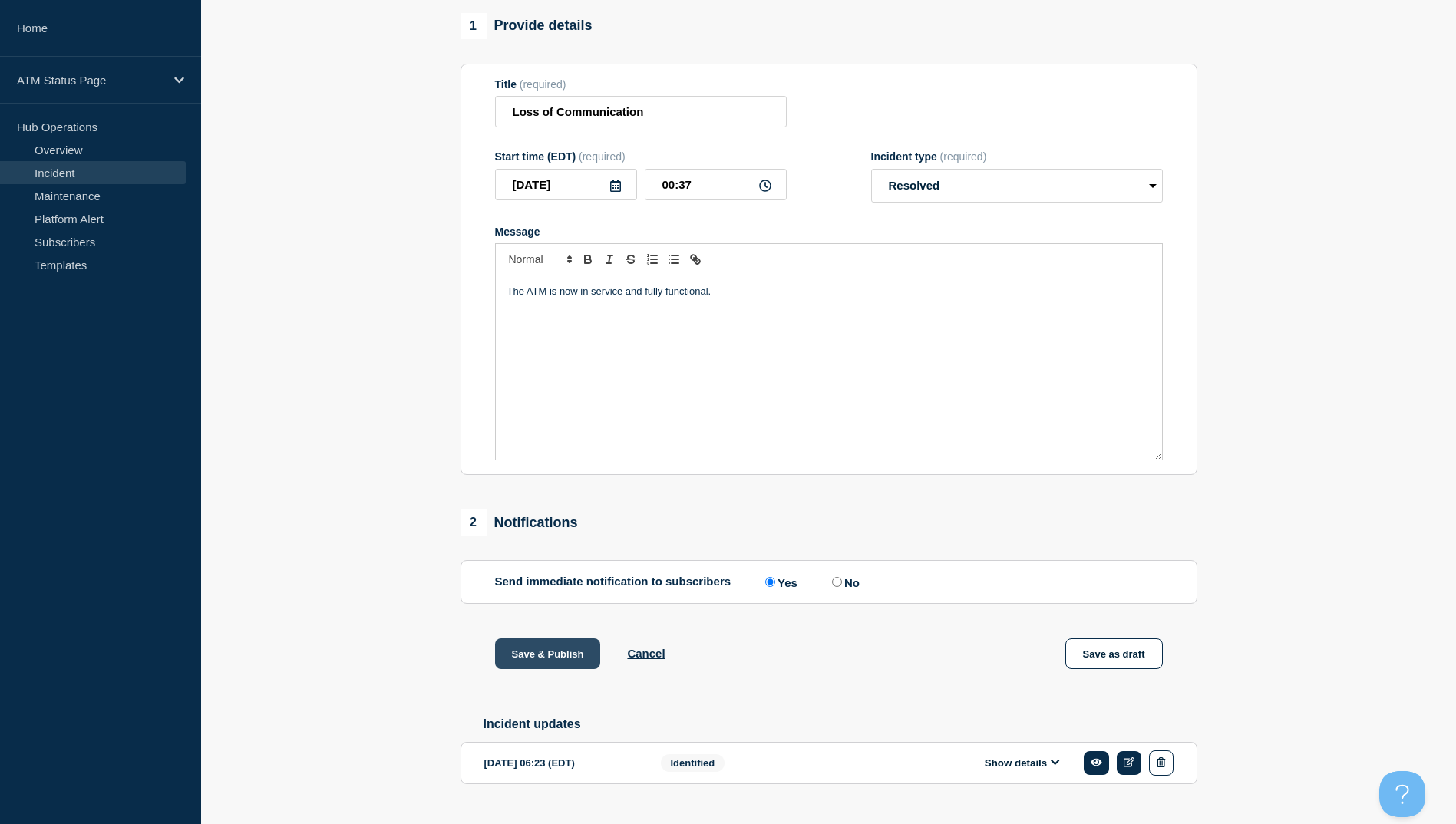
click at [552, 655] on button "Save & Publish" at bounding box center [547, 654] width 105 height 31
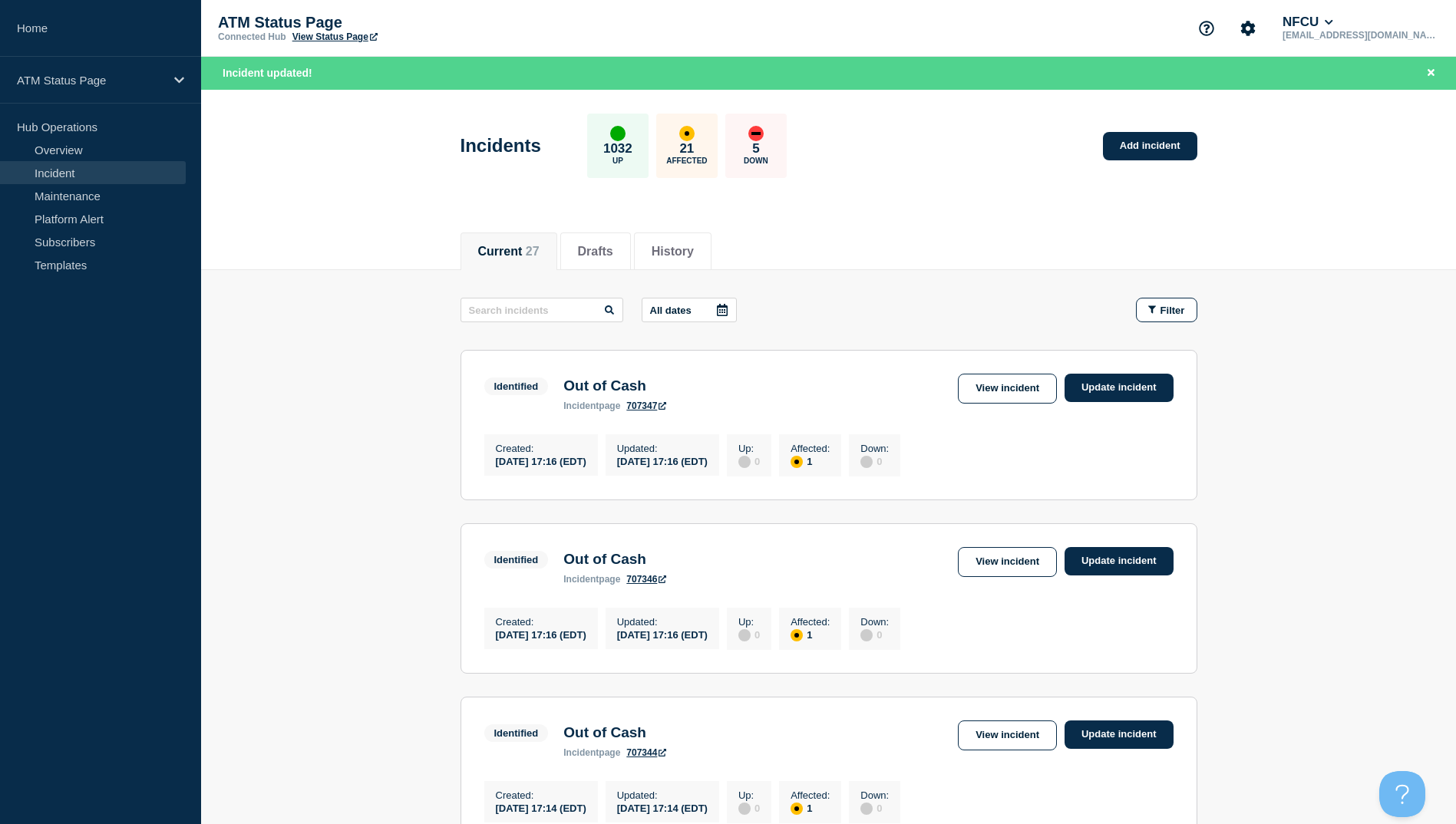
click at [342, 37] on link "View Status Page" at bounding box center [334, 37] width 86 height 11
click at [1164, 313] on span "Filter" at bounding box center [1172, 310] width 24 height 12
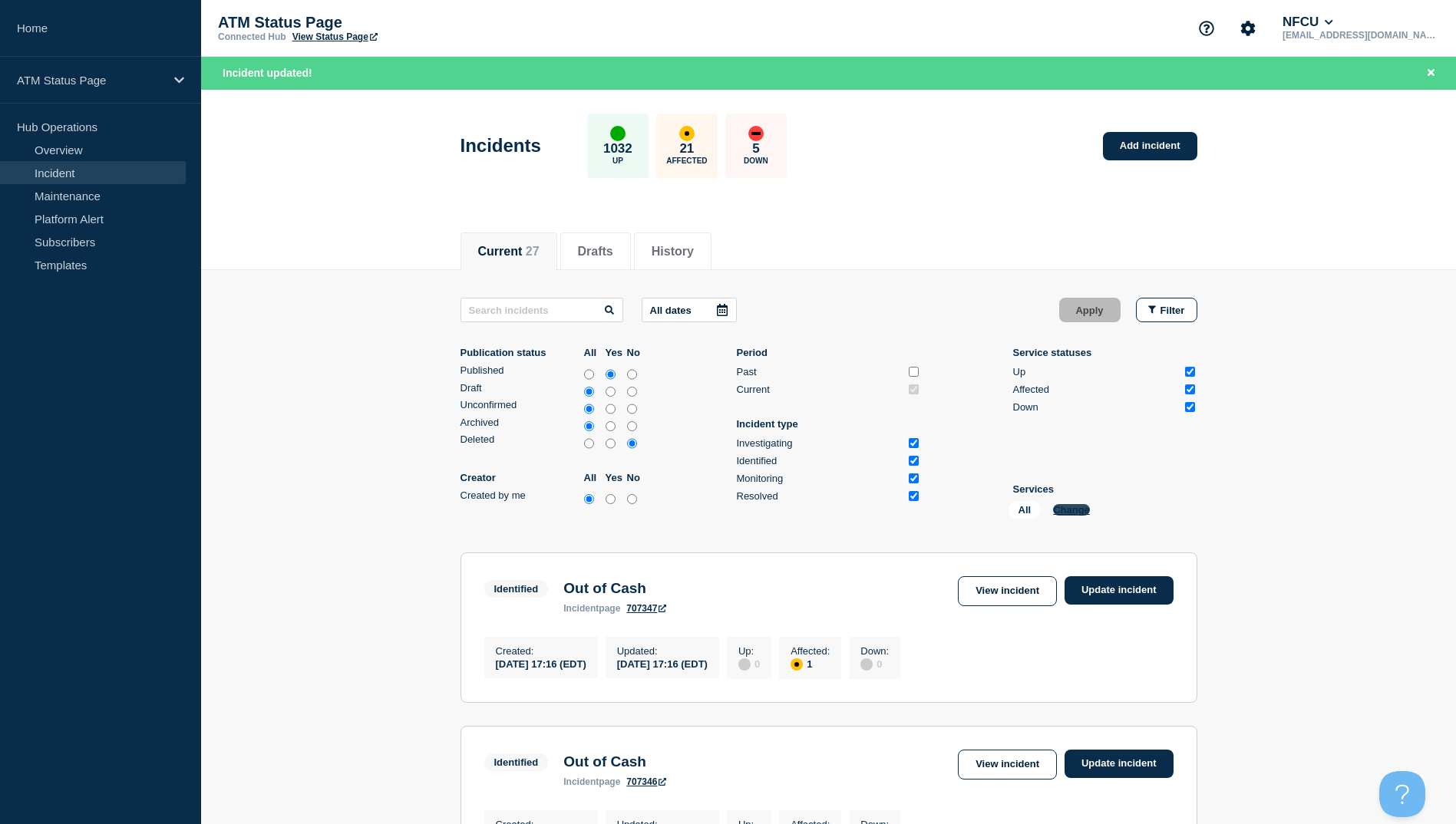
click at [1084, 513] on button "Change" at bounding box center [1071, 509] width 37 height 12
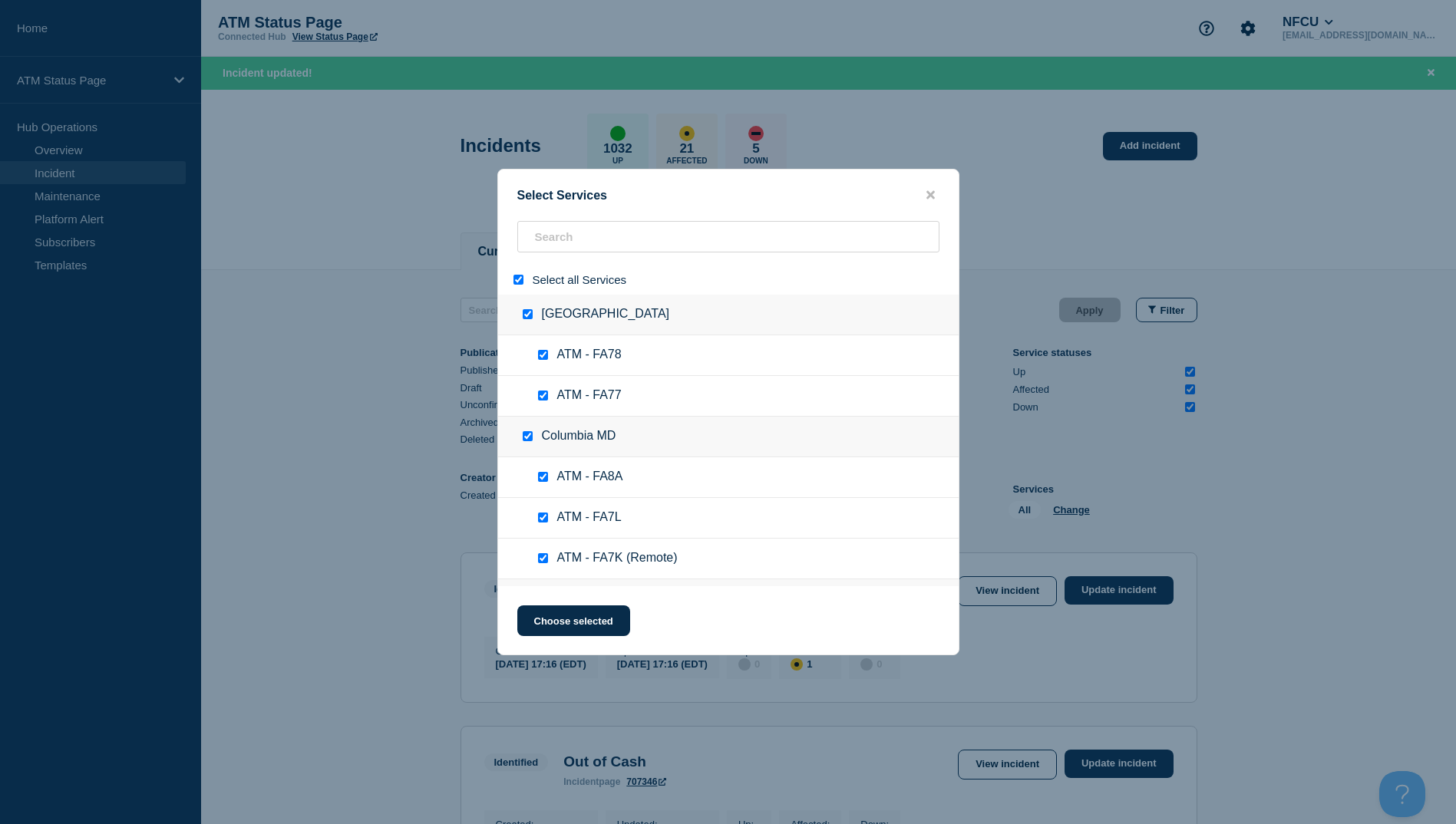
click at [526, 279] on div at bounding box center [521, 279] width 23 height 14
click at [521, 283] on input "select all" at bounding box center [518, 279] width 10 height 10
click at [554, 247] on input "search" at bounding box center [728, 236] width 422 height 32
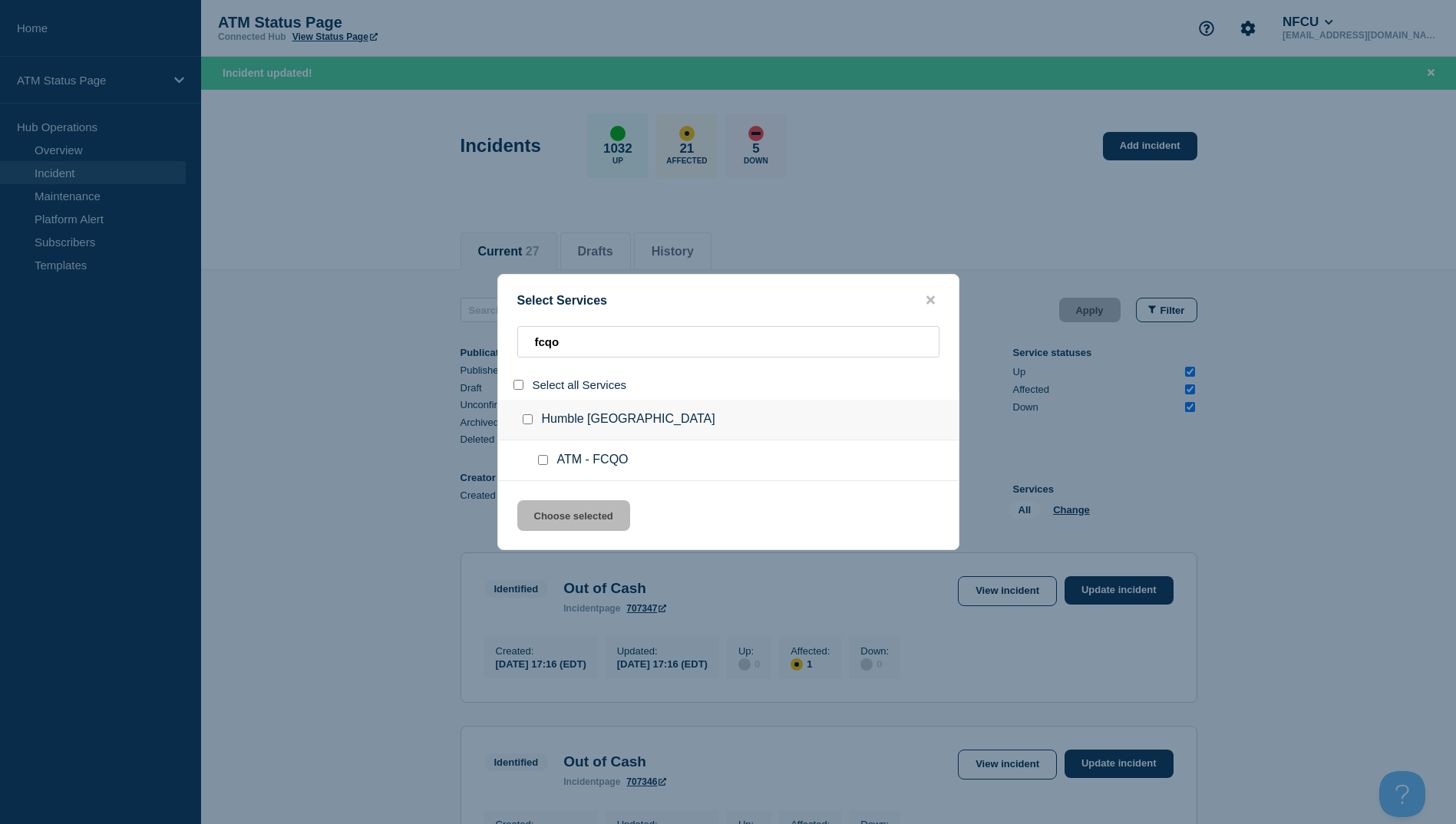
click at [528, 421] on input "group: Humble TX" at bounding box center [527, 419] width 10 height 10
click at [581, 528] on button "Choose selected" at bounding box center [573, 516] width 113 height 31
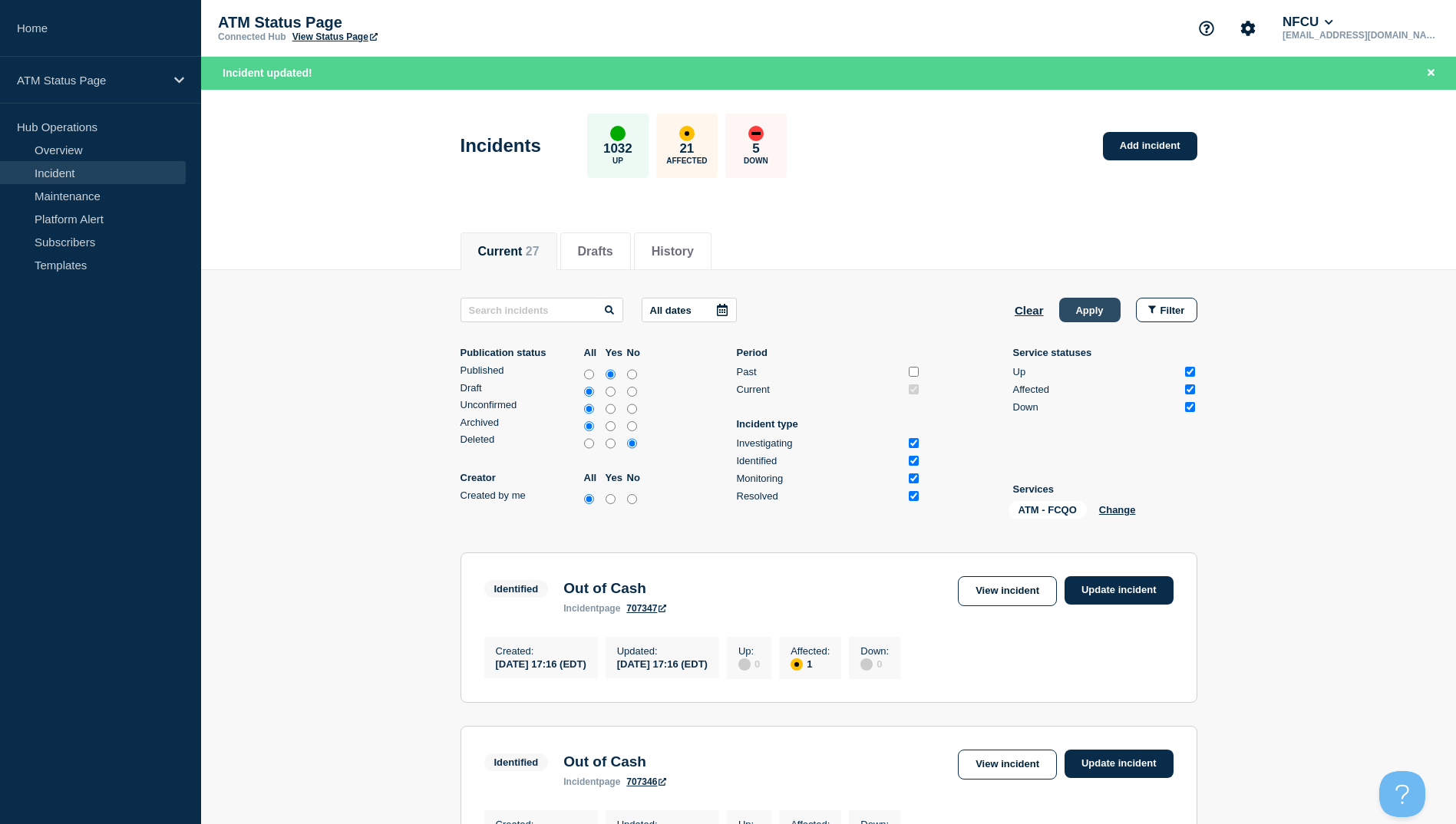
click at [1092, 317] on button "Apply" at bounding box center [1090, 309] width 61 height 24
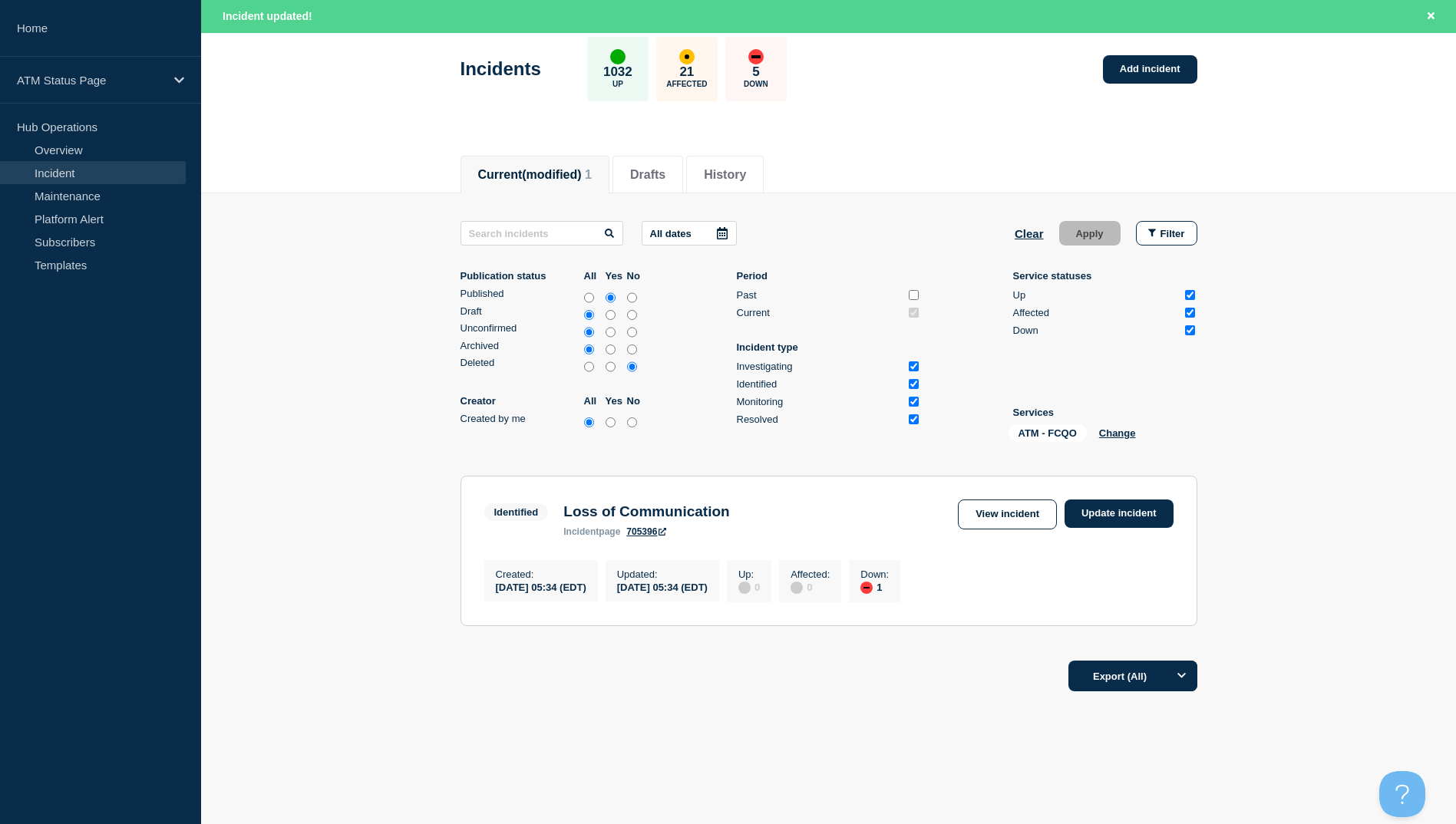
scroll to position [89, 0]
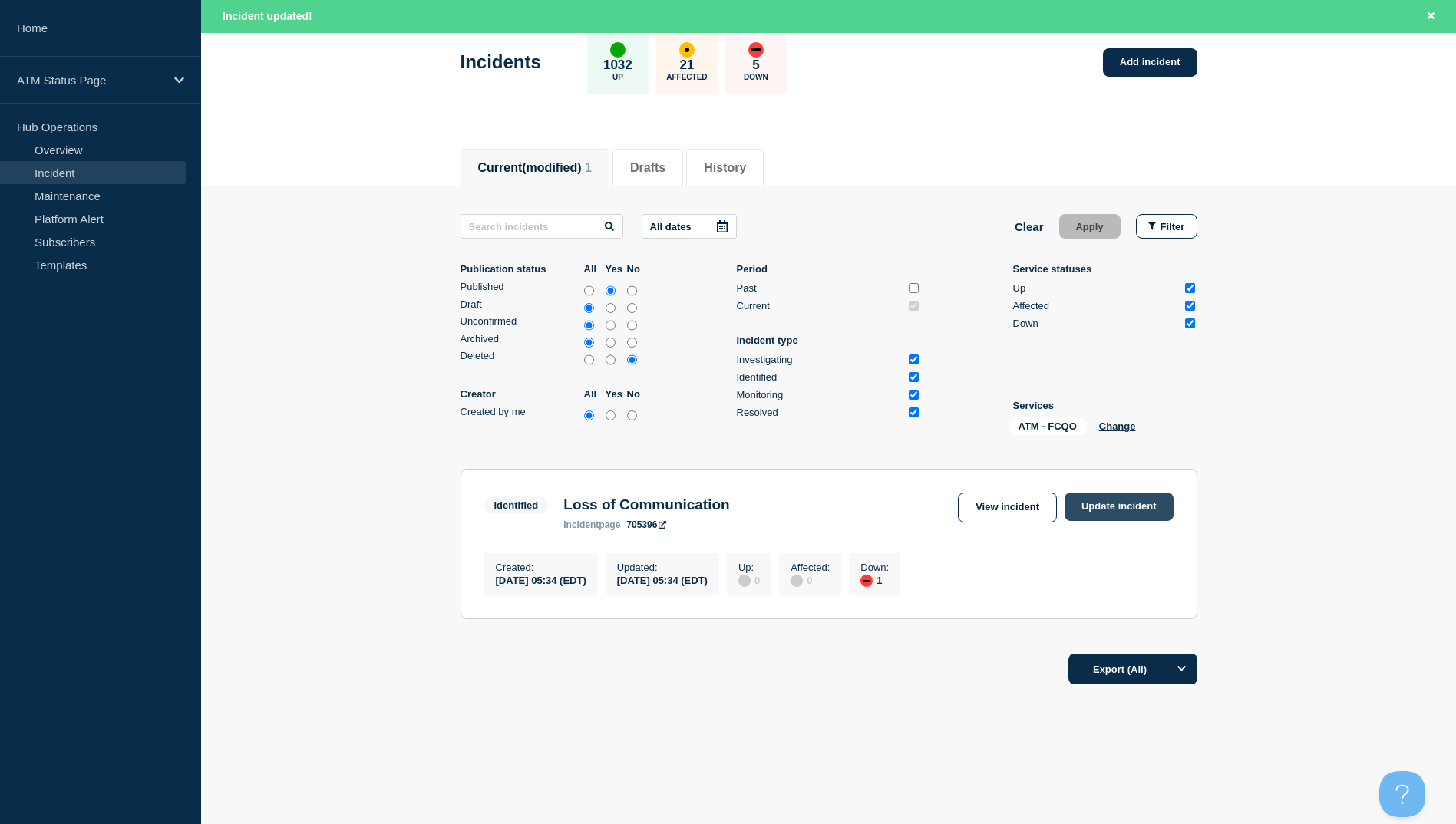
click at [1078, 493] on link "Update incident" at bounding box center [1119, 508] width 109 height 29
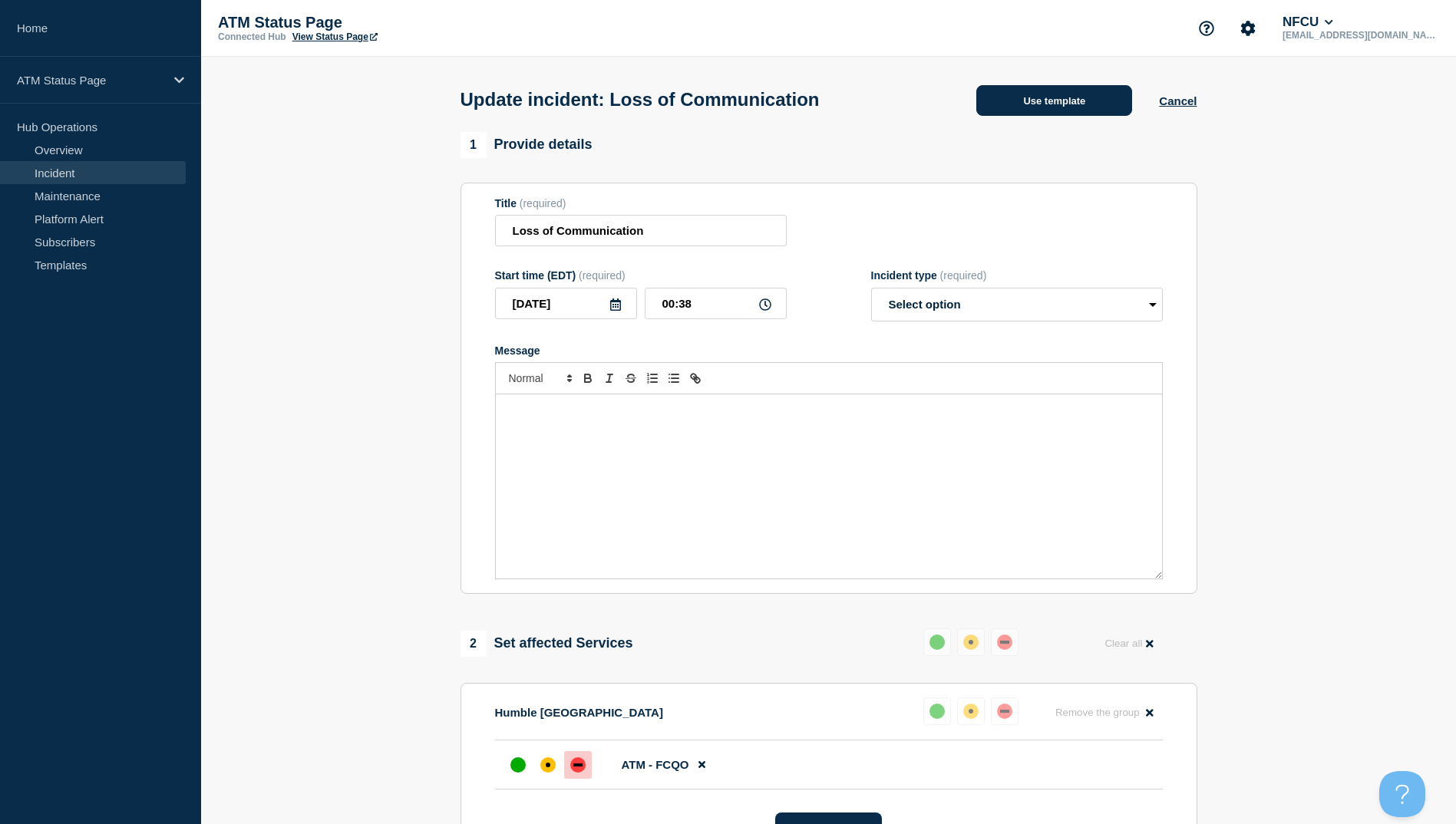
click at [1026, 115] on button "Use template" at bounding box center [1054, 101] width 156 height 31
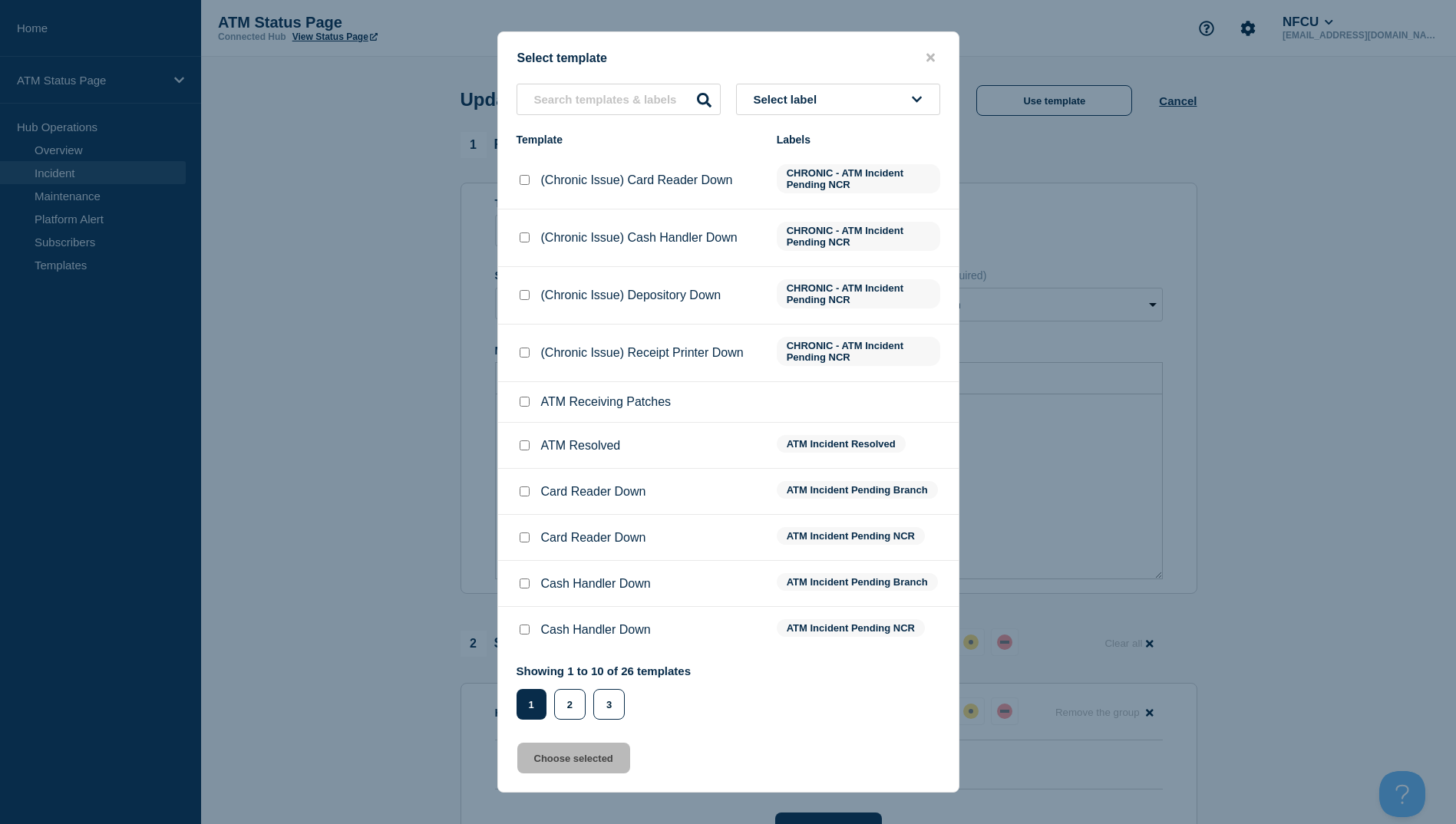
click at [522, 451] on input "ATM Resolved checkbox" at bounding box center [524, 445] width 10 height 10
click at [577, 767] on button "Choose selected" at bounding box center [573, 758] width 113 height 31
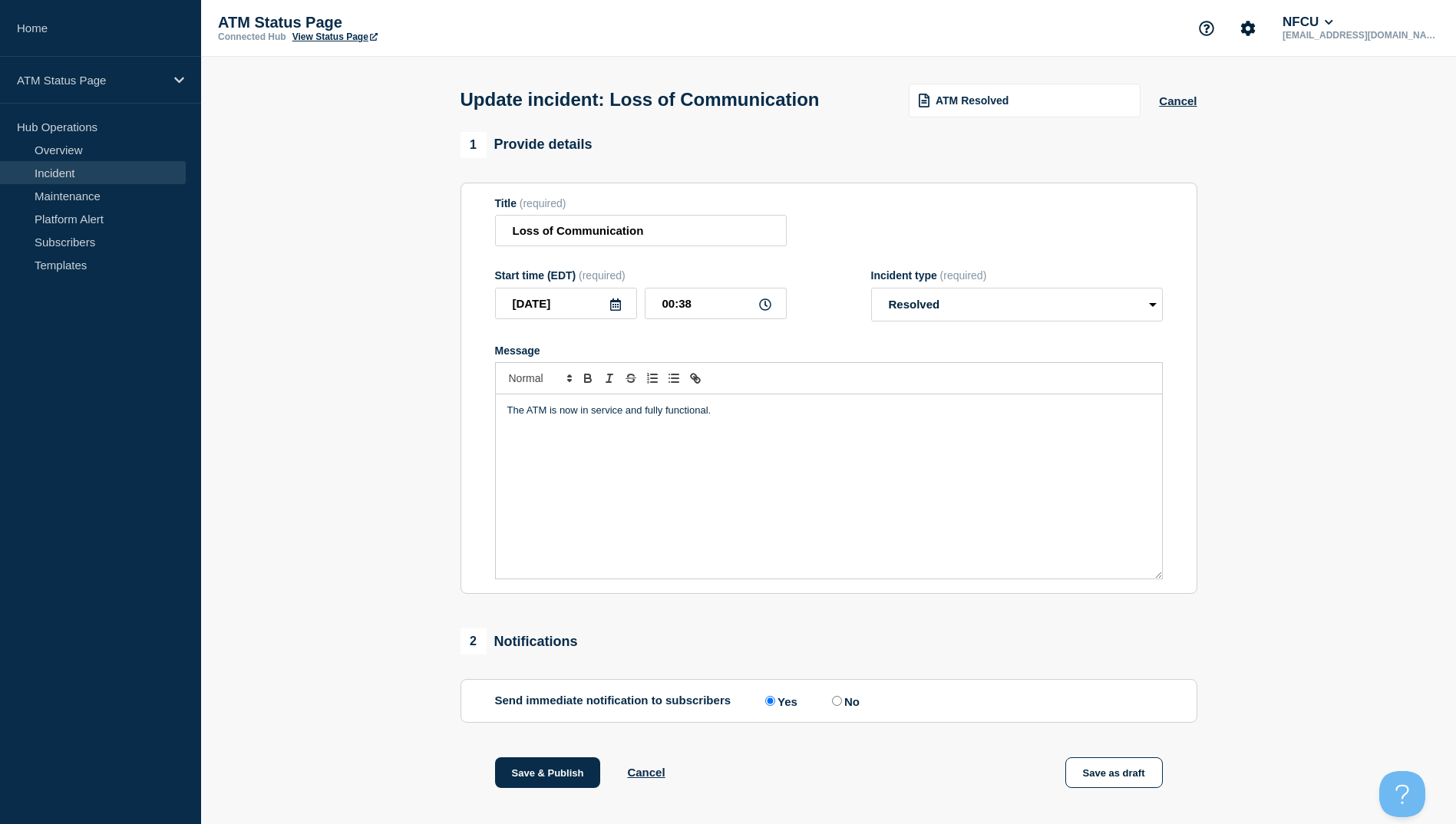
scroll to position [77, 0]
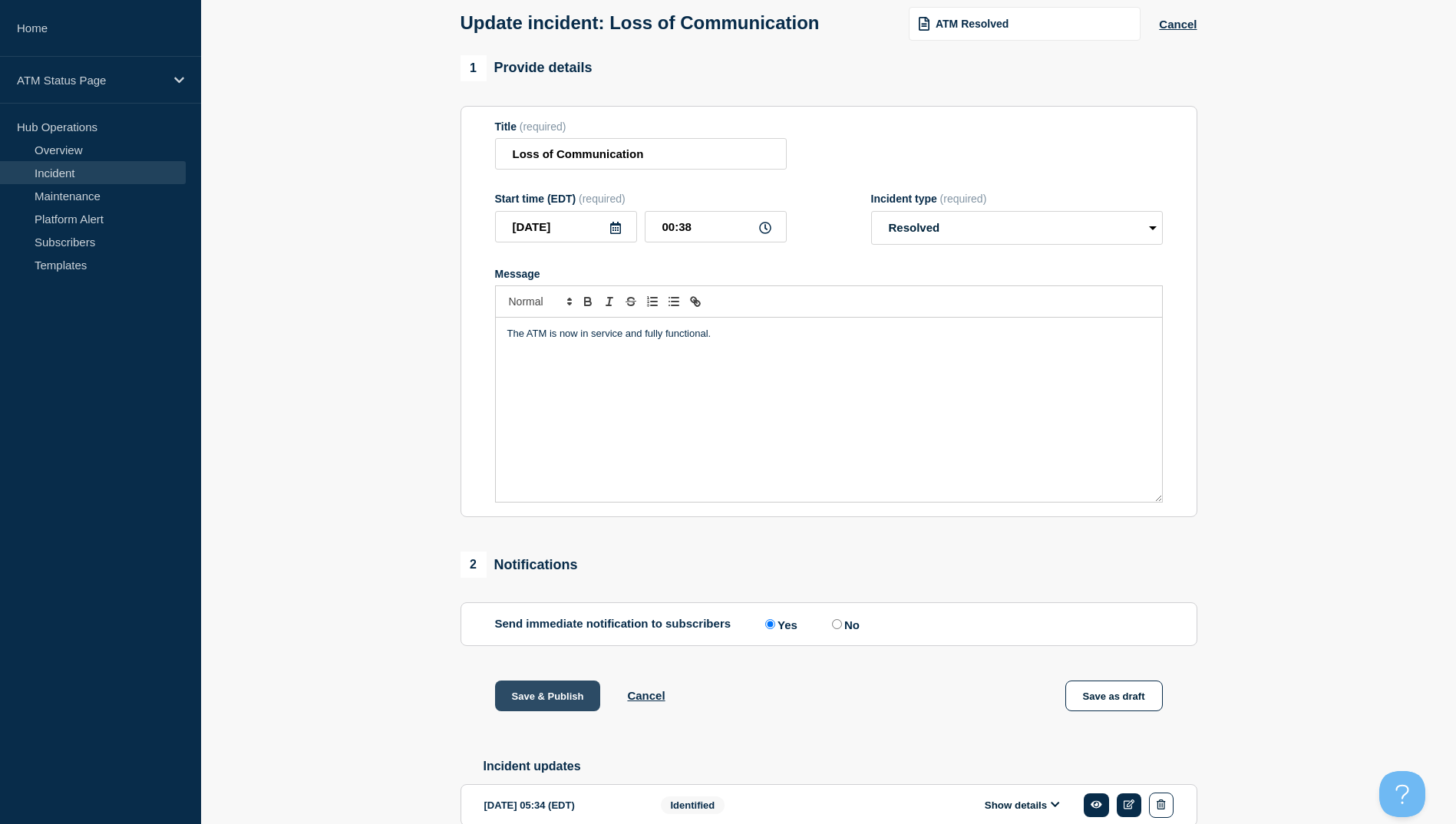
click at [529, 700] on button "Save & Publish" at bounding box center [547, 696] width 105 height 31
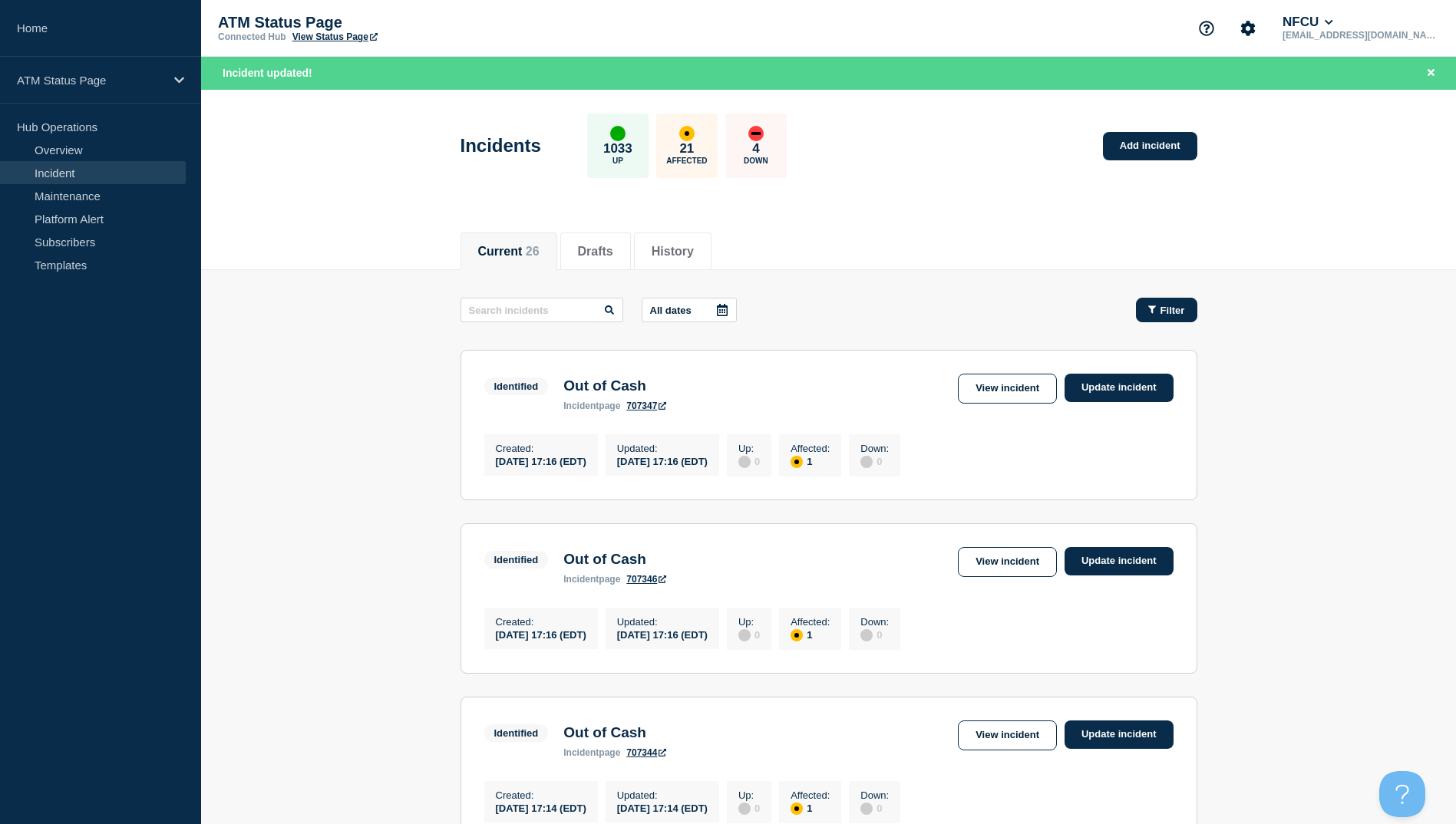
click at [1156, 319] on button "Filter" at bounding box center [1167, 309] width 61 height 24
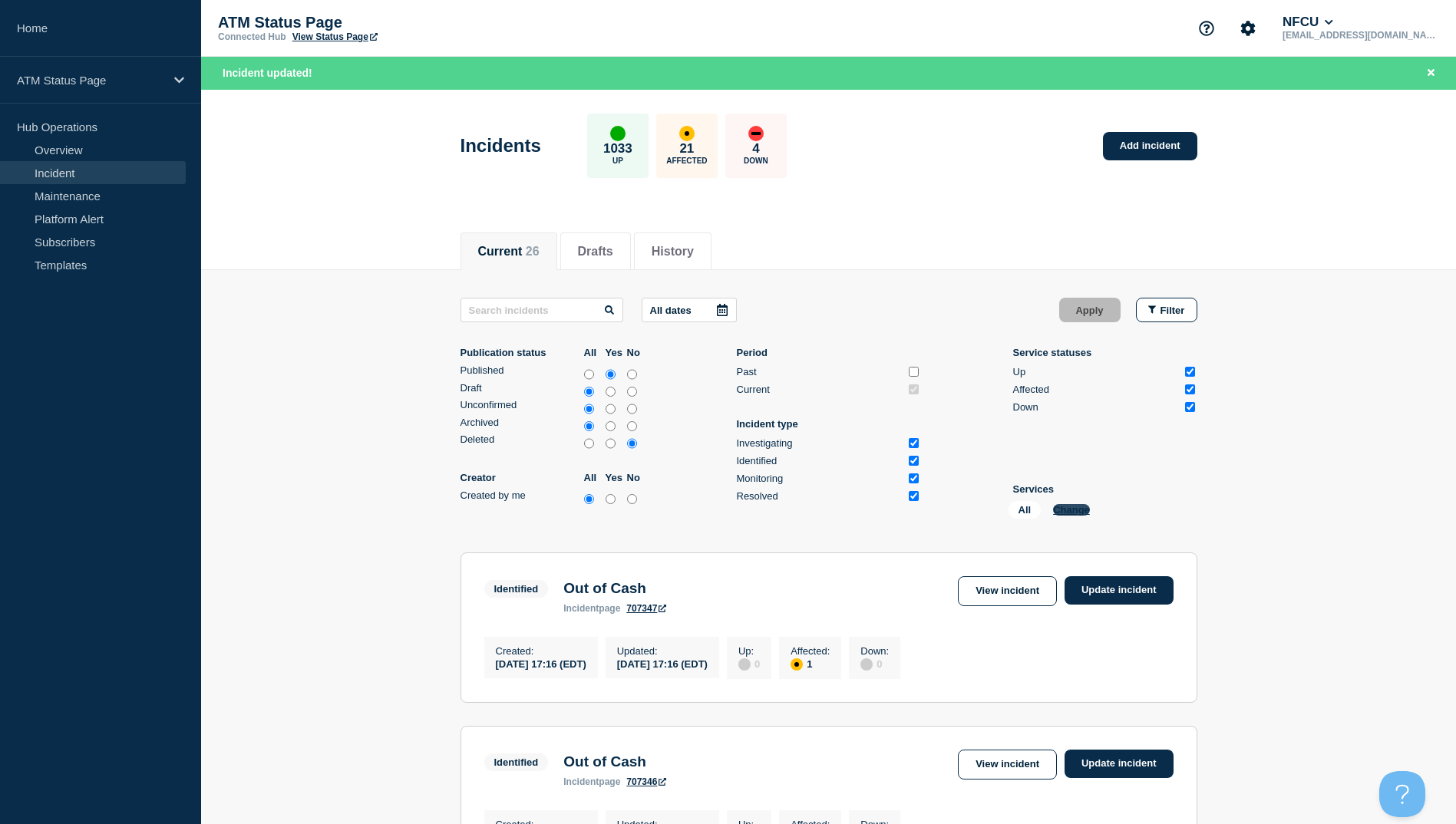
click at [1065, 511] on button "Change" at bounding box center [1071, 509] width 37 height 12
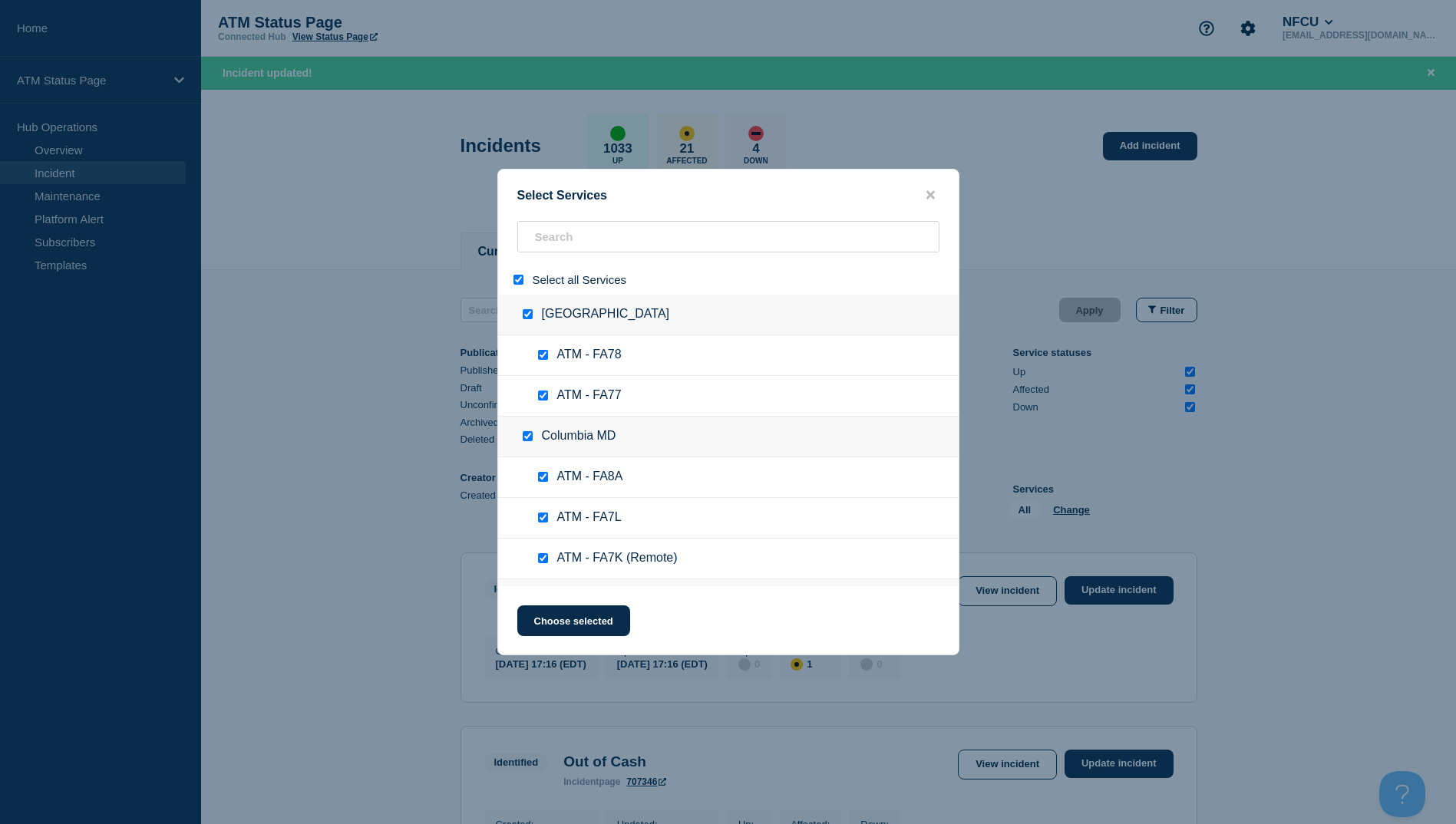
click at [520, 282] on input "select all" at bounding box center [518, 279] width 10 height 10
click at [554, 243] on input "search" at bounding box center [728, 236] width 422 height 32
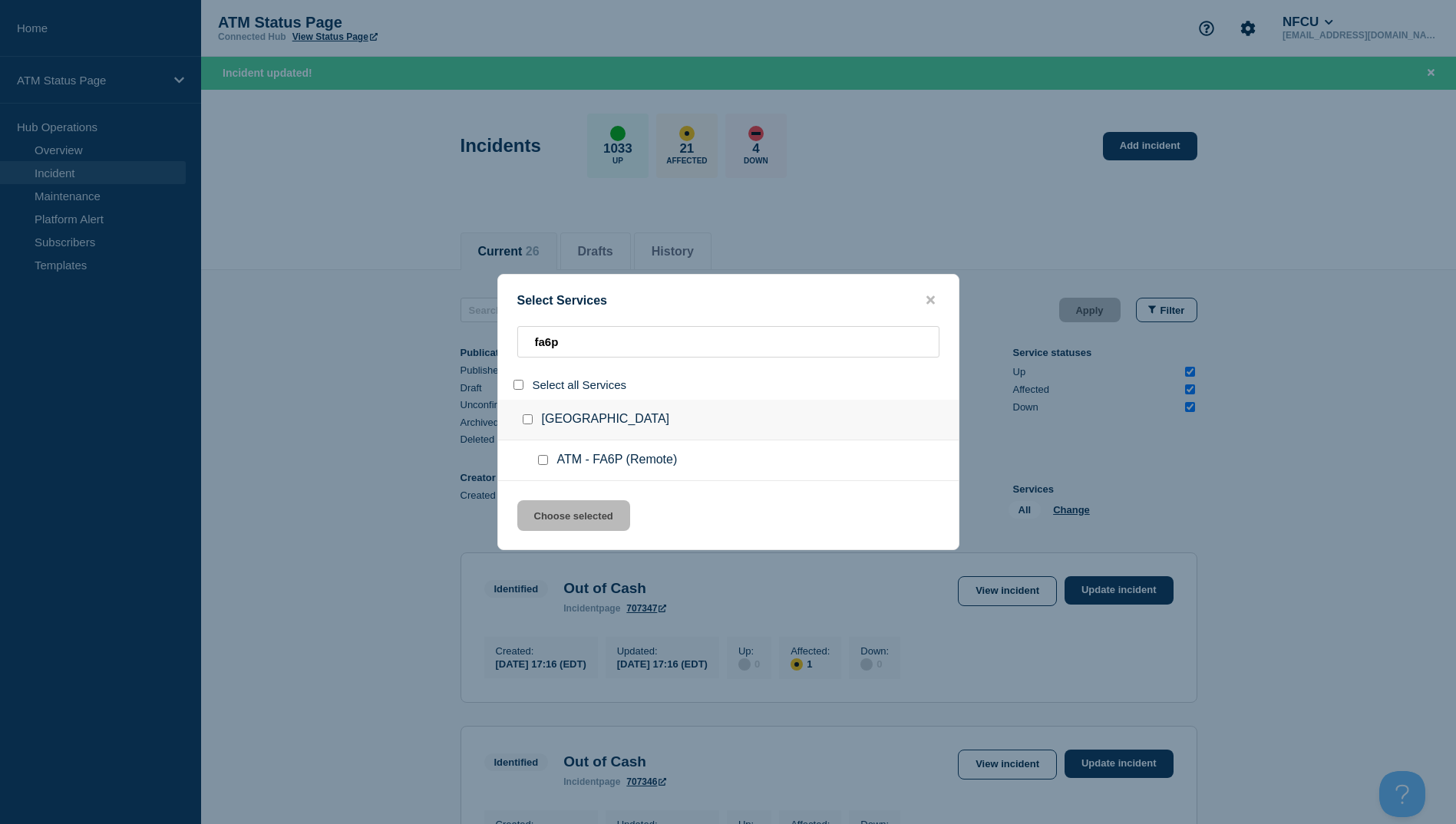
click at [527, 419] on input "group: Lexington Park MD" at bounding box center [527, 419] width 10 height 10
click at [591, 529] on button "Choose selected" at bounding box center [573, 516] width 113 height 31
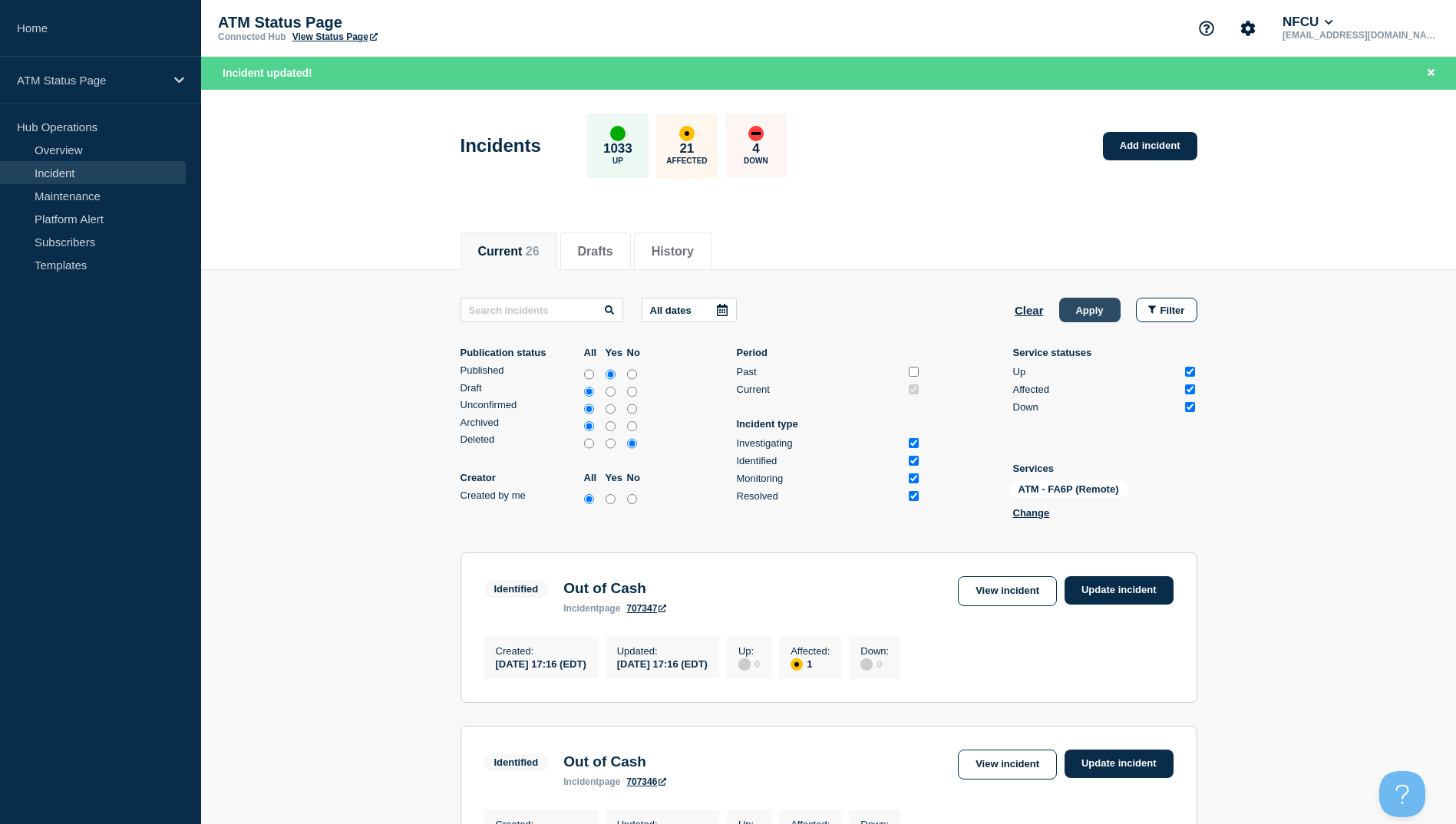
click at [1083, 314] on button "Apply" at bounding box center [1090, 309] width 61 height 24
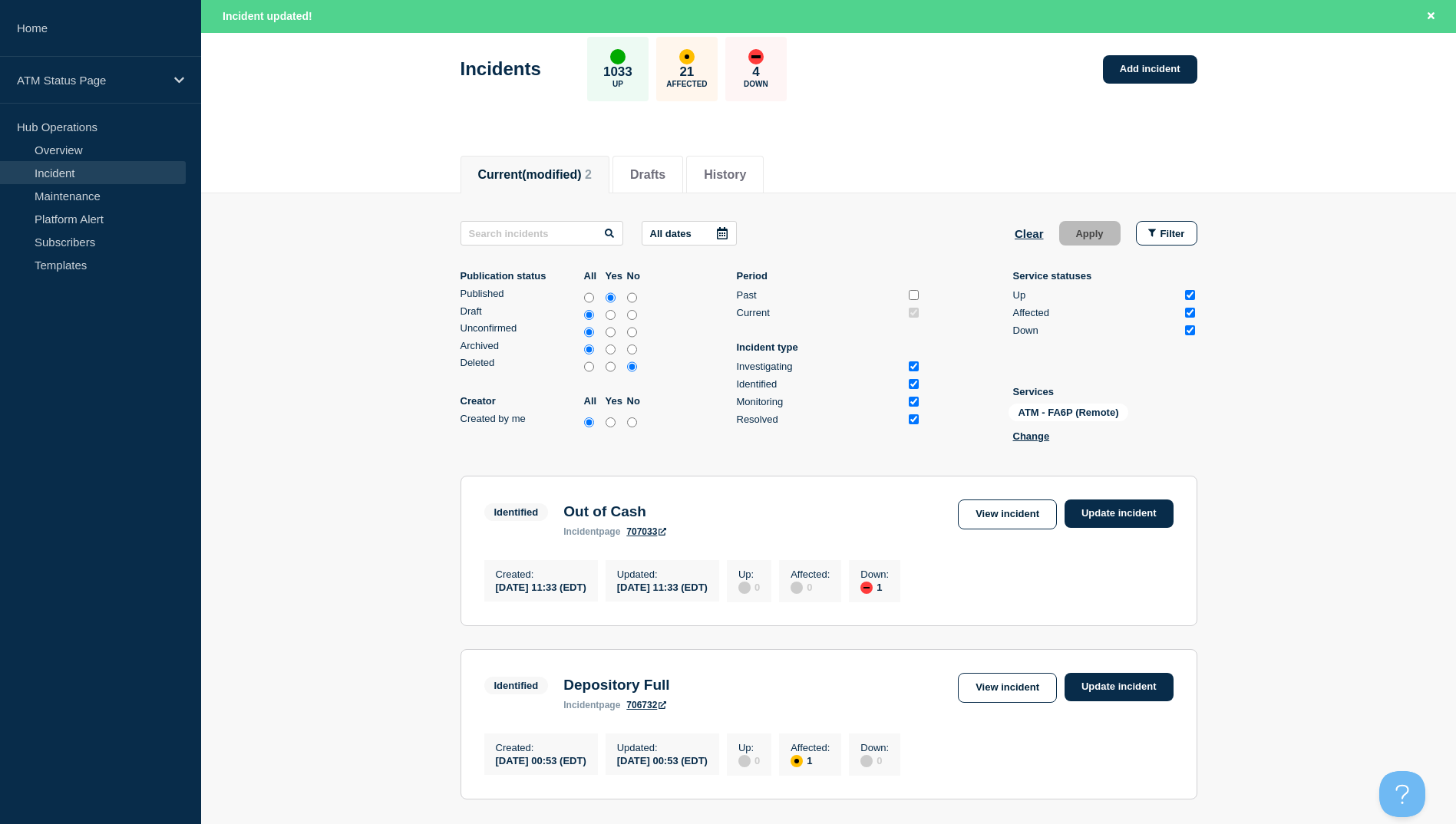
scroll to position [153, 0]
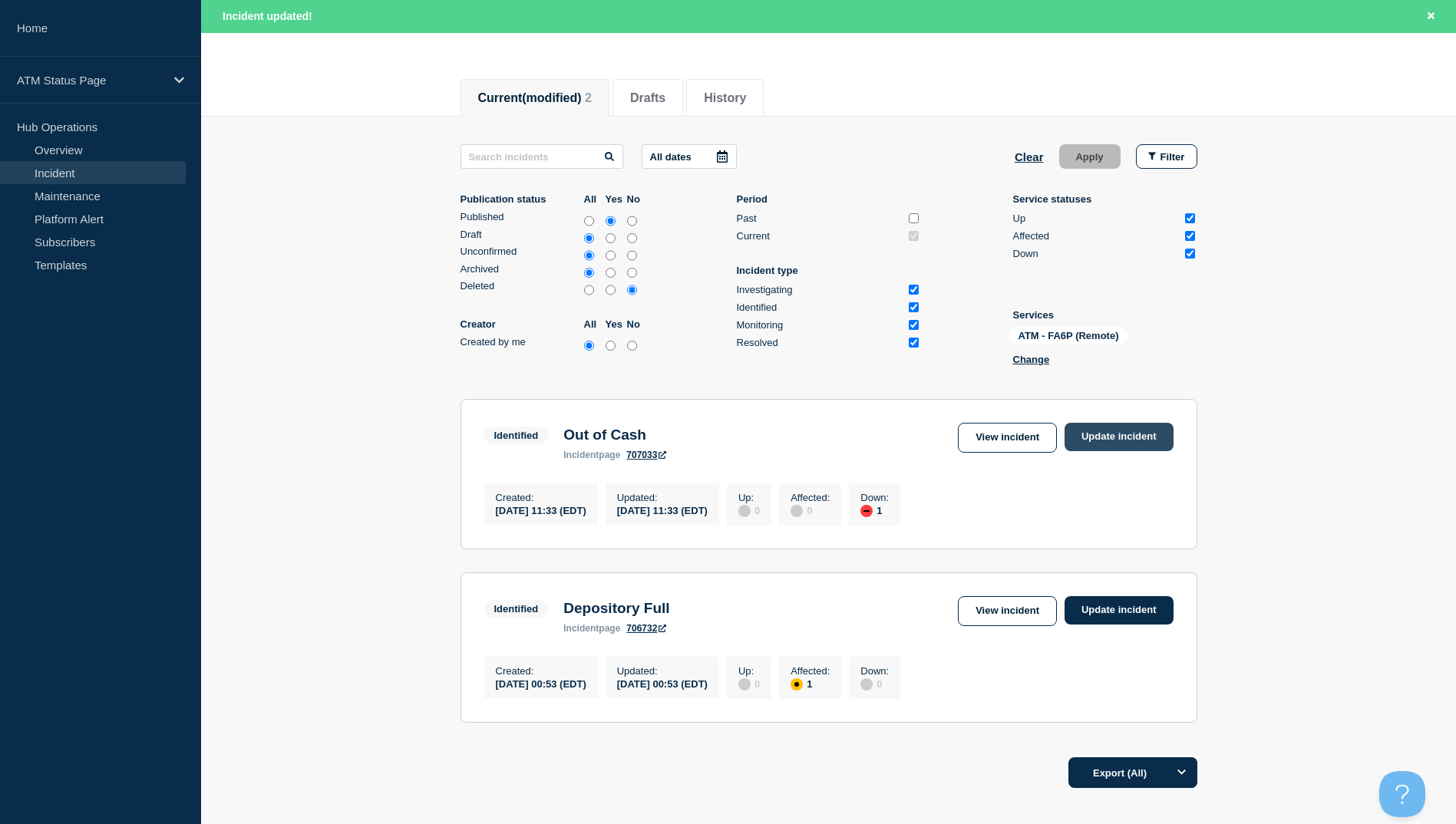
click at [1098, 435] on link "Update incident" at bounding box center [1119, 437] width 109 height 29
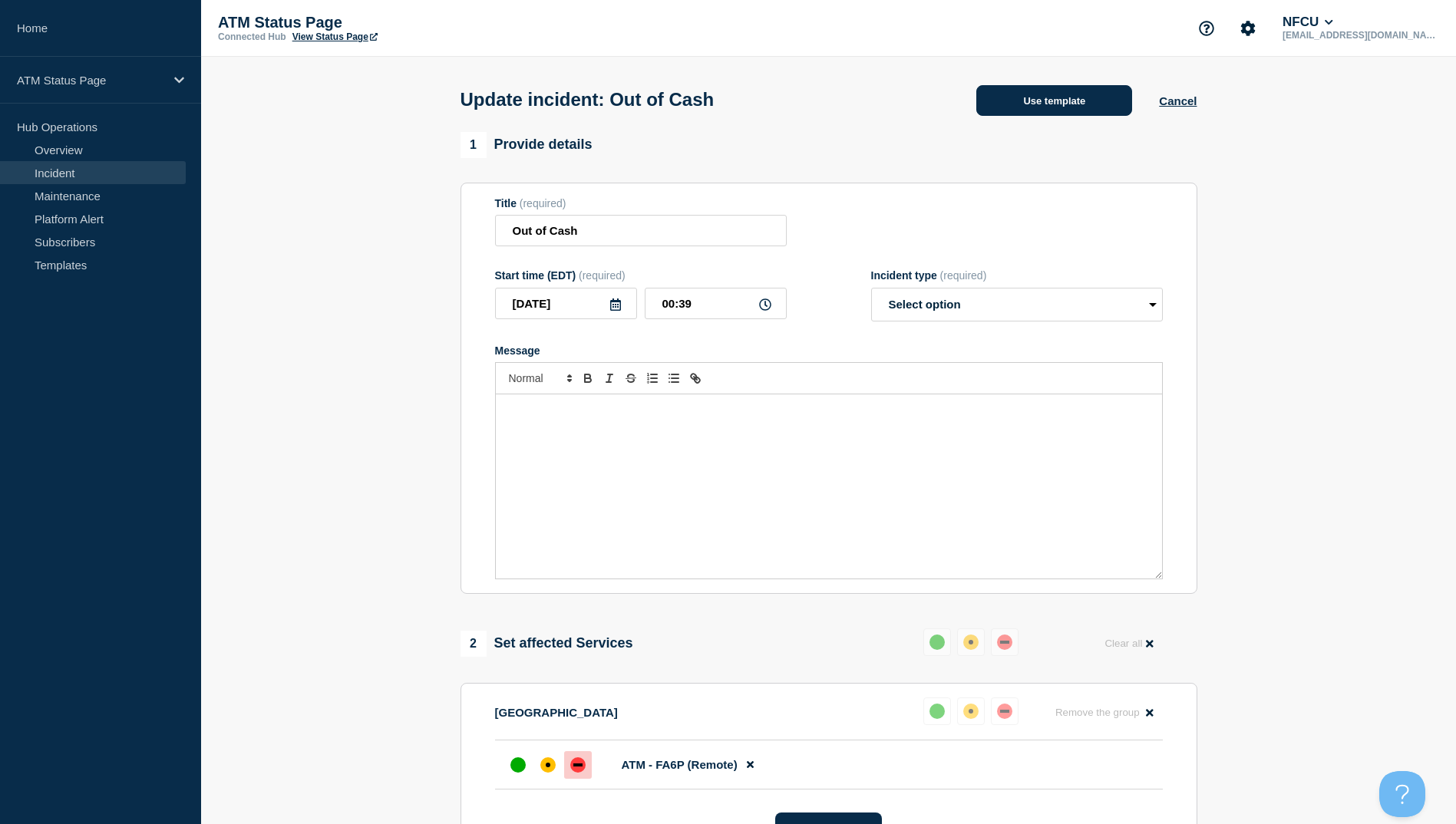
click at [1013, 113] on button "Use template" at bounding box center [1054, 101] width 156 height 31
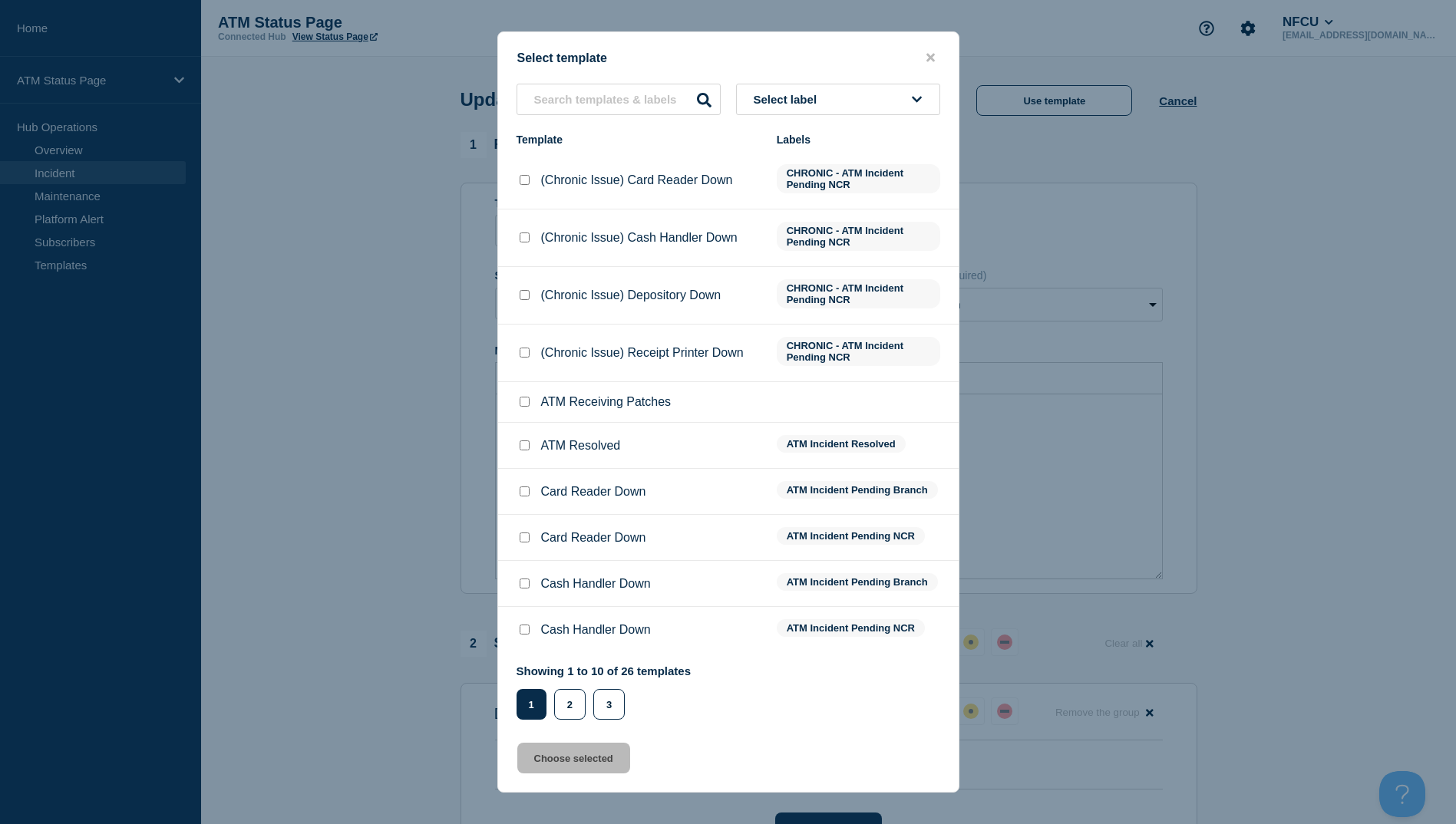
click at [521, 451] on input "ATM Resolved checkbox" at bounding box center [524, 445] width 10 height 10
click at [587, 759] on button "Choose selected" at bounding box center [573, 758] width 113 height 31
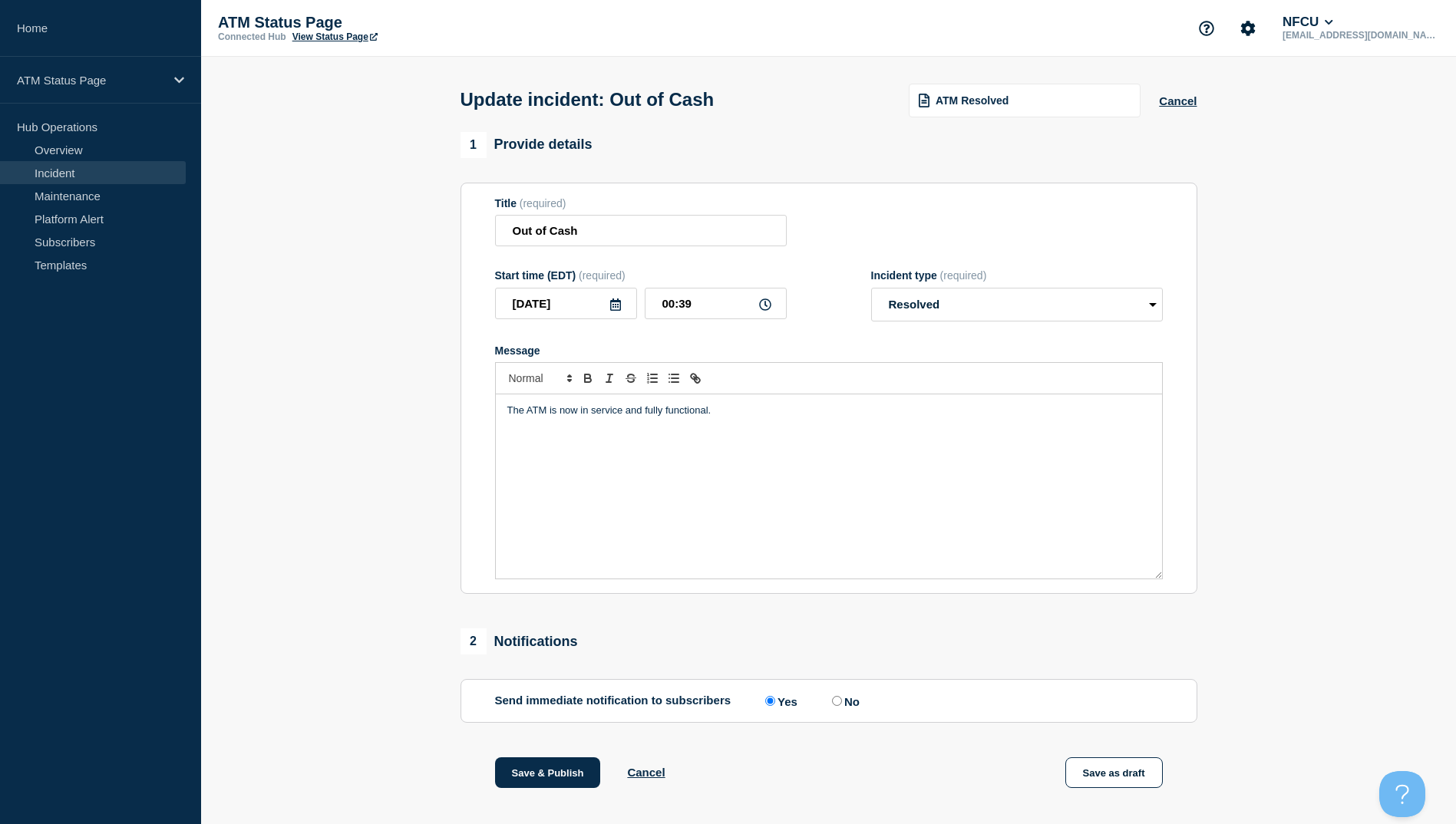
scroll to position [153, 0]
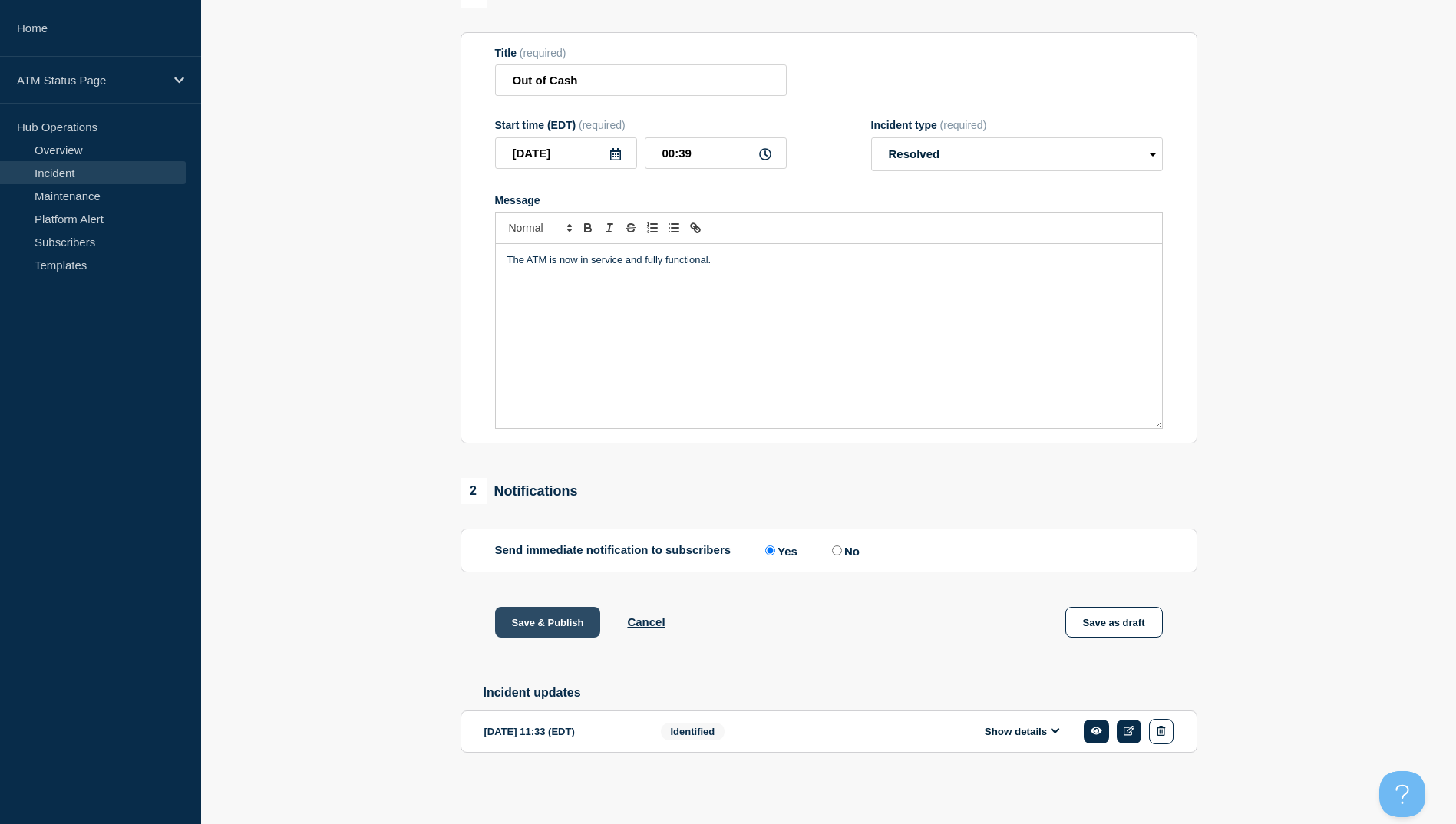
click at [557, 623] on button "Save & Publish" at bounding box center [547, 622] width 105 height 31
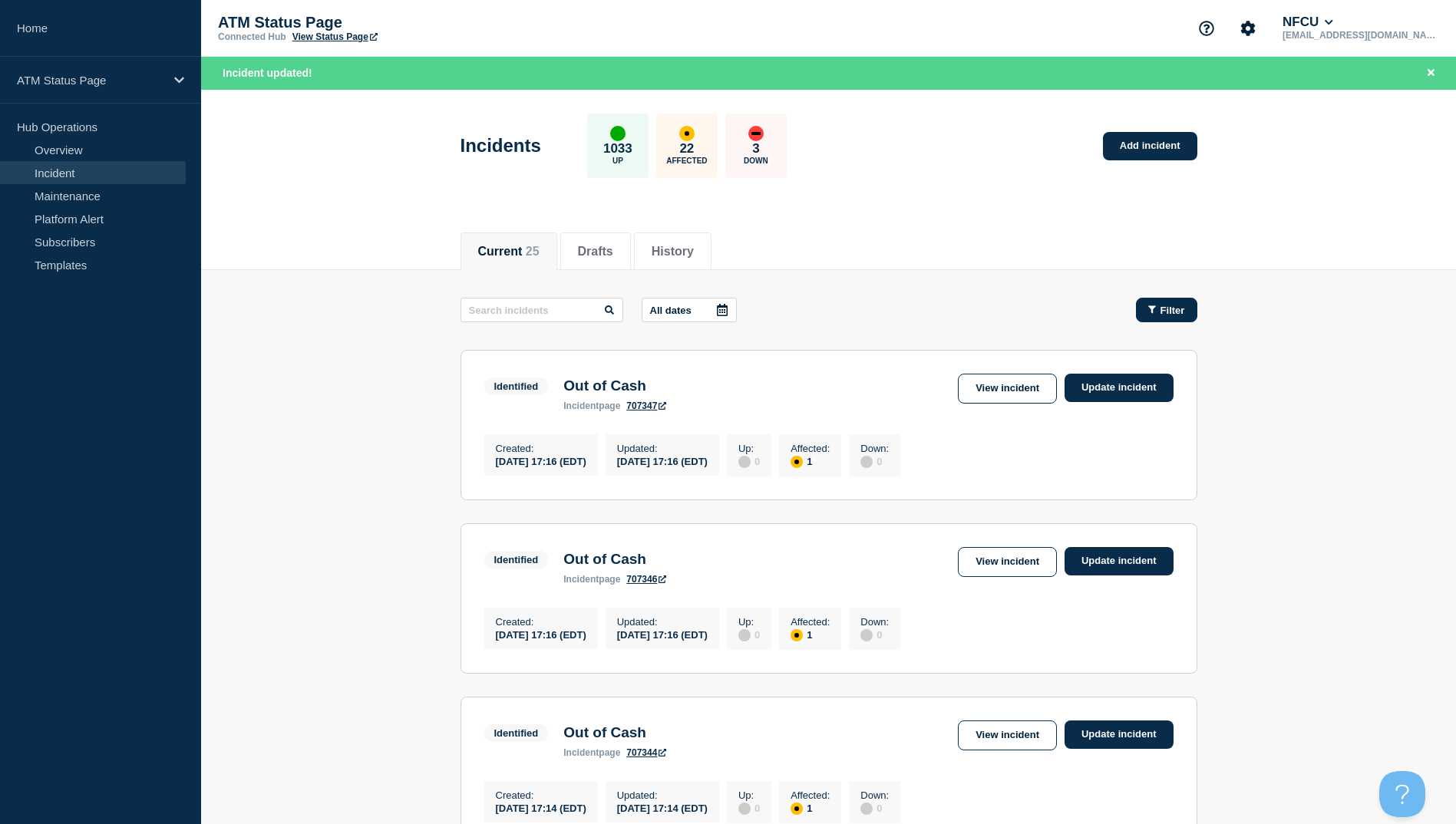
click at [1179, 310] on span "Filter" at bounding box center [1172, 310] width 24 height 12
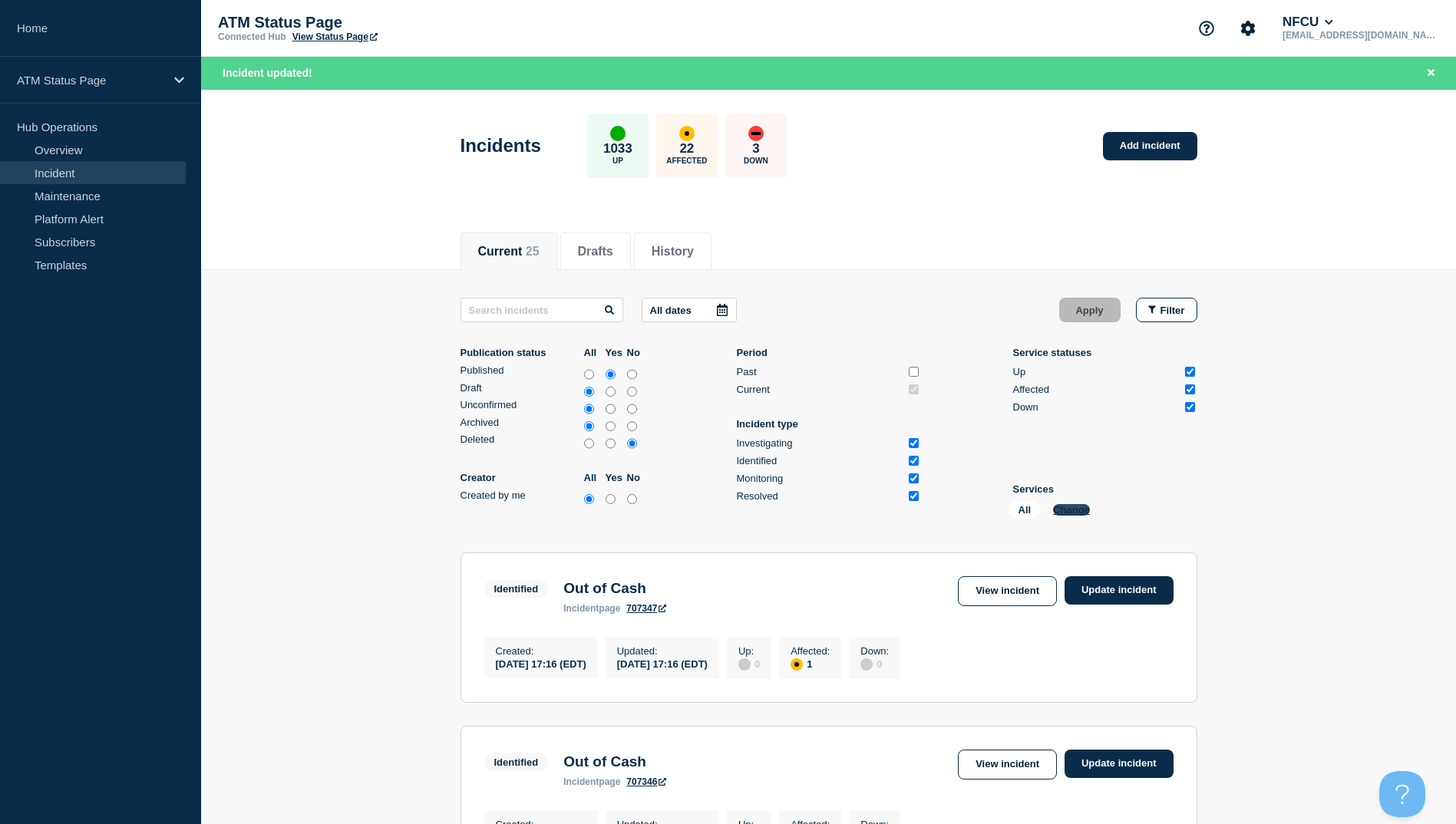
click at [1074, 509] on button "Change" at bounding box center [1071, 509] width 37 height 12
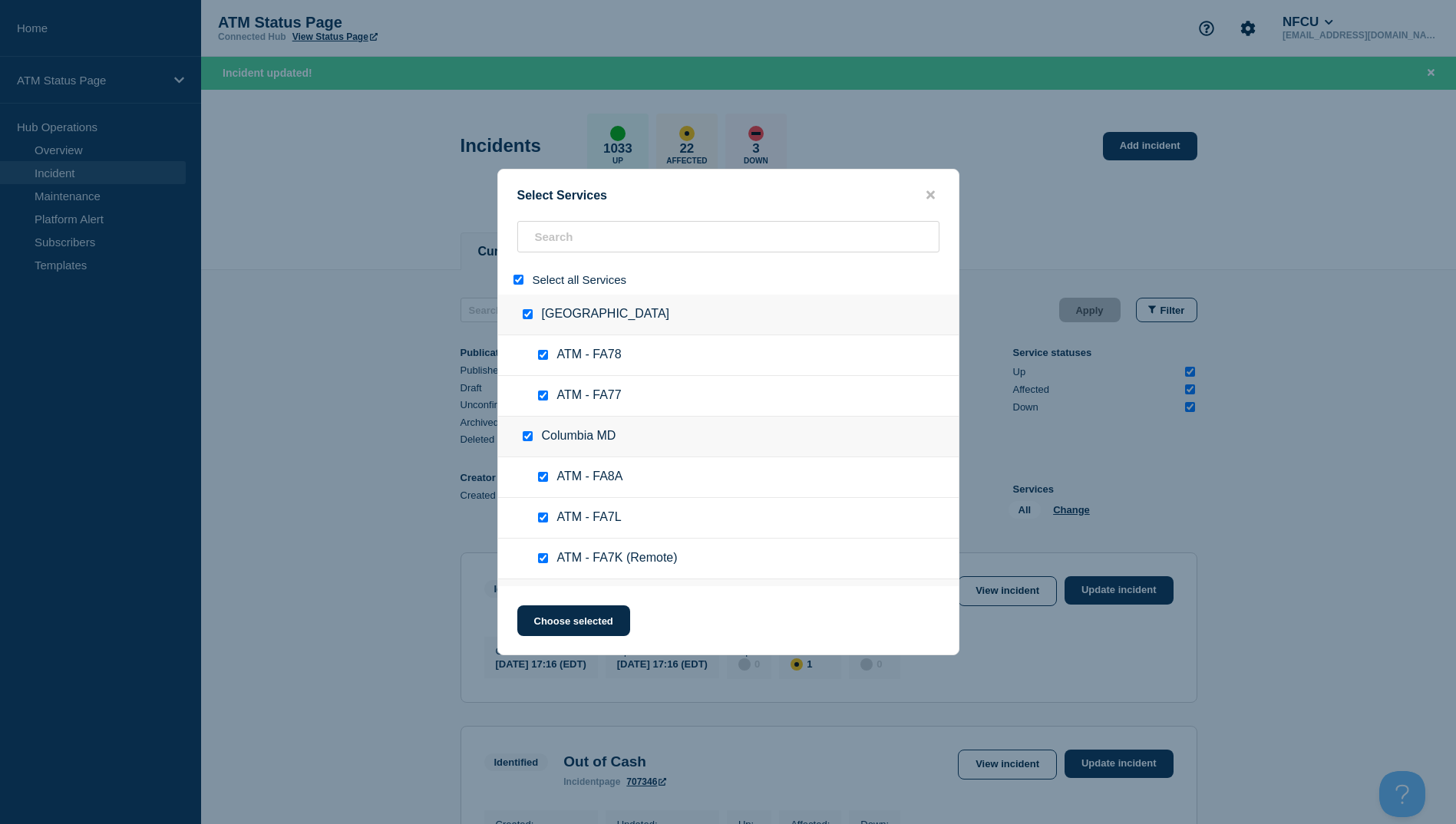
click at [520, 281] on input "select all" at bounding box center [518, 279] width 10 height 10
click at [555, 241] on input "search" at bounding box center [728, 236] width 422 height 32
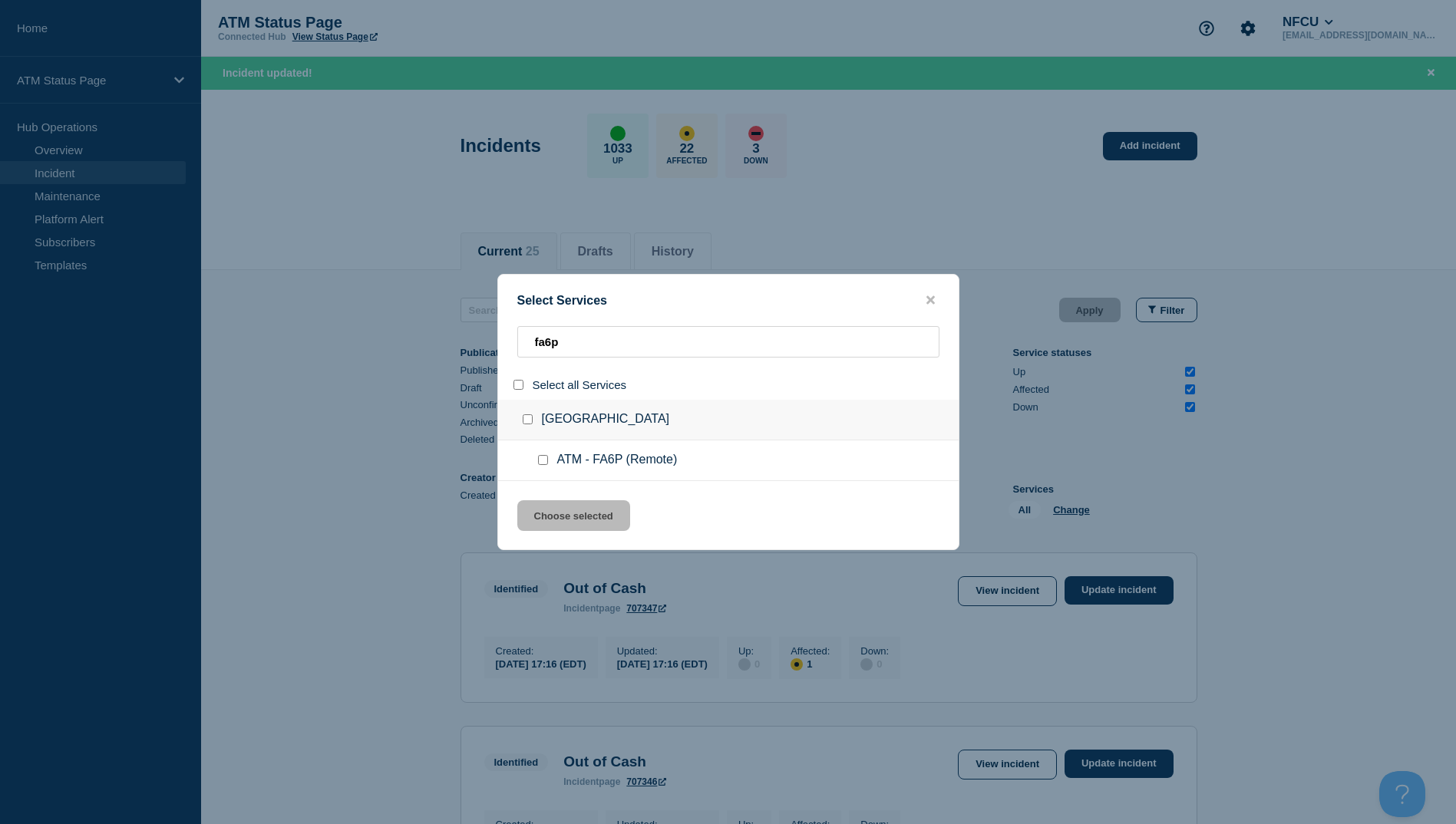
click at [527, 425] on input "group: Lexington Park MD" at bounding box center [527, 419] width 10 height 10
click at [556, 515] on button "Choose selected" at bounding box center [573, 516] width 113 height 31
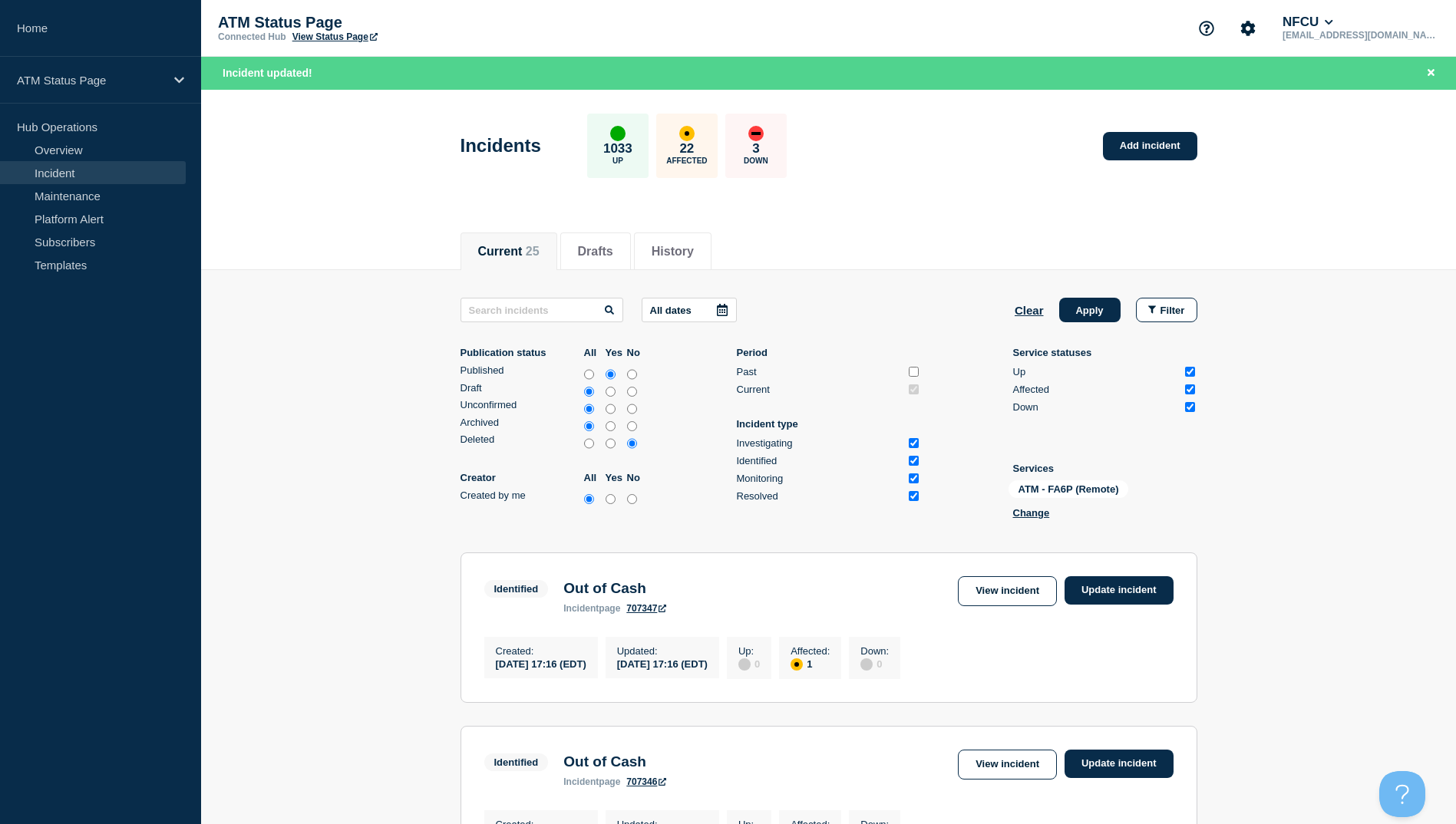
scroll to position [77, 0]
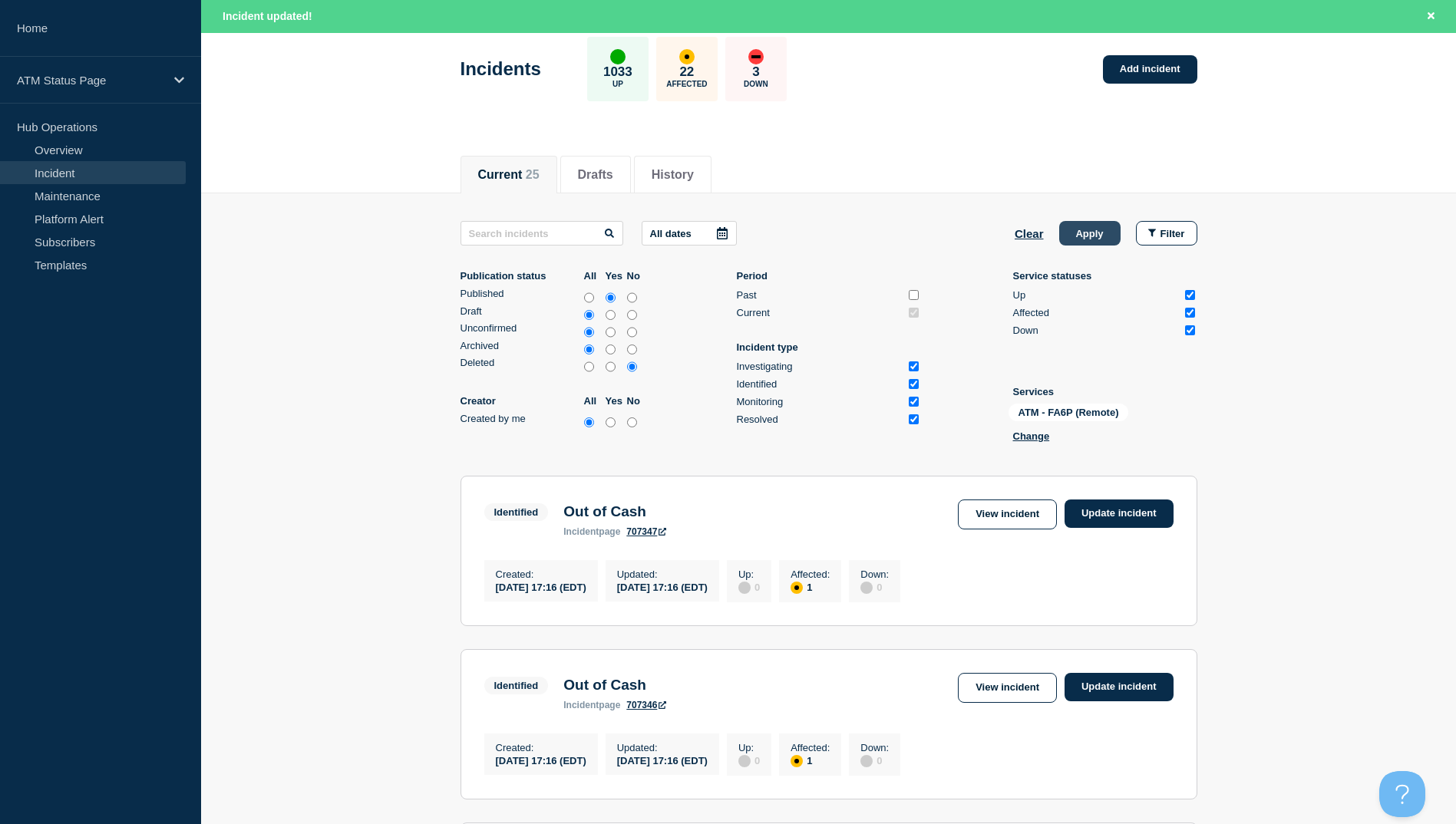
click at [1088, 223] on button "Apply" at bounding box center [1090, 233] width 61 height 24
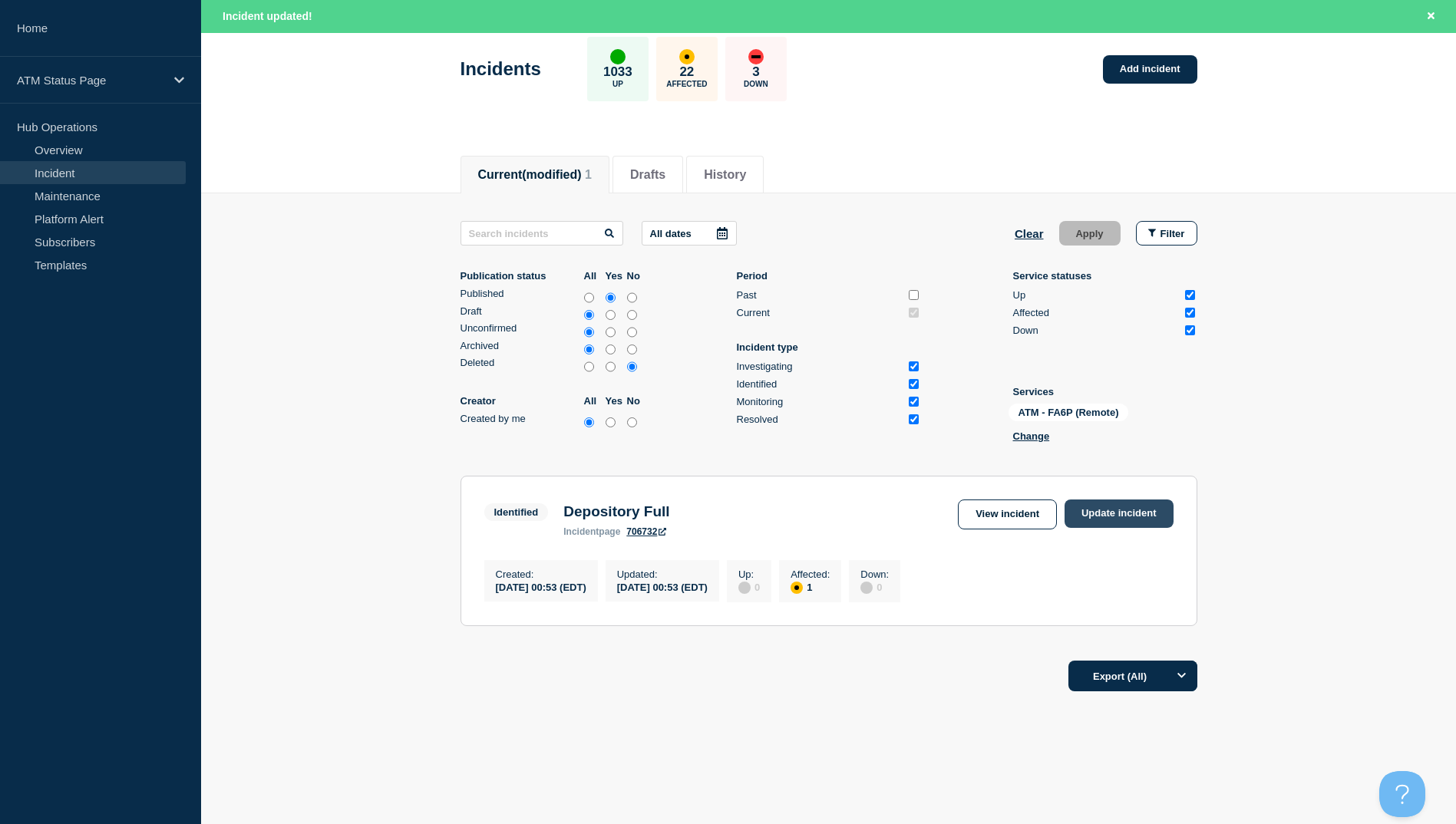
click at [1087, 503] on link "Update incident" at bounding box center [1119, 514] width 109 height 29
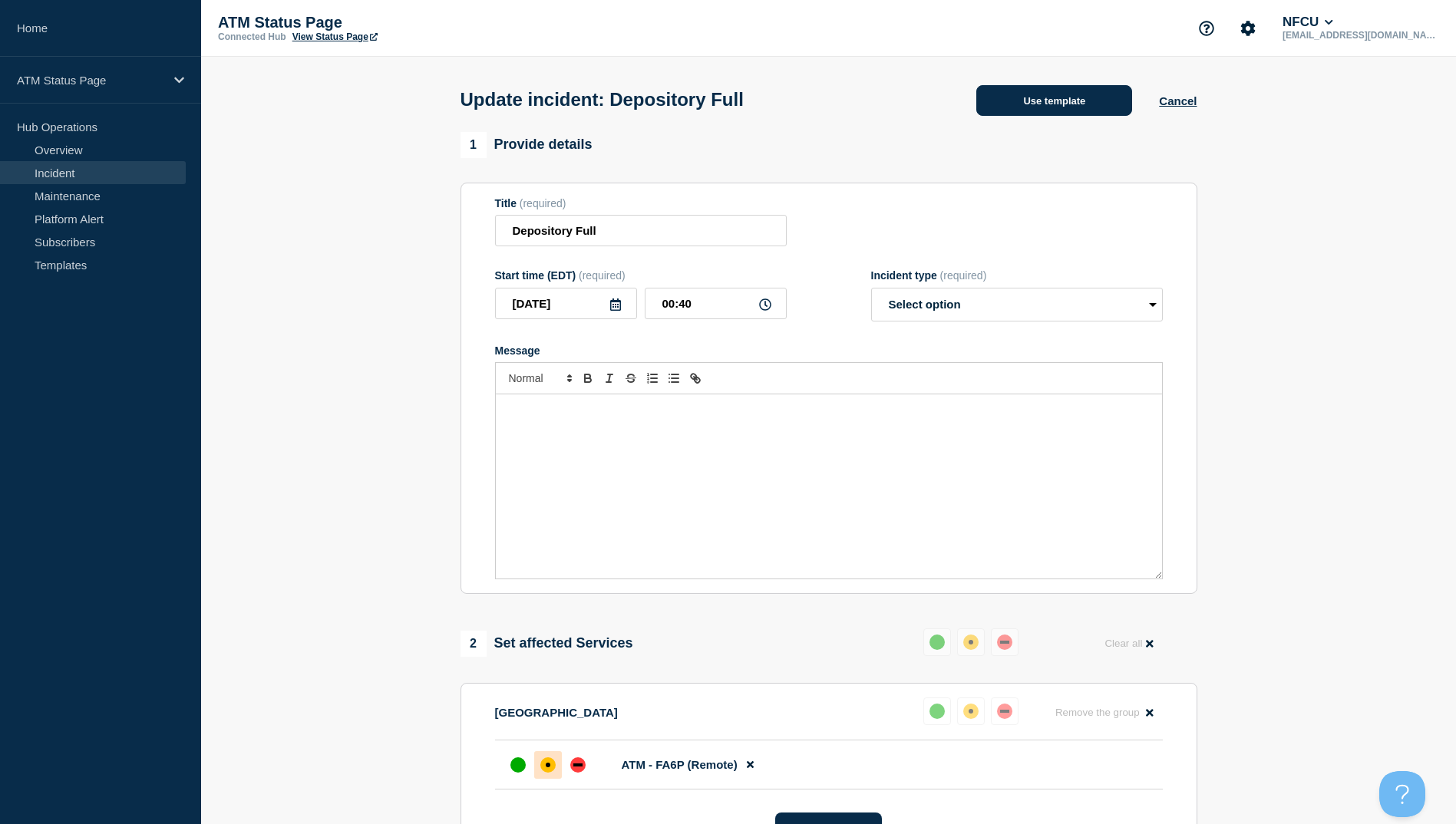
click at [1027, 105] on button "Use template" at bounding box center [1054, 101] width 156 height 31
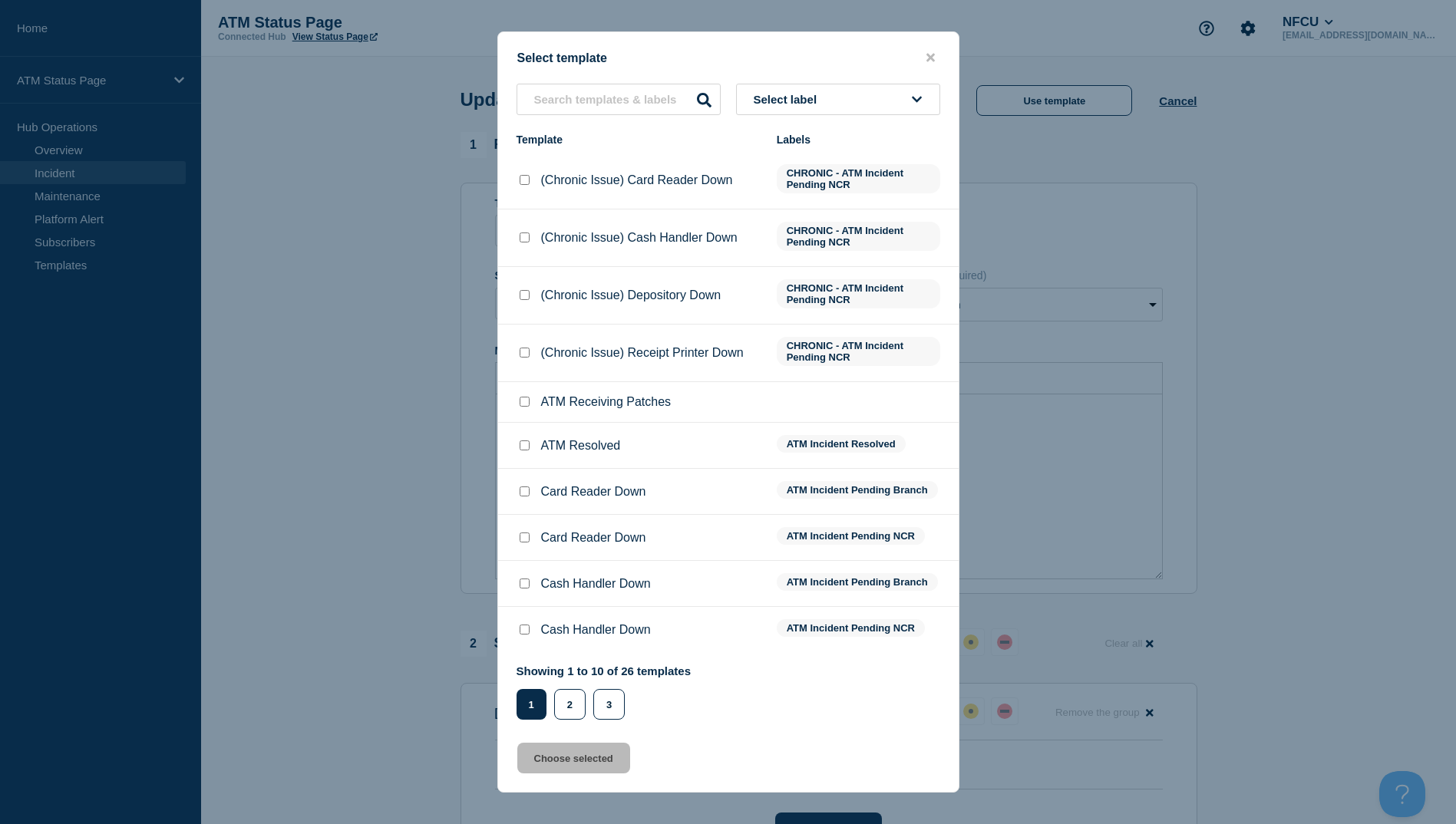
click at [527, 445] on input "ATM Resolved checkbox" at bounding box center [524, 445] width 10 height 10
click at [607, 759] on button "Choose selected" at bounding box center [573, 758] width 113 height 31
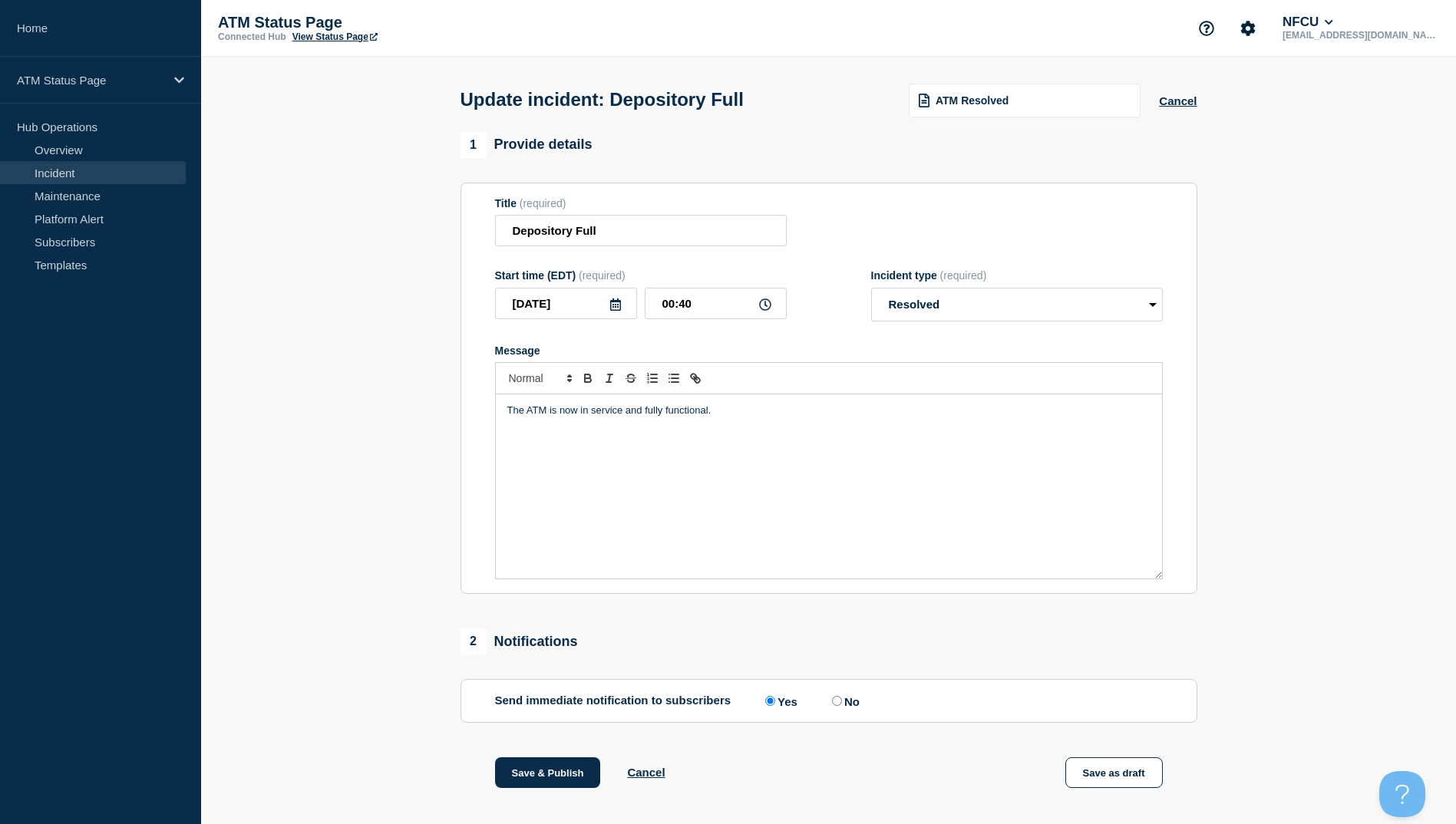
scroll to position [153, 0]
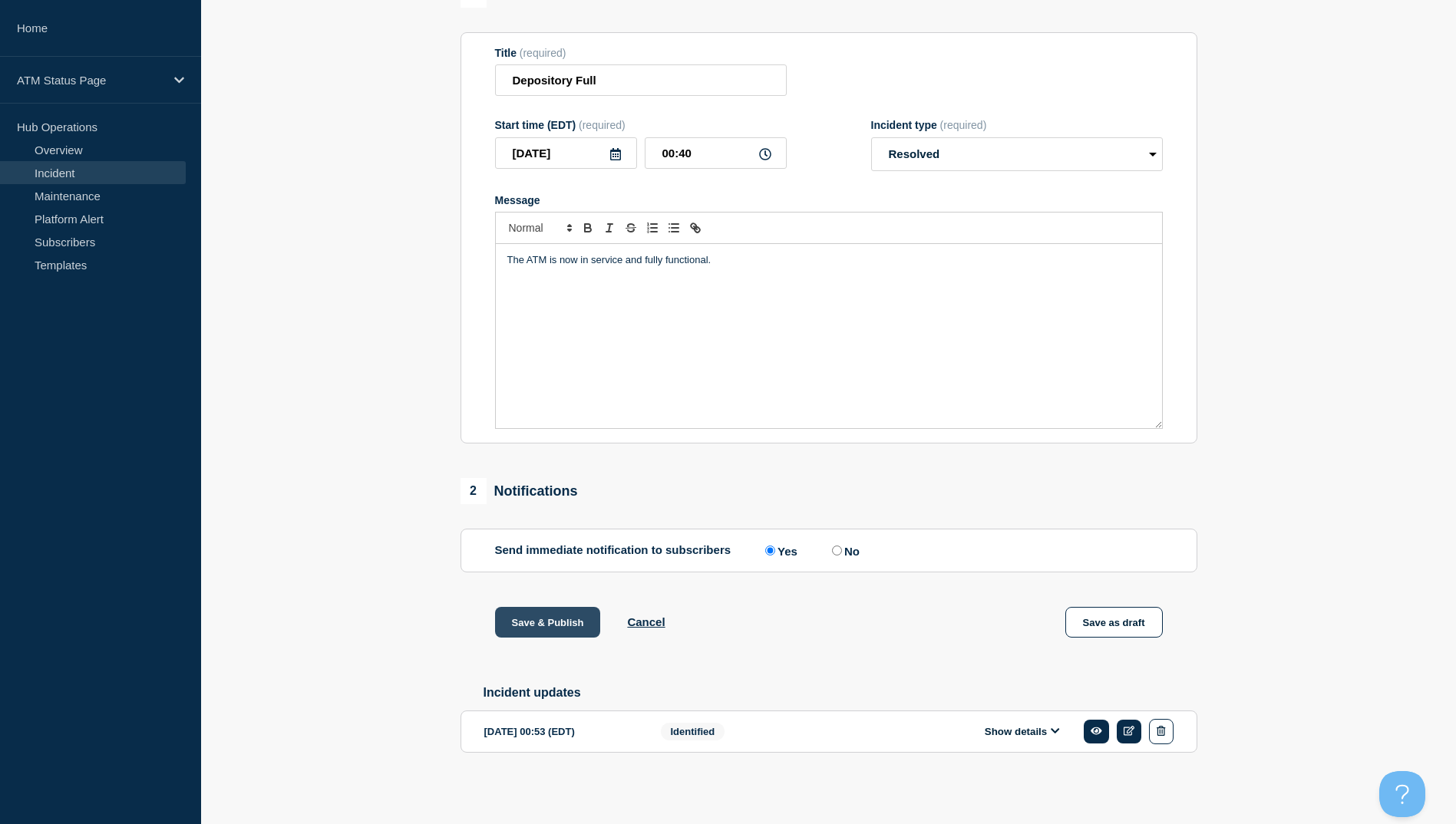
click at [572, 635] on button "Save & Publish" at bounding box center [547, 622] width 105 height 31
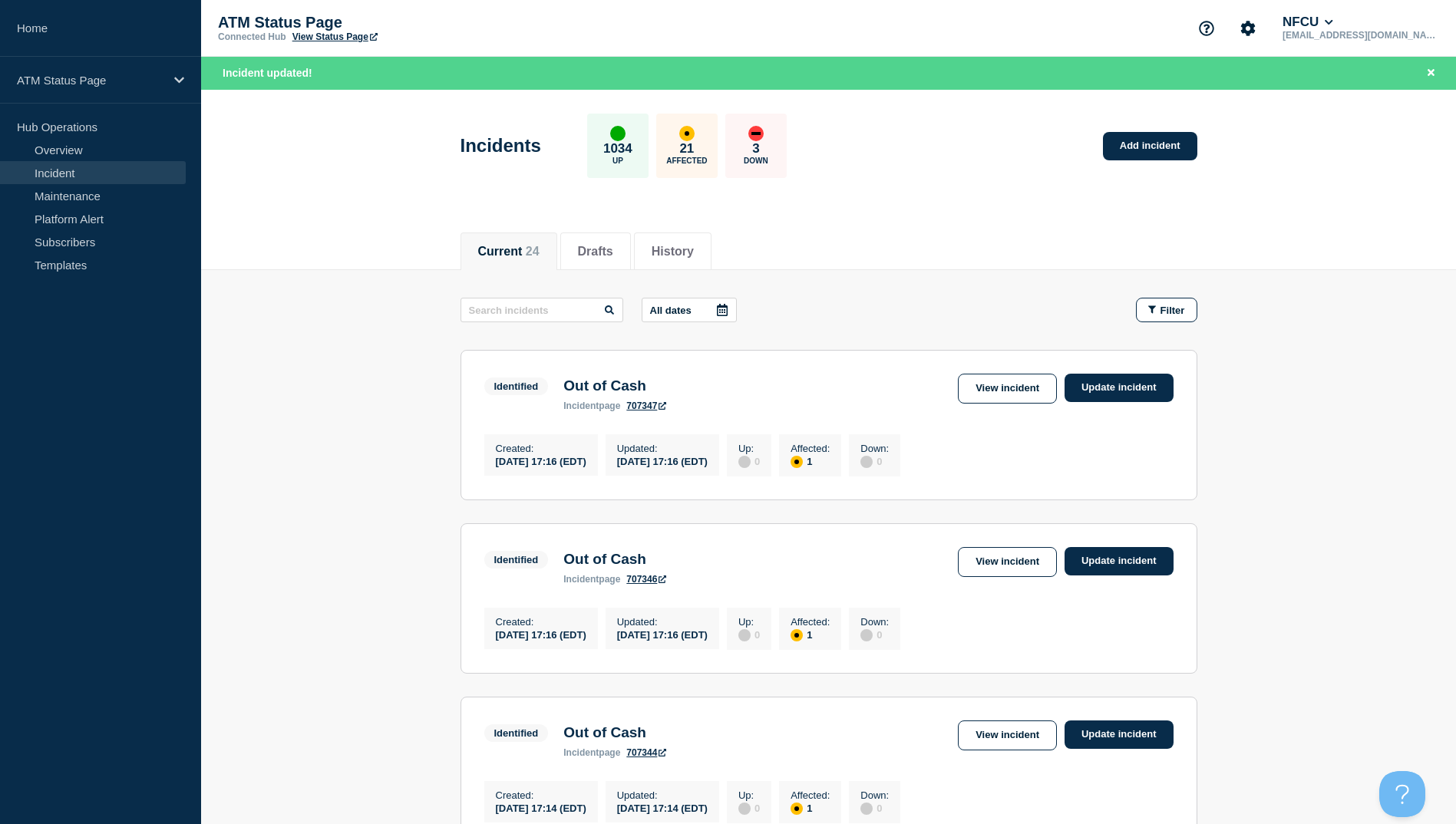
click at [337, 33] on link "View Status Page" at bounding box center [334, 37] width 86 height 11
click at [1433, 69] on icon "Close banner" at bounding box center [1432, 72] width 7 height 10
